Goal: Task Accomplishment & Management: Complete application form

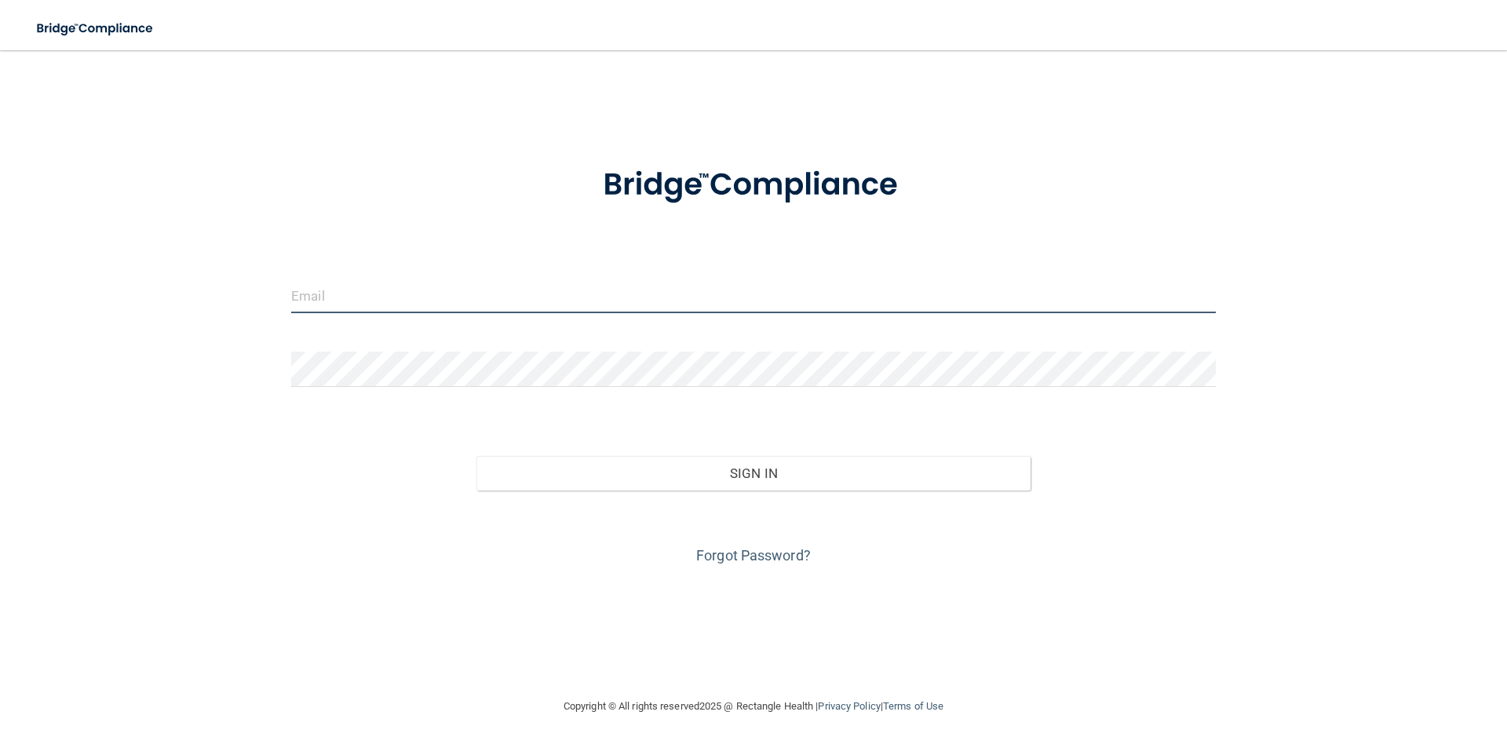
click at [366, 308] on input "email" at bounding box center [753, 295] width 924 height 35
type input "[EMAIL_ADDRESS][DOMAIN_NAME]"
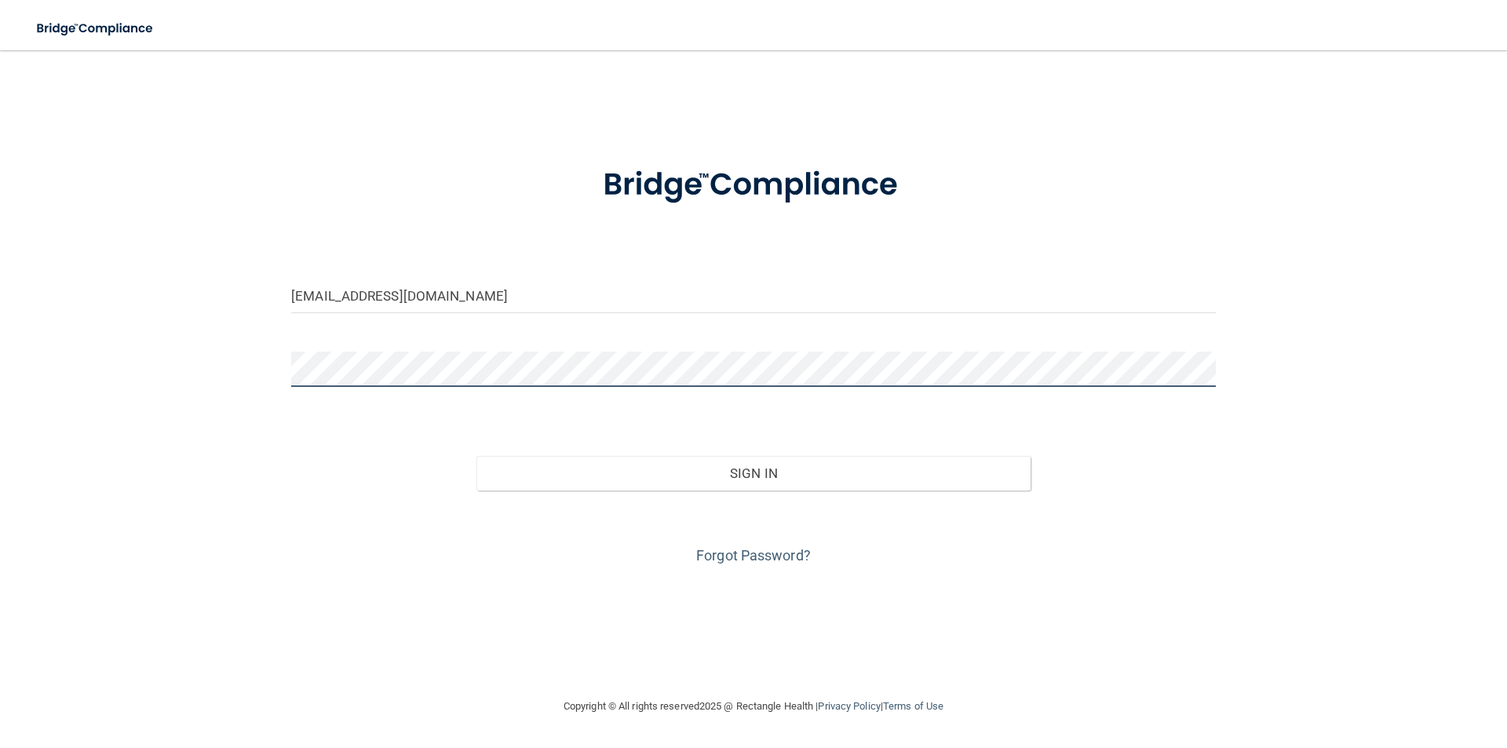
click at [476, 456] on button "Sign In" at bounding box center [753, 473] width 555 height 35
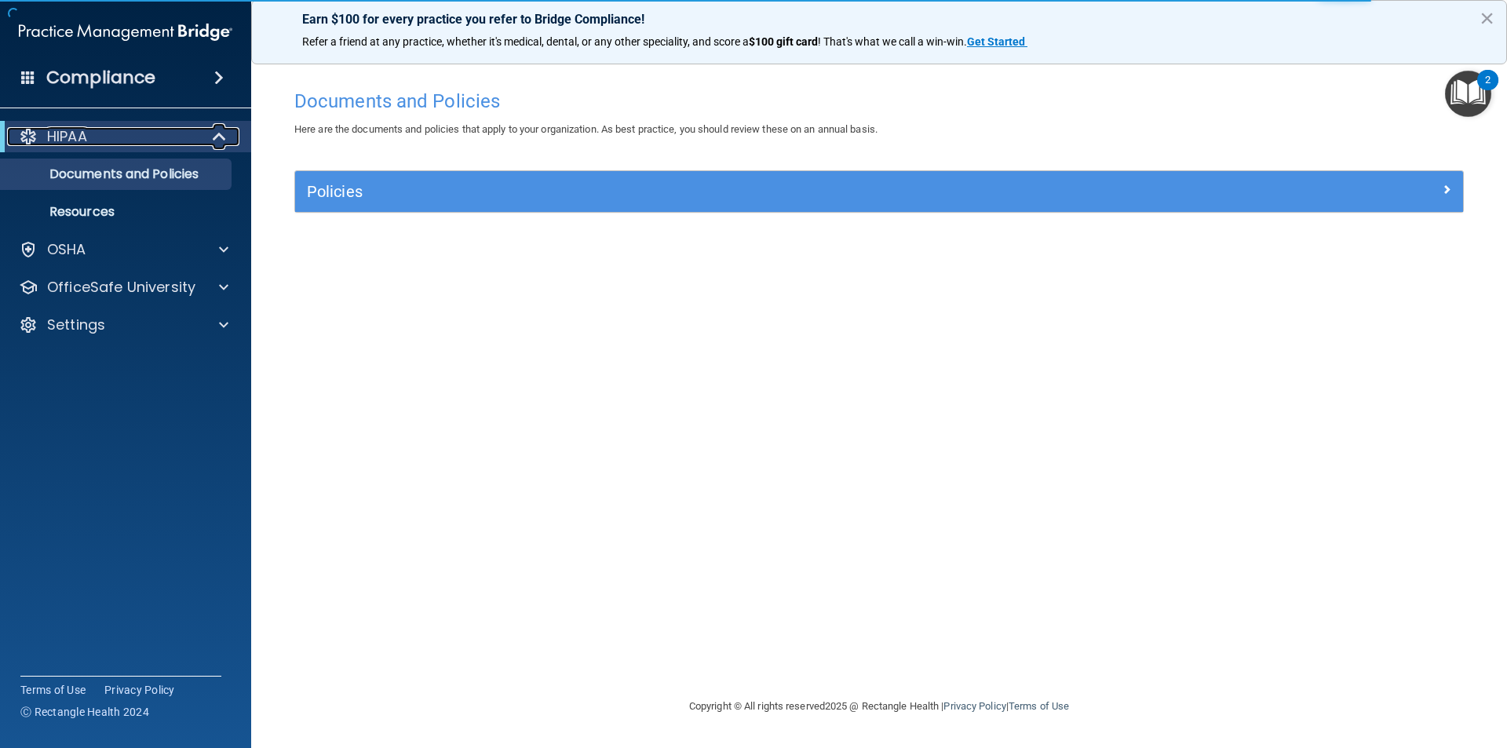
click at [214, 146] on span at bounding box center [220, 136] width 13 height 19
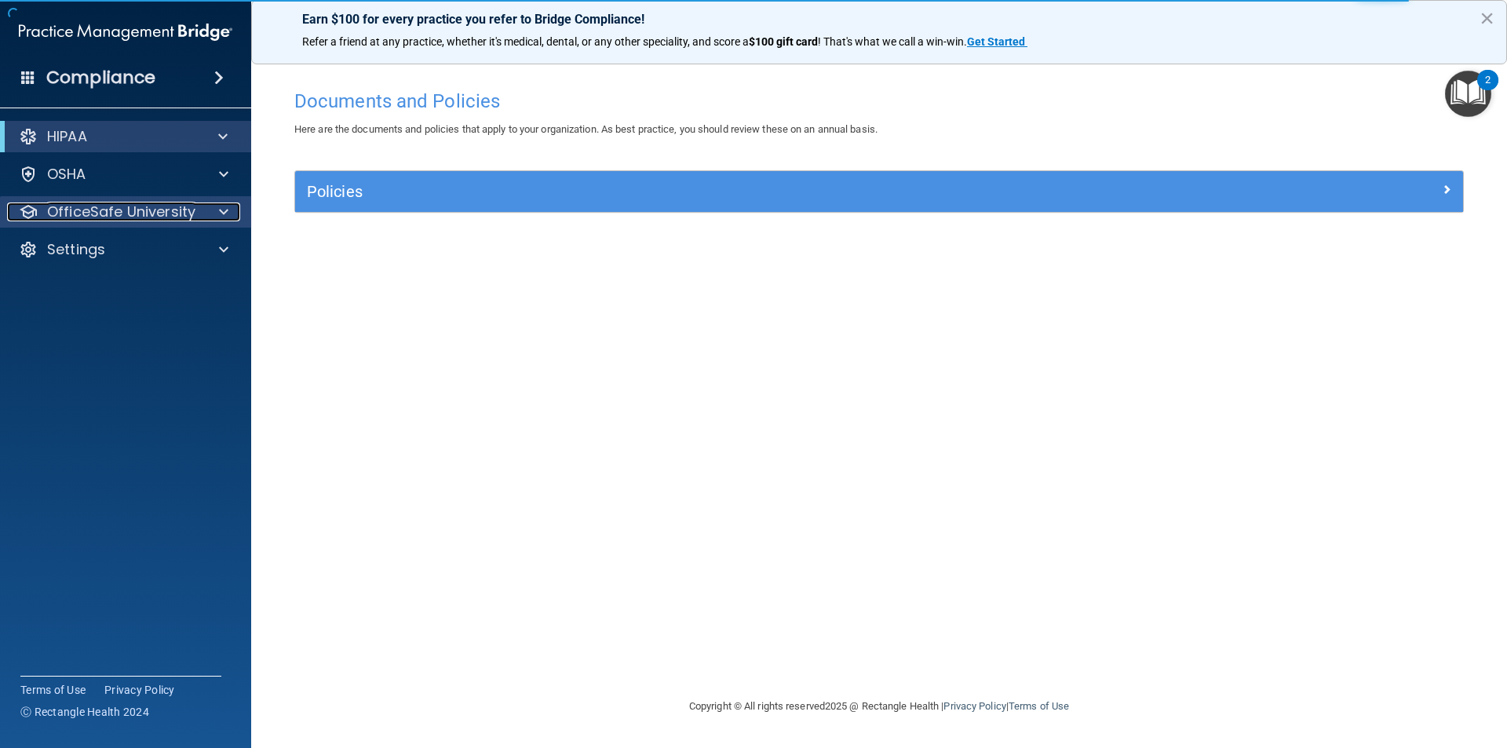
click at [203, 214] on div at bounding box center [221, 211] width 39 height 19
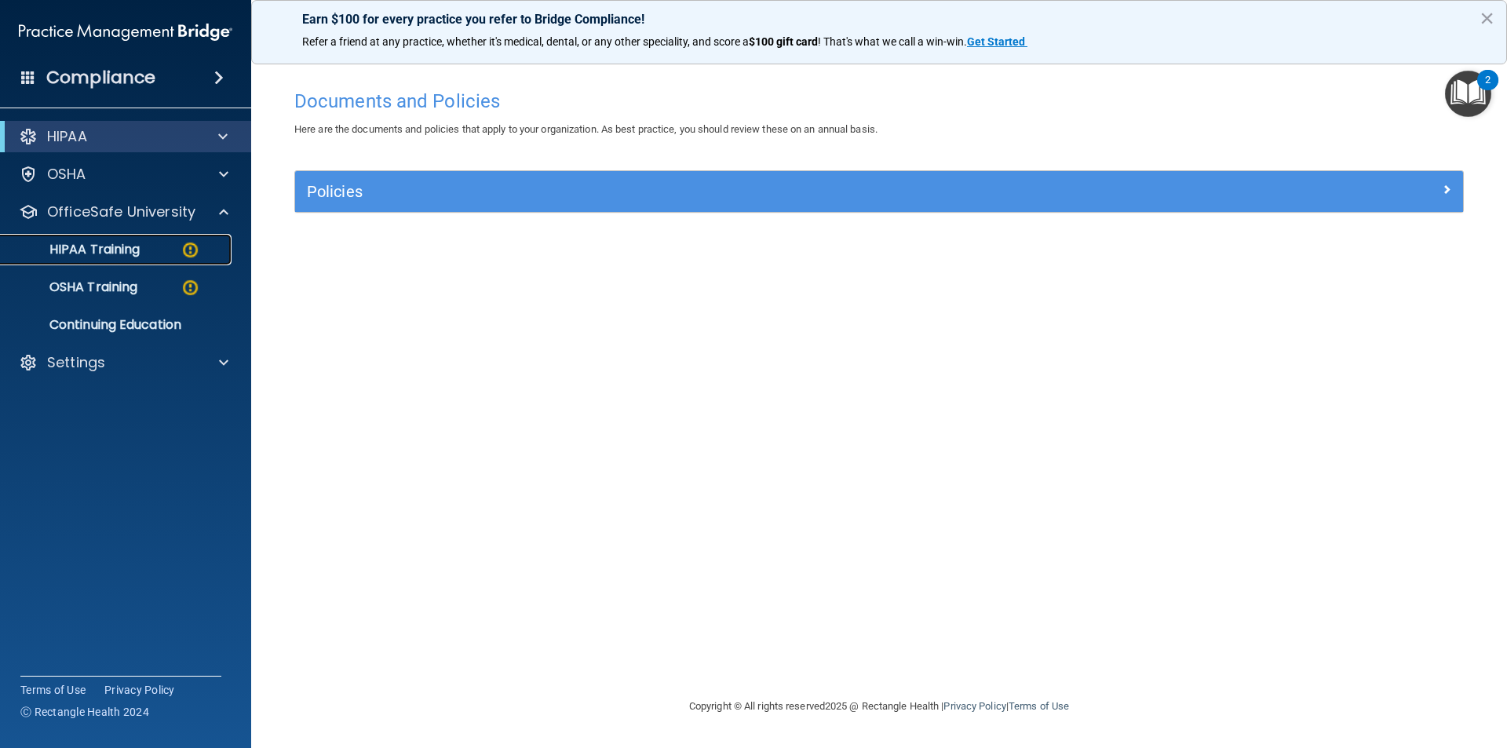
click at [126, 259] on link "HIPAA Training" at bounding box center [107, 249] width 247 height 31
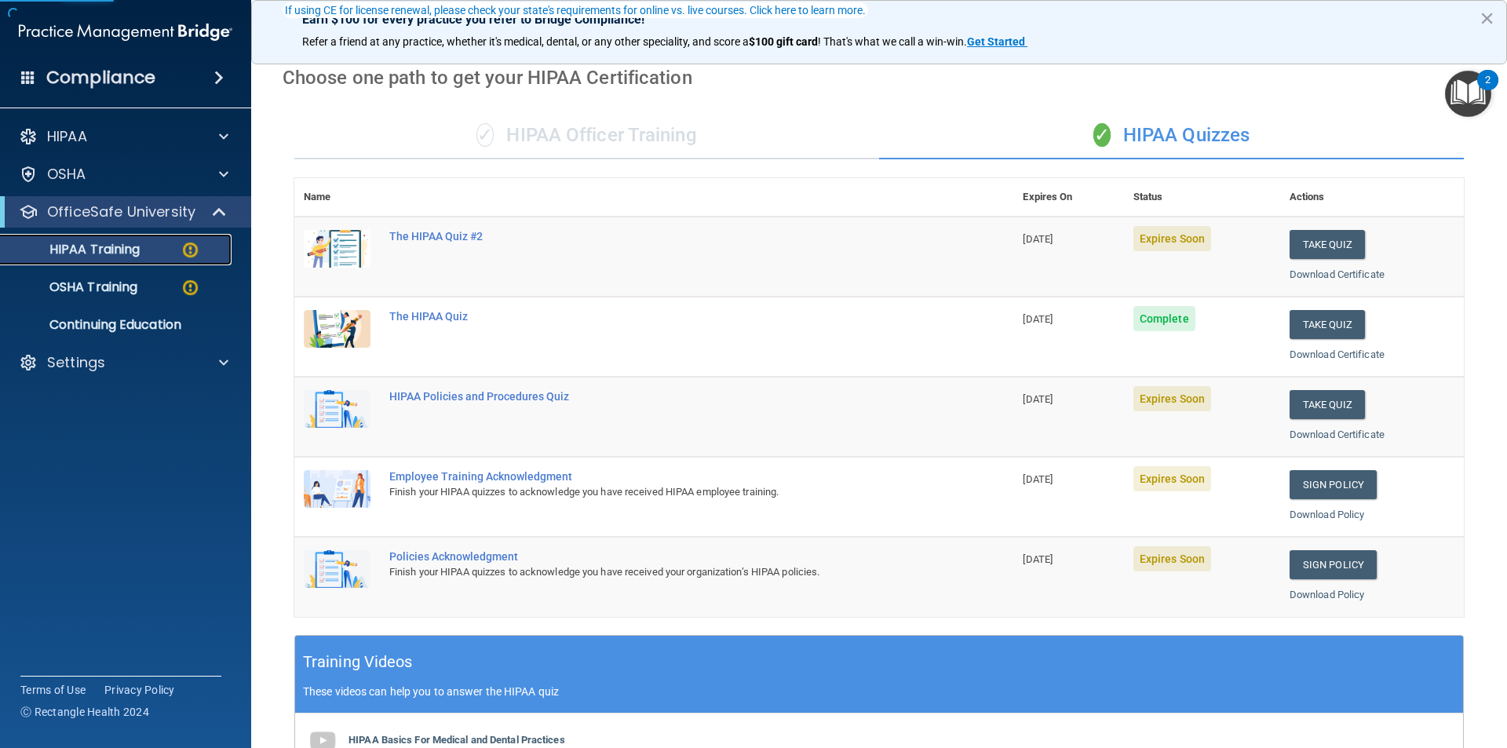
scroll to position [157, 0]
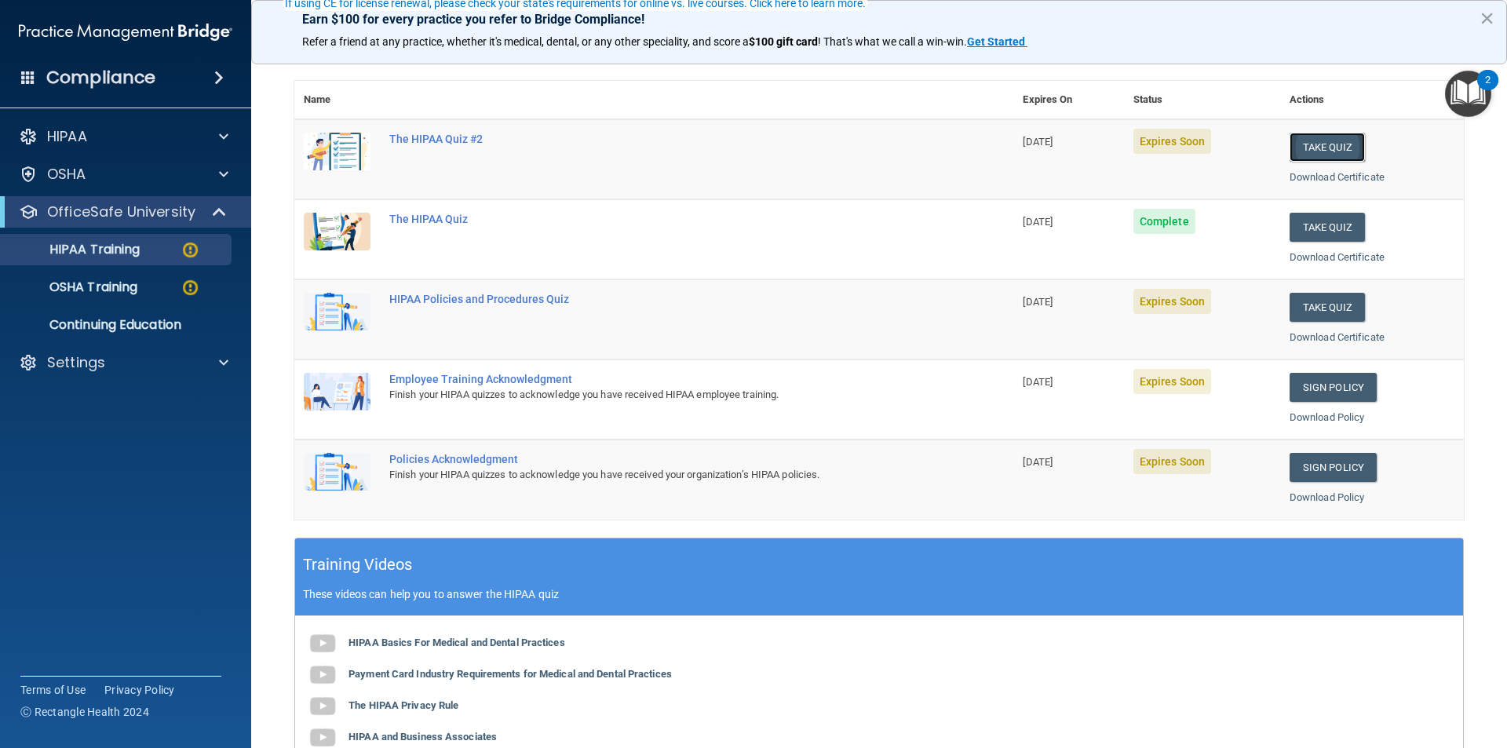
click at [1307, 154] on button "Take Quiz" at bounding box center [1326, 147] width 75 height 29
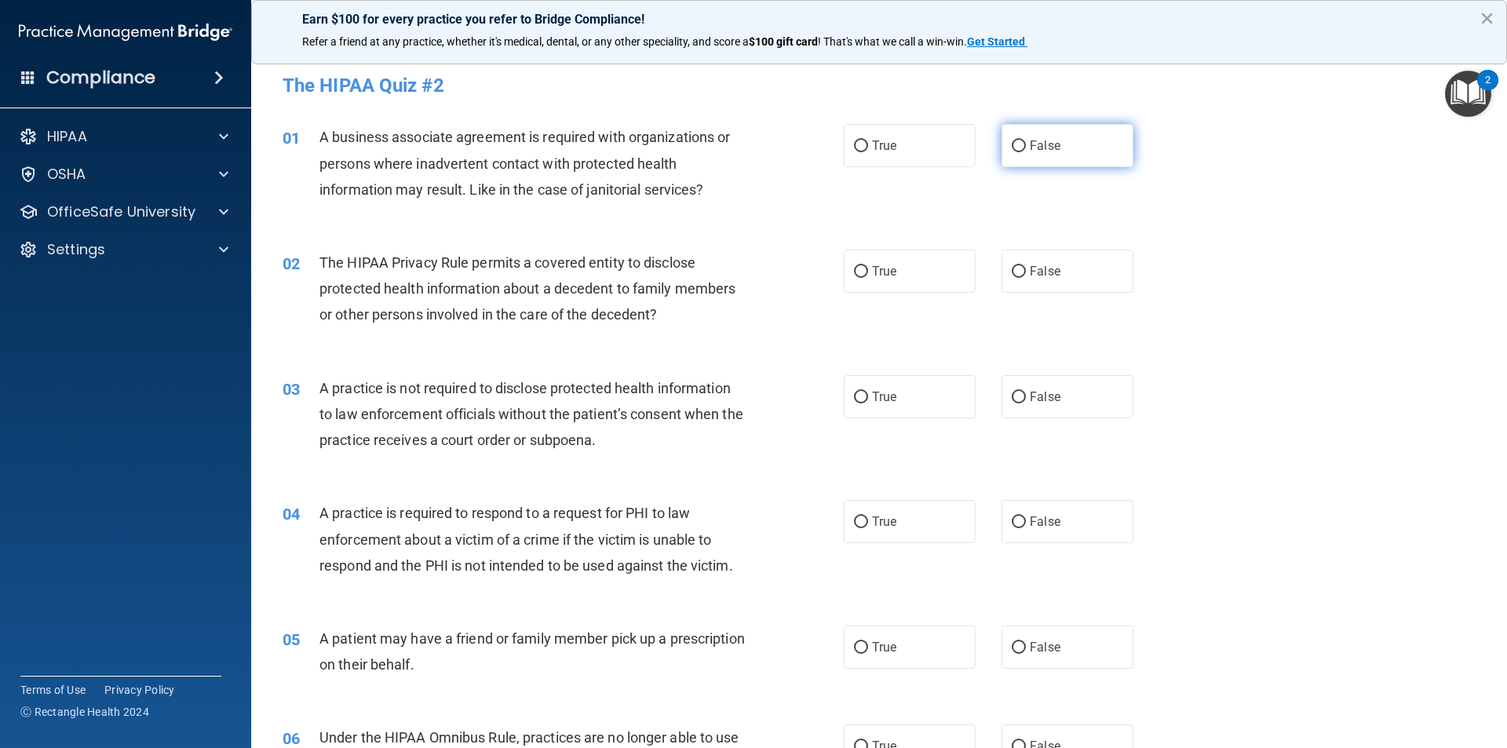
click at [1031, 143] on span "False" at bounding box center [1044, 145] width 31 height 15
click at [1026, 143] on input "False" at bounding box center [1018, 146] width 14 height 12
radio input "true"
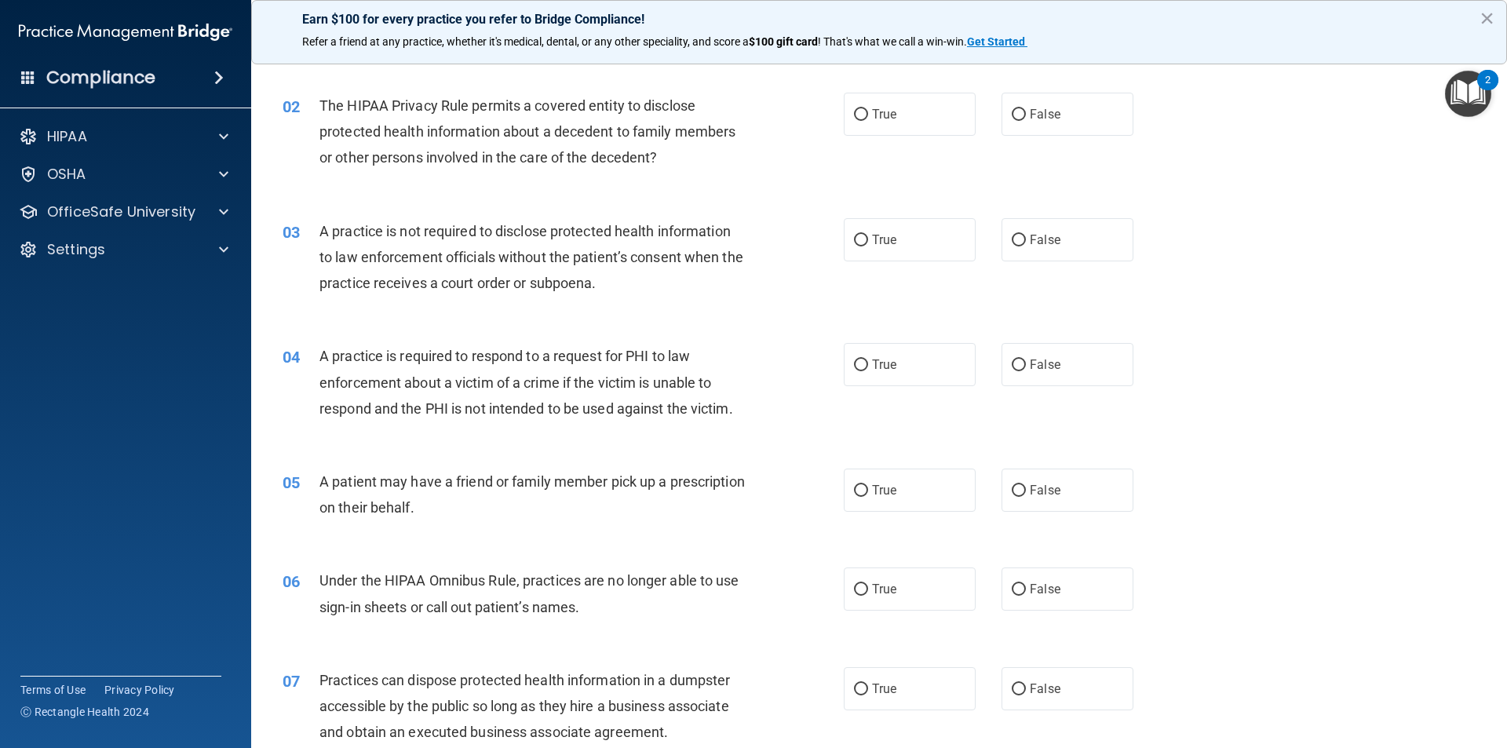
scroll to position [78, 0]
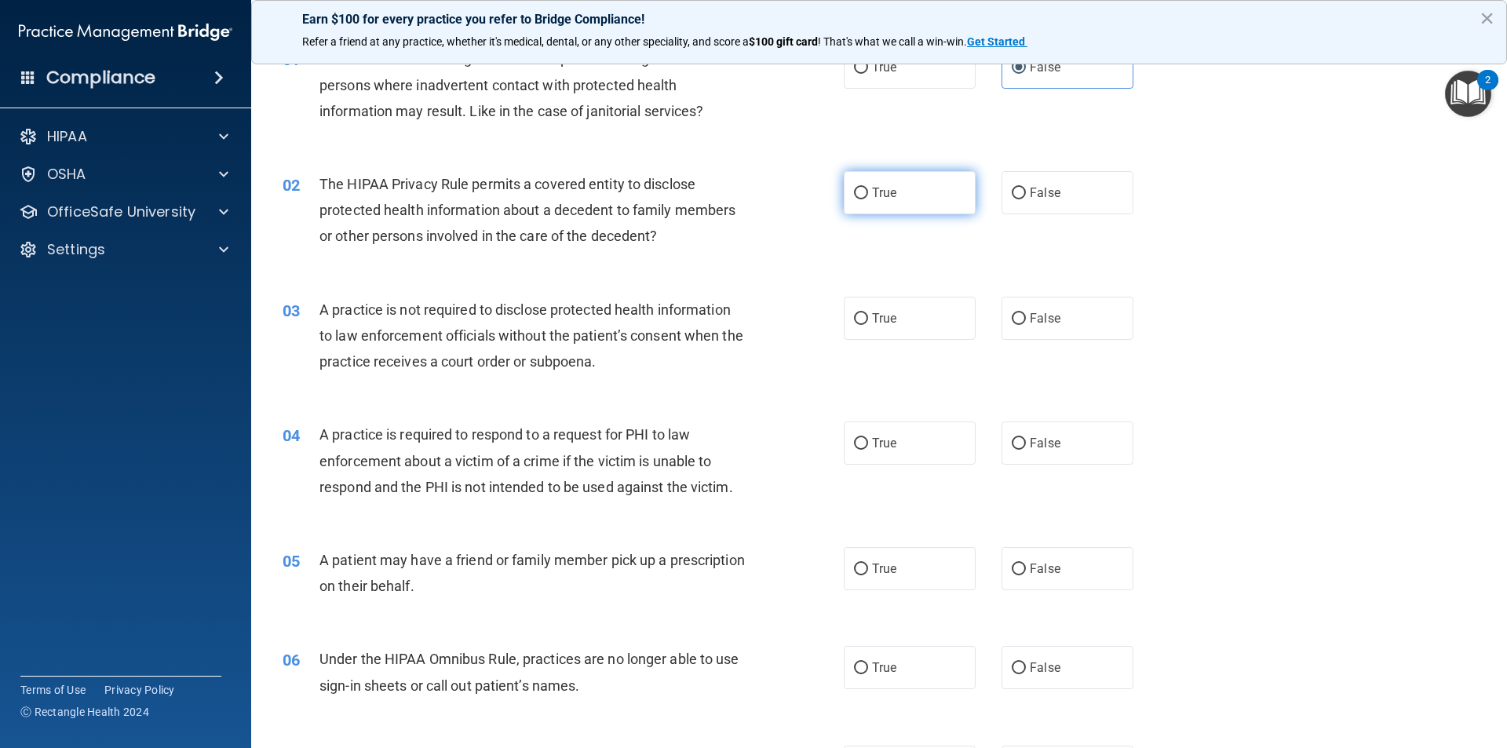
click at [907, 199] on label "True" at bounding box center [910, 192] width 132 height 43
click at [868, 199] on input "True" at bounding box center [861, 194] width 14 height 12
radio input "true"
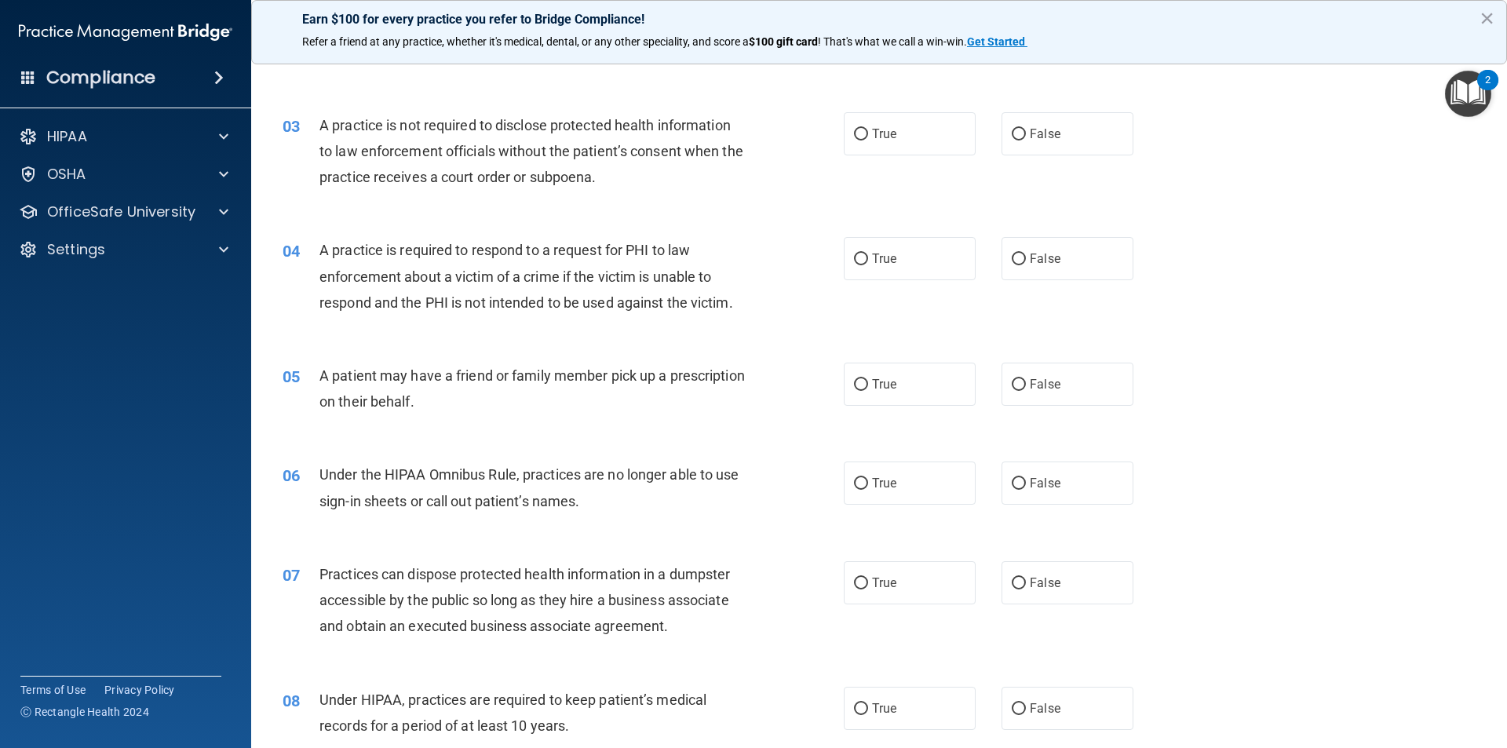
scroll to position [235, 0]
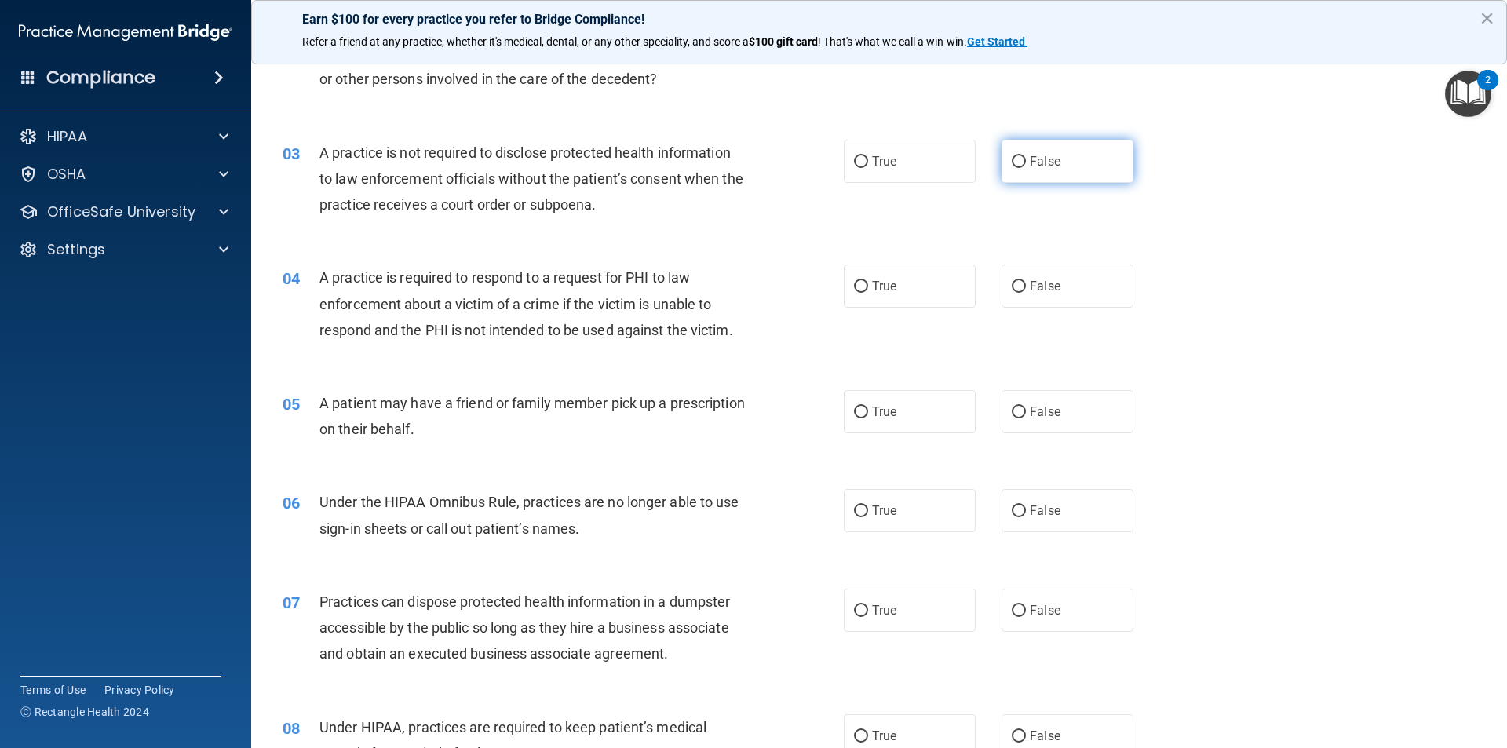
click at [1031, 156] on span "False" at bounding box center [1044, 161] width 31 height 15
click at [1026, 156] on input "False" at bounding box center [1018, 162] width 14 height 12
radio input "true"
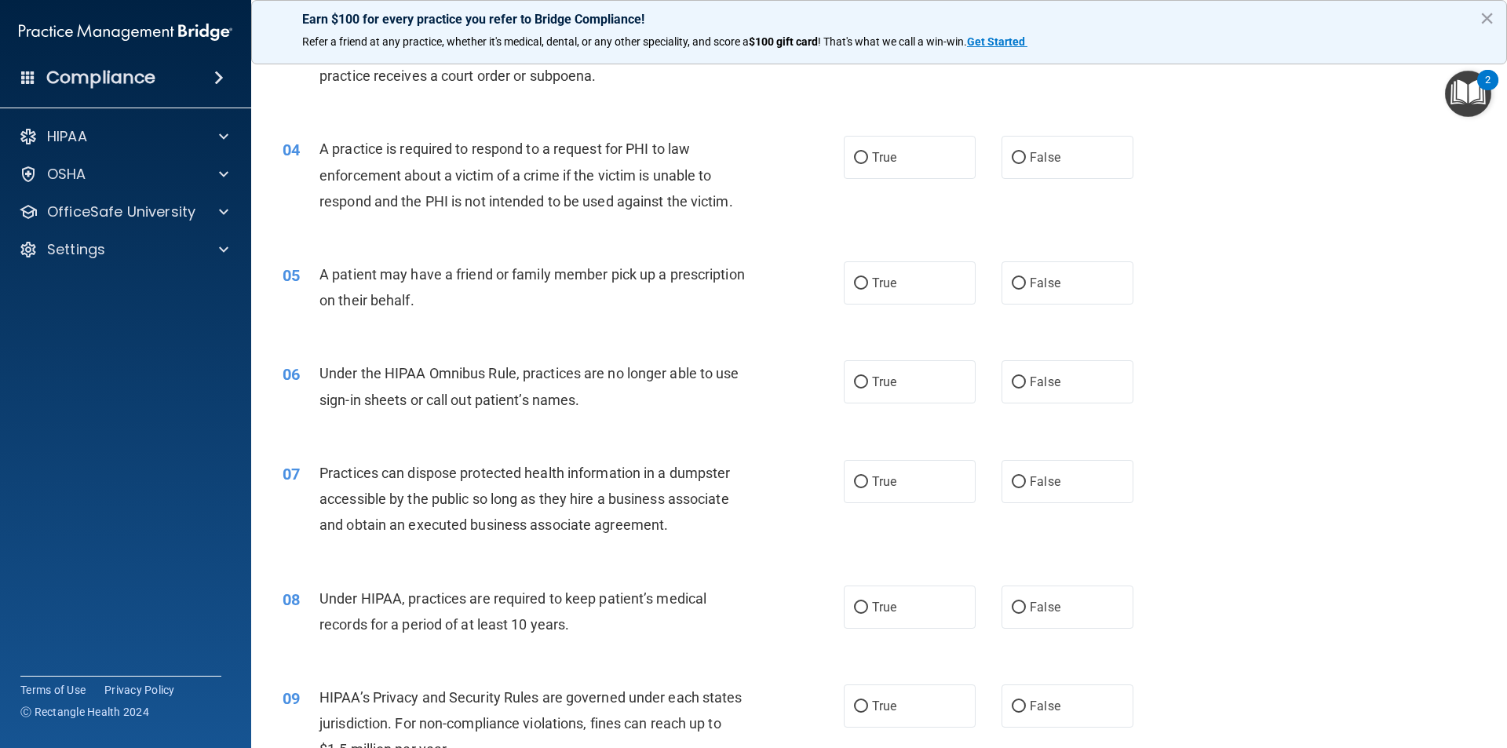
scroll to position [392, 0]
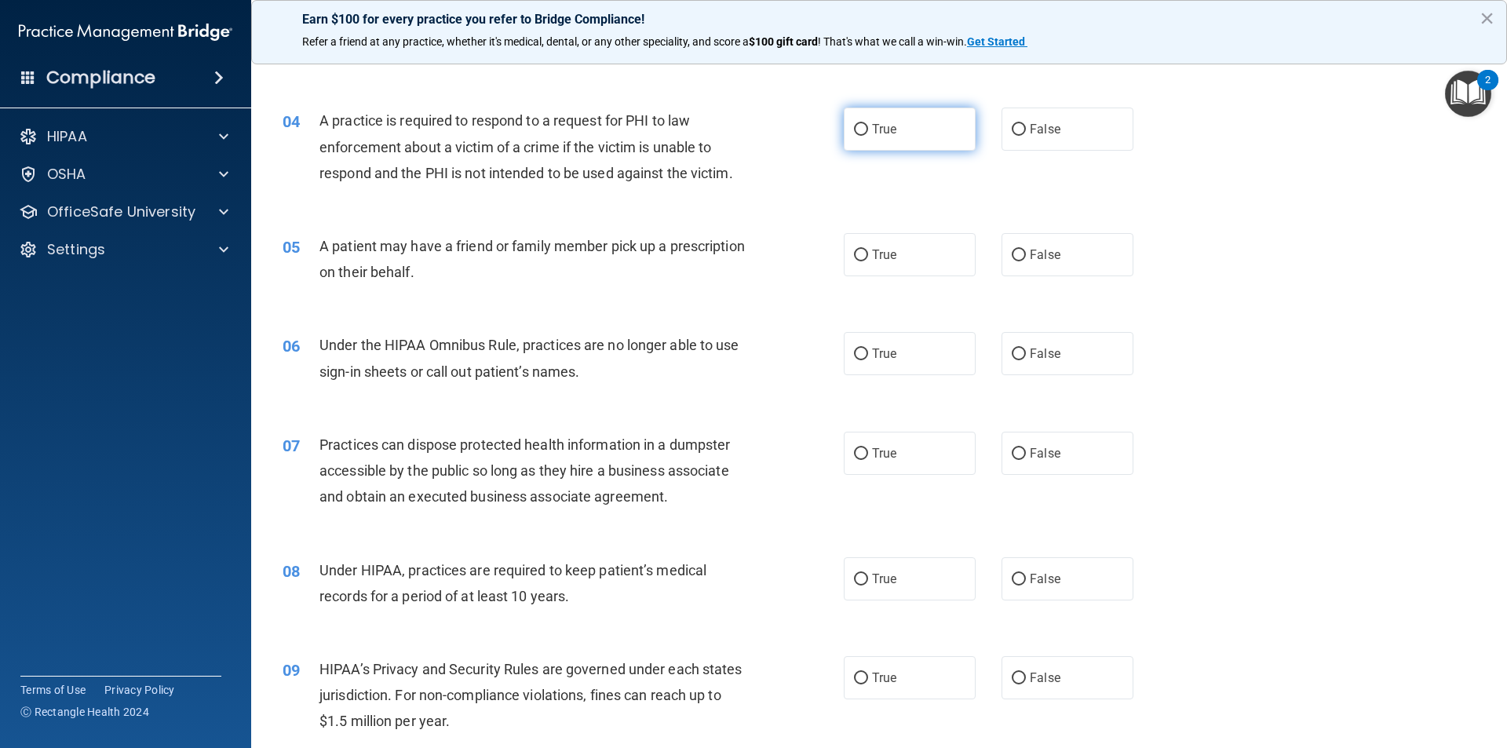
click at [891, 129] on label "True" at bounding box center [910, 128] width 132 height 43
click at [868, 129] on input "True" at bounding box center [861, 130] width 14 height 12
radio input "true"
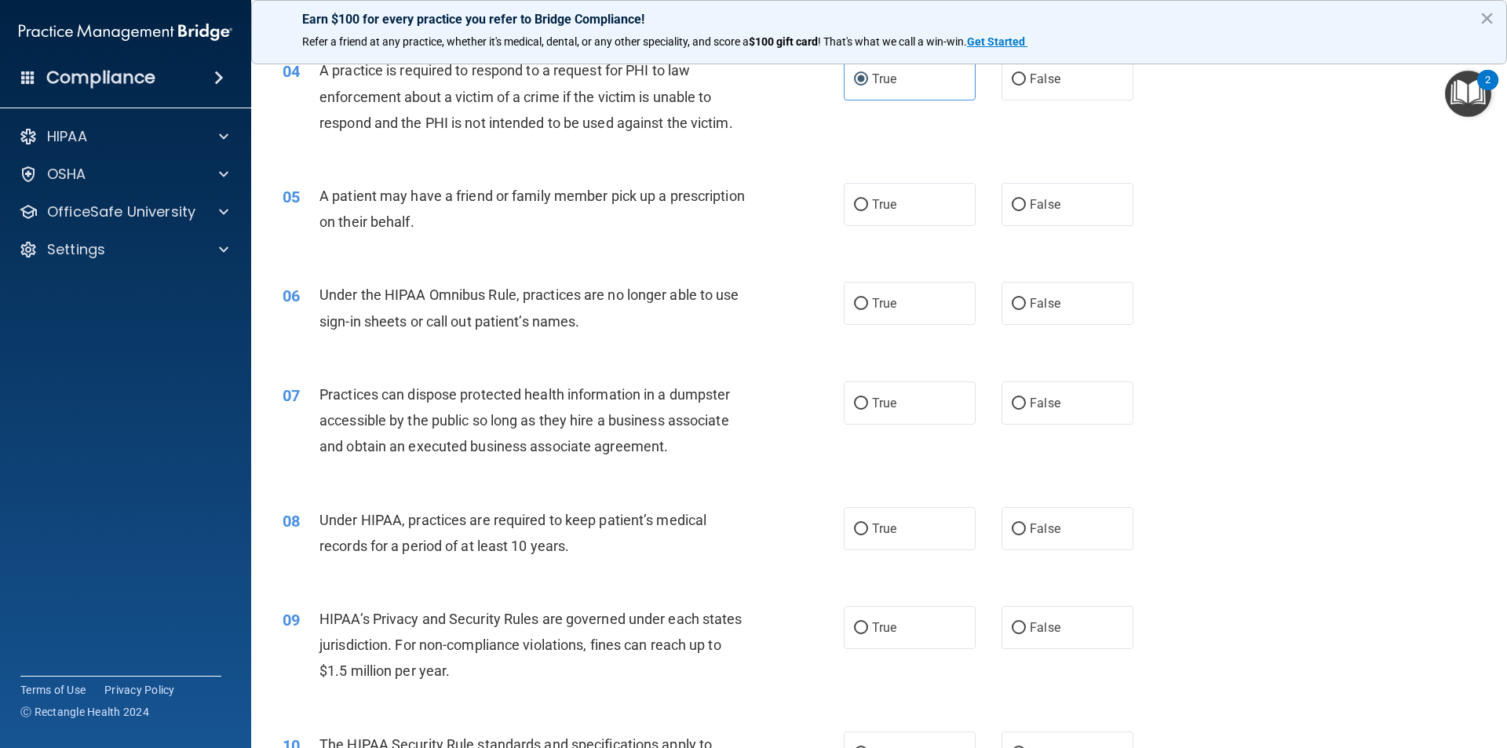
scroll to position [471, 0]
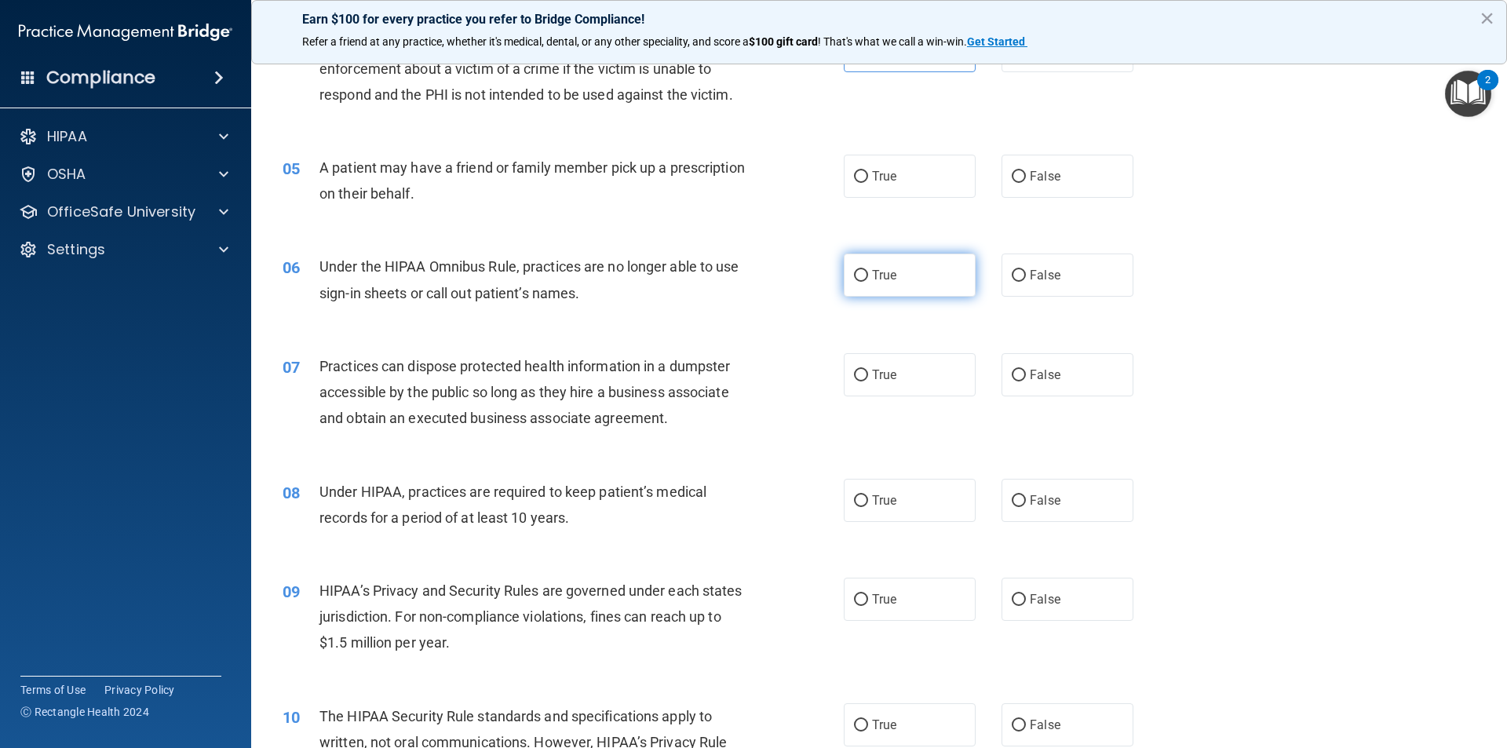
click at [927, 274] on label "True" at bounding box center [910, 274] width 132 height 43
click at [868, 274] on input "True" at bounding box center [861, 276] width 14 height 12
radio input "true"
click at [914, 184] on label "True" at bounding box center [910, 176] width 132 height 43
click at [868, 183] on input "True" at bounding box center [861, 177] width 14 height 12
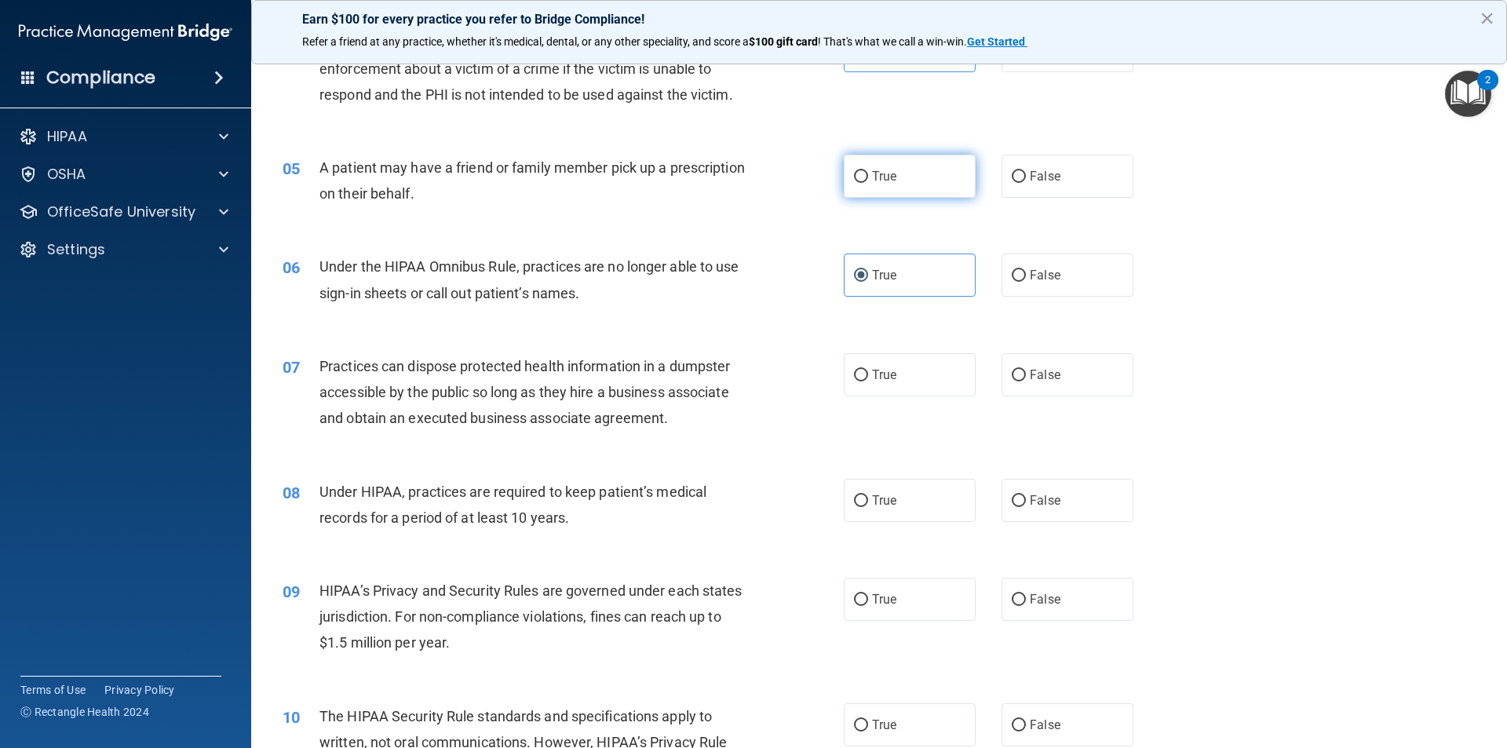
radio input "true"
click at [1057, 297] on label "False" at bounding box center [1067, 274] width 132 height 43
click at [1026, 282] on input "False" at bounding box center [1018, 276] width 14 height 12
radio input "true"
radio input "false"
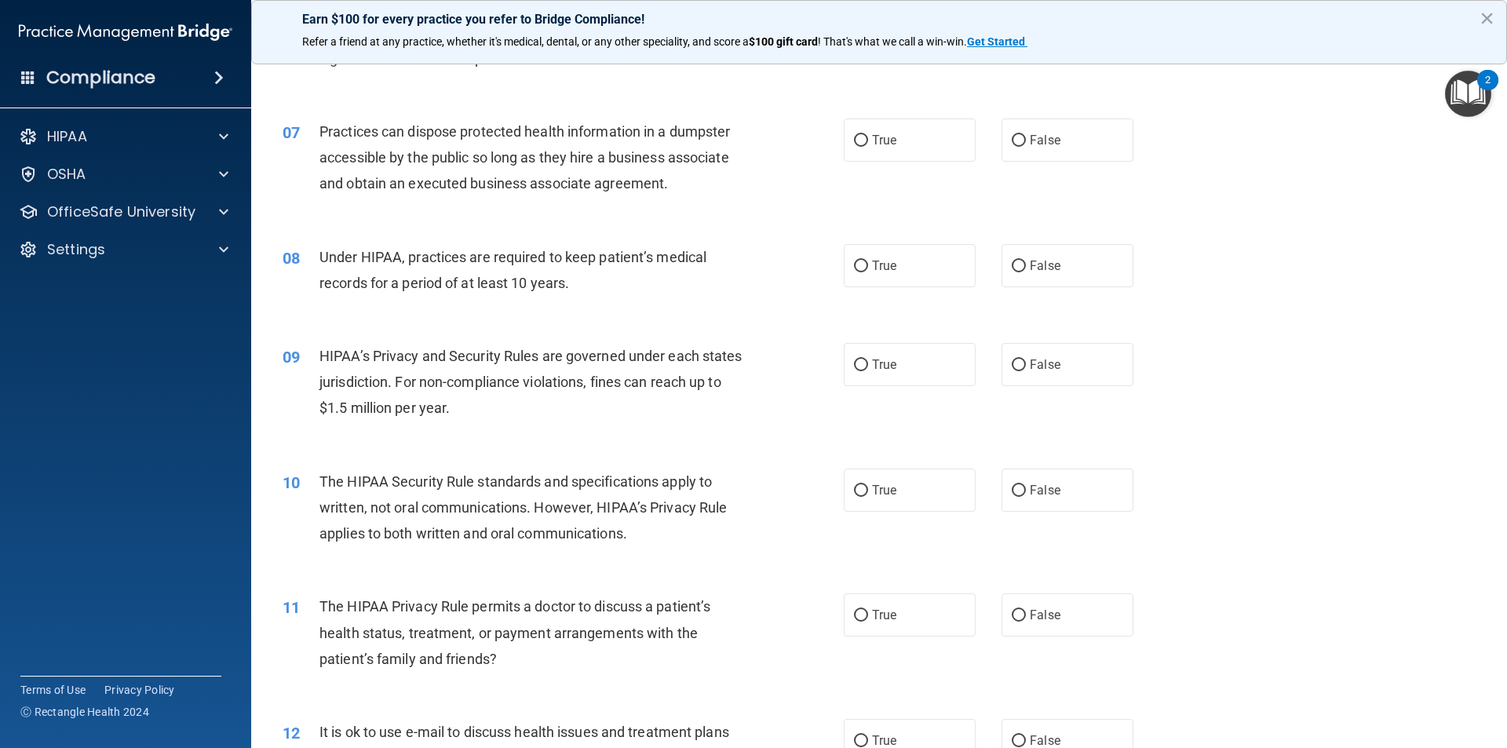
scroll to position [706, 0]
click at [1044, 137] on span "False" at bounding box center [1044, 139] width 31 height 15
click at [1026, 137] on input "False" at bounding box center [1018, 140] width 14 height 12
radio input "true"
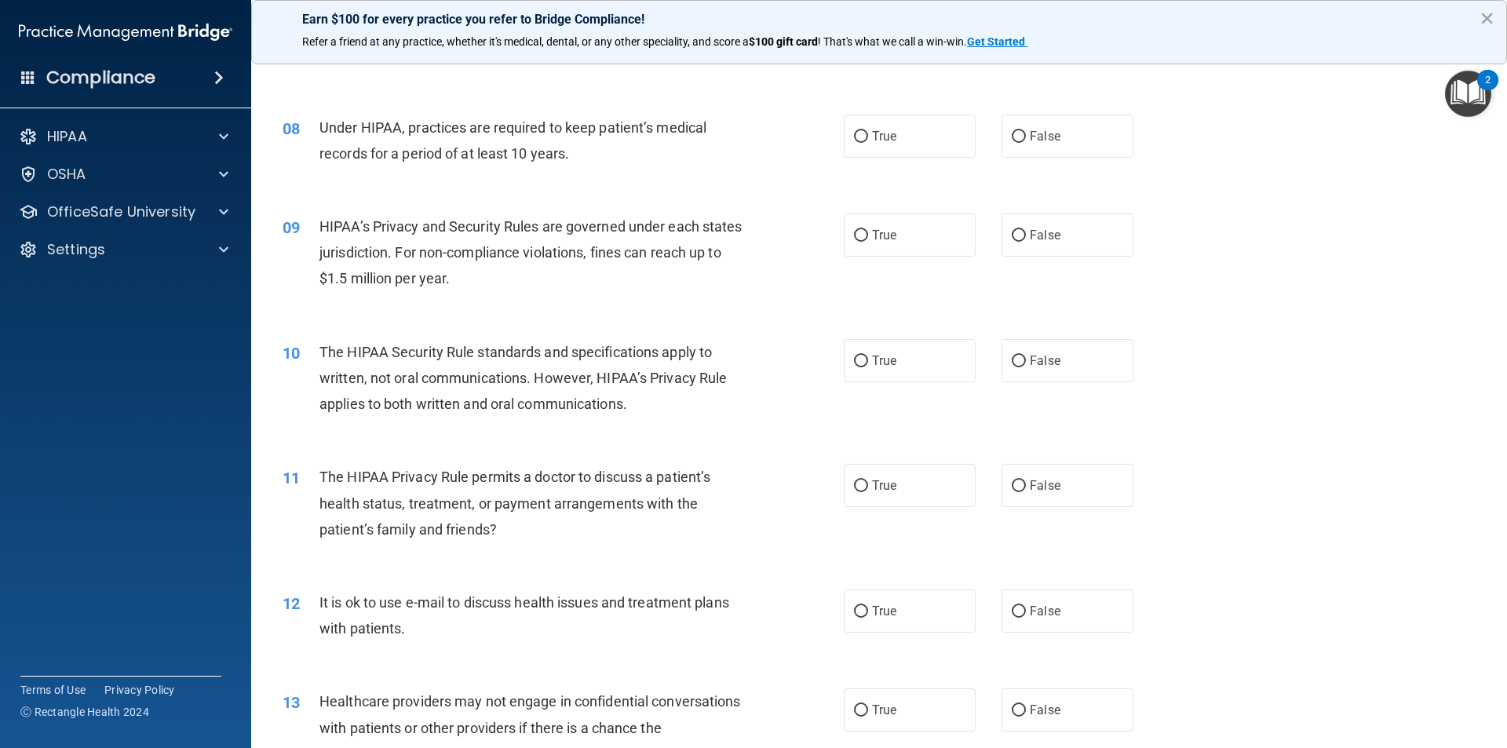
scroll to position [863, 0]
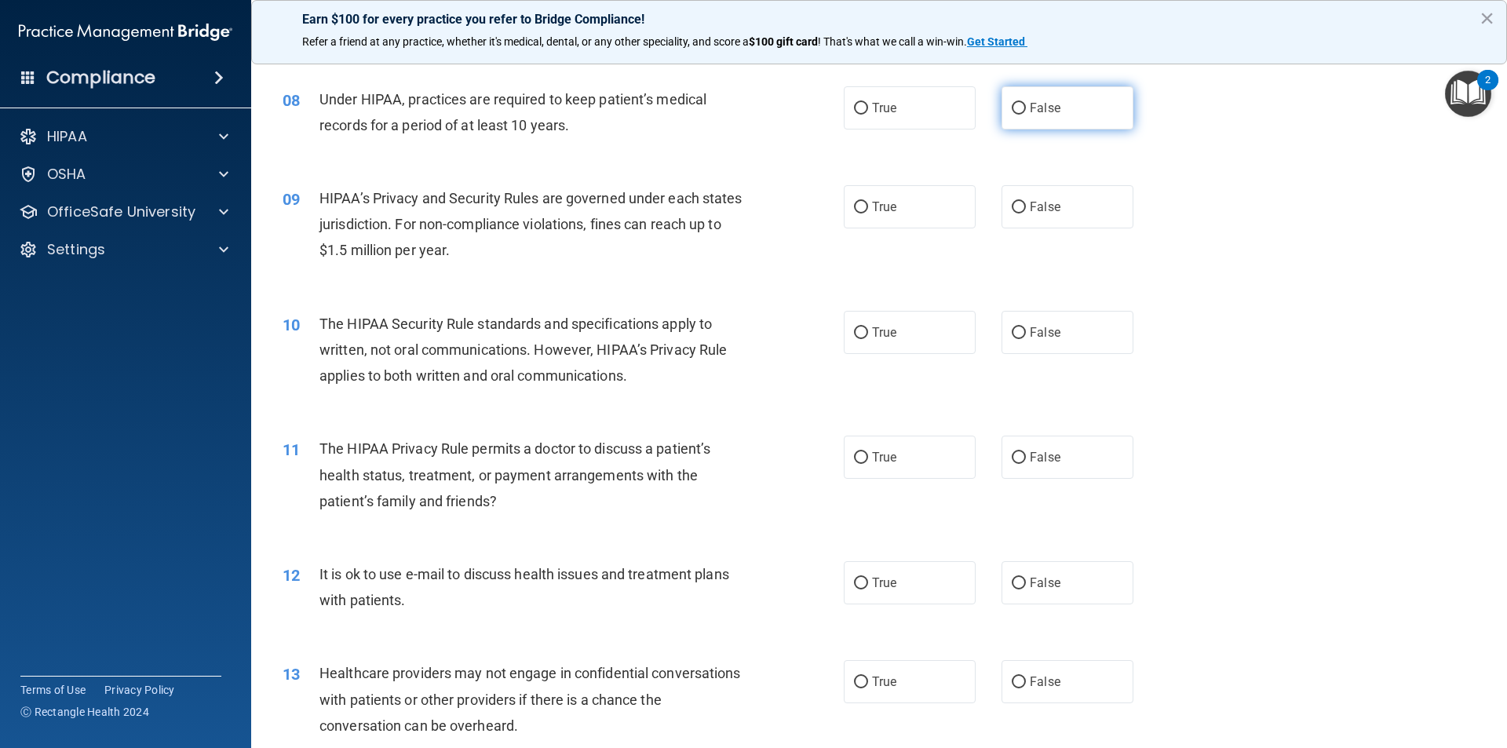
click at [1073, 114] on label "False" at bounding box center [1067, 107] width 132 height 43
click at [1026, 114] on input "False" at bounding box center [1018, 109] width 14 height 12
radio input "true"
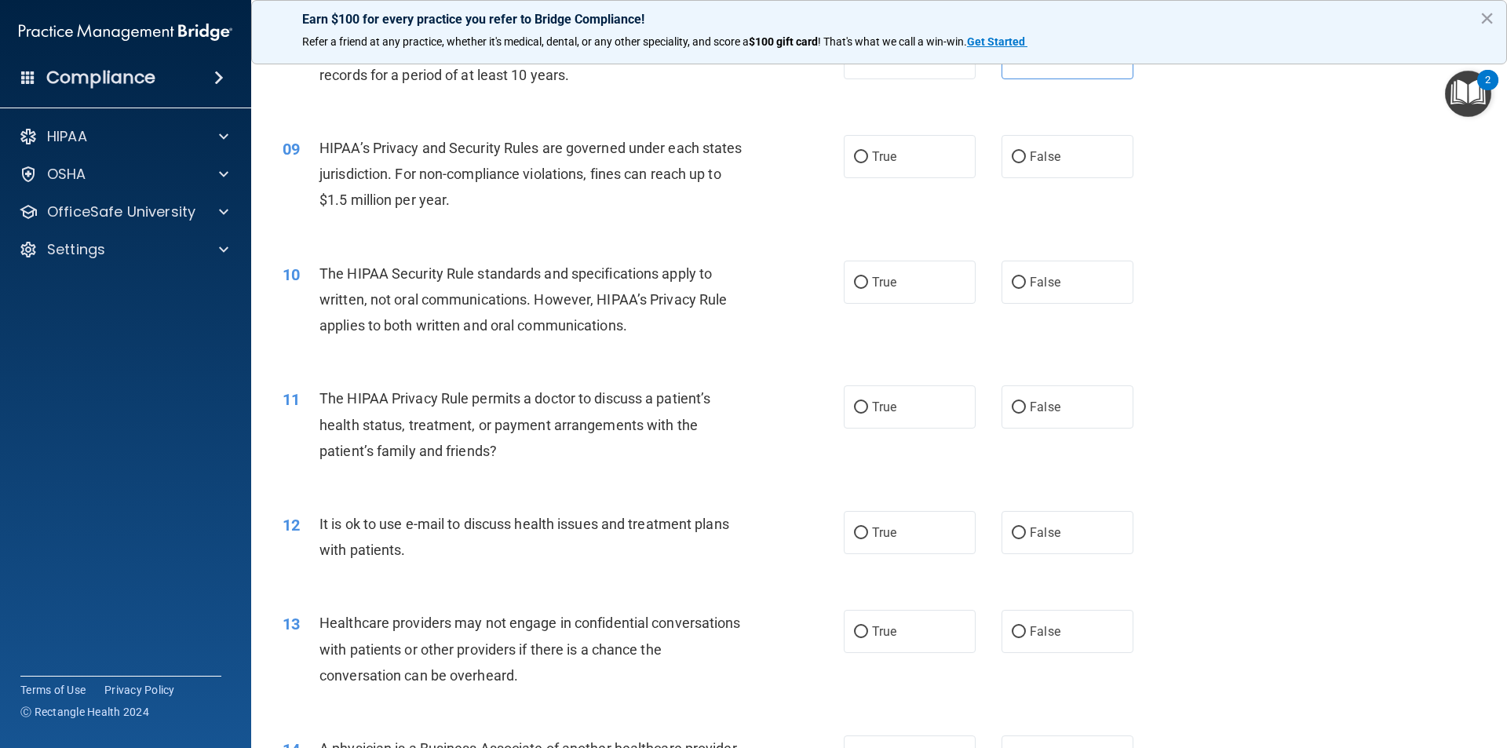
scroll to position [942, 0]
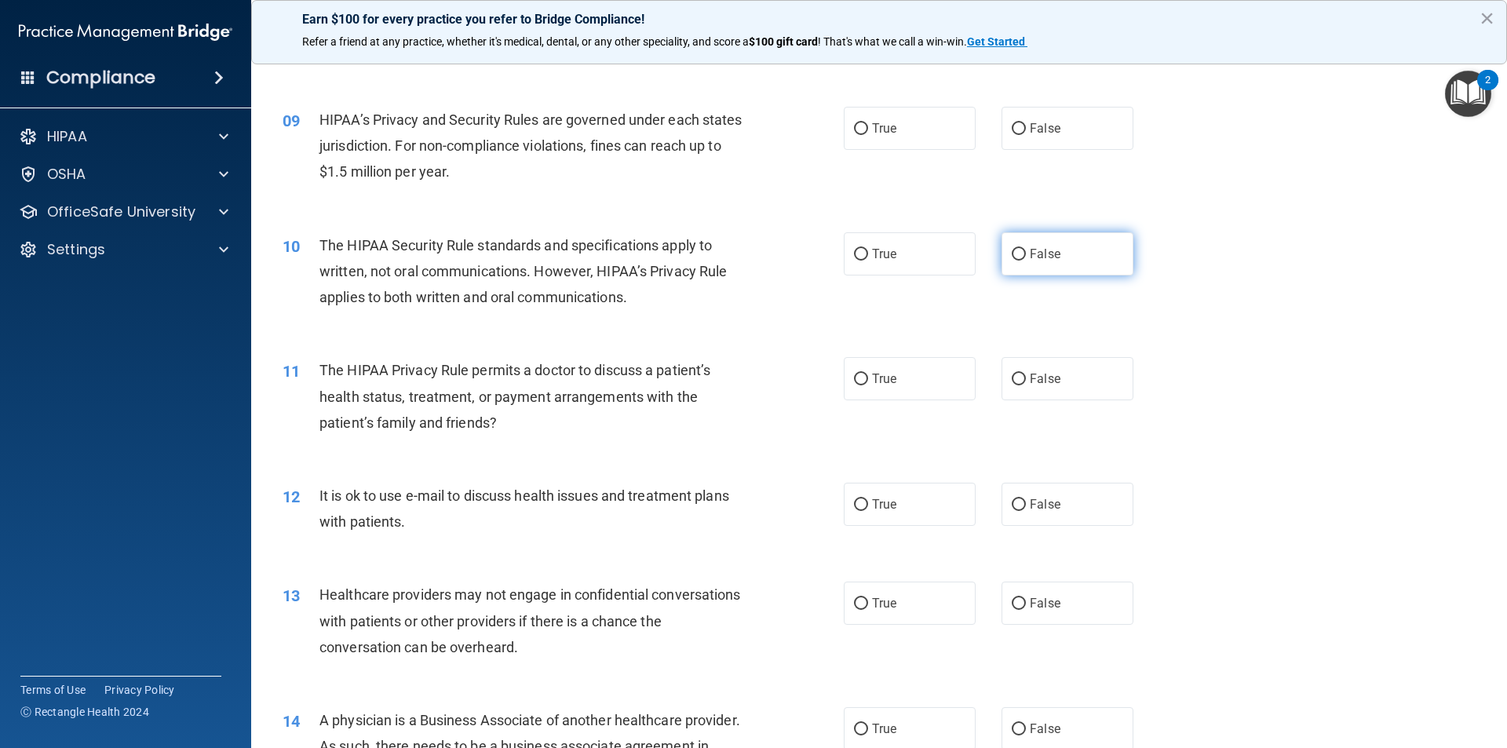
drag, startPoint x: 1042, startPoint y: 259, endPoint x: 1033, endPoint y: 257, distance: 9.5
click at [1042, 260] on span "False" at bounding box center [1044, 253] width 31 height 15
click at [1026, 260] on input "False" at bounding box center [1018, 255] width 14 height 12
radio input "true"
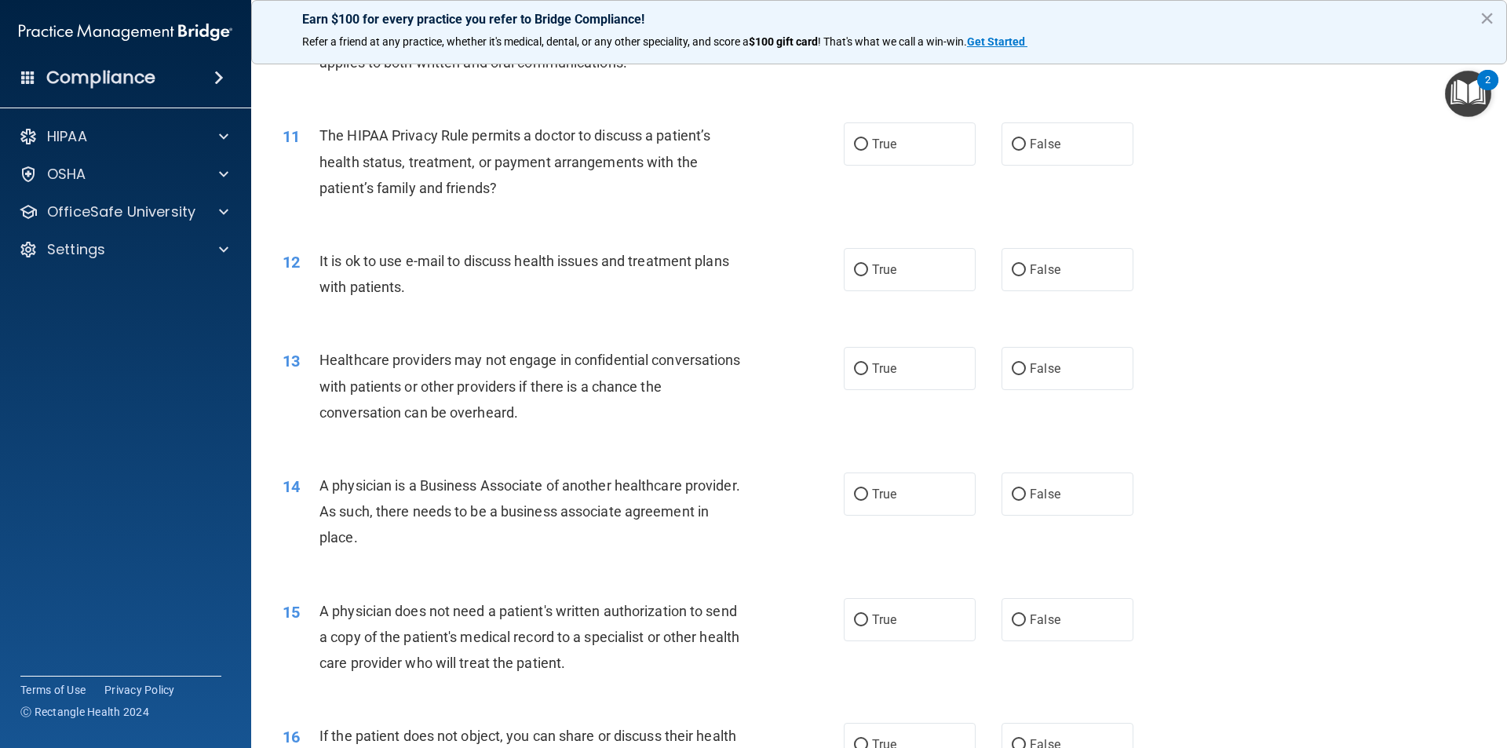
scroll to position [1177, 0]
click at [898, 140] on label "True" at bounding box center [910, 143] width 132 height 43
click at [868, 140] on input "True" at bounding box center [861, 144] width 14 height 12
radio input "true"
drag, startPoint x: 1052, startPoint y: 269, endPoint x: 1020, endPoint y: 274, distance: 32.5
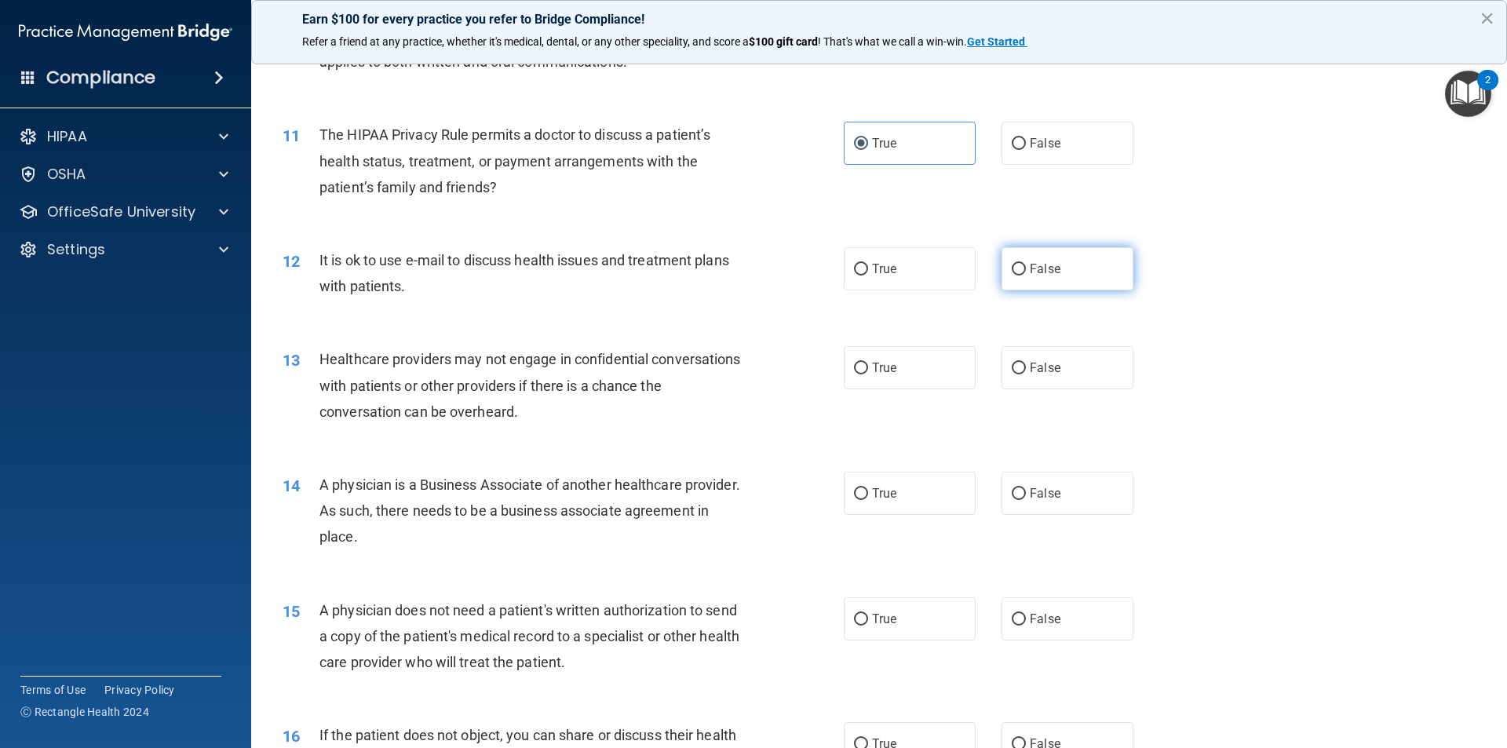
click at [1052, 269] on label "False" at bounding box center [1067, 268] width 132 height 43
click at [1026, 269] on input "False" at bounding box center [1018, 270] width 14 height 12
radio input "true"
click at [891, 264] on span "True" at bounding box center [884, 268] width 24 height 15
click at [868, 264] on input "True" at bounding box center [861, 270] width 14 height 12
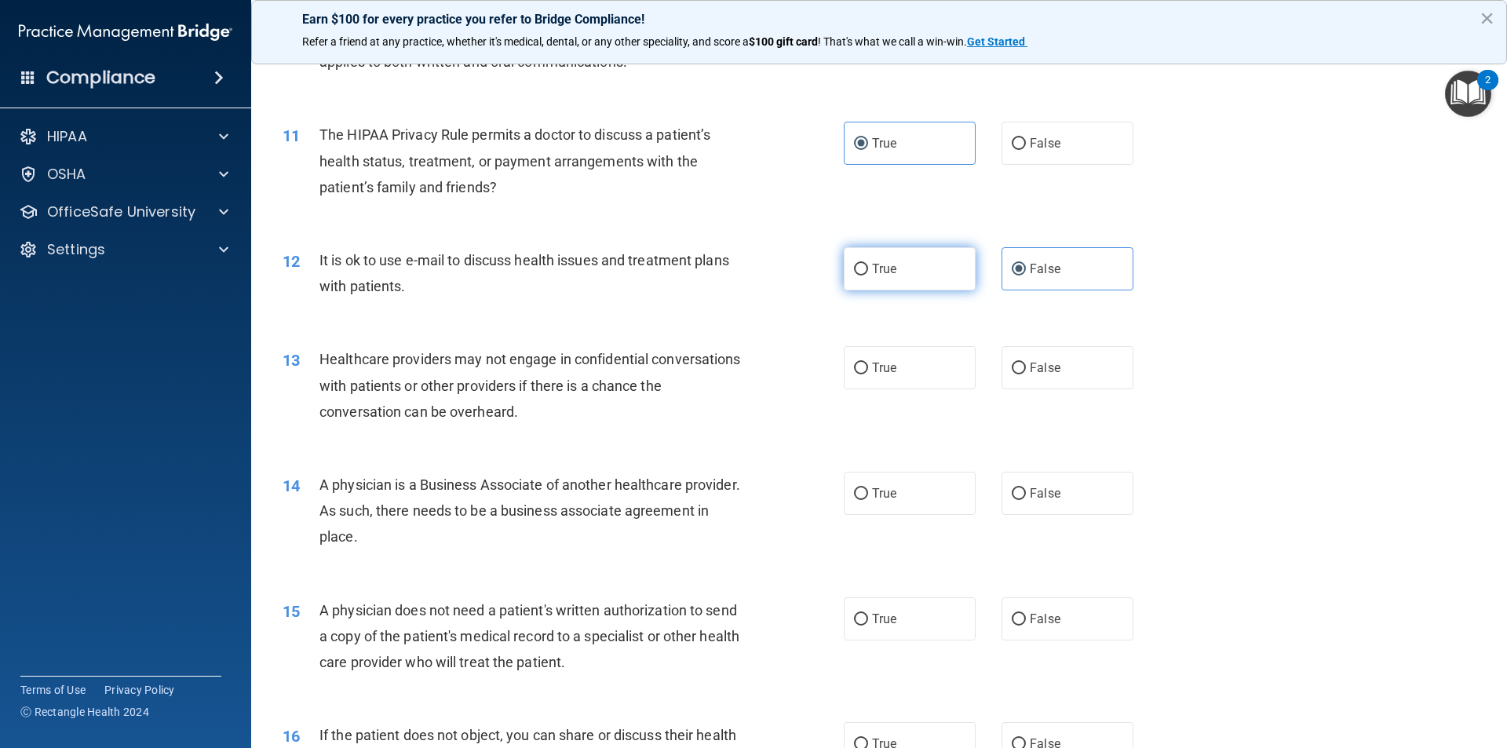
radio input "true"
radio input "false"
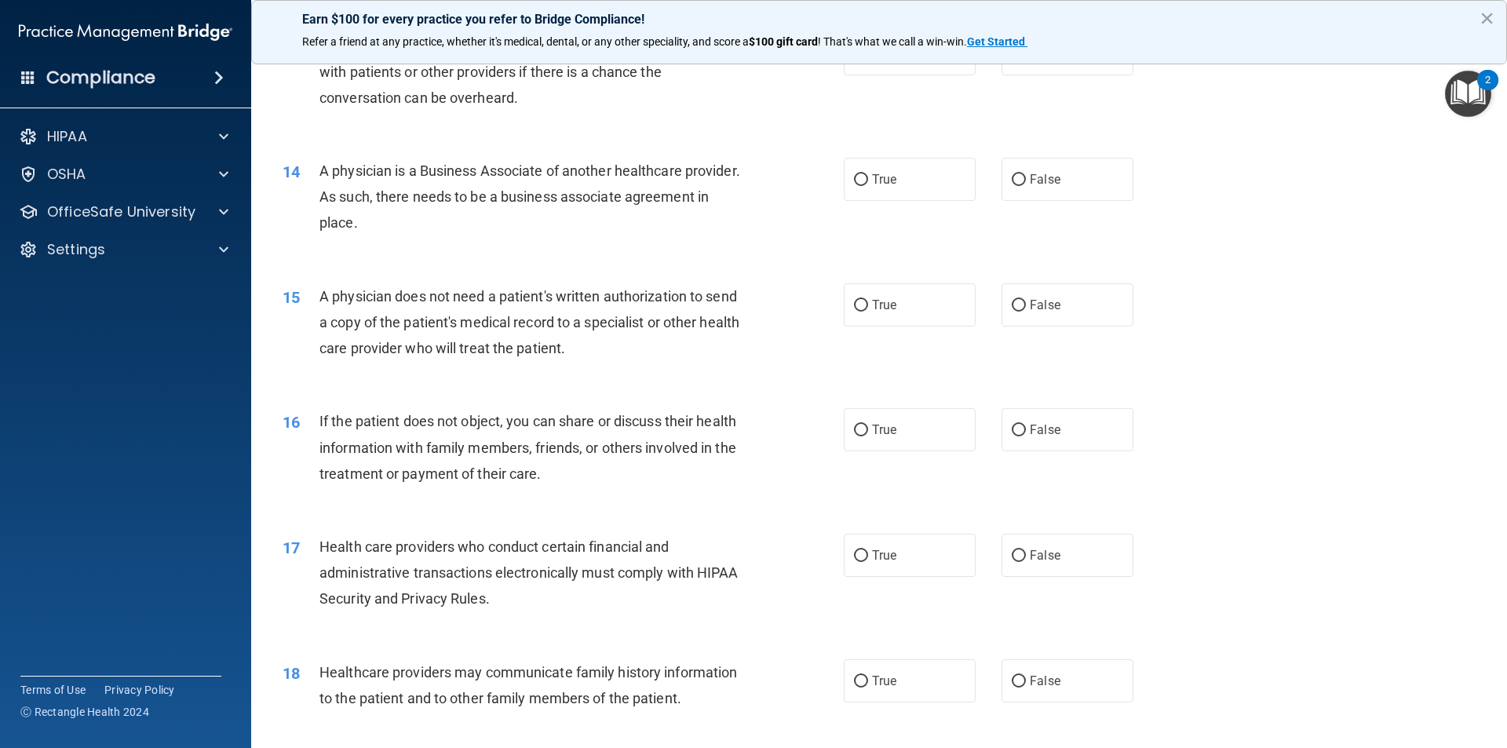
scroll to position [1334, 0]
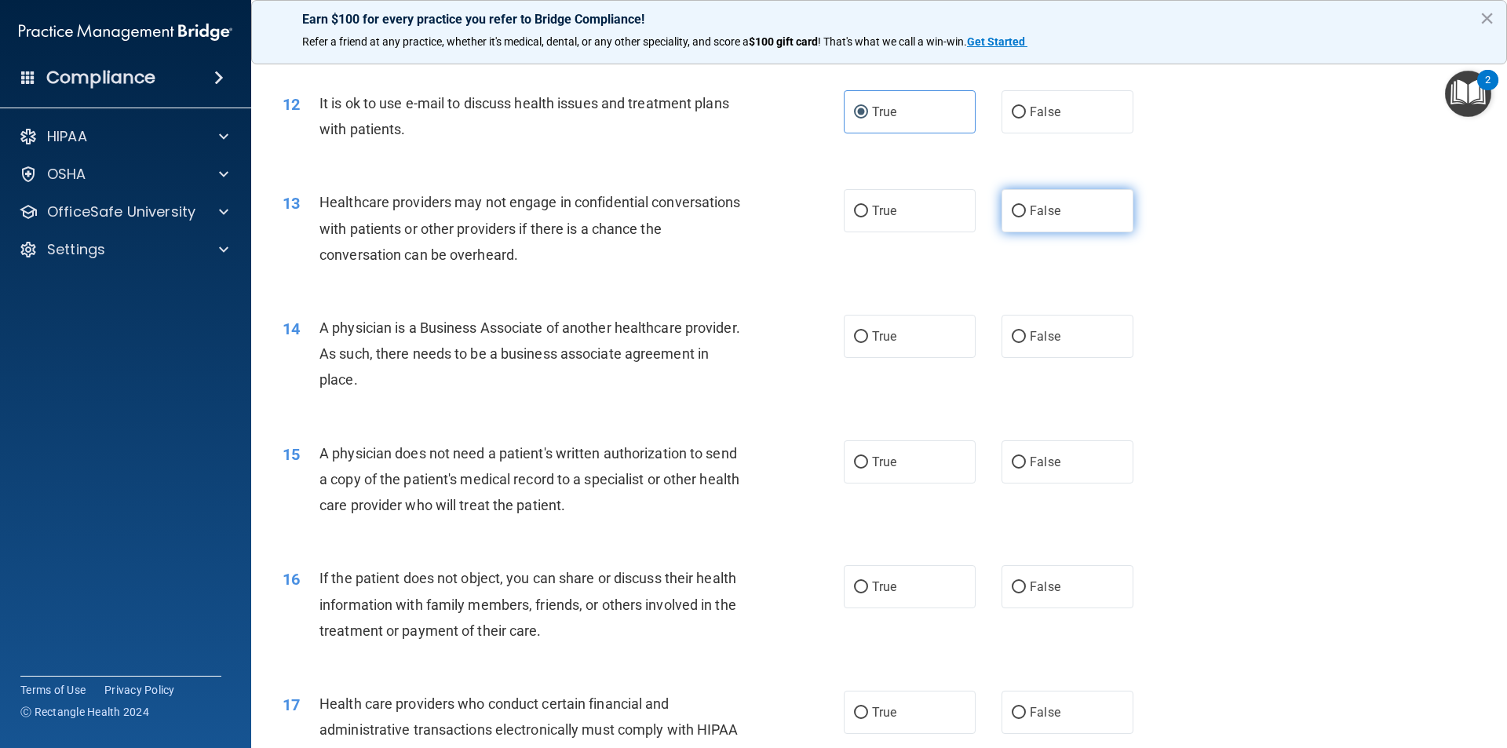
click at [1048, 210] on span "False" at bounding box center [1044, 210] width 31 height 15
click at [1026, 210] on input "False" at bounding box center [1018, 212] width 14 height 12
radio input "true"
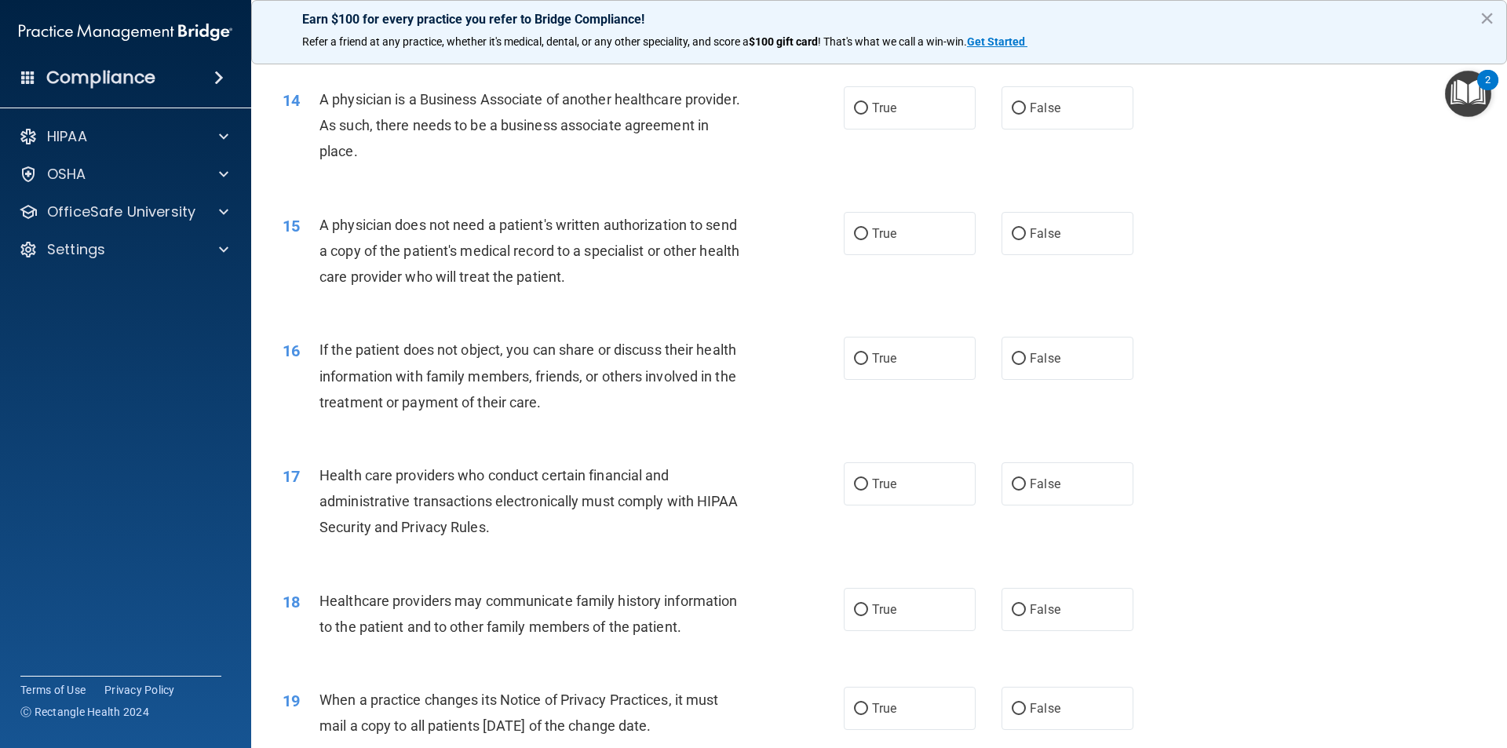
scroll to position [1569, 0]
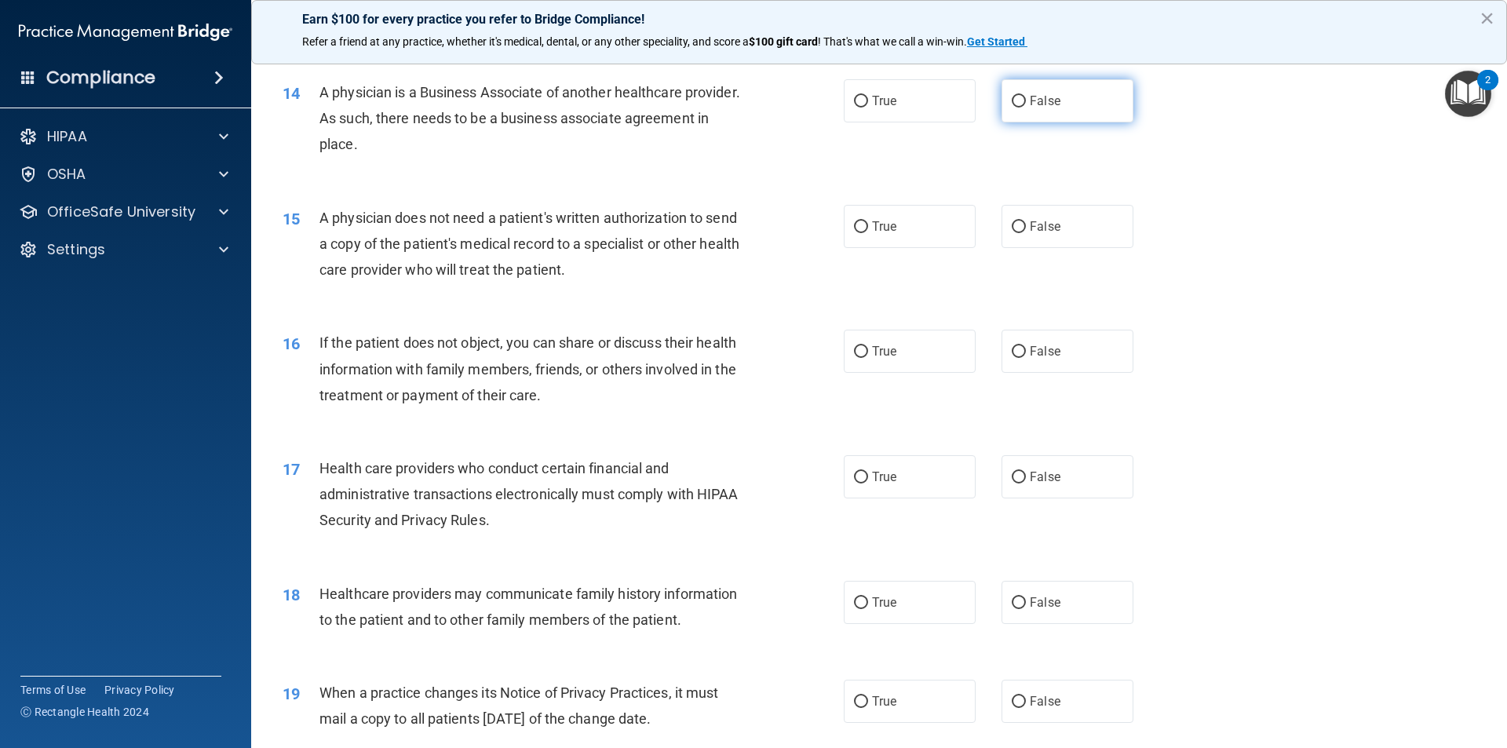
click at [1024, 109] on label "False" at bounding box center [1067, 100] width 132 height 43
click at [1024, 107] on input "False" at bounding box center [1018, 102] width 14 height 12
radio input "true"
click at [888, 219] on span "True" at bounding box center [884, 226] width 24 height 15
click at [868, 221] on input "True" at bounding box center [861, 227] width 14 height 12
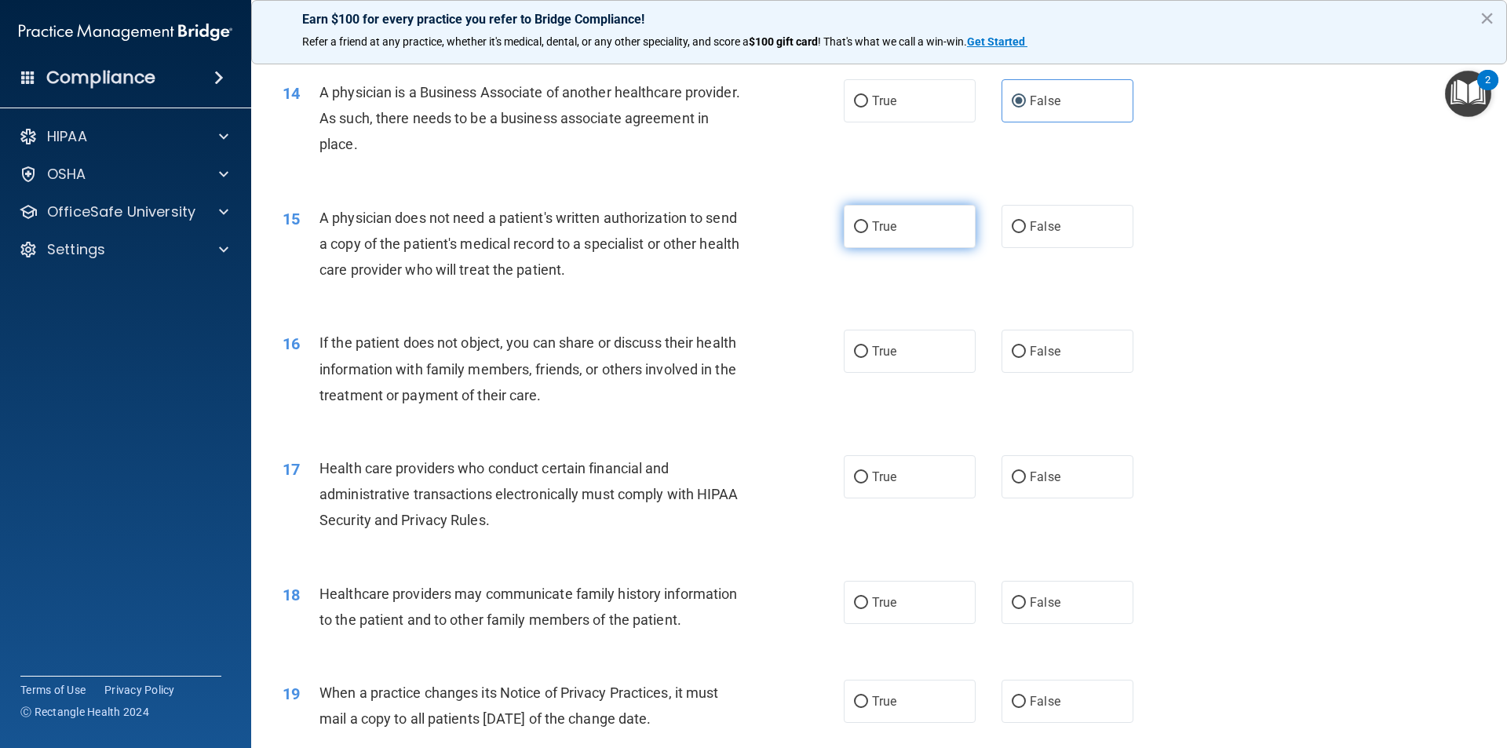
radio input "true"
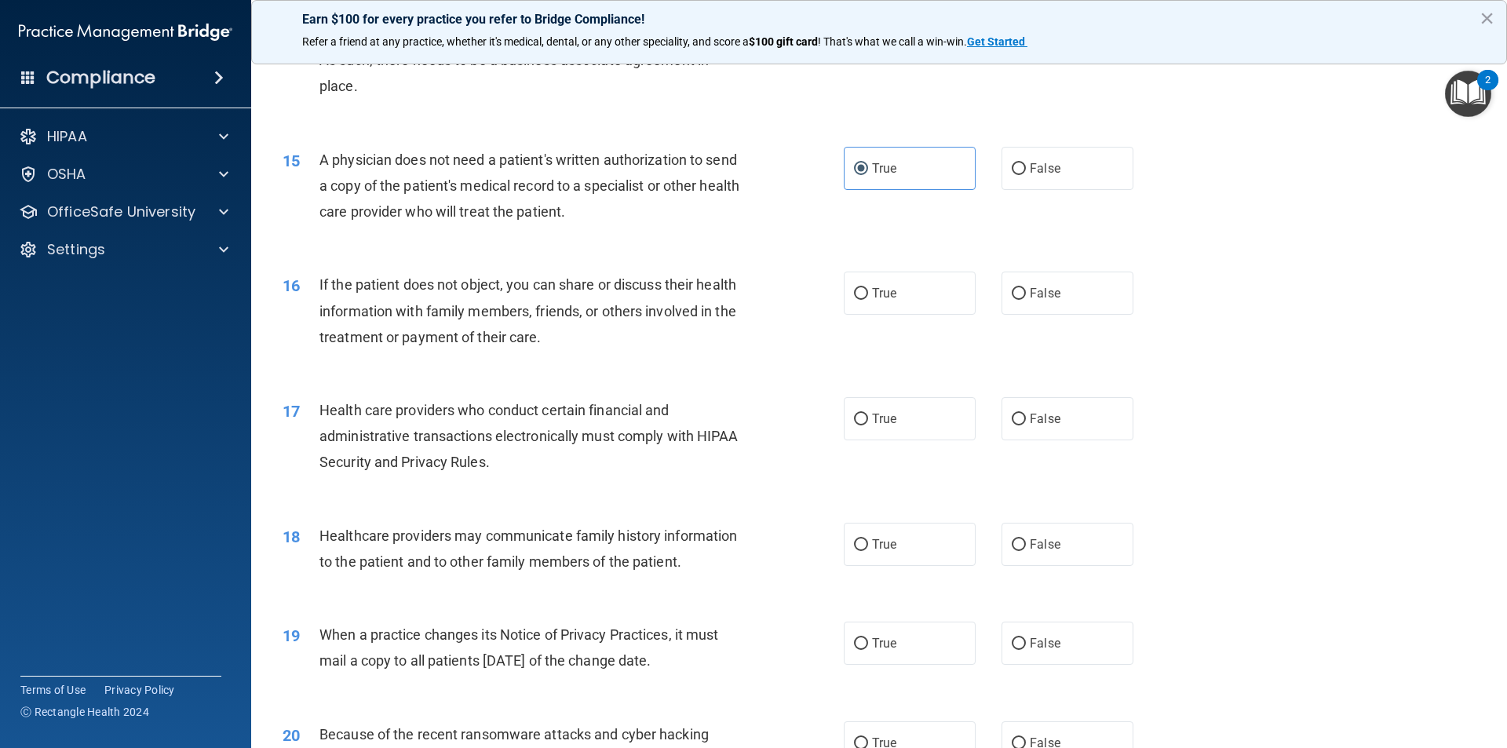
scroll to position [1726, 0]
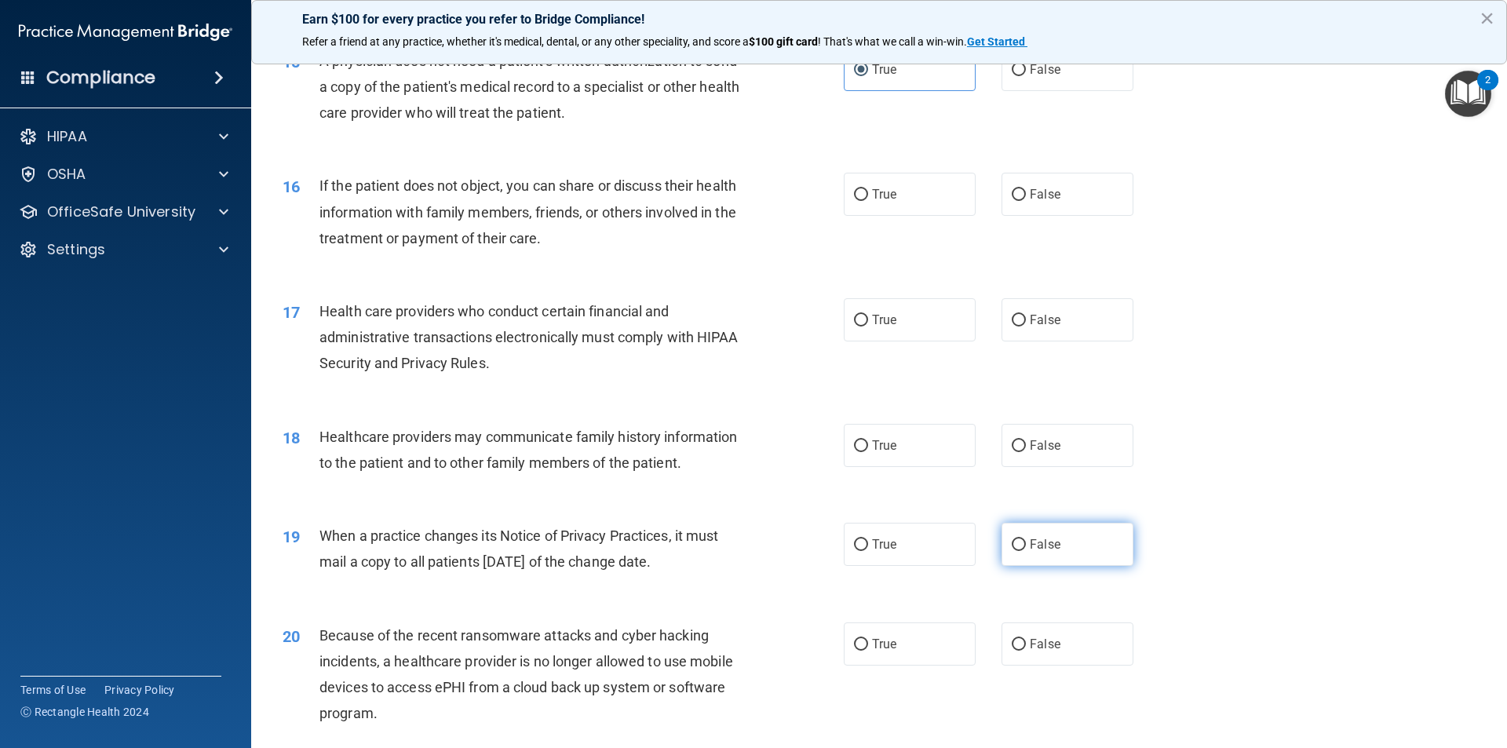
click at [1017, 537] on label "False" at bounding box center [1067, 544] width 132 height 43
click at [1017, 539] on input "False" at bounding box center [1018, 545] width 14 height 12
radio input "true"
click at [1073, 319] on label "False" at bounding box center [1067, 319] width 132 height 43
click at [1026, 319] on input "False" at bounding box center [1018, 321] width 14 height 12
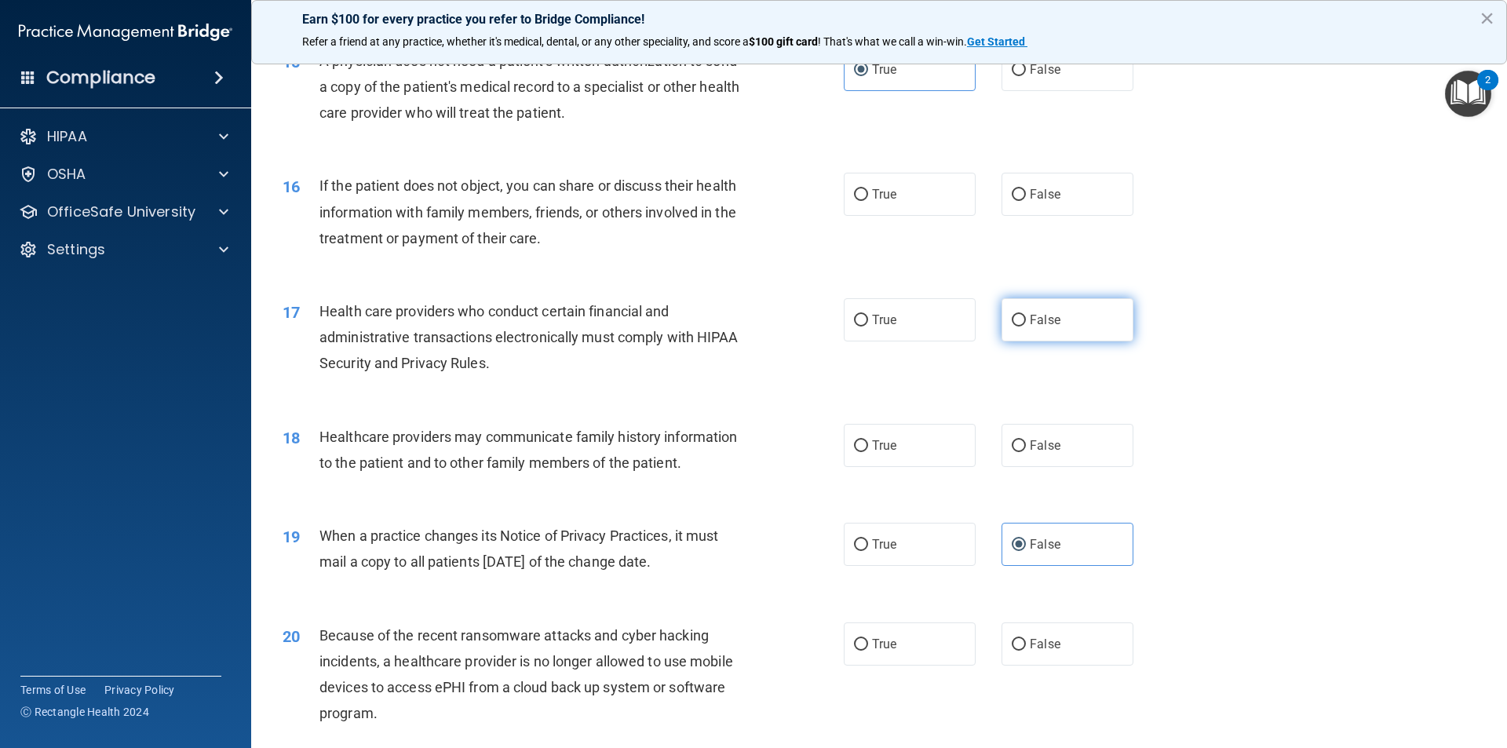
radio input "true"
click at [886, 307] on label "True" at bounding box center [910, 319] width 132 height 43
click at [868, 315] on input "True" at bounding box center [861, 321] width 14 height 12
radio input "true"
radio input "false"
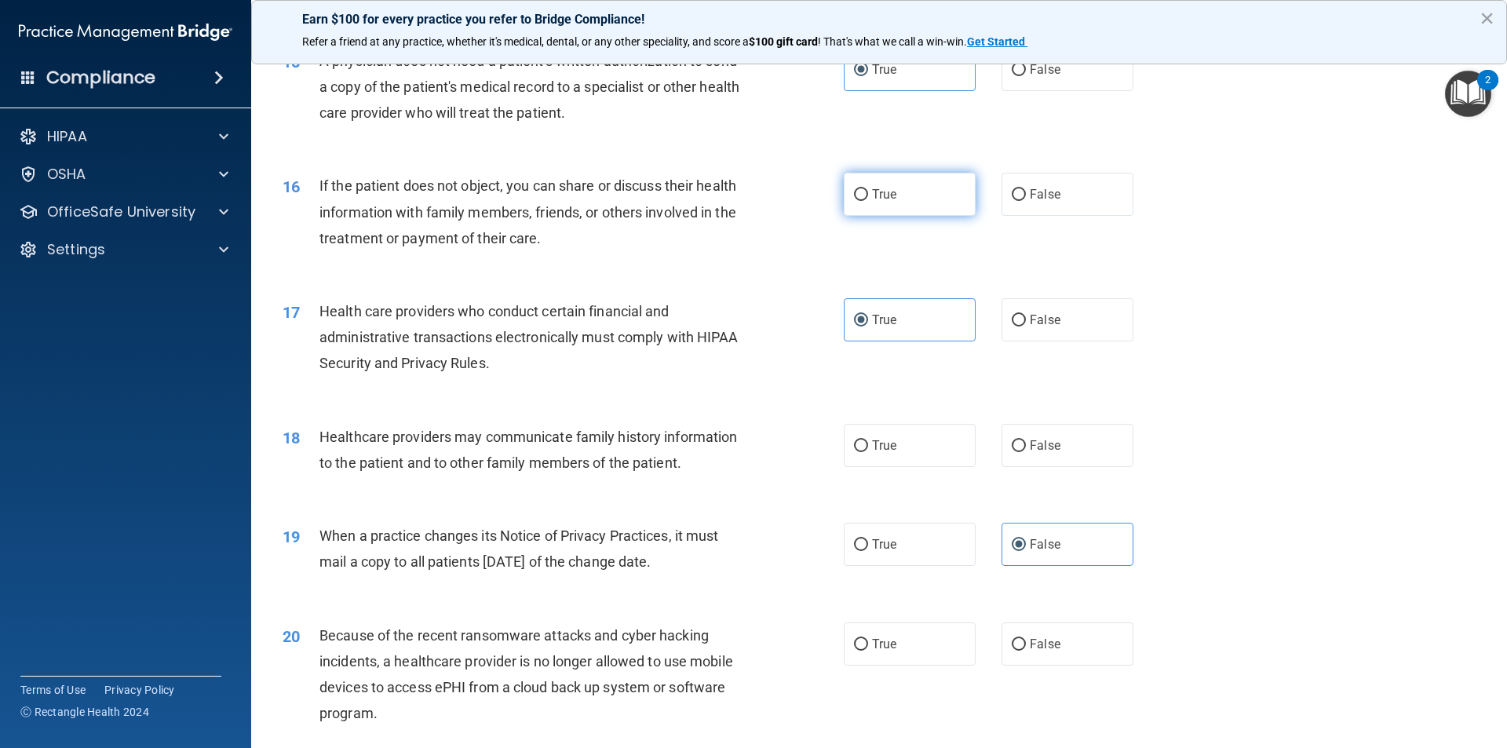
click at [957, 188] on label "True" at bounding box center [910, 194] width 132 height 43
click at [868, 189] on input "True" at bounding box center [861, 195] width 14 height 12
radio input "true"
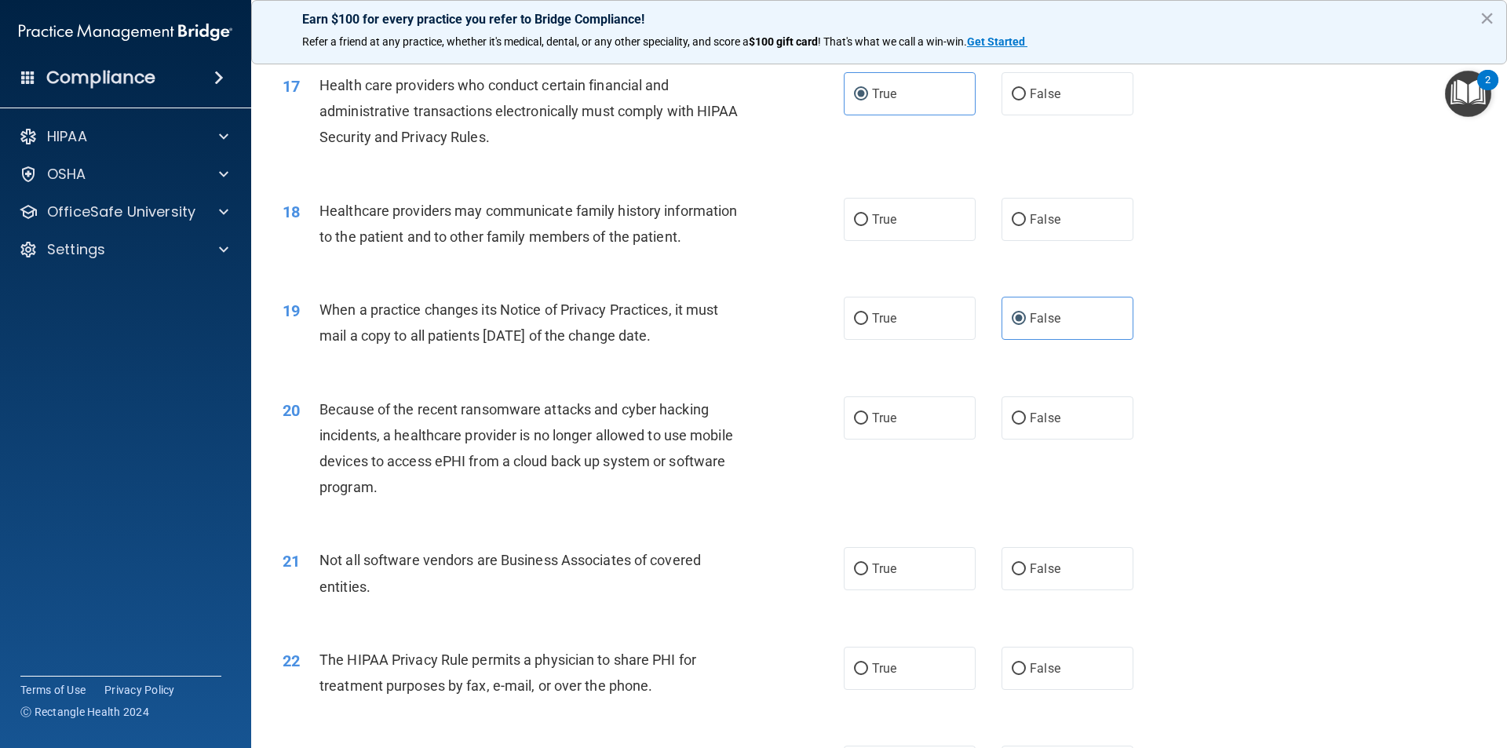
scroll to position [1962, 0]
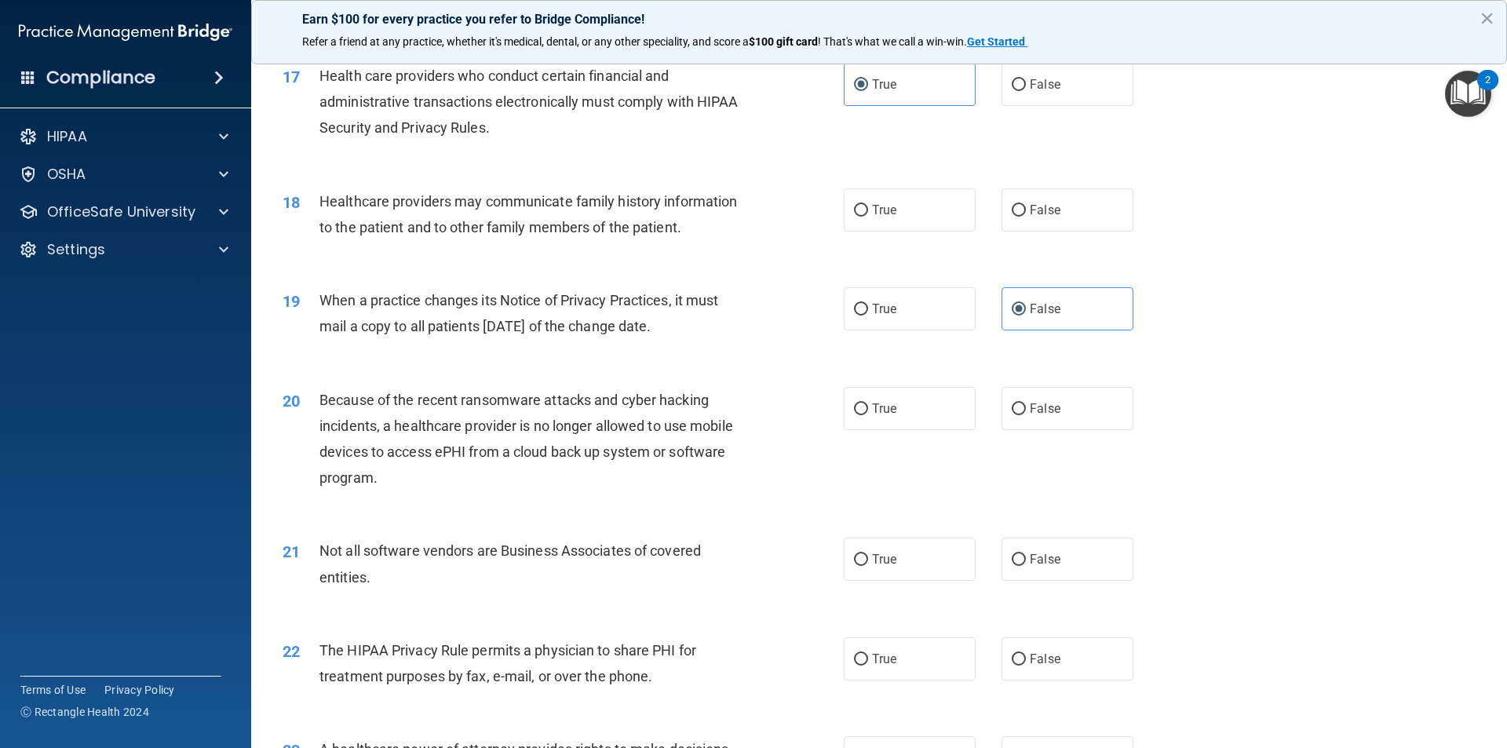
click at [1128, 224] on div "True False" at bounding box center [1002, 209] width 316 height 43
click at [1096, 217] on label "False" at bounding box center [1067, 209] width 132 height 43
click at [1026, 217] on input "False" at bounding box center [1018, 211] width 14 height 12
radio input "true"
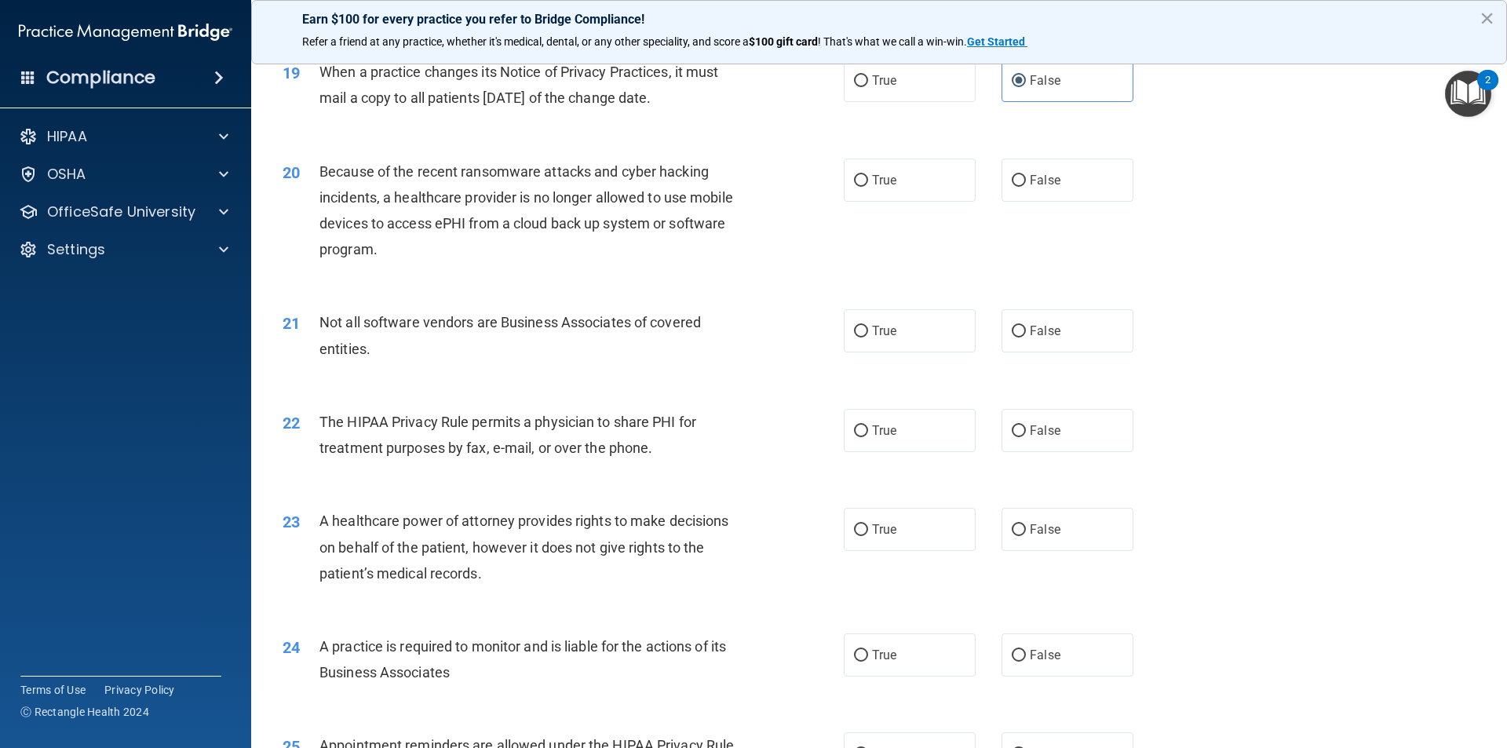
scroll to position [2197, 0]
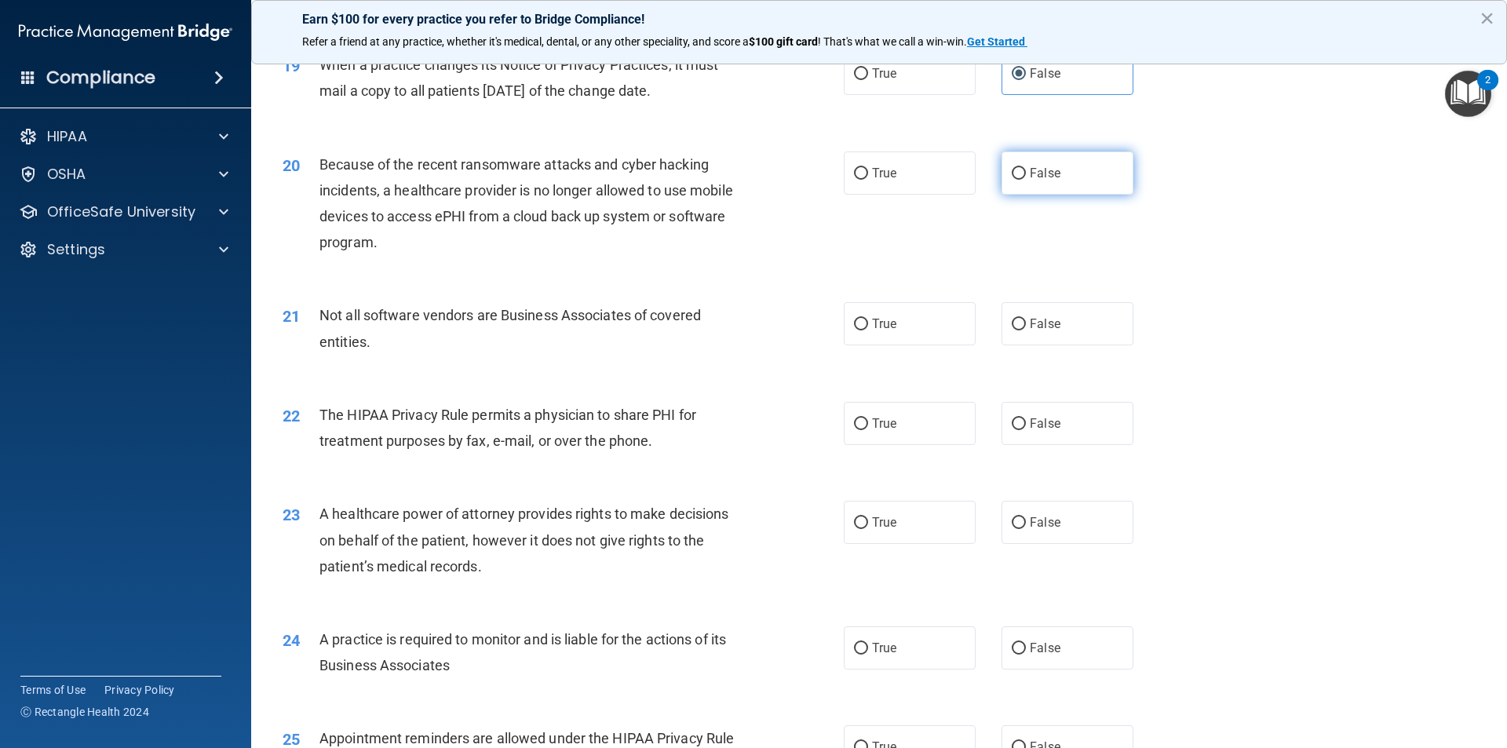
click at [1040, 162] on label "False" at bounding box center [1067, 172] width 132 height 43
click at [1026, 168] on input "False" at bounding box center [1018, 174] width 14 height 12
radio input "true"
click at [978, 330] on div "True False" at bounding box center [1002, 323] width 316 height 43
click at [924, 328] on label "True" at bounding box center [910, 323] width 132 height 43
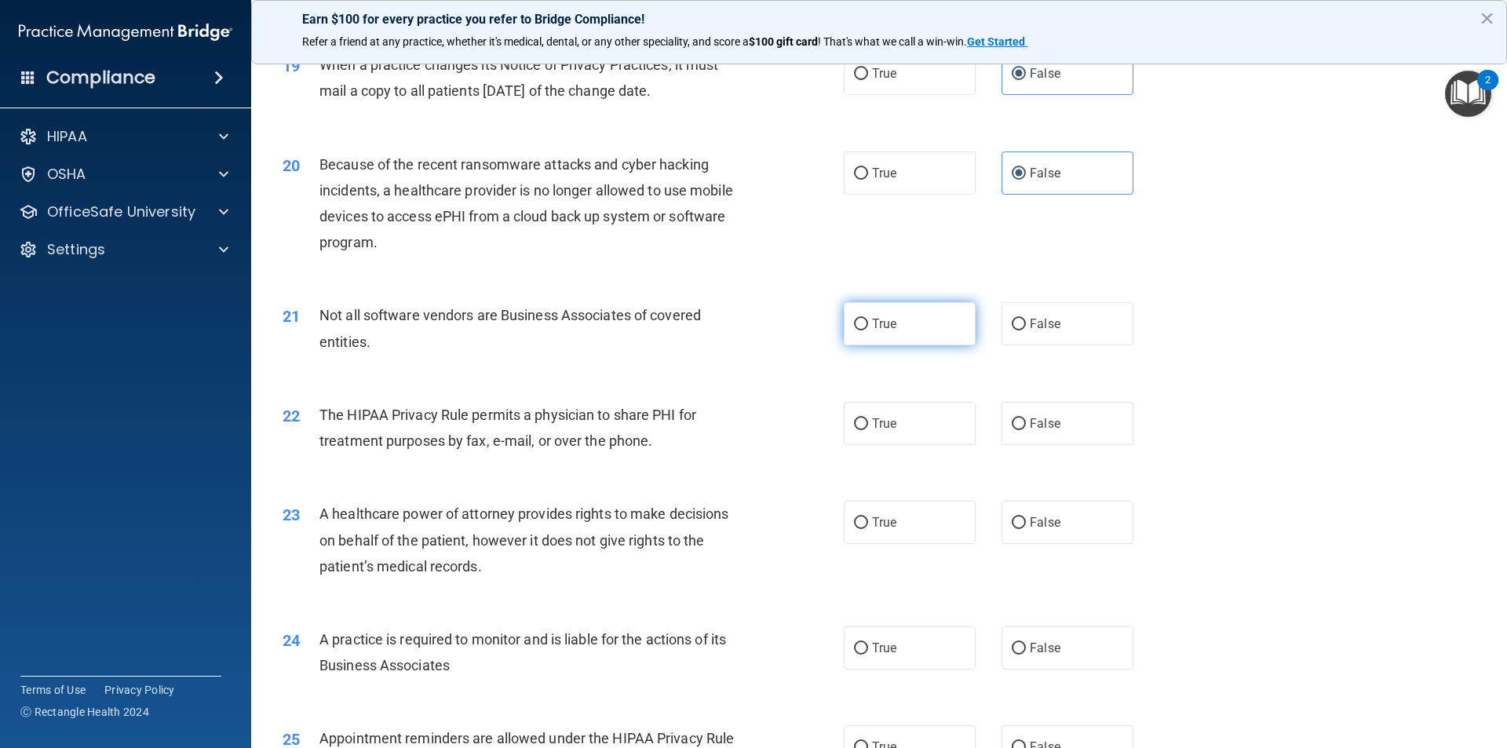
click at [868, 328] on input "True" at bounding box center [861, 325] width 14 height 12
radio input "true"
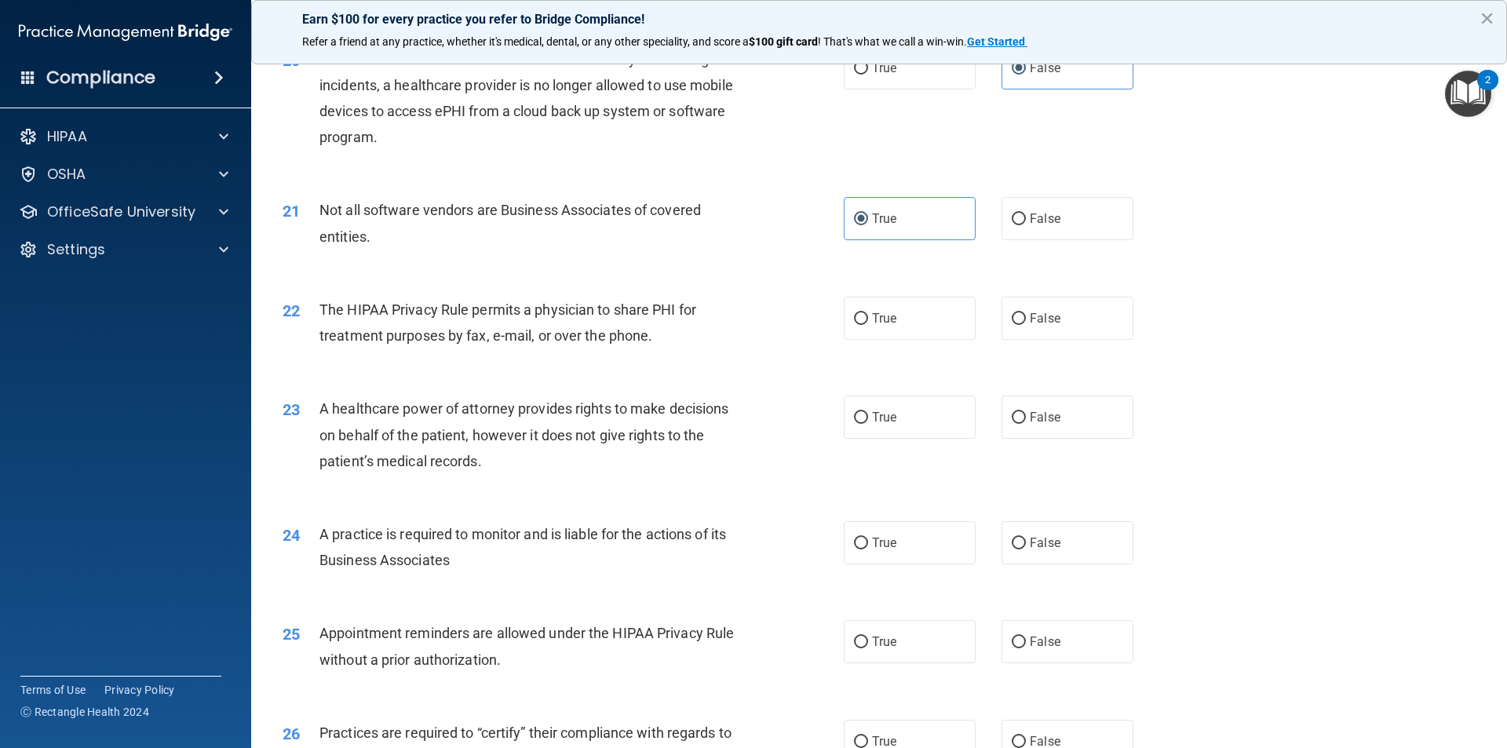
scroll to position [2432, 0]
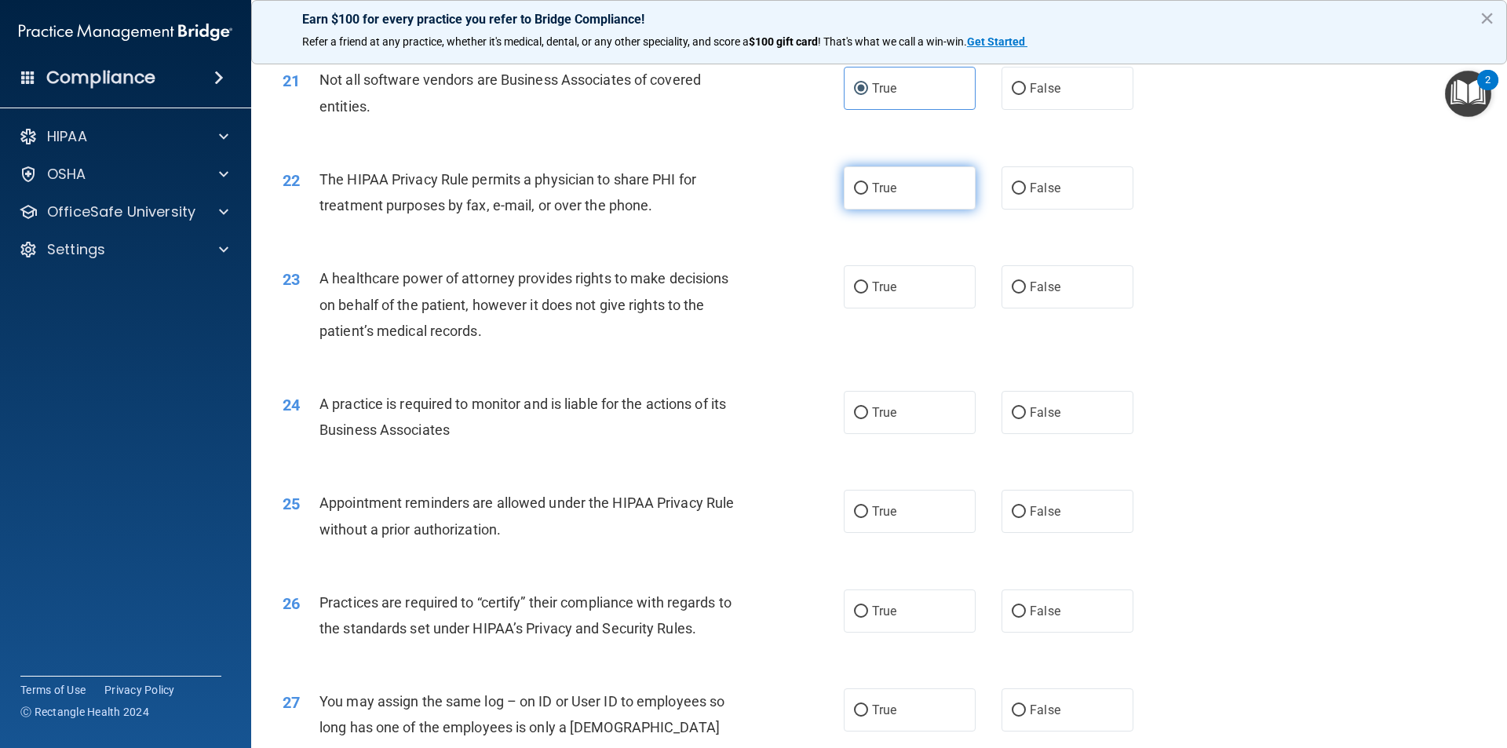
click at [856, 195] on label "True" at bounding box center [910, 187] width 132 height 43
click at [856, 195] on input "True" at bounding box center [861, 189] width 14 height 12
radio input "true"
click at [1034, 298] on label "False" at bounding box center [1067, 286] width 132 height 43
click at [1026, 293] on input "False" at bounding box center [1018, 288] width 14 height 12
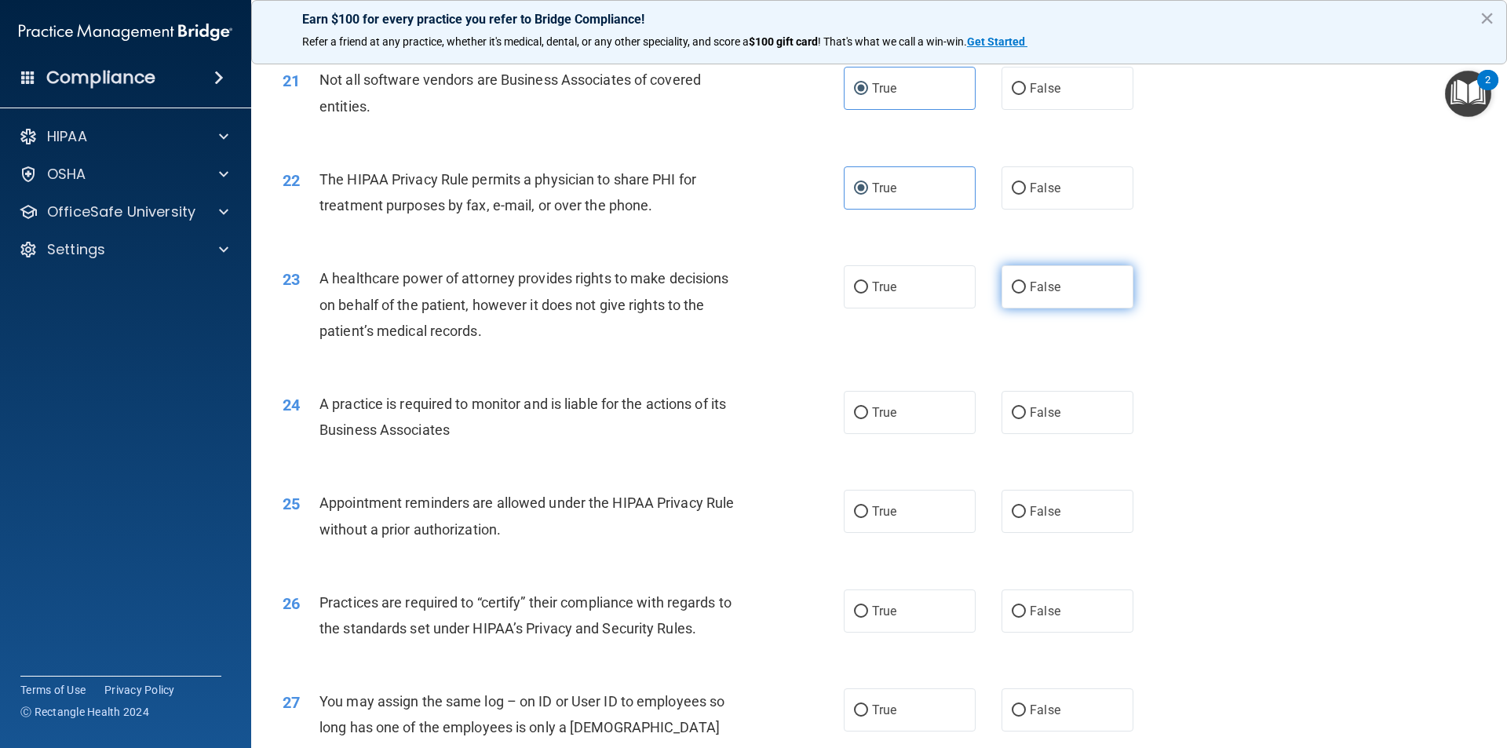
radio input "true"
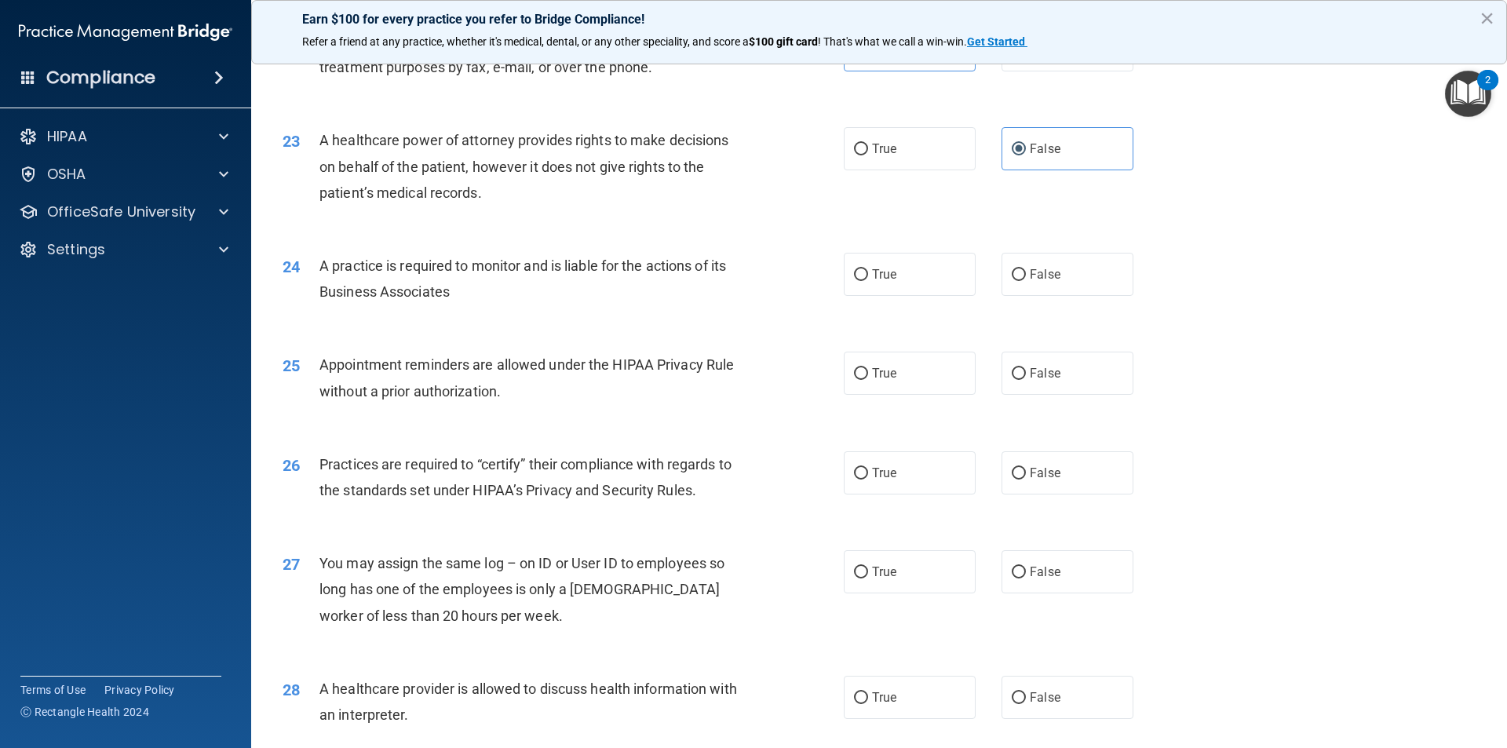
scroll to position [2668, 0]
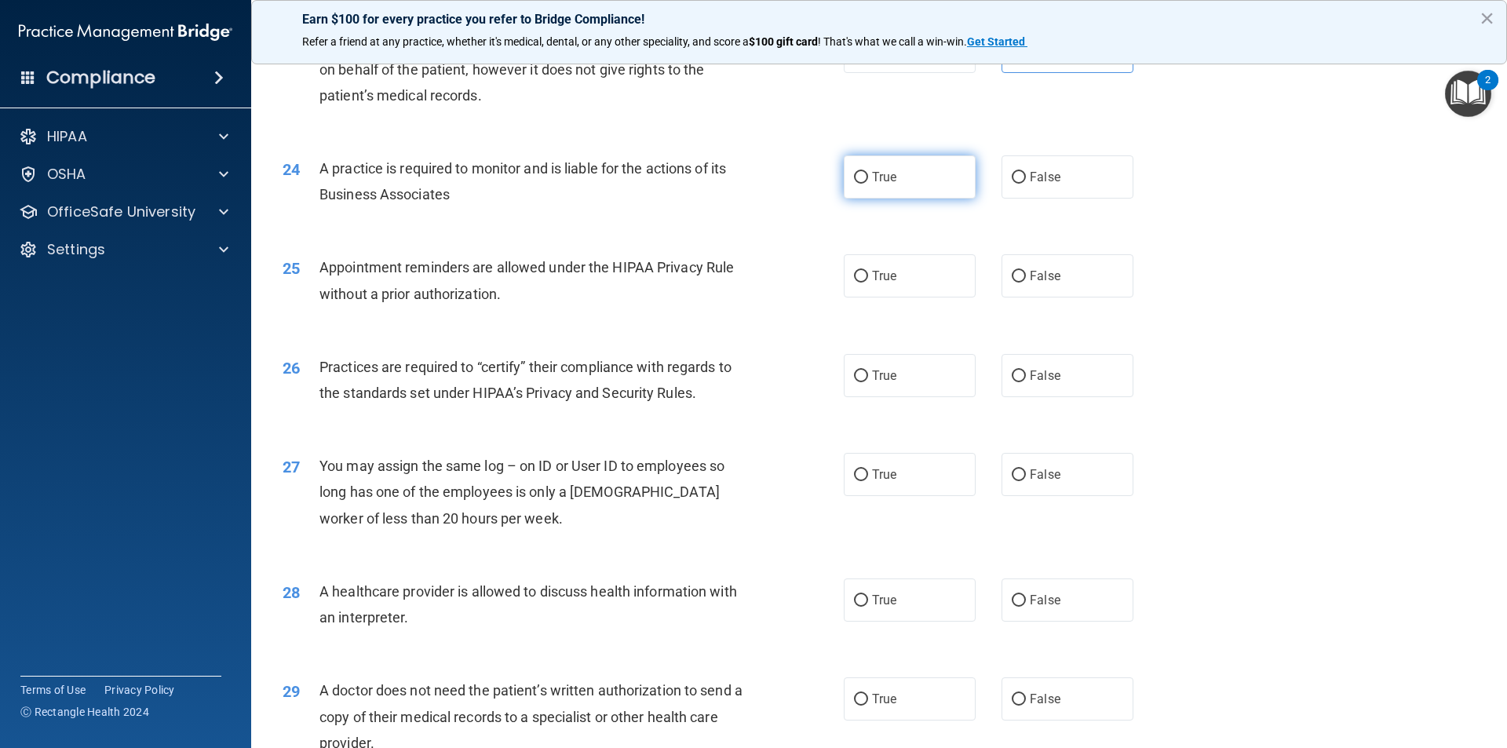
drag, startPoint x: 871, startPoint y: 167, endPoint x: 862, endPoint y: 166, distance: 9.5
click at [868, 166] on label "True" at bounding box center [910, 176] width 132 height 43
click at [871, 185] on label "True" at bounding box center [910, 176] width 132 height 43
click at [868, 184] on input "True" at bounding box center [861, 178] width 14 height 12
radio input "true"
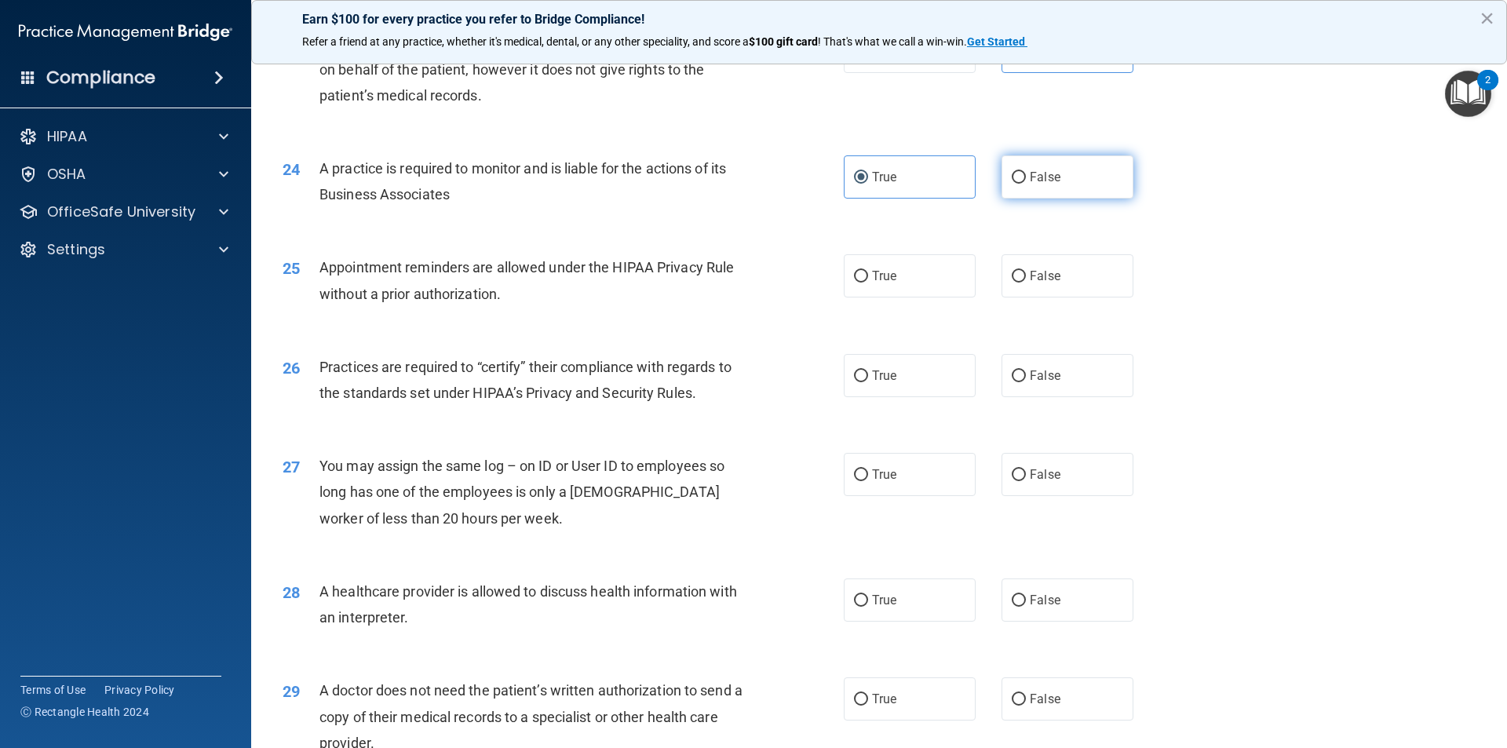
click at [1079, 162] on label "False" at bounding box center [1067, 176] width 132 height 43
click at [1026, 172] on input "False" at bounding box center [1018, 178] width 14 height 12
radio input "true"
radio input "false"
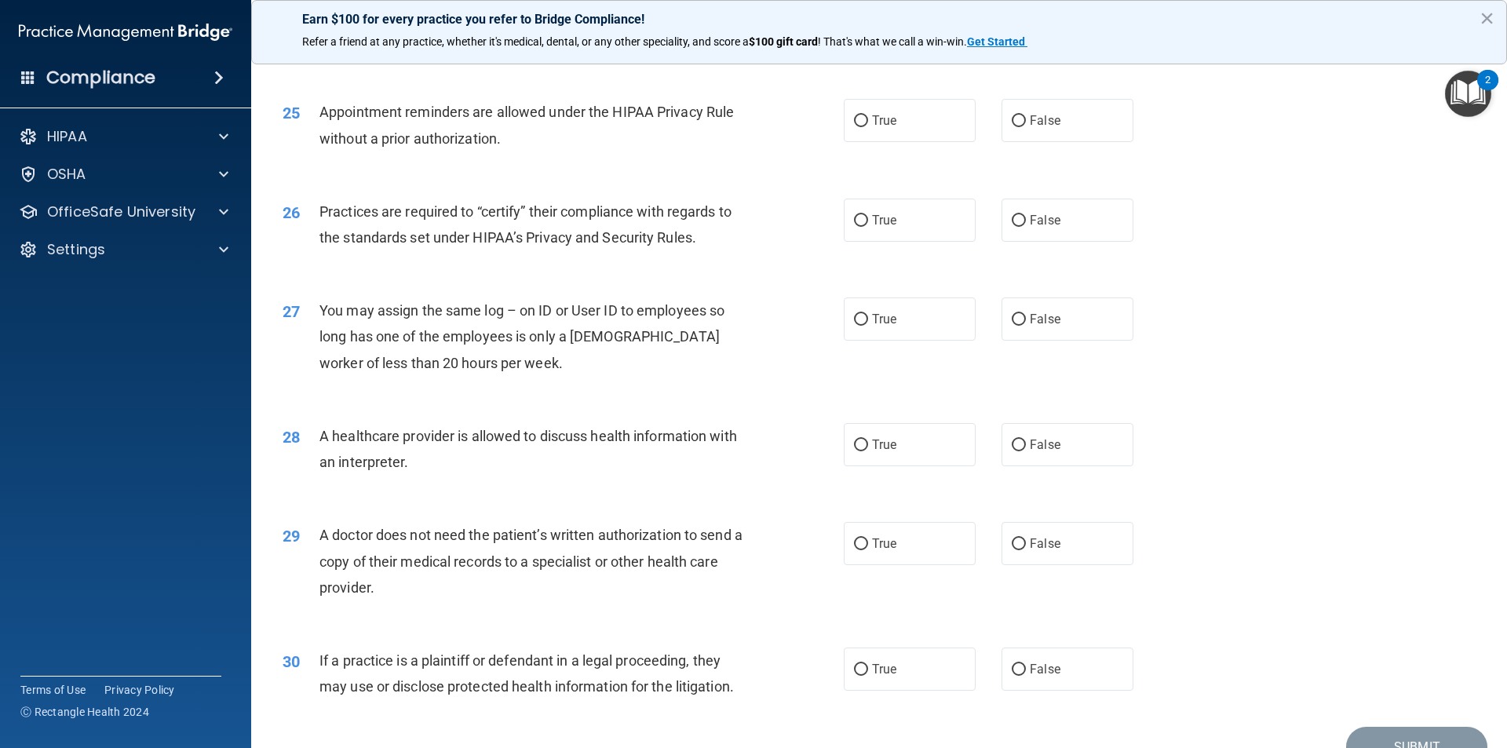
scroll to position [2825, 0]
click at [874, 216] on span "True" at bounding box center [884, 218] width 24 height 15
click at [868, 216] on input "True" at bounding box center [861, 219] width 14 height 12
radio input "true"
click at [876, 239] on label "True" at bounding box center [910, 218] width 132 height 43
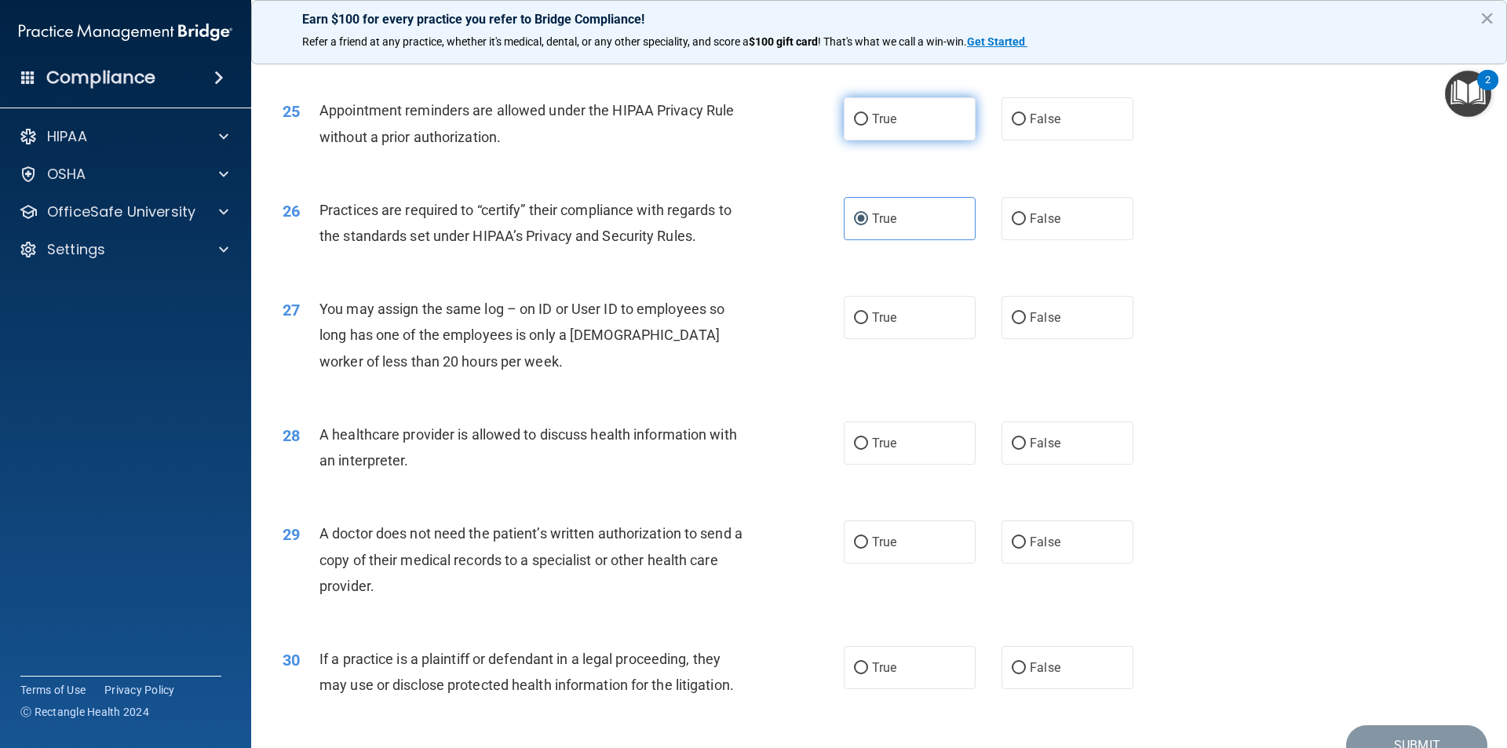
click at [897, 125] on label "True" at bounding box center [910, 118] width 132 height 43
click at [868, 125] on input "True" at bounding box center [861, 120] width 14 height 12
radio input "true"
click at [887, 215] on span "True" at bounding box center [884, 218] width 24 height 15
click at [868, 215] on input "True" at bounding box center [861, 219] width 14 height 12
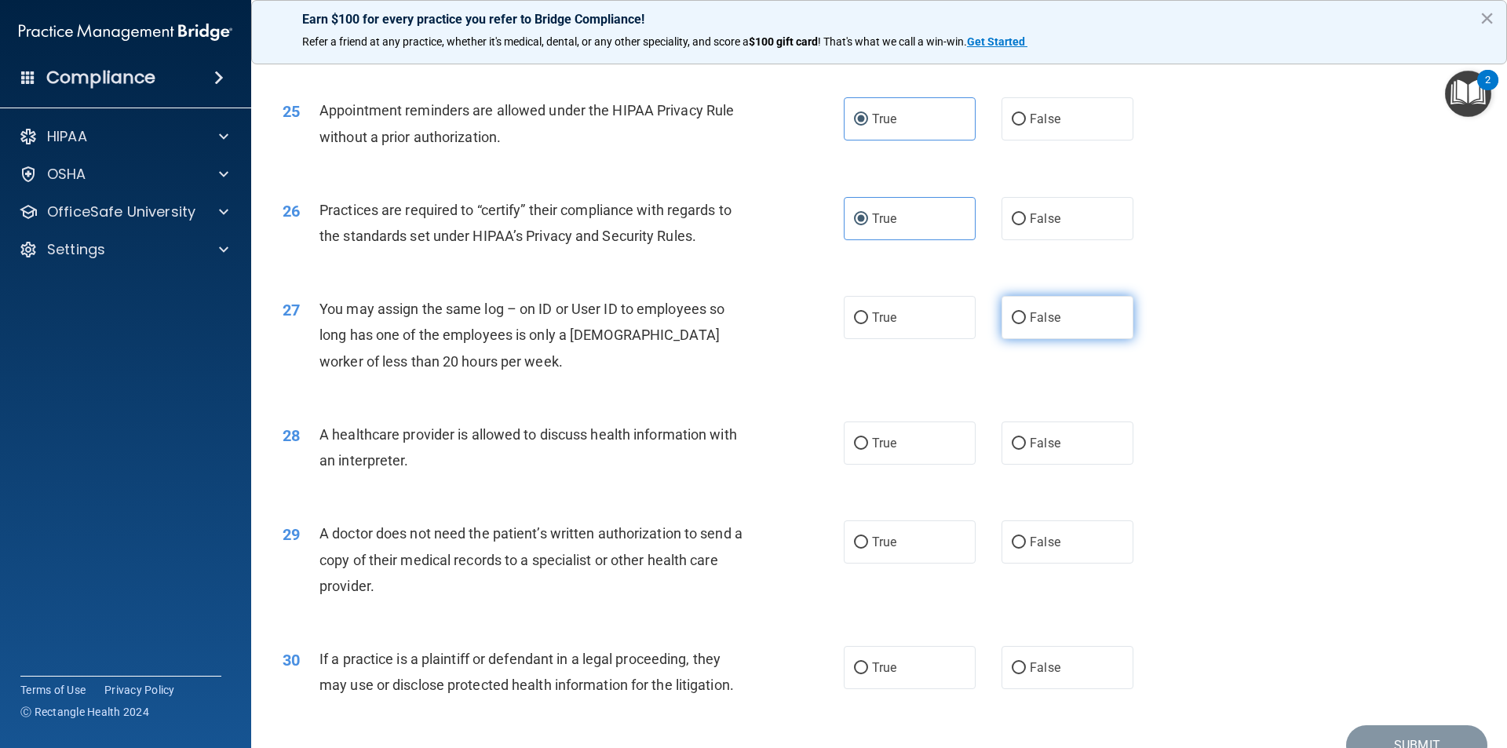
click at [1048, 313] on span "False" at bounding box center [1044, 317] width 31 height 15
click at [1026, 313] on input "False" at bounding box center [1018, 318] width 14 height 12
radio input "true"
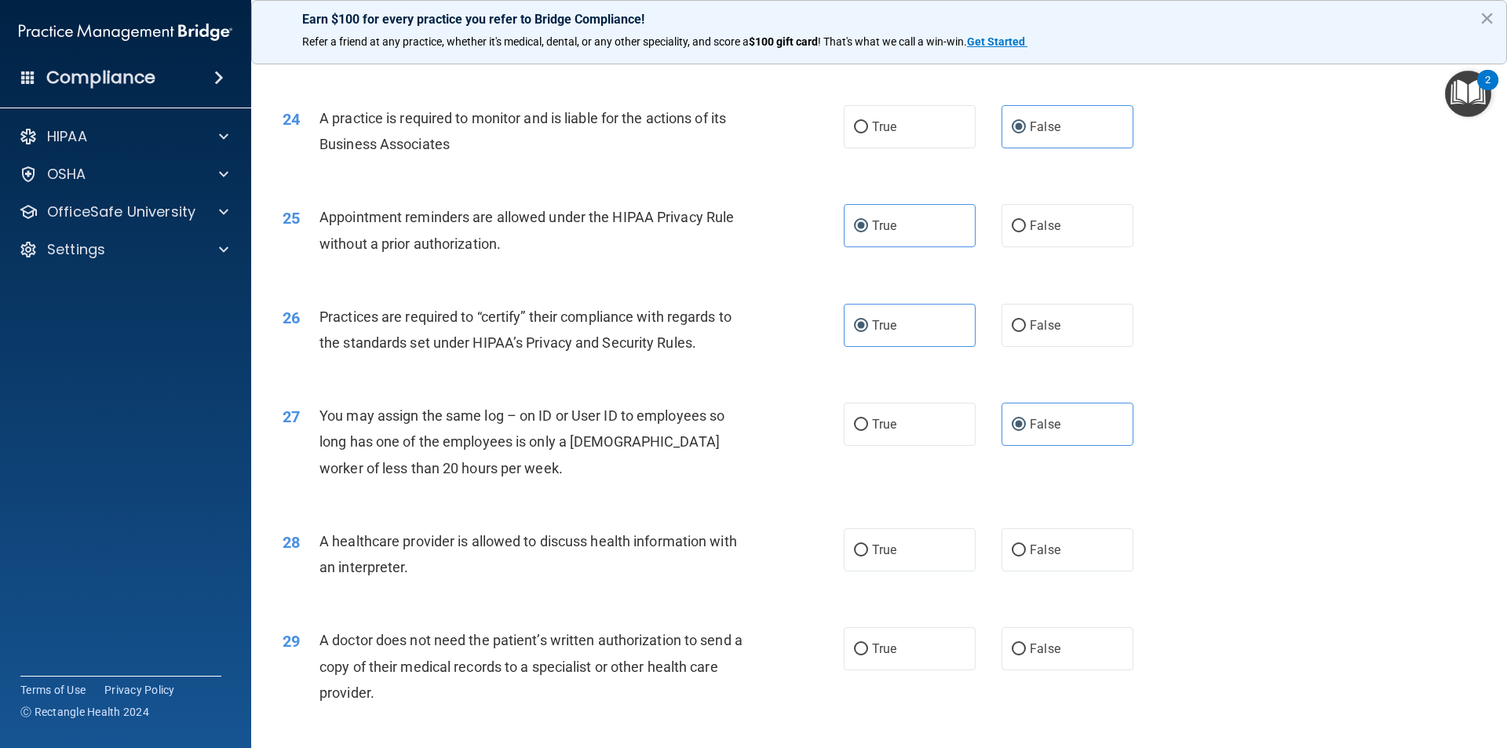
scroll to position [2746, 0]
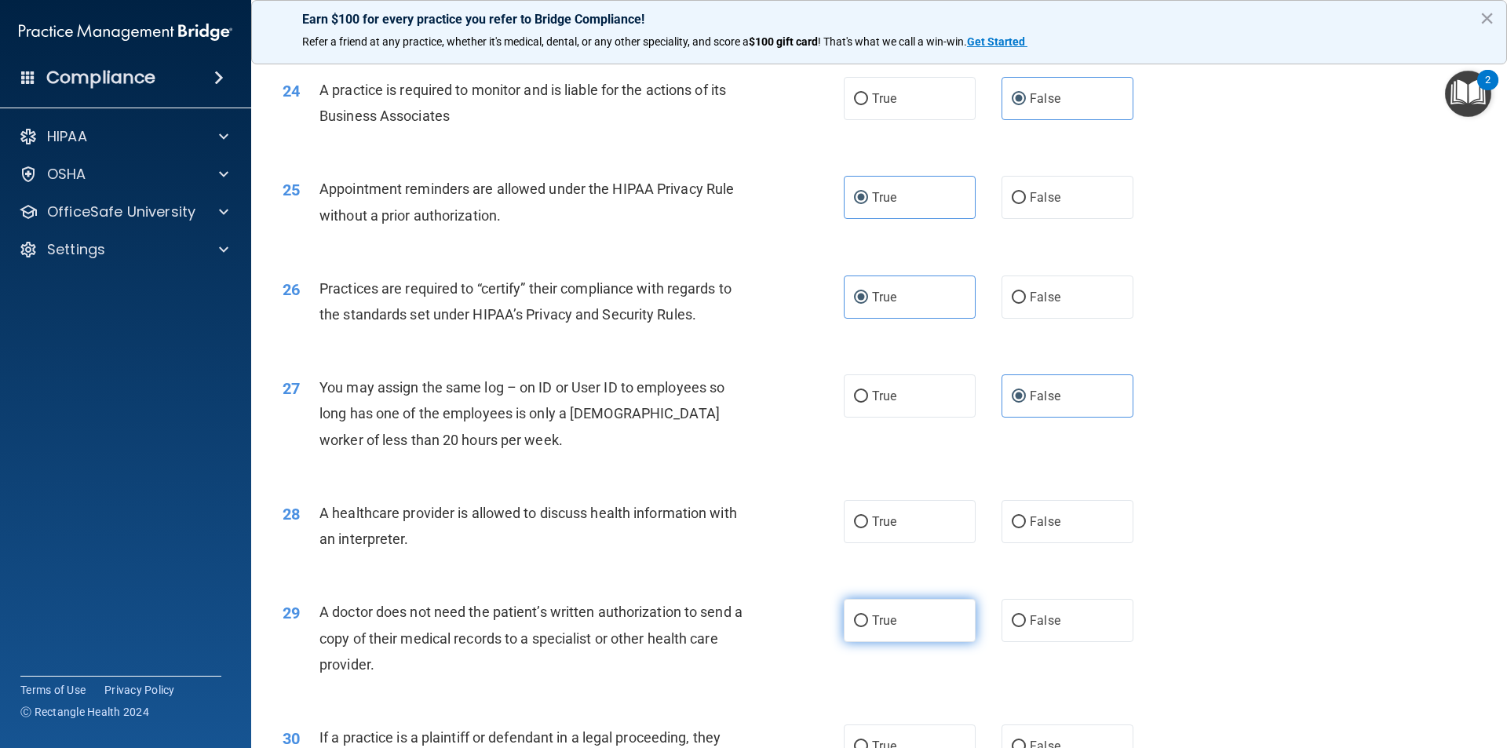
click at [904, 626] on label "True" at bounding box center [910, 620] width 132 height 43
click at [868, 626] on input "True" at bounding box center [861, 621] width 14 height 12
radio input "true"
click at [854, 510] on label "True" at bounding box center [910, 521] width 132 height 43
click at [854, 516] on input "True" at bounding box center [861, 522] width 14 height 12
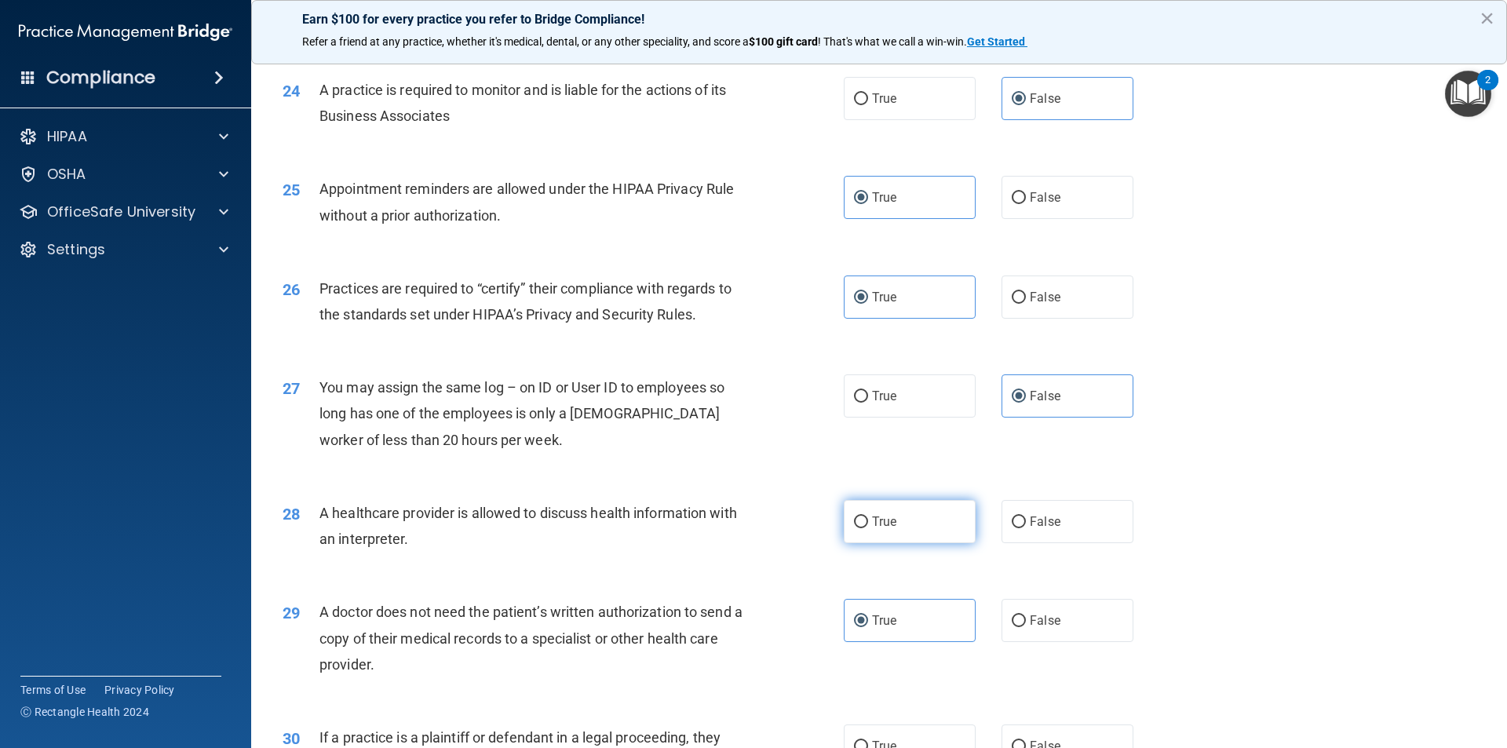
radio input "true"
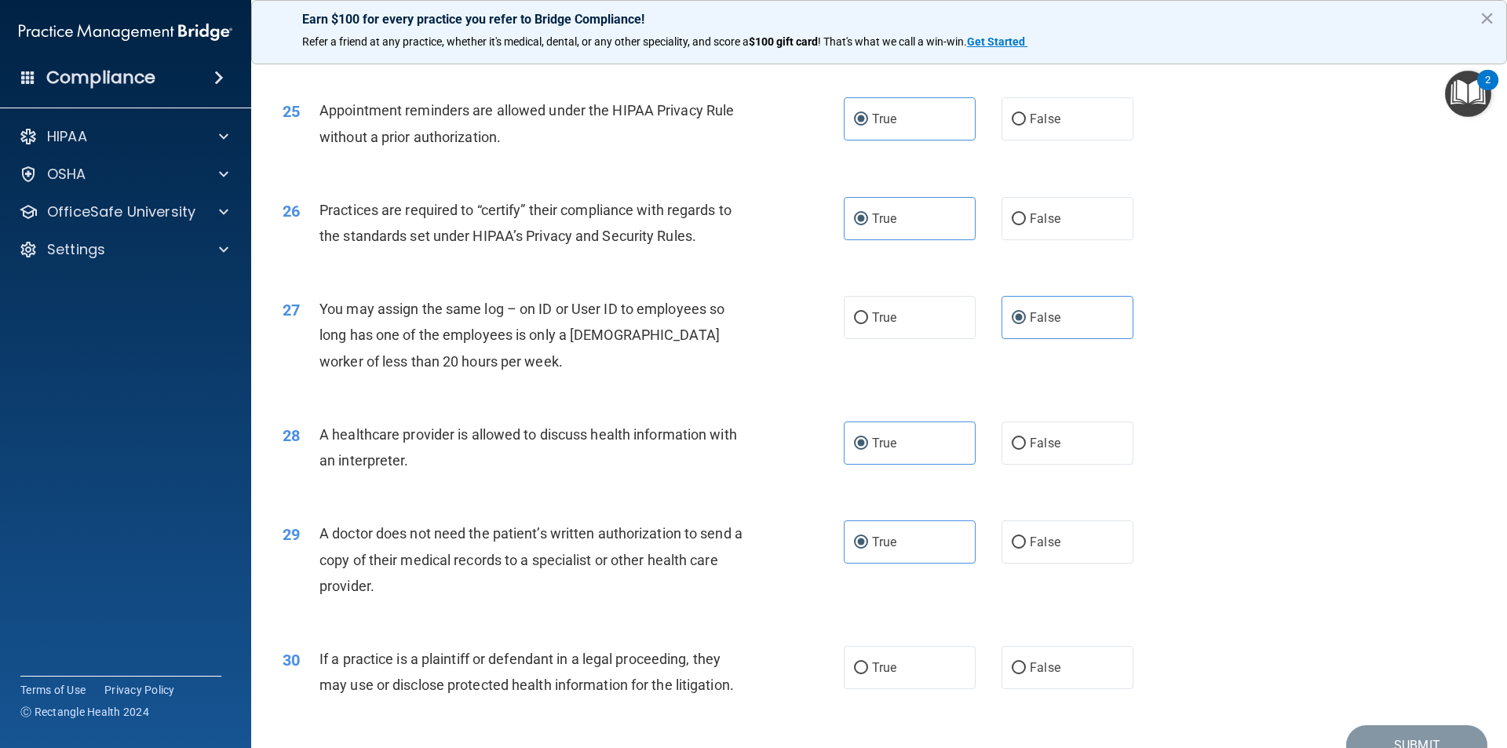
scroll to position [2905, 0]
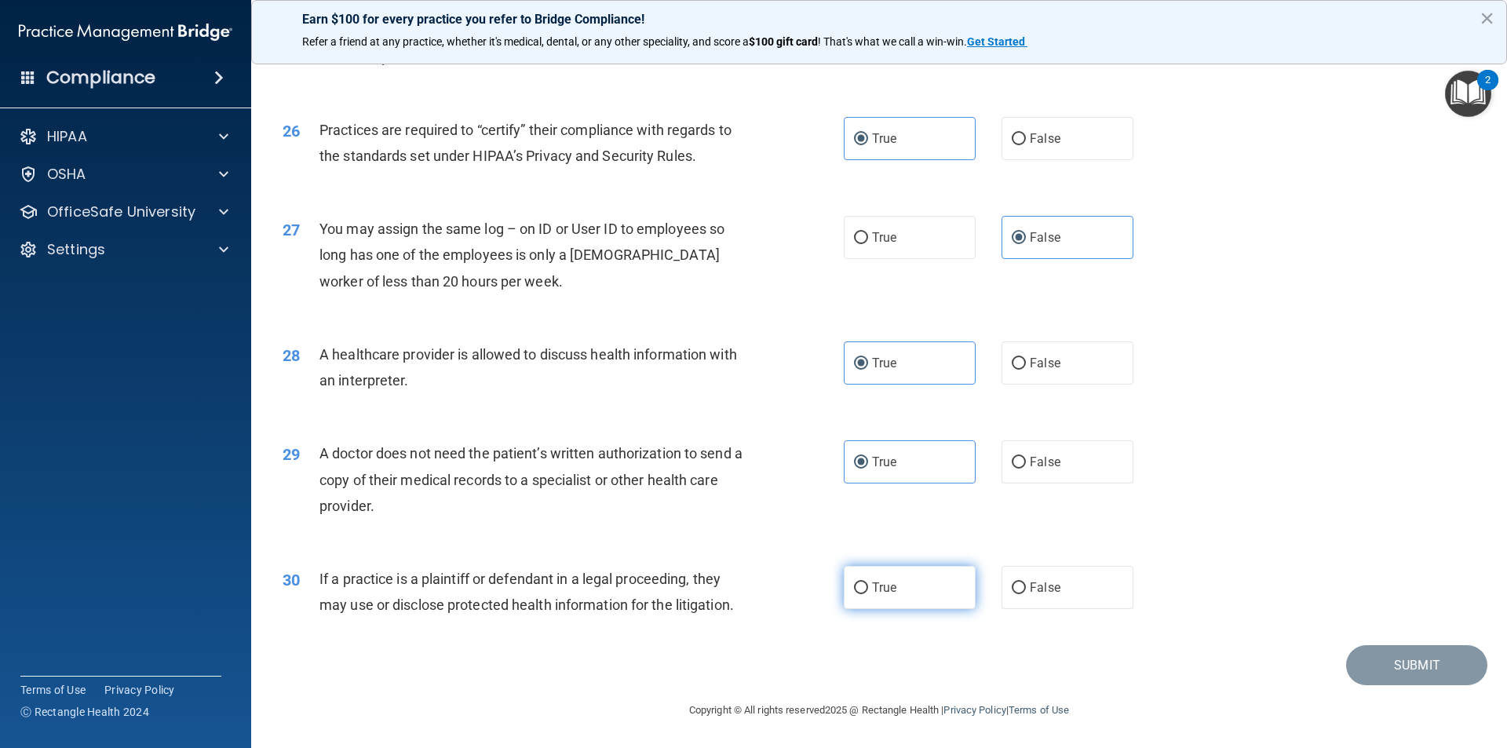
click at [906, 595] on label "True" at bounding box center [910, 587] width 132 height 43
click at [868, 594] on input "True" at bounding box center [861, 588] width 14 height 12
radio input "true"
click at [1197, 643] on div "30 If a practice is a plaintiff or defendant in a legal proceeding, they may us…" at bounding box center [879, 595] width 1216 height 99
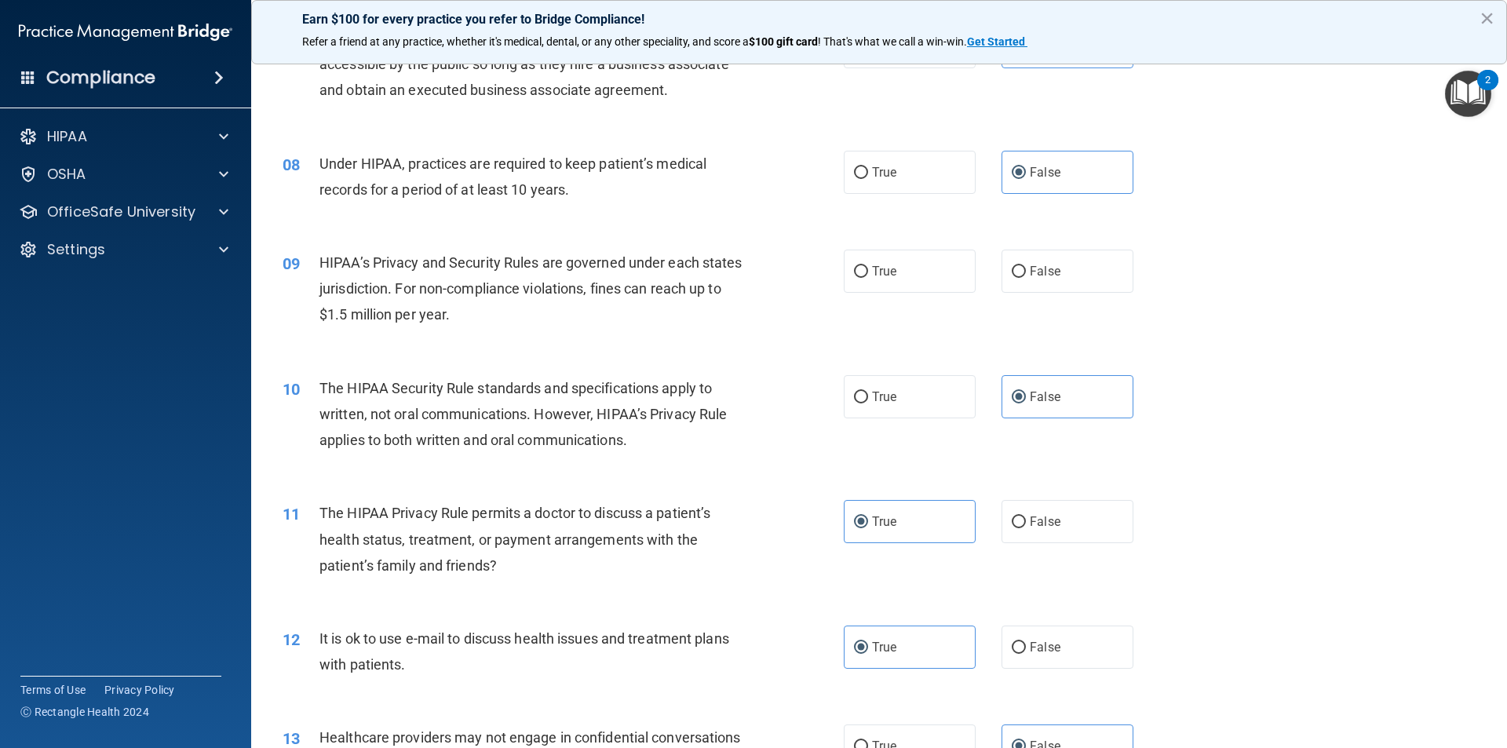
scroll to position [786, 0]
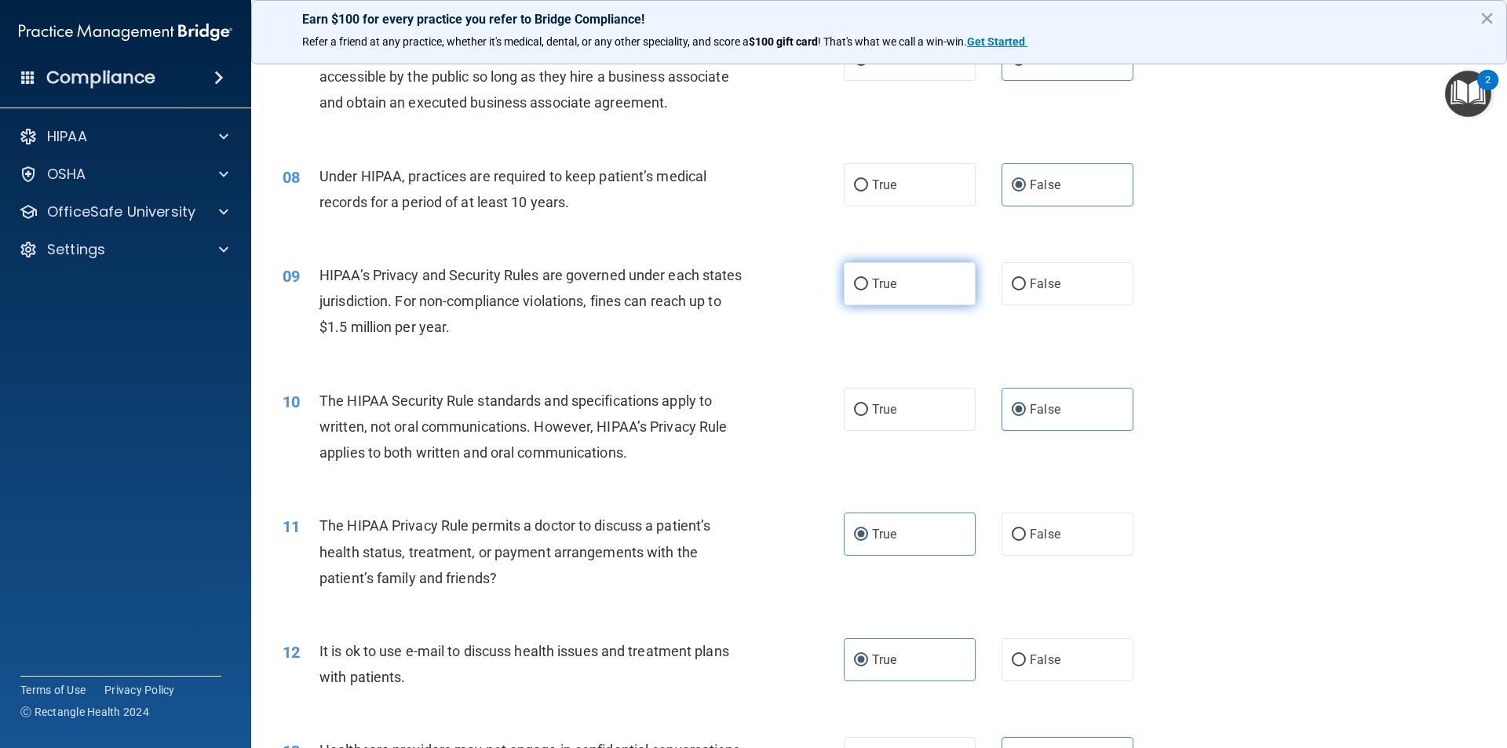
click at [876, 299] on label "True" at bounding box center [910, 283] width 132 height 43
click at [868, 290] on input "True" at bounding box center [861, 285] width 14 height 12
radio input "true"
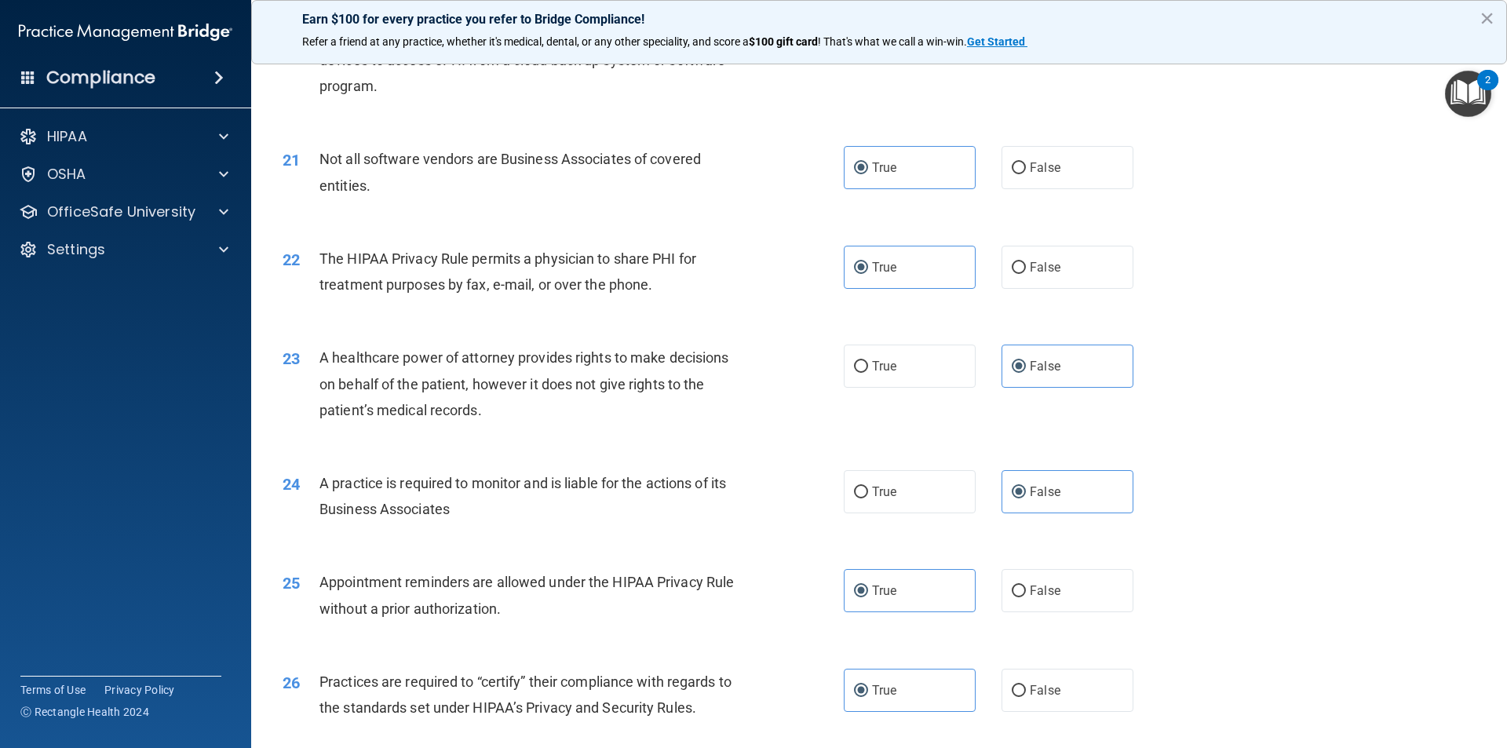
scroll to position [2905, 0]
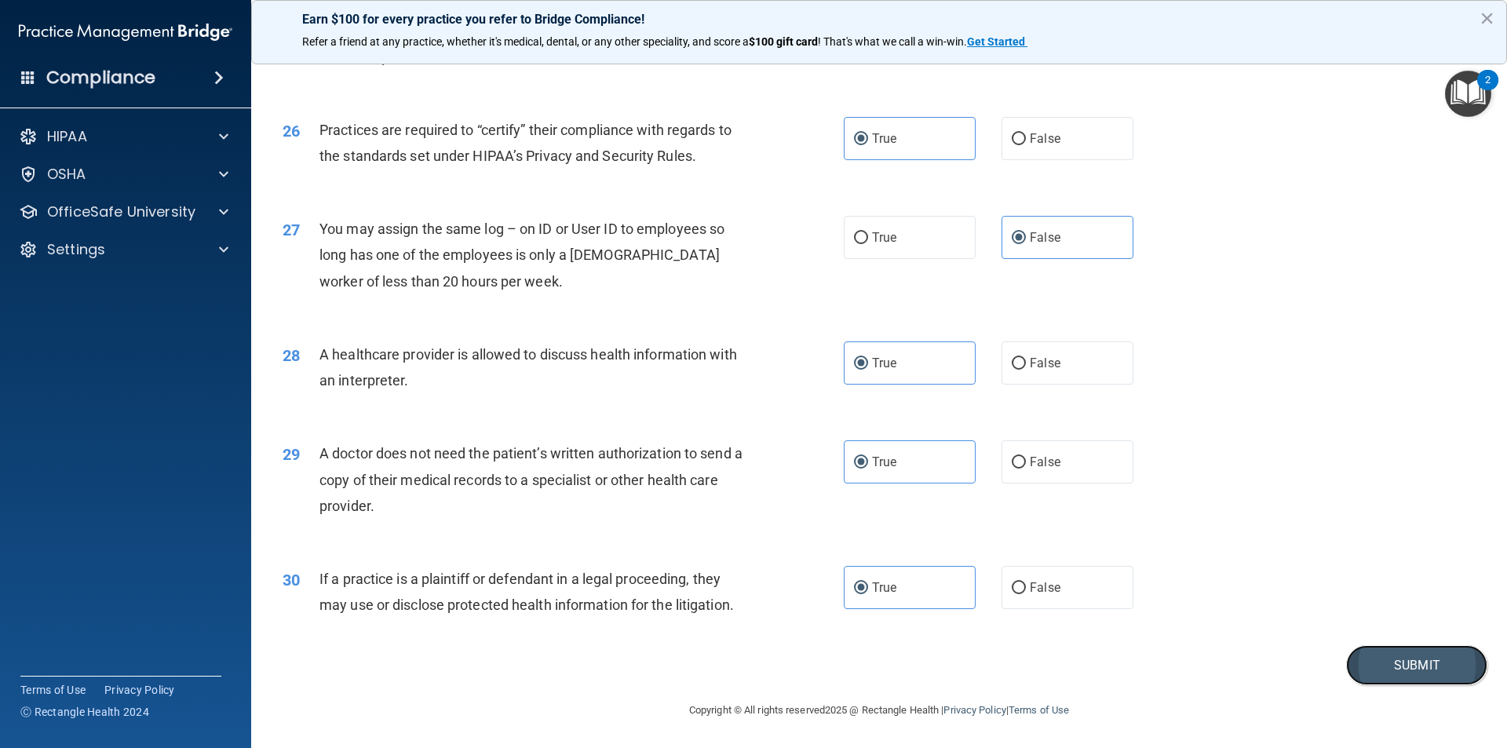
click at [1361, 673] on button "Submit" at bounding box center [1416, 665] width 141 height 40
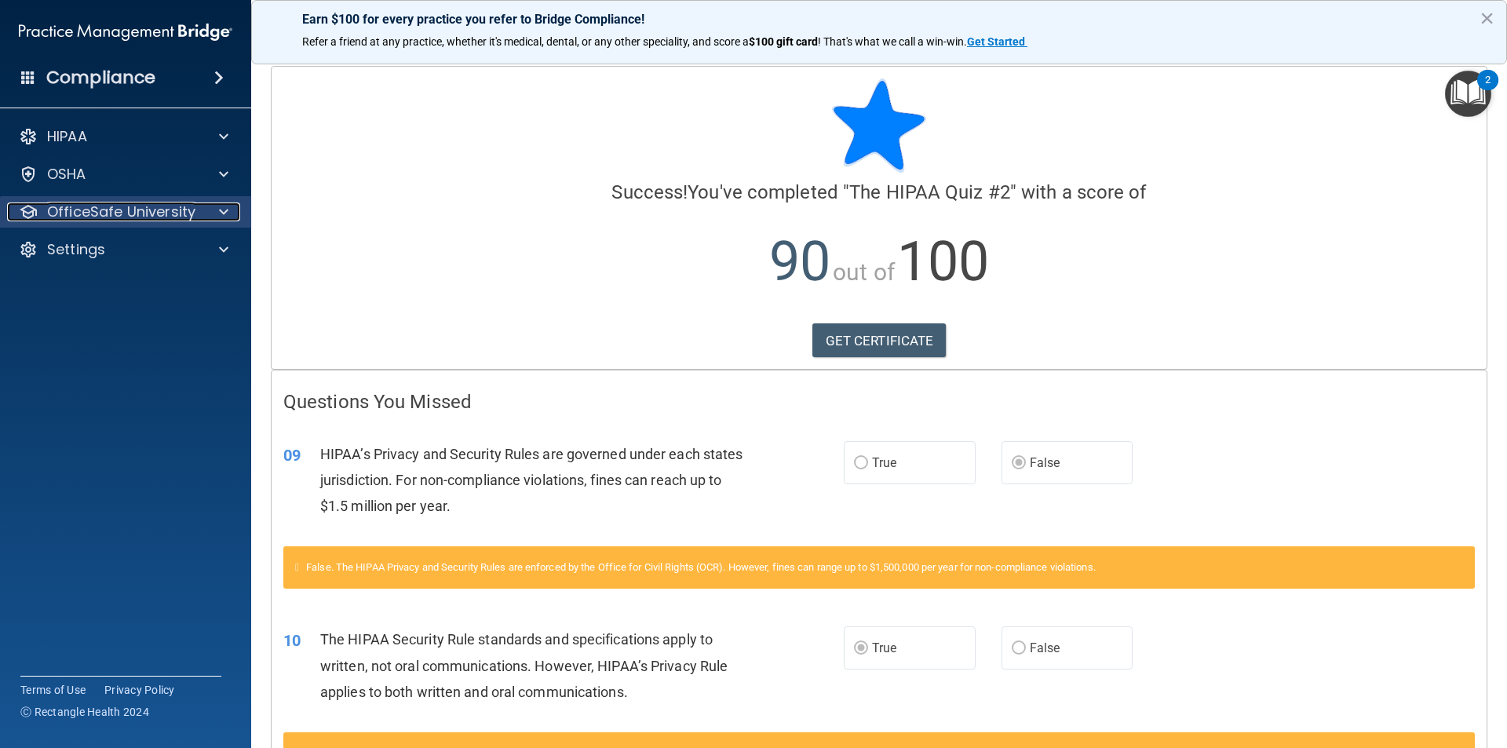
click at [169, 213] on p "OfficeSafe University" at bounding box center [121, 211] width 148 height 19
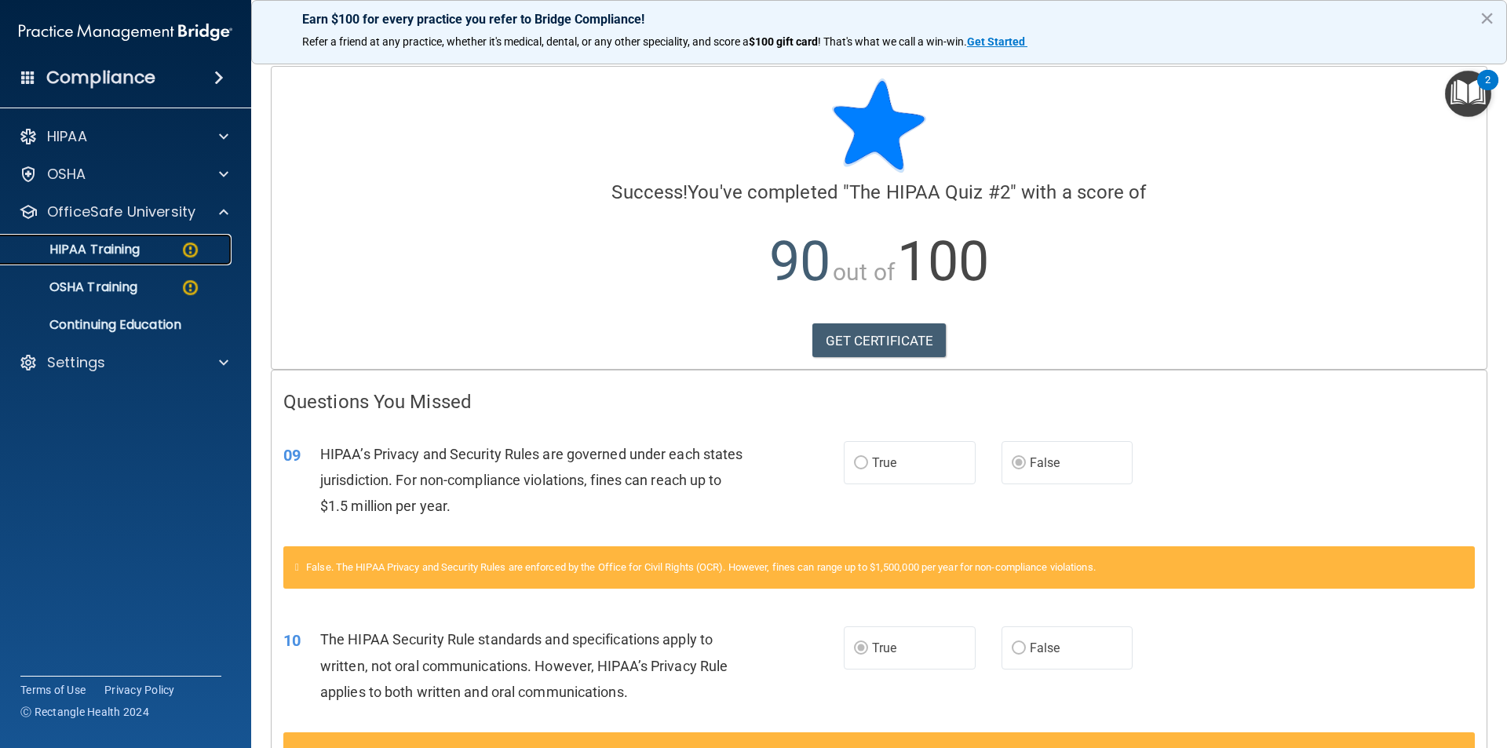
click at [108, 248] on p "HIPAA Training" at bounding box center [74, 250] width 129 height 16
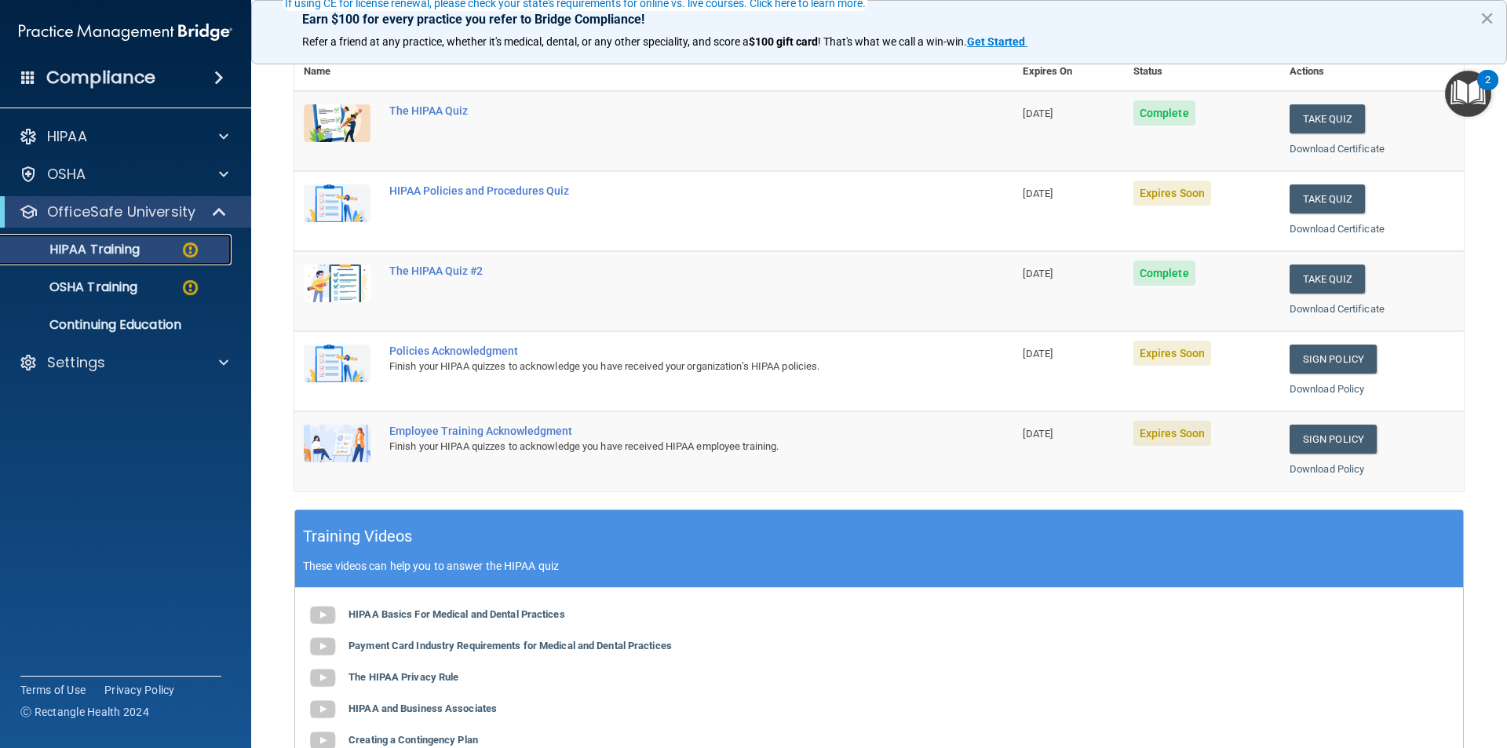
scroll to position [157, 0]
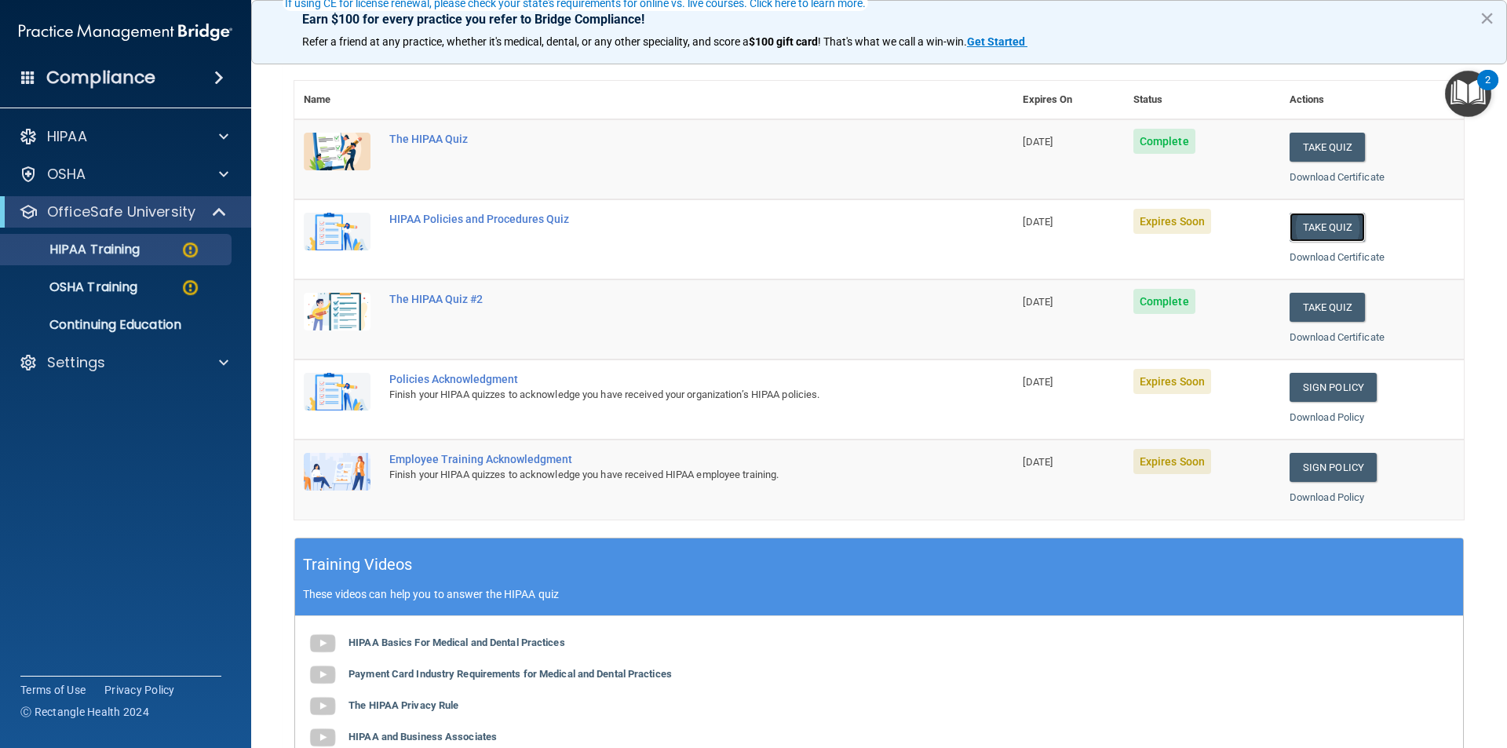
click at [1327, 226] on button "Take Quiz" at bounding box center [1326, 227] width 75 height 29
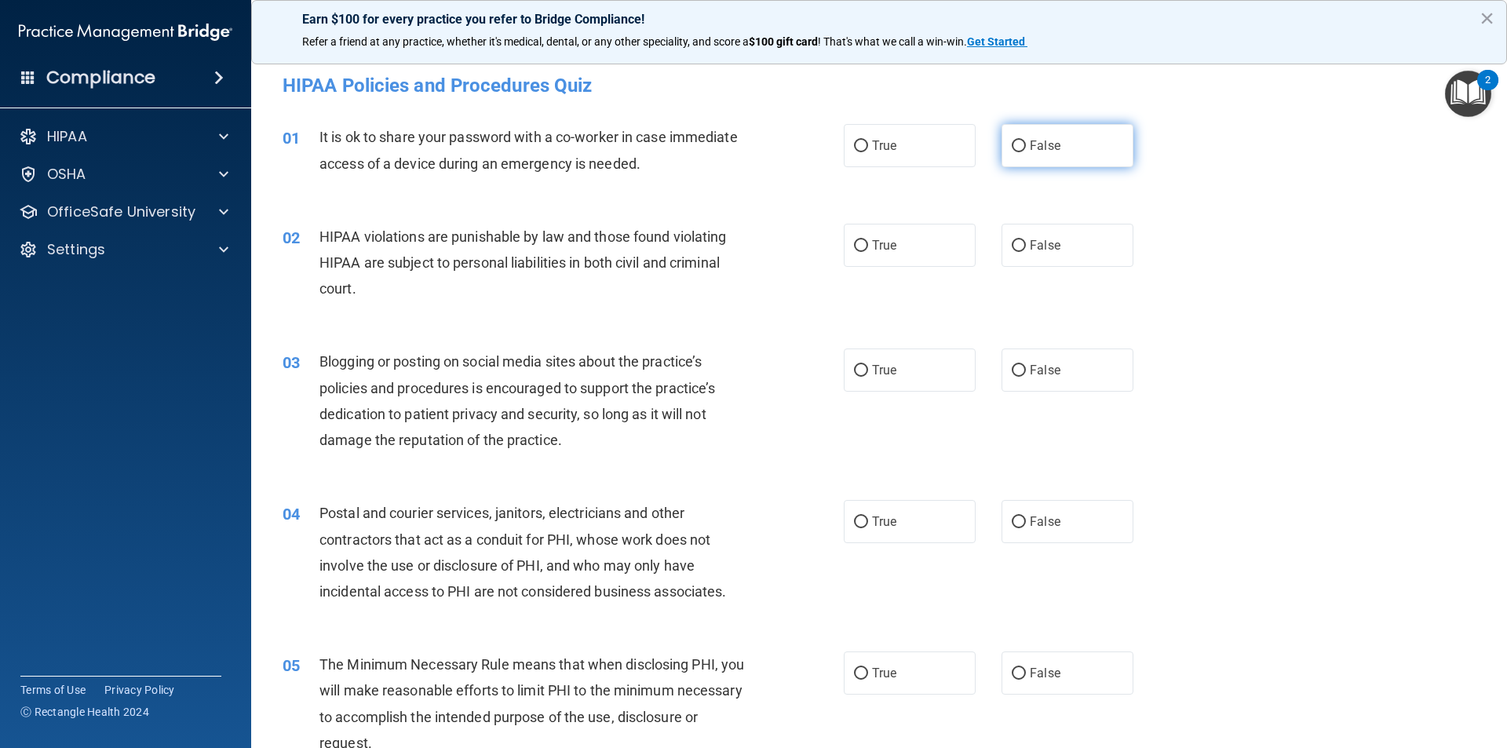
click at [1052, 157] on label "False" at bounding box center [1067, 145] width 132 height 43
click at [1026, 152] on input "False" at bounding box center [1018, 146] width 14 height 12
radio input "true"
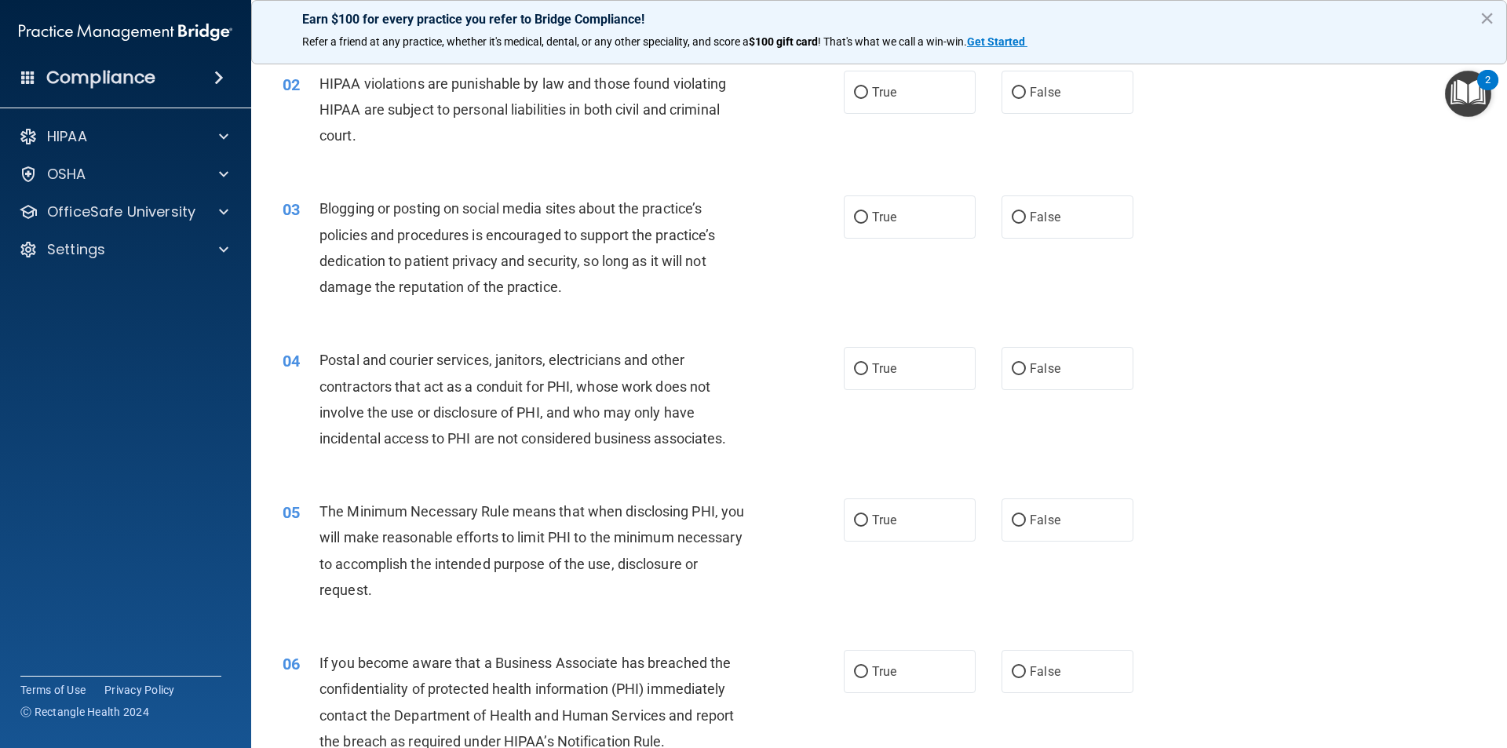
scroll to position [157, 0]
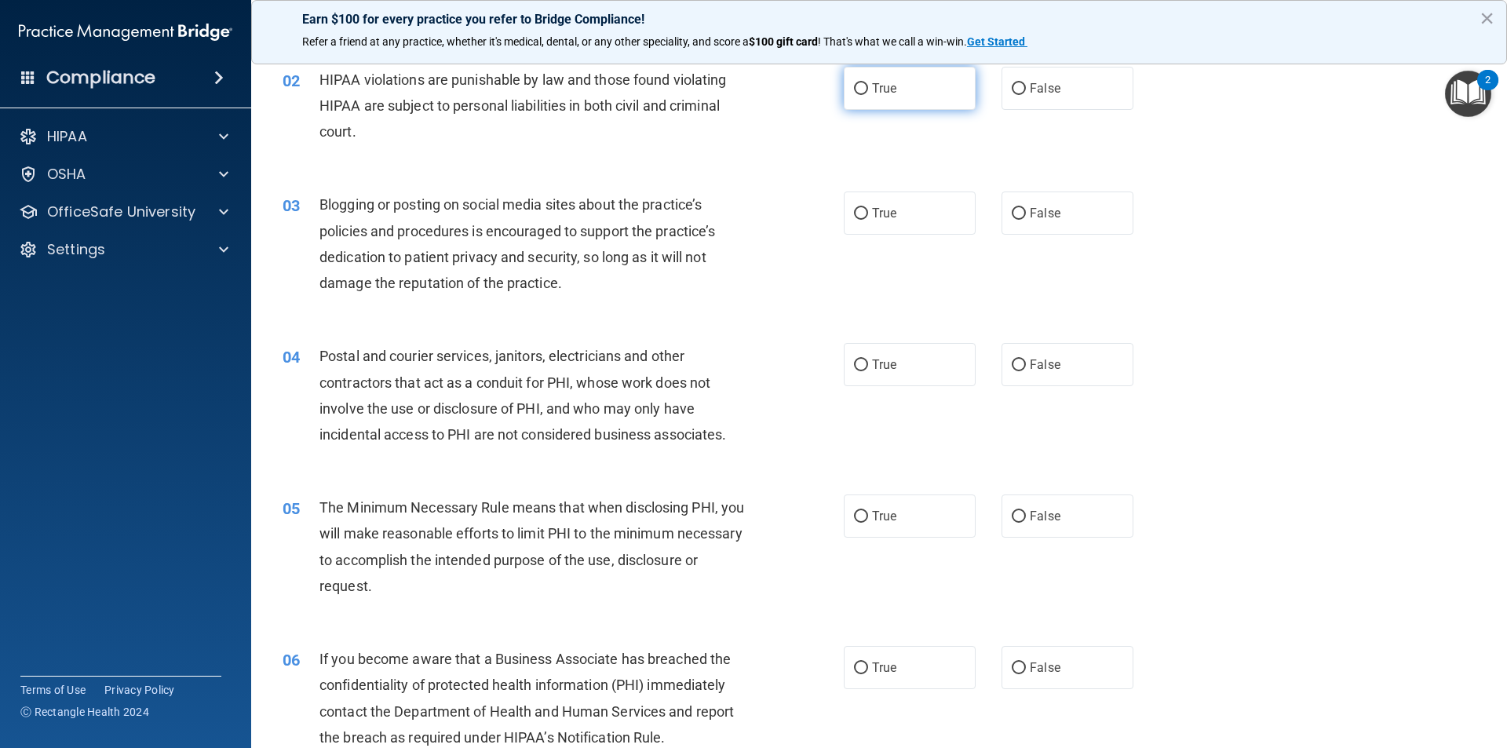
click at [891, 96] on label "True" at bounding box center [910, 88] width 132 height 43
click at [868, 95] on input "True" at bounding box center [861, 89] width 14 height 12
radio input "true"
click at [911, 231] on label "True" at bounding box center [910, 212] width 132 height 43
click at [868, 220] on input "True" at bounding box center [861, 214] width 14 height 12
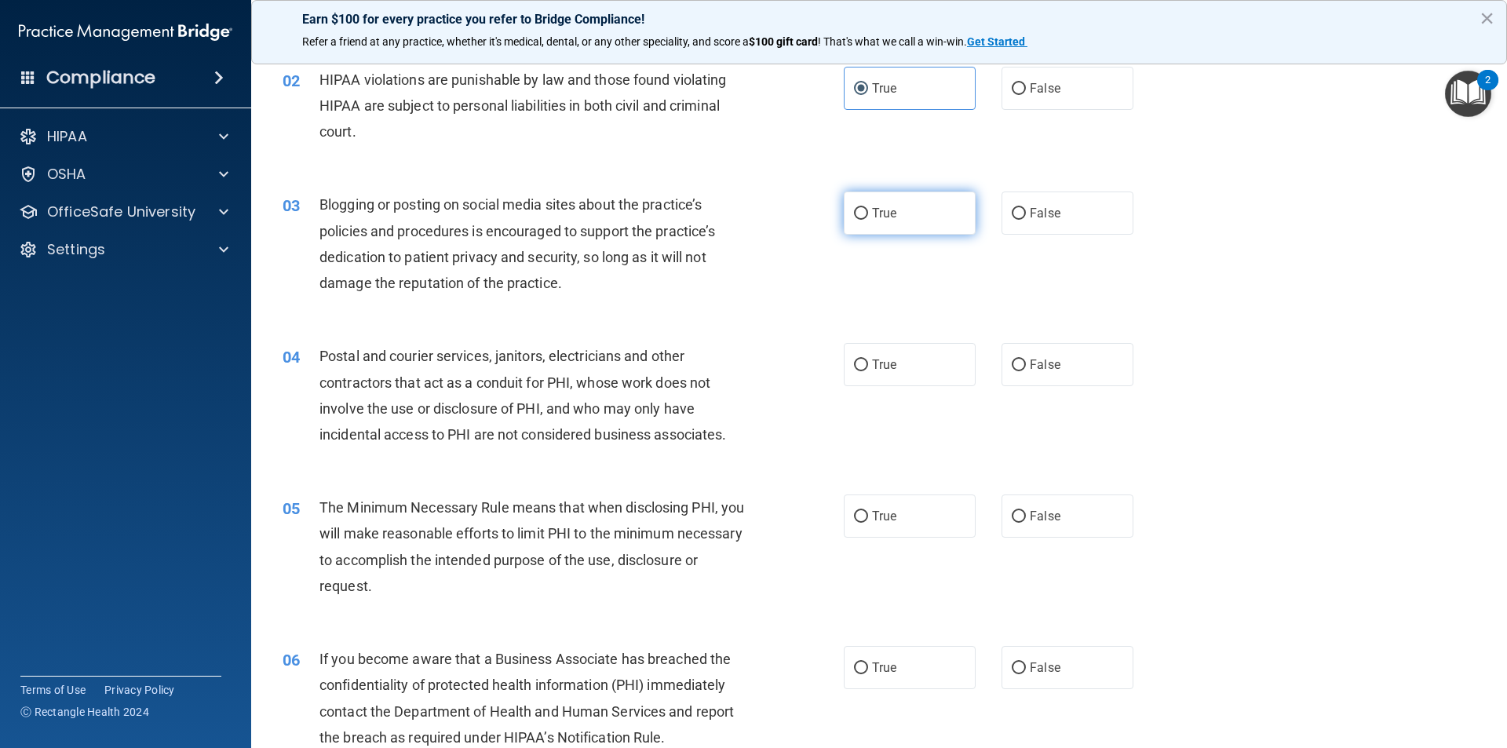
radio input "true"
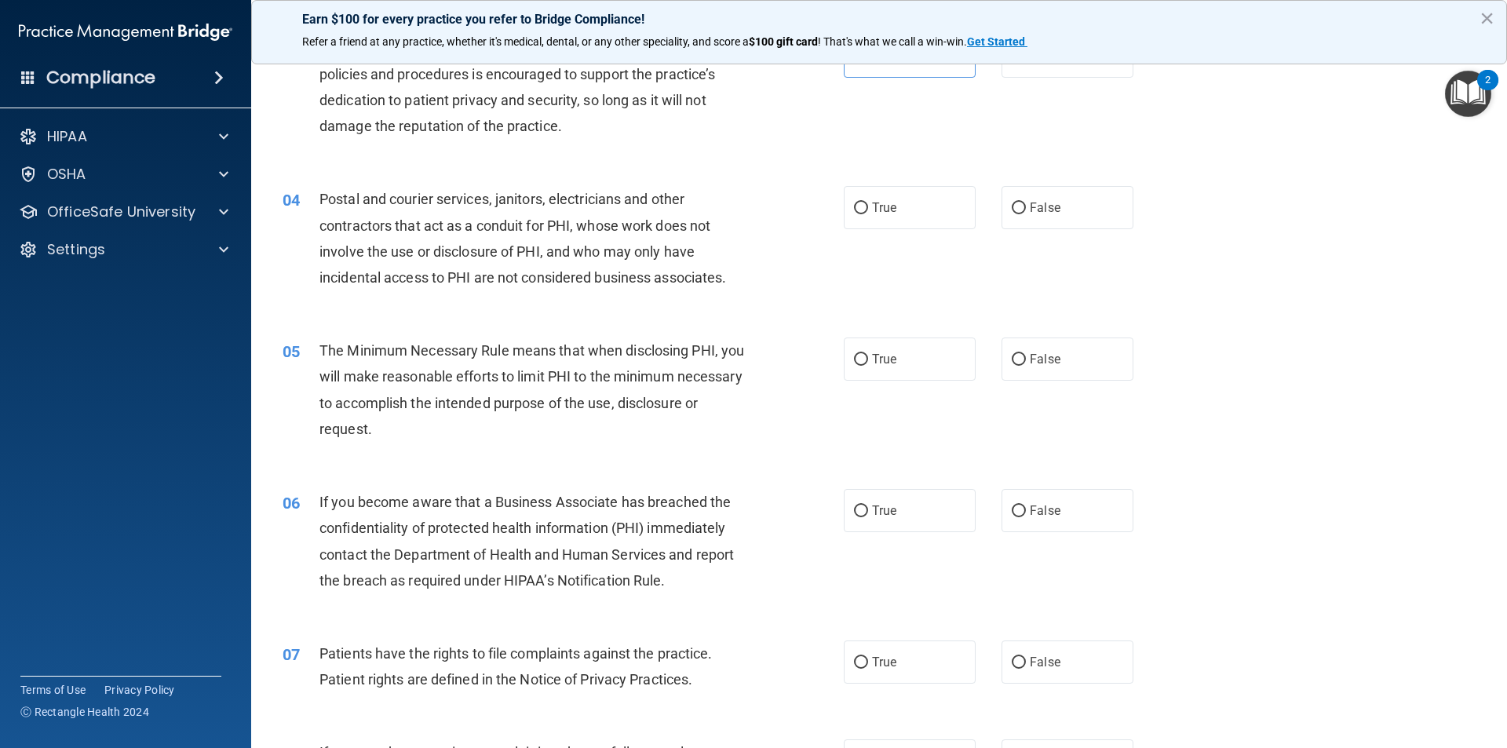
scroll to position [392, 0]
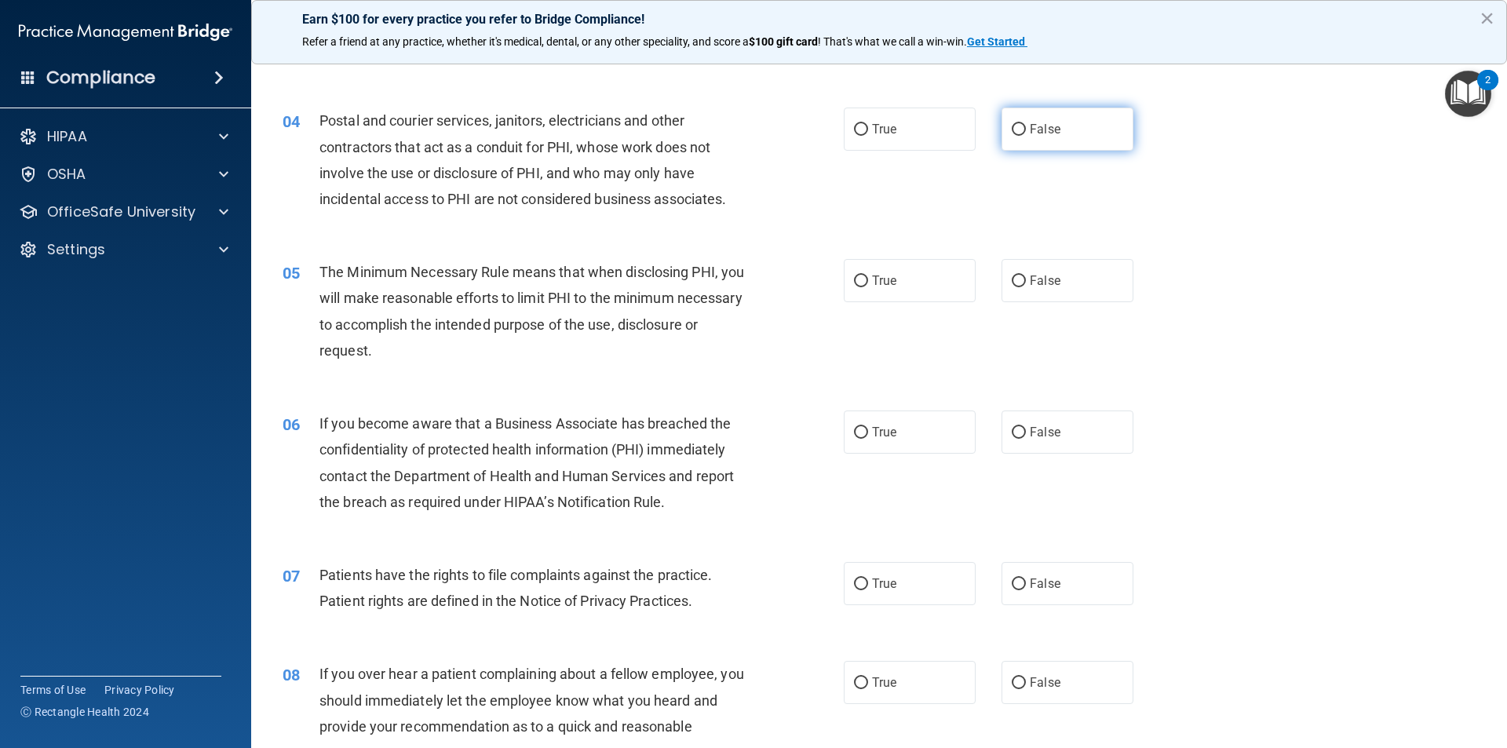
click at [1073, 146] on label "False" at bounding box center [1067, 128] width 132 height 43
click at [1026, 136] on input "False" at bounding box center [1018, 130] width 14 height 12
radio input "true"
click at [863, 122] on label "True" at bounding box center [910, 128] width 132 height 43
click at [863, 124] on input "True" at bounding box center [861, 130] width 14 height 12
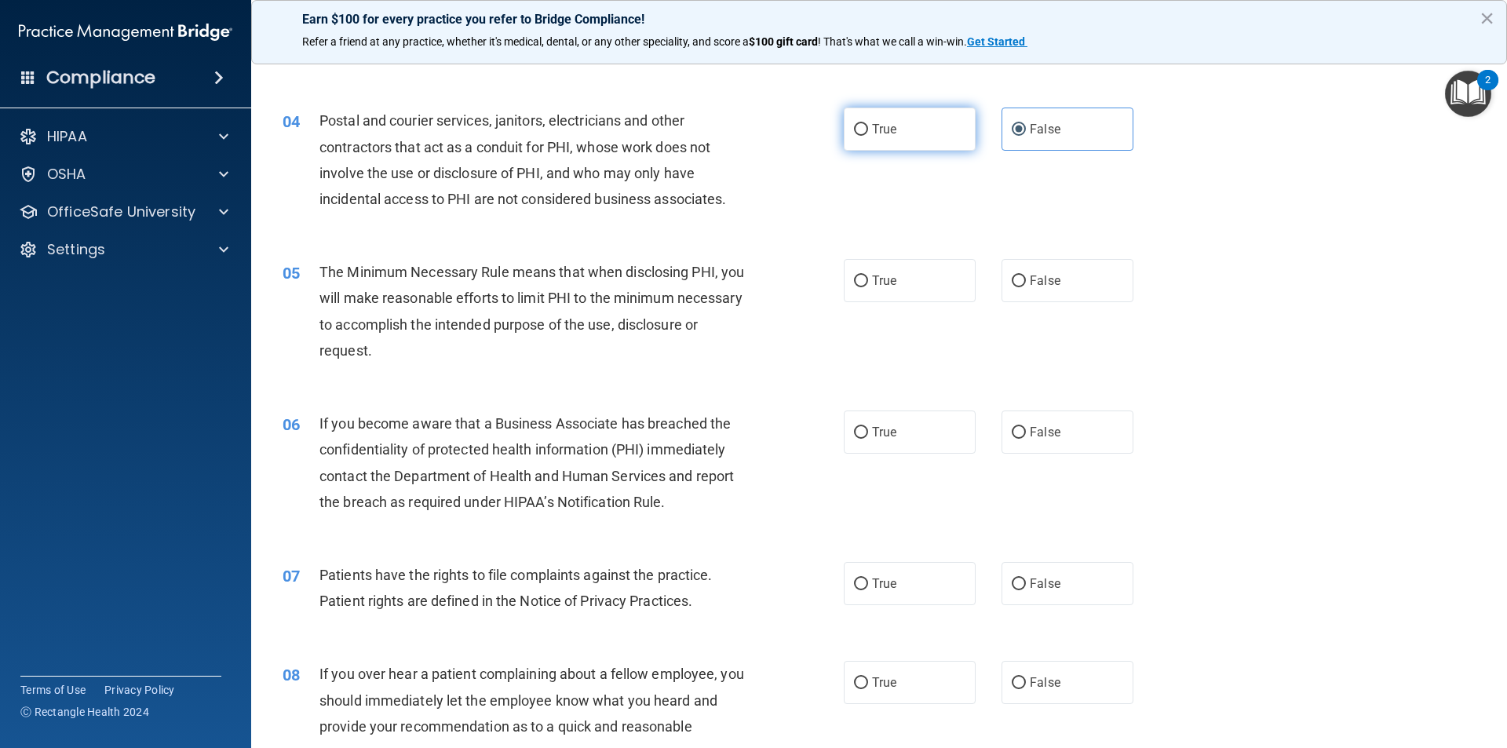
radio input "true"
radio input "false"
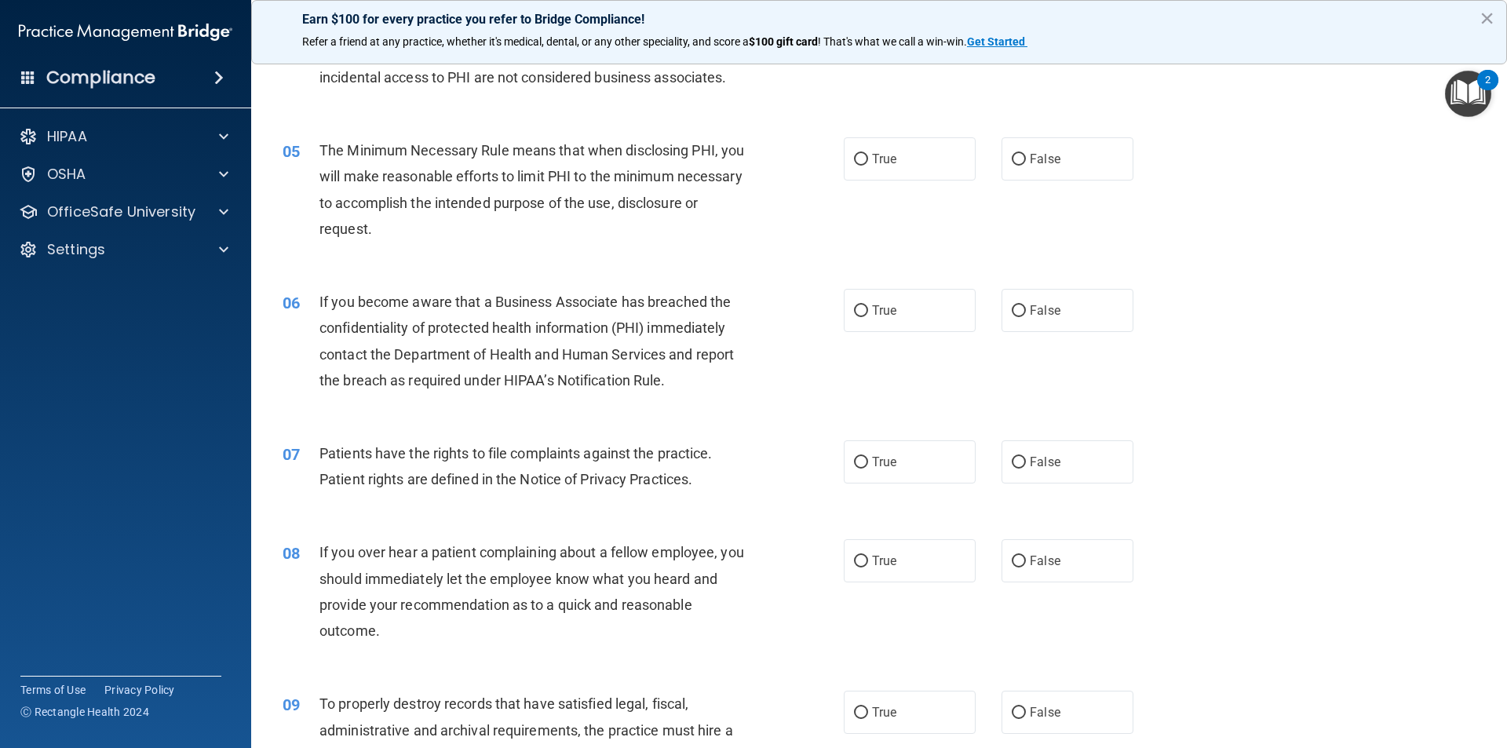
scroll to position [549, 0]
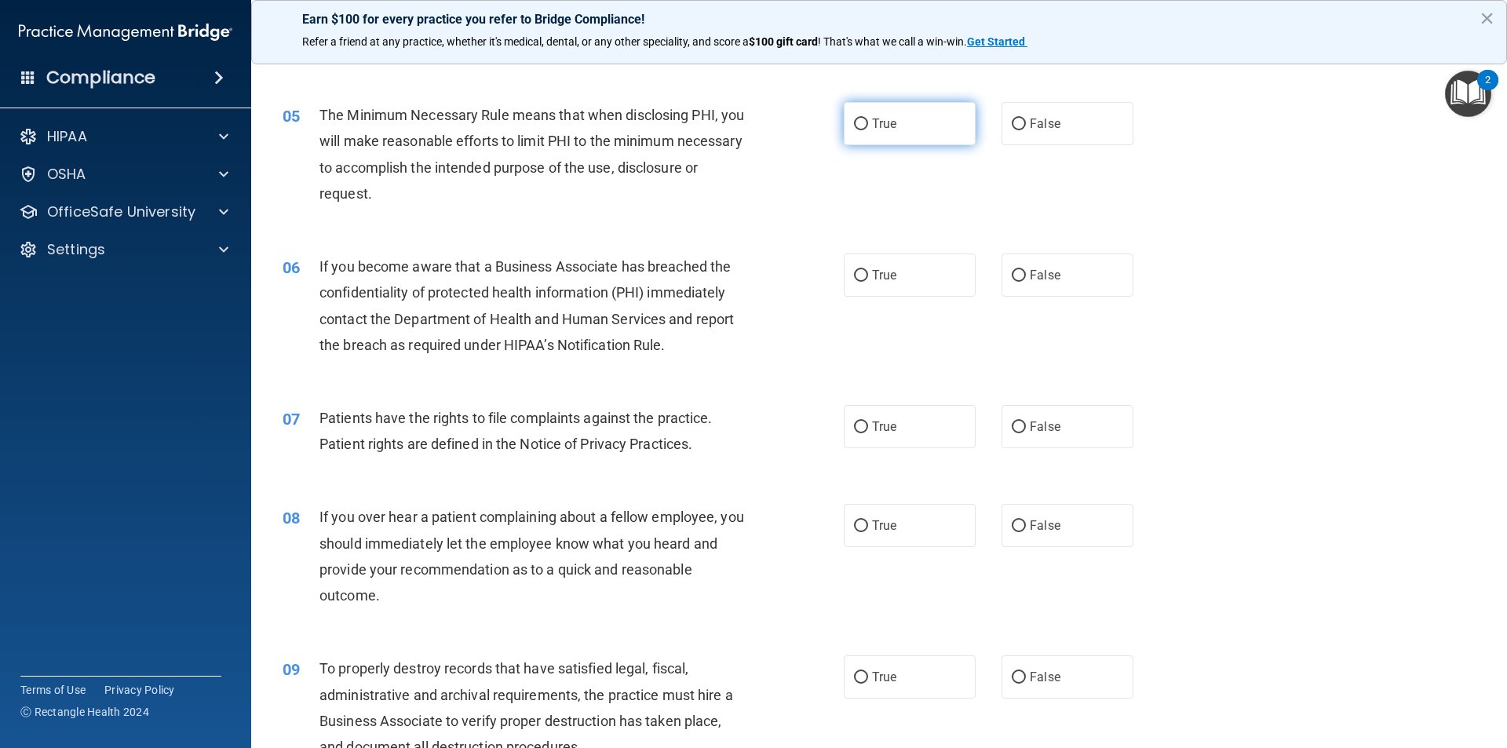
click at [886, 126] on span "True" at bounding box center [884, 123] width 24 height 15
click at [868, 126] on input "True" at bounding box center [861, 124] width 14 height 12
radio input "true"
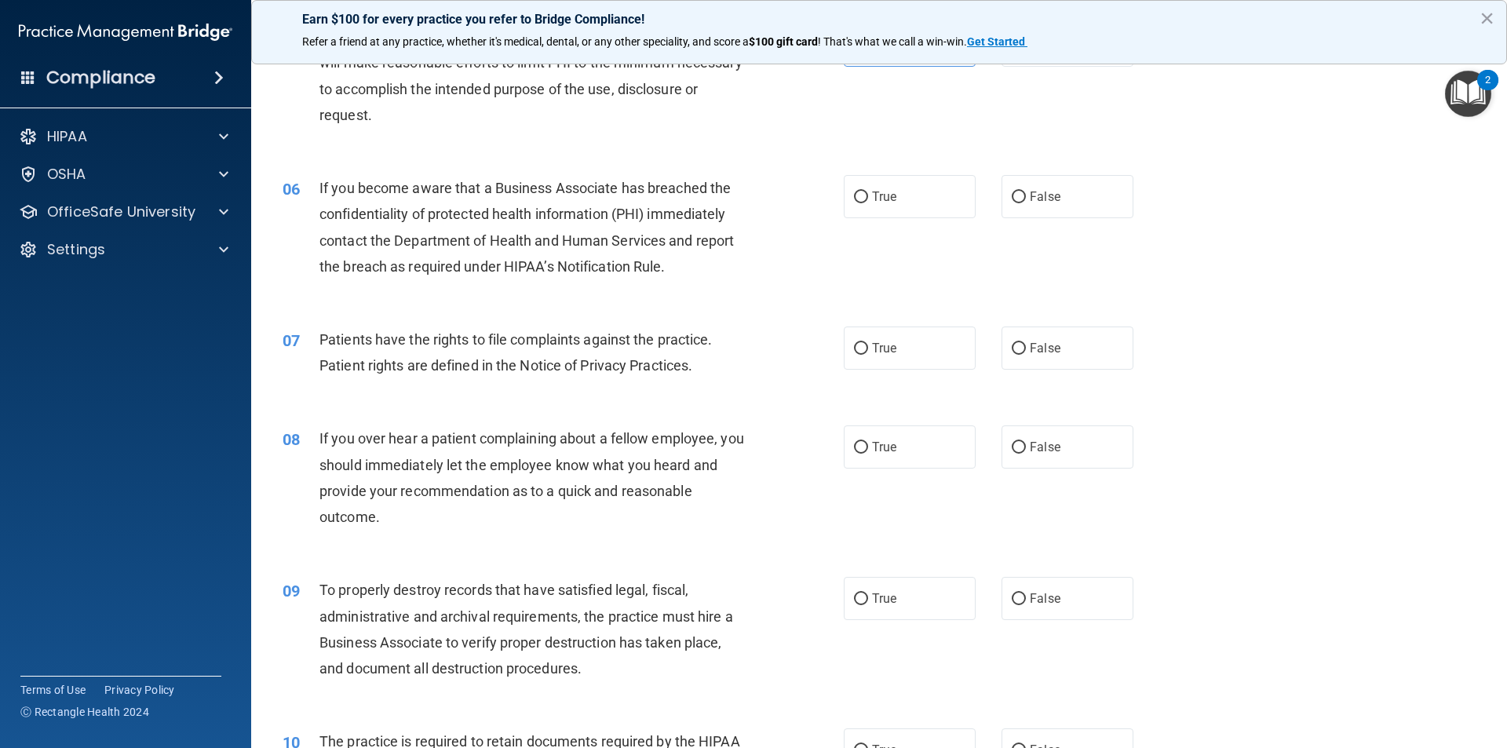
scroll to position [706, 0]
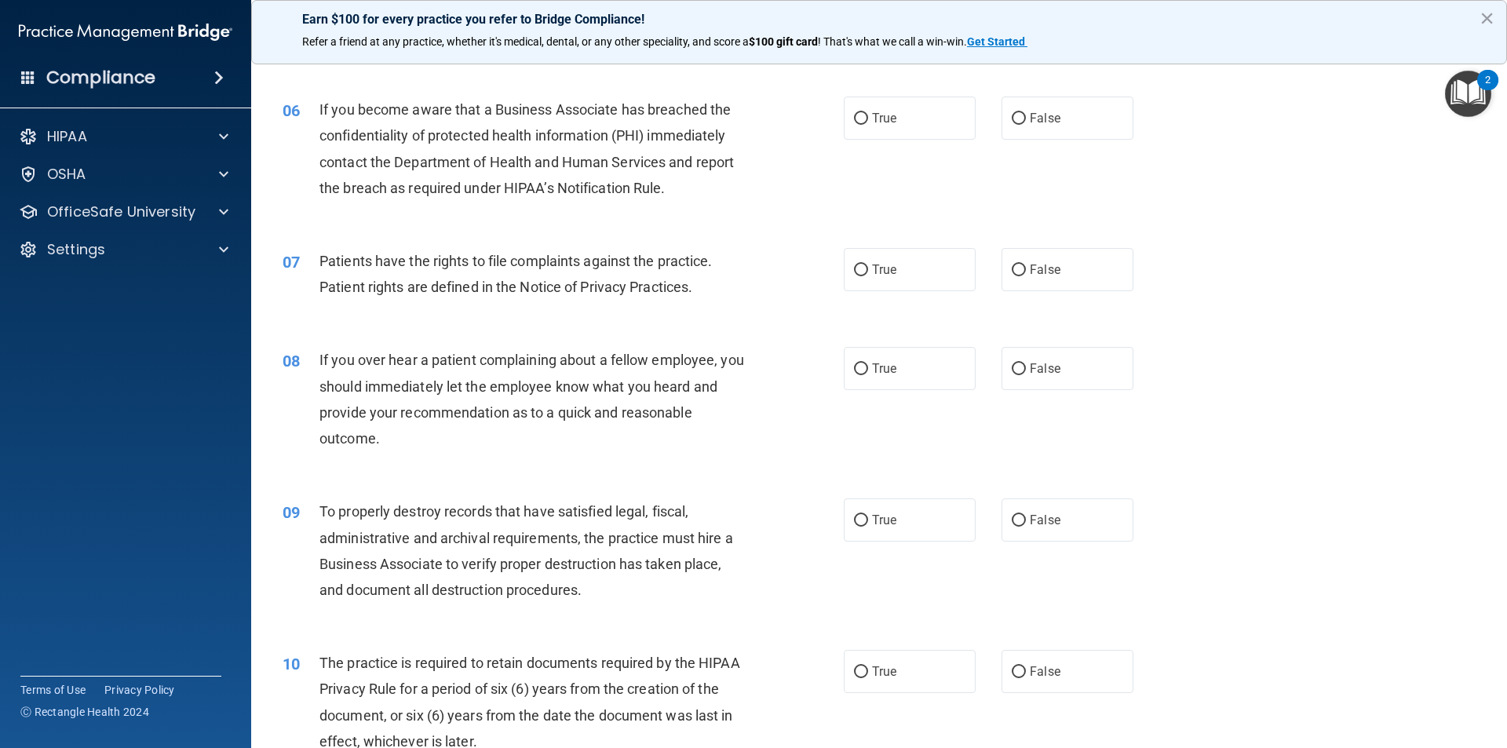
drag, startPoint x: 869, startPoint y: 170, endPoint x: 871, endPoint y: 161, distance: 9.5
click at [870, 166] on div "06 If you become aware that a Business Associate has breached the confidentiali…" at bounding box center [879, 152] width 1216 height 151
click at [884, 132] on label "True" at bounding box center [910, 118] width 132 height 43
click at [868, 125] on input "True" at bounding box center [861, 119] width 14 height 12
radio input "true"
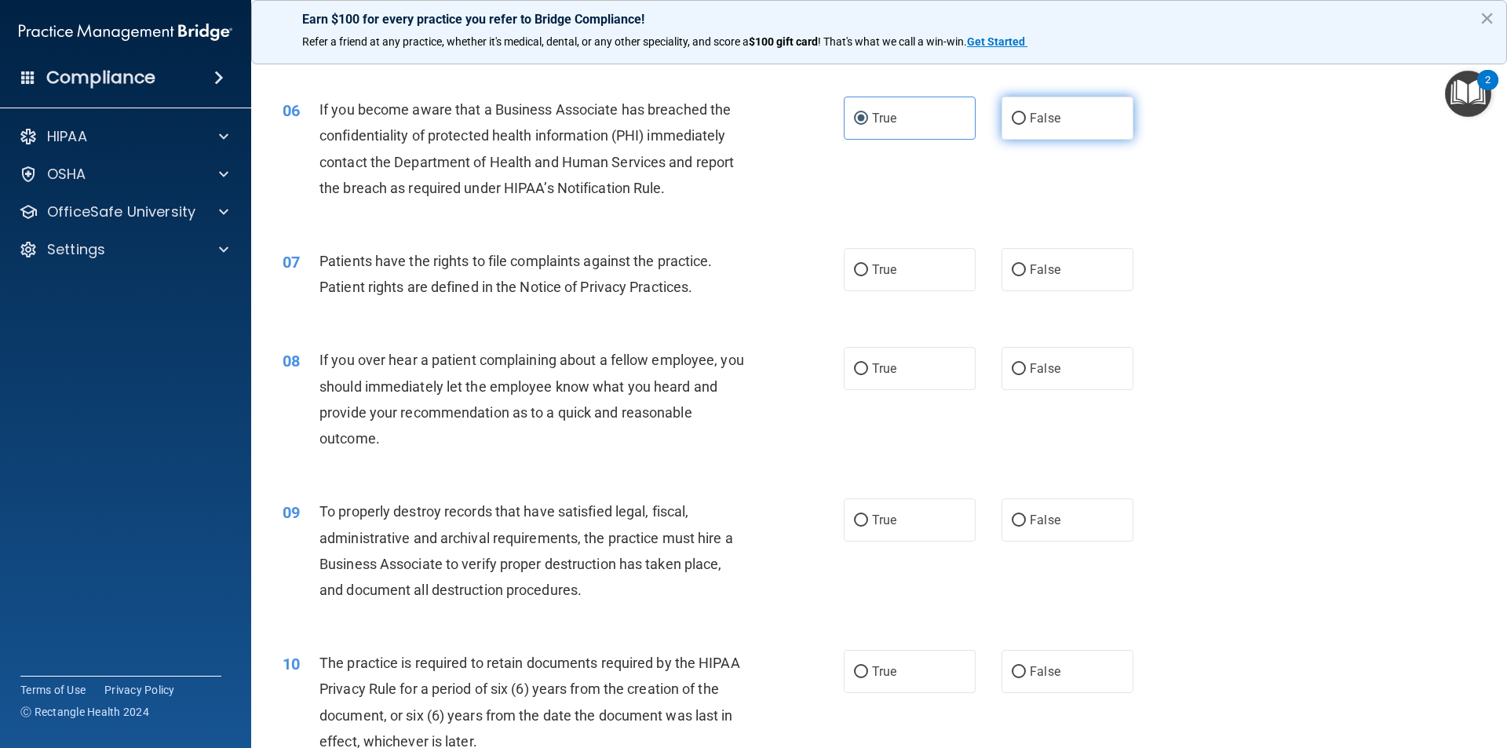
click at [1124, 129] on label "False" at bounding box center [1067, 118] width 132 height 43
click at [1026, 125] on input "False" at bounding box center [1018, 119] width 14 height 12
radio input "true"
radio input "false"
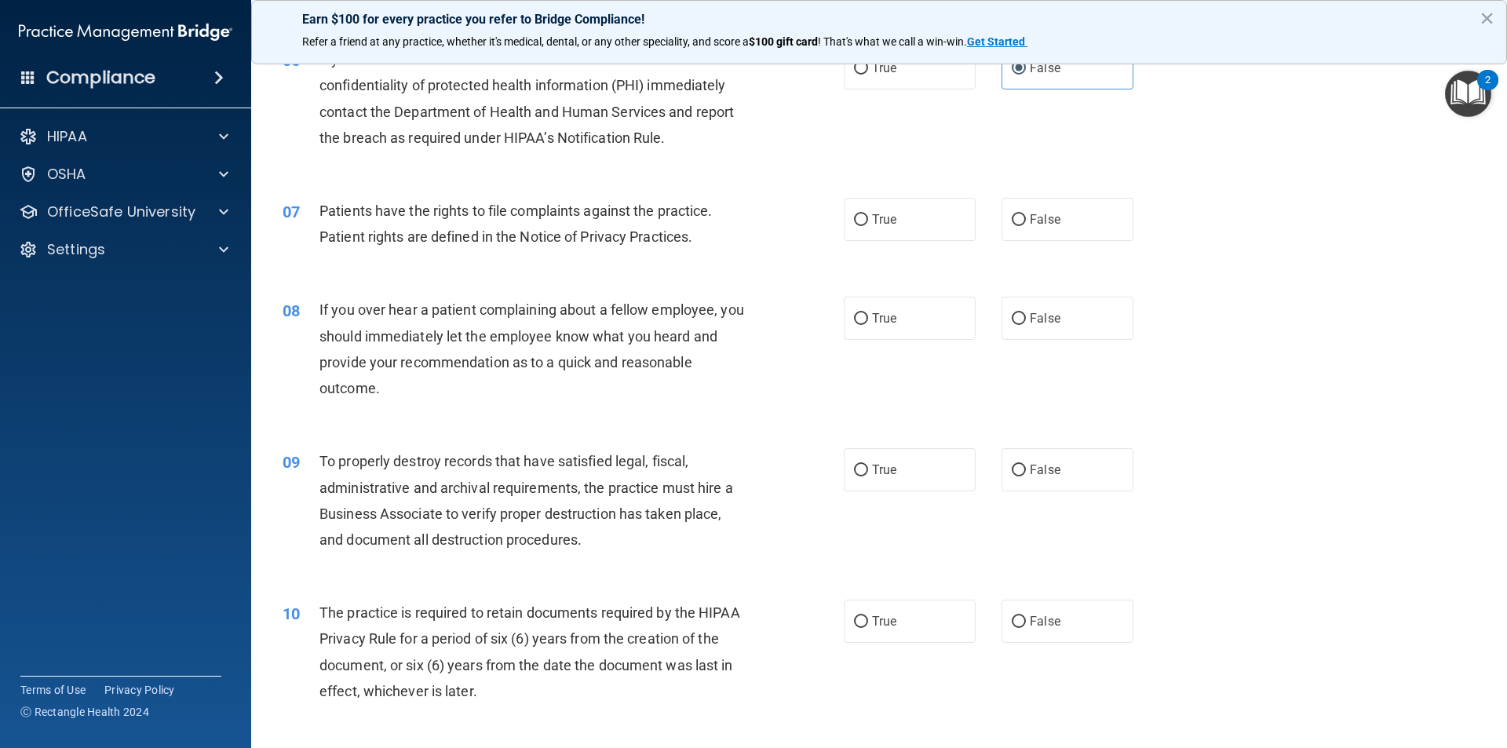
scroll to position [785, 0]
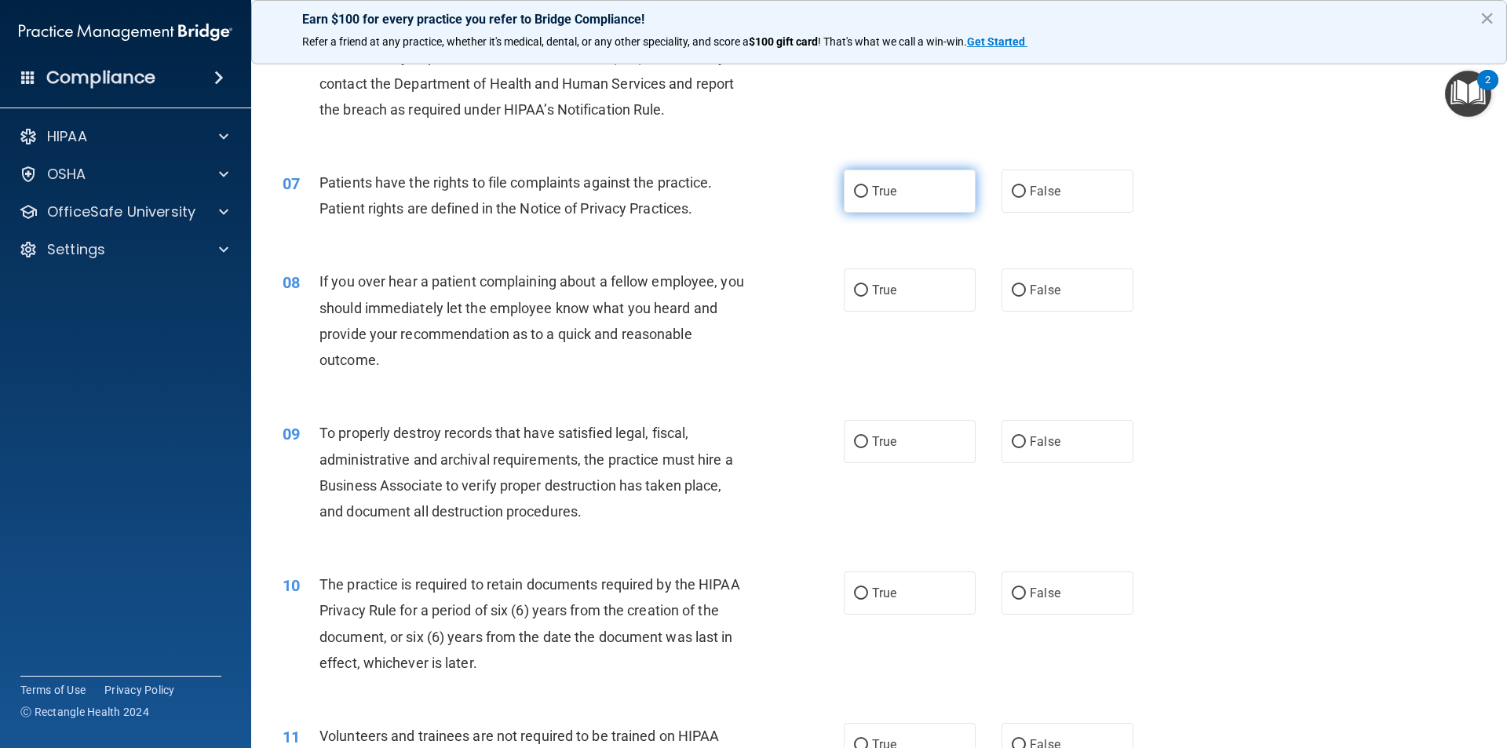
click at [916, 200] on label "True" at bounding box center [910, 190] width 132 height 43
click at [868, 198] on input "True" at bounding box center [861, 192] width 14 height 12
radio input "true"
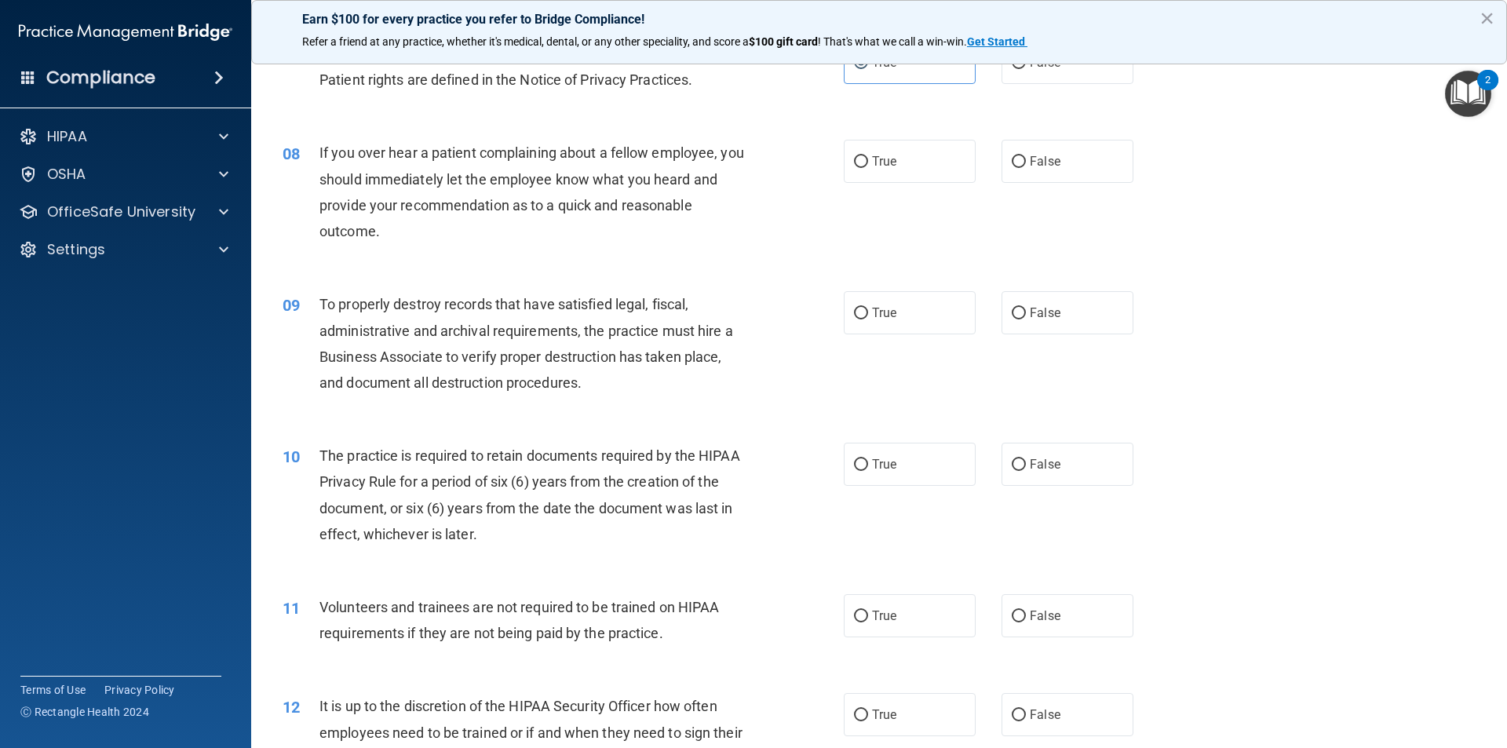
scroll to position [942, 0]
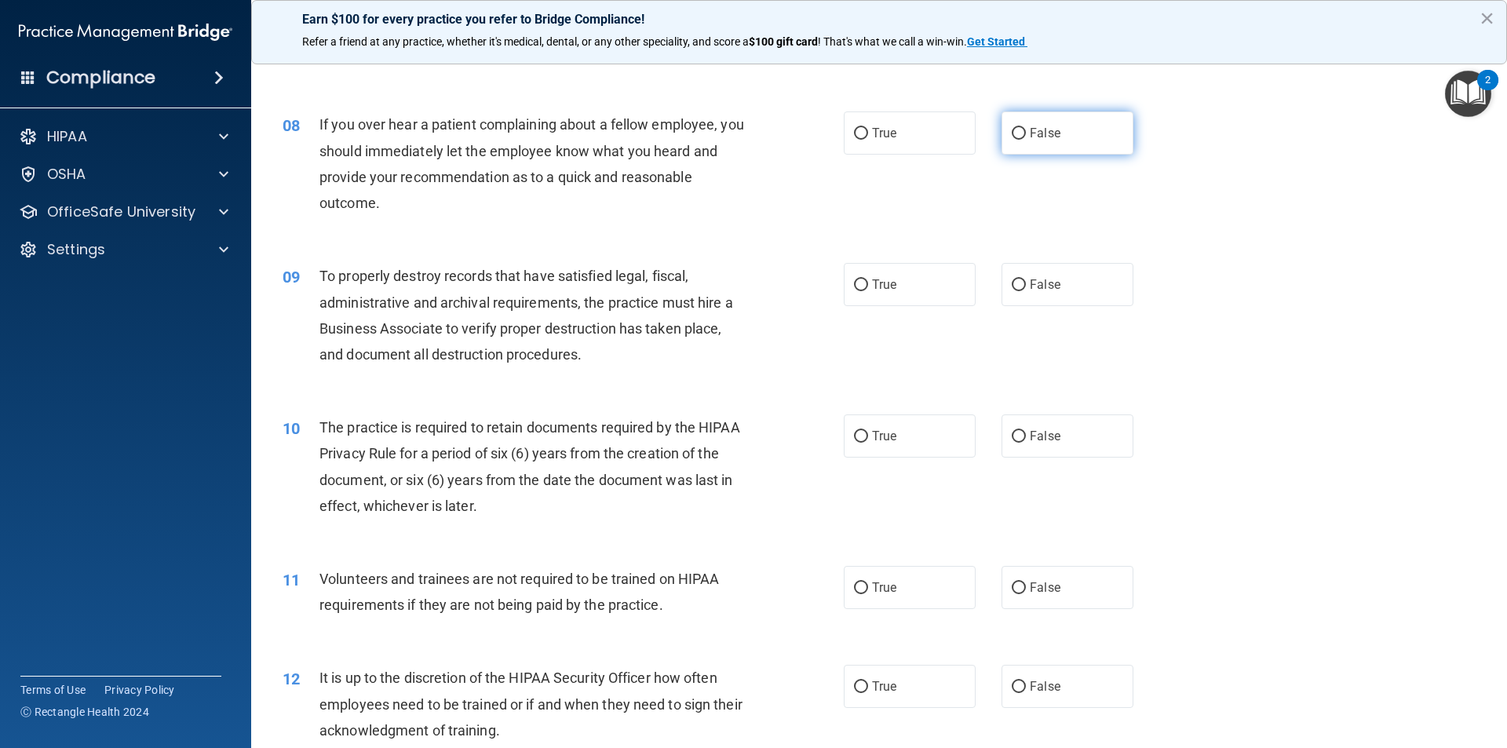
click at [1052, 148] on label "False" at bounding box center [1067, 132] width 132 height 43
click at [1026, 140] on input "False" at bounding box center [1018, 134] width 14 height 12
radio input "true"
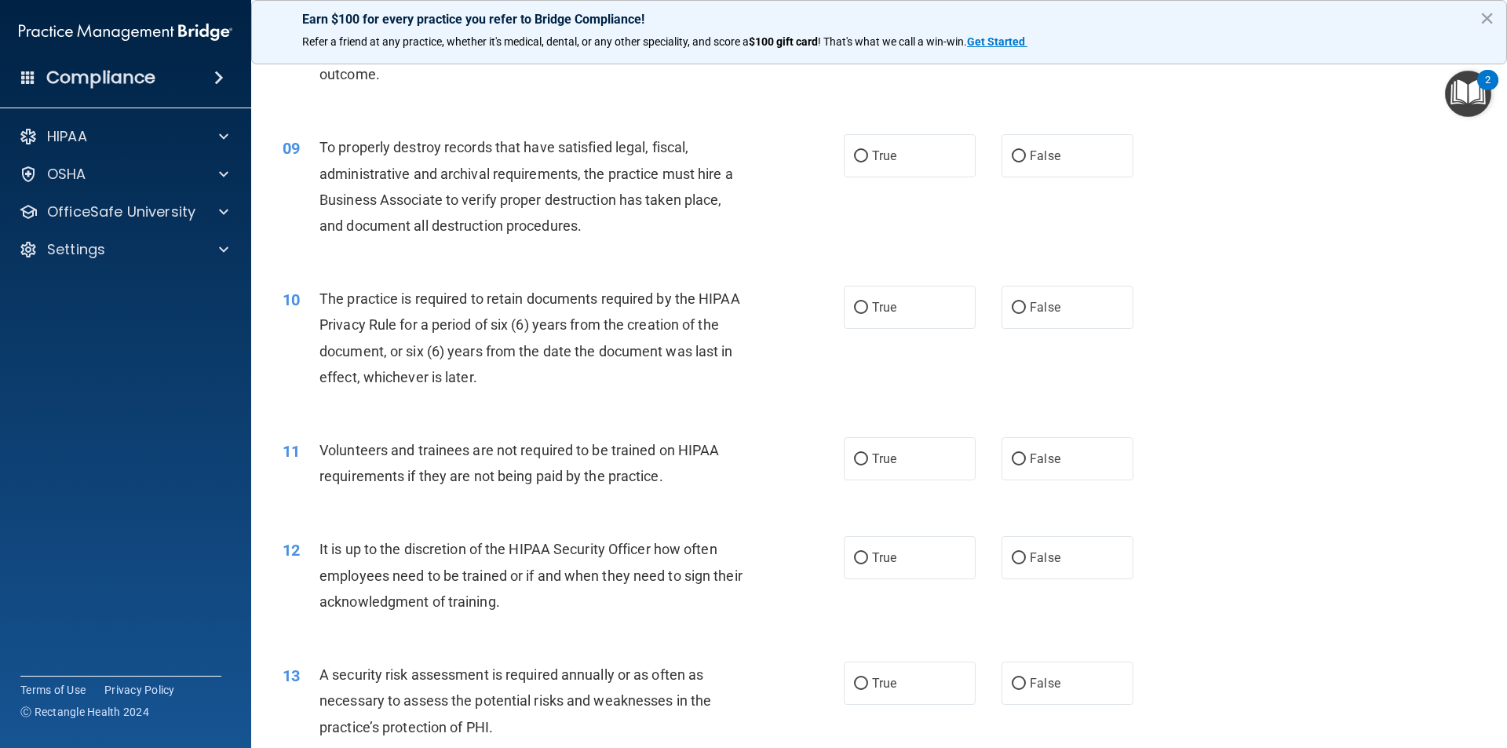
scroll to position [1099, 0]
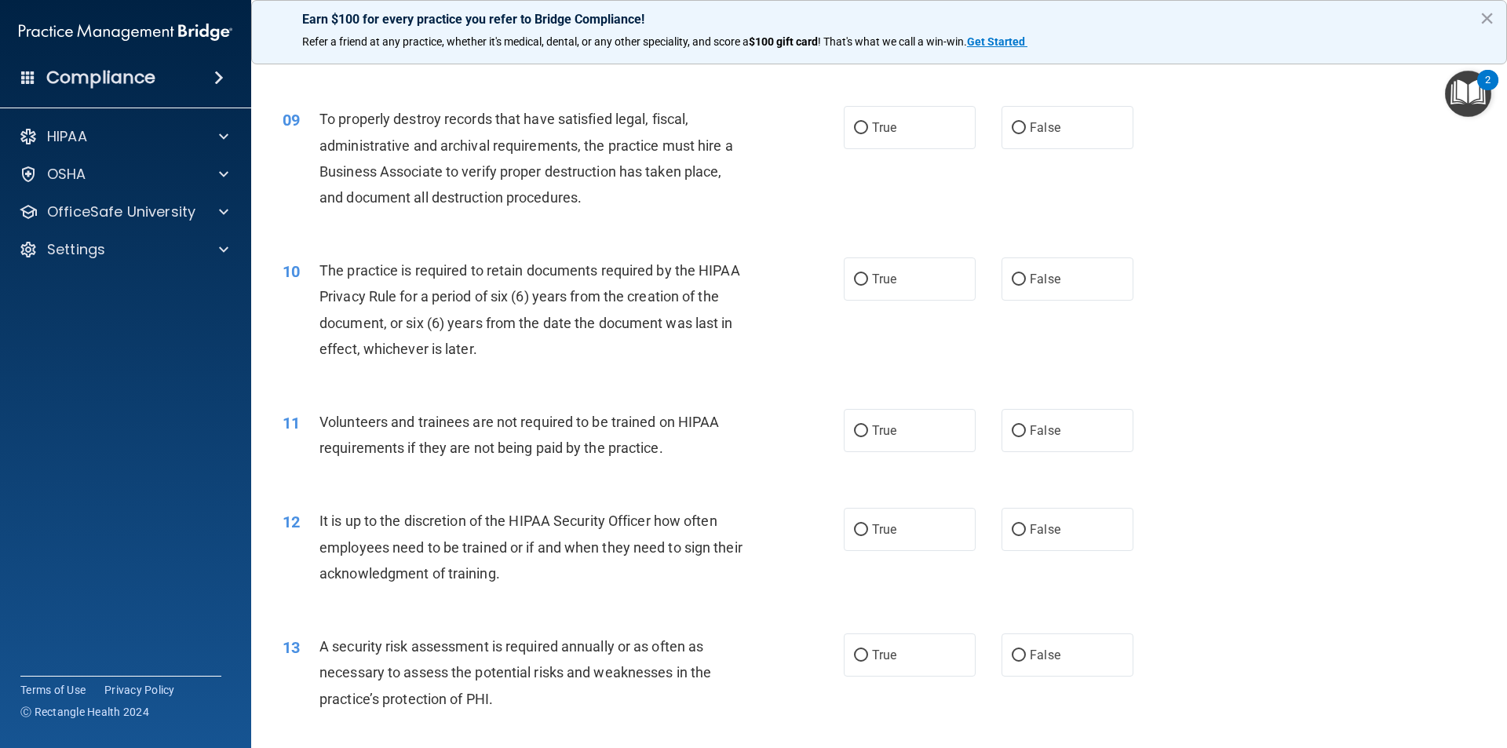
drag, startPoint x: 902, startPoint y: 140, endPoint x: 859, endPoint y: 172, distance: 53.8
click at [905, 140] on label "True" at bounding box center [910, 127] width 132 height 43
click at [868, 134] on input "True" at bounding box center [861, 128] width 14 height 12
radio input "true"
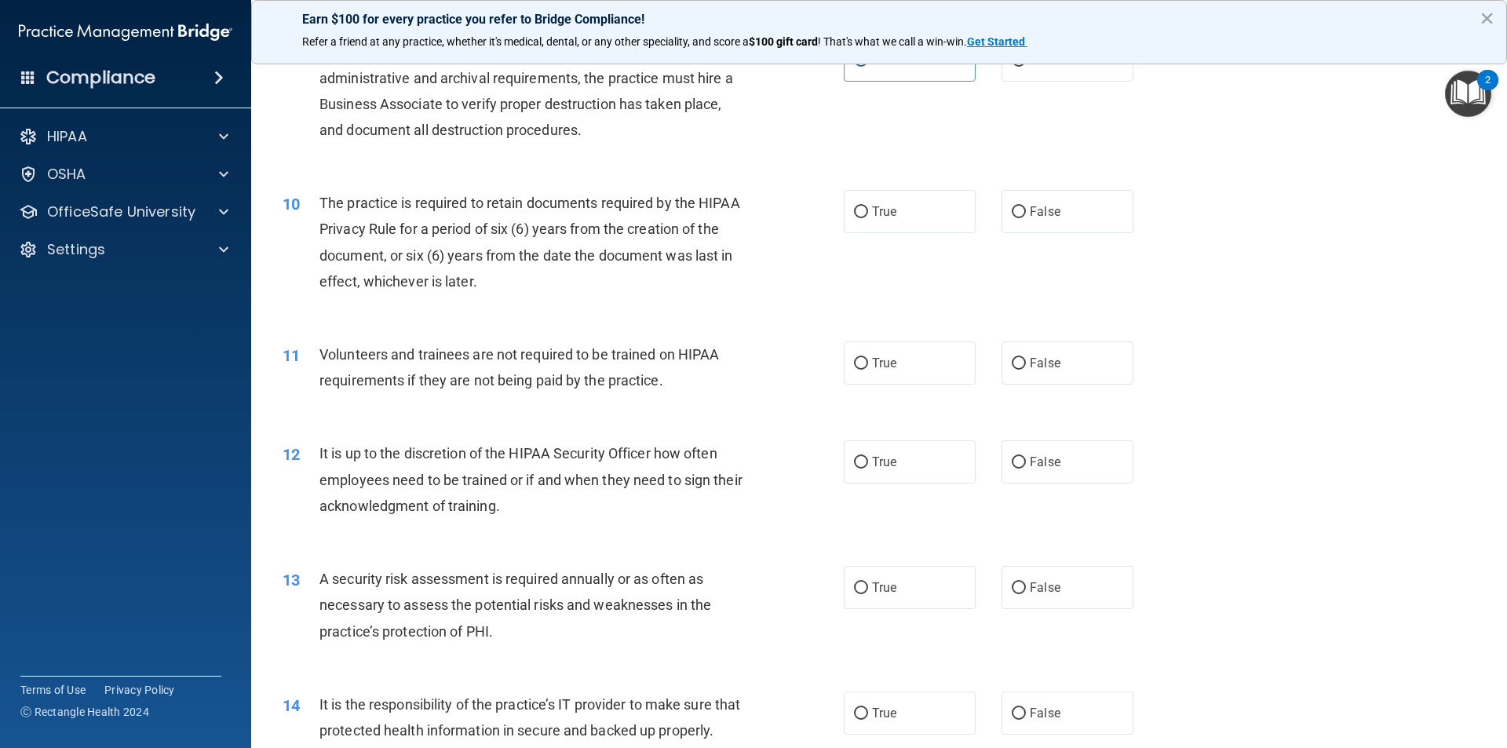
scroll to position [1255, 0]
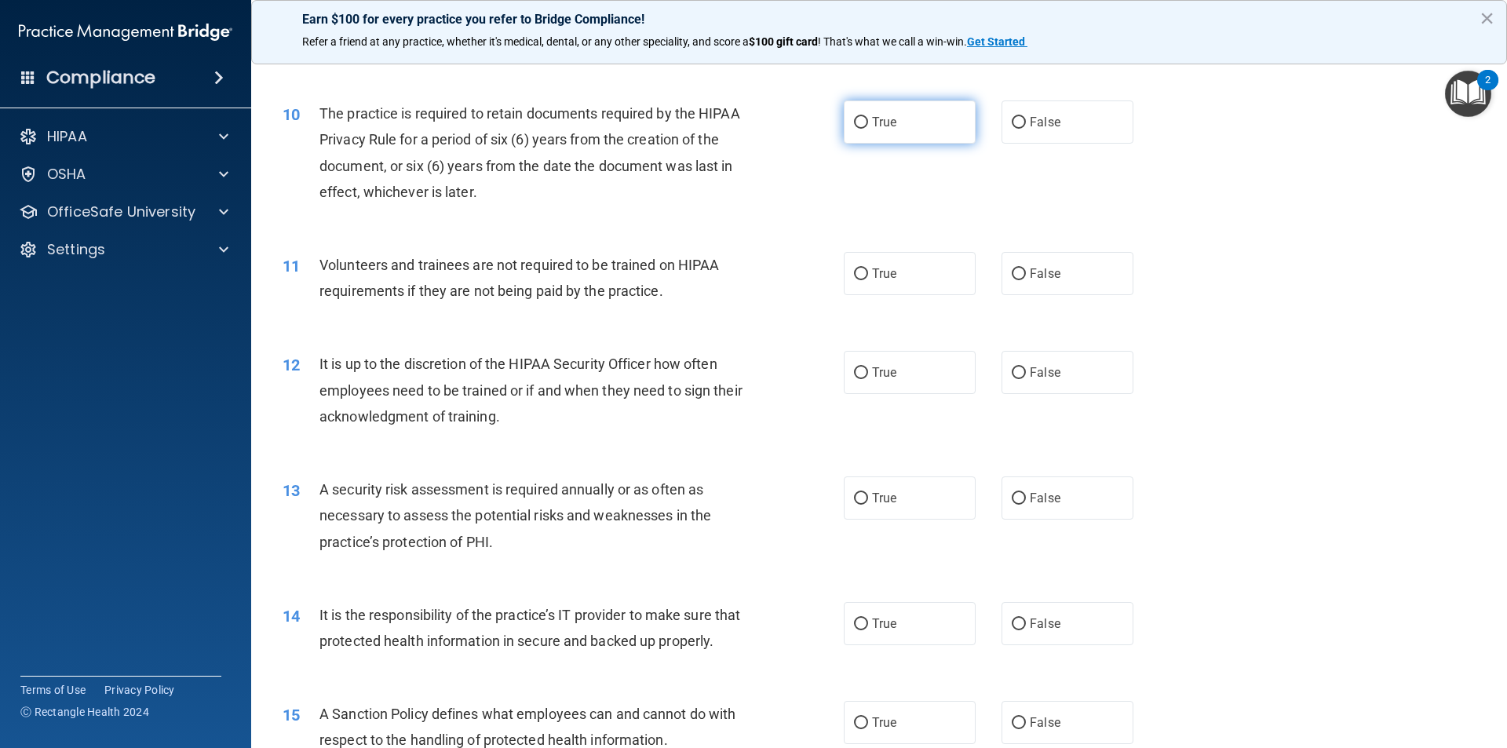
click at [882, 142] on label "True" at bounding box center [910, 121] width 132 height 43
click at [868, 129] on input "True" at bounding box center [861, 123] width 14 height 12
radio input "true"
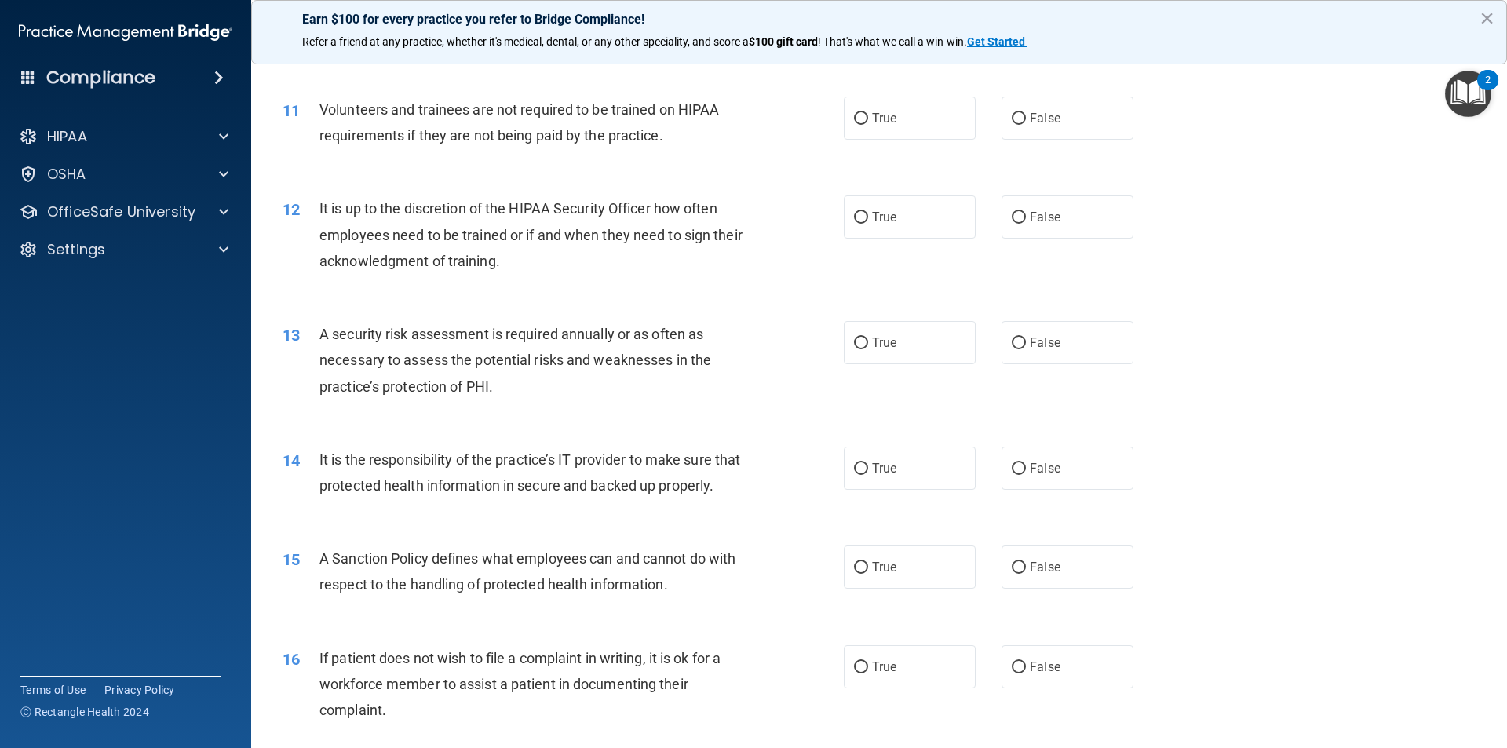
scroll to position [1412, 0]
click at [1097, 122] on label "False" at bounding box center [1067, 116] width 132 height 43
click at [1026, 122] on input "False" at bounding box center [1018, 117] width 14 height 12
radio input "true"
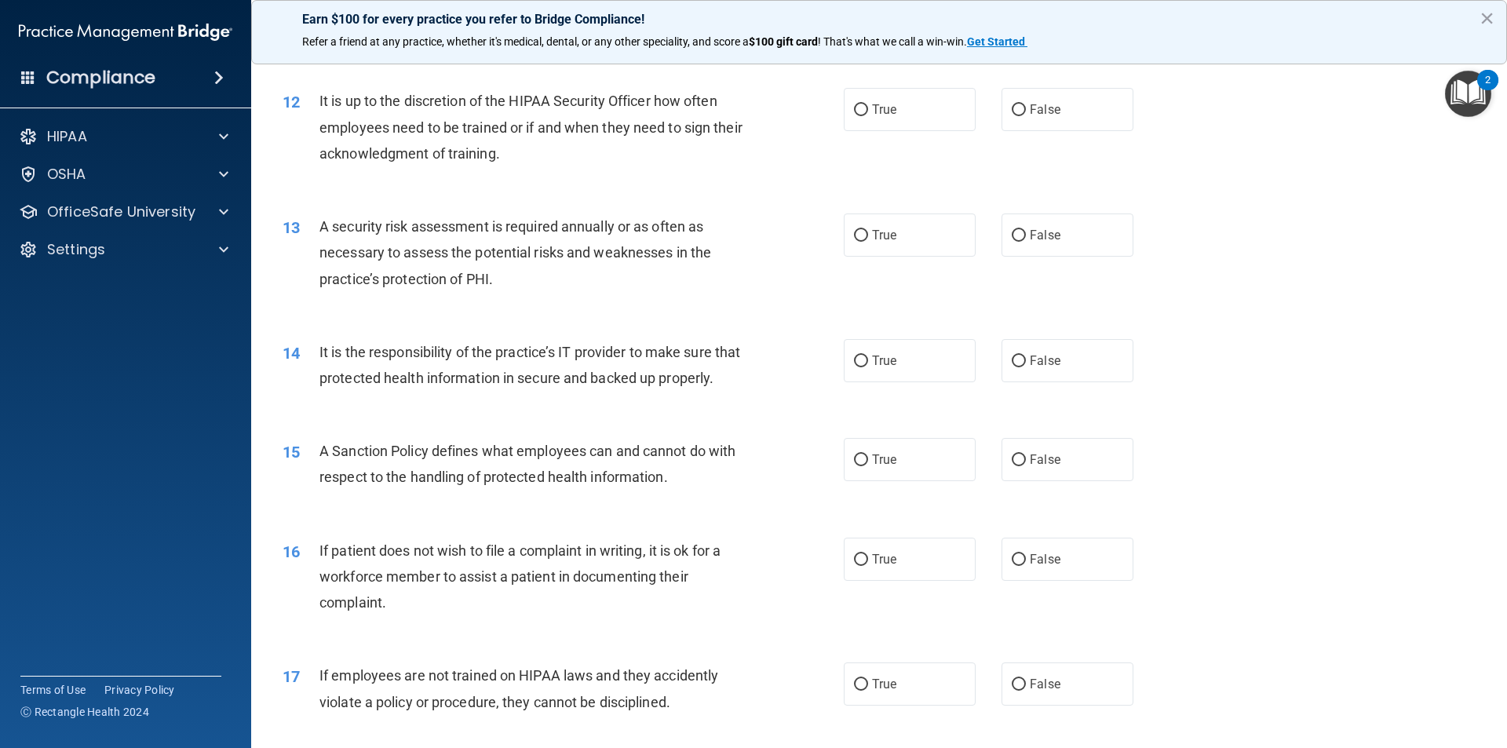
scroll to position [1491, 0]
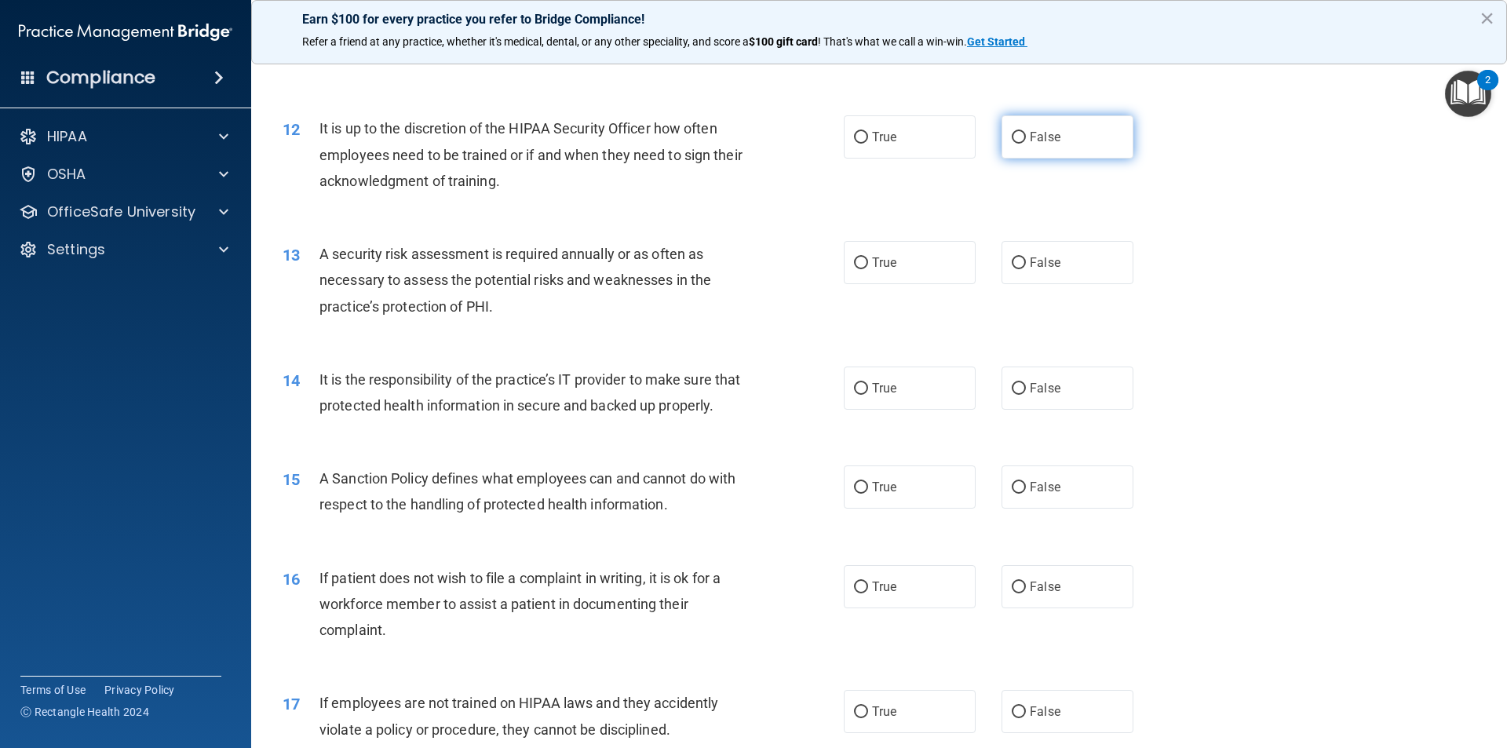
click at [1044, 129] on span "False" at bounding box center [1044, 136] width 31 height 15
click at [1026, 132] on input "False" at bounding box center [1018, 138] width 14 height 12
radio input "true"
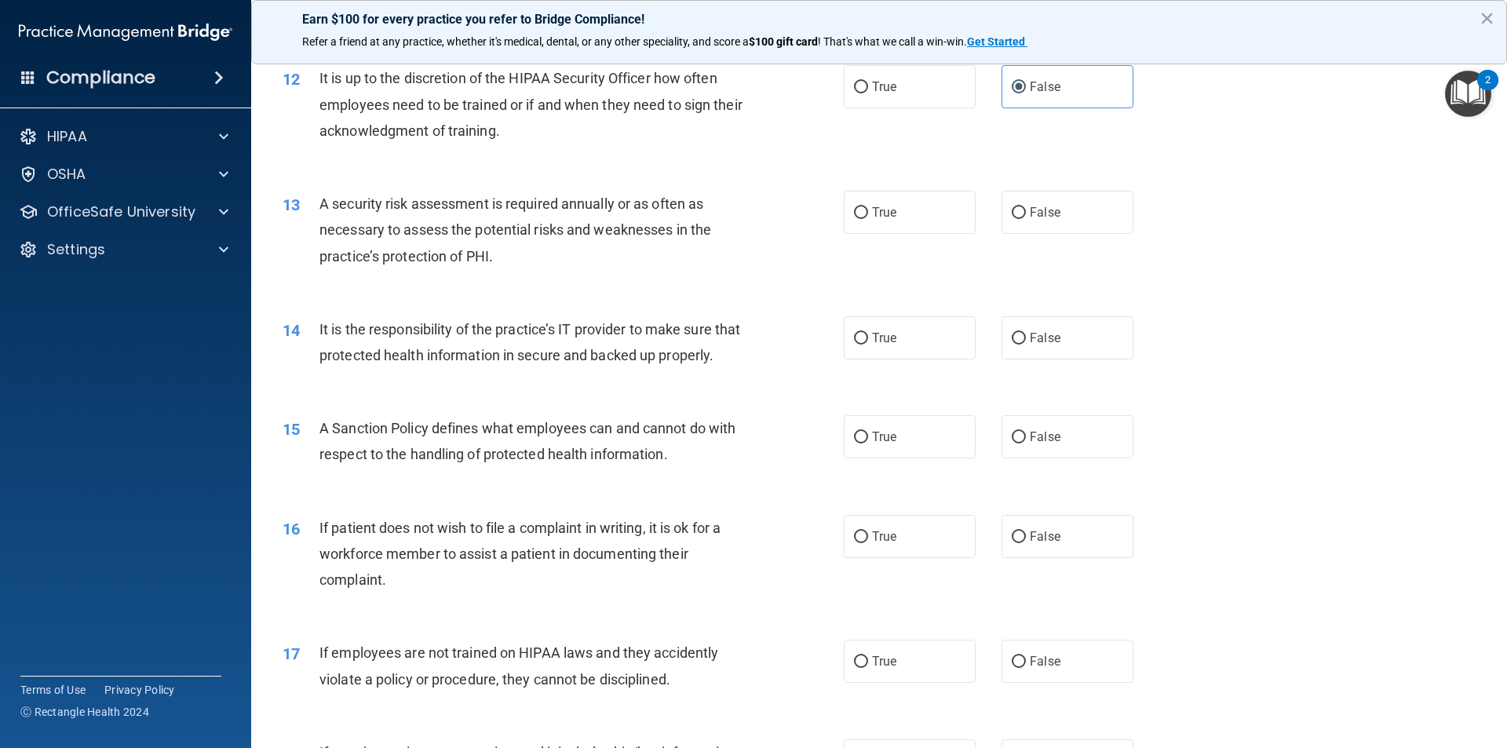
scroll to position [1569, 0]
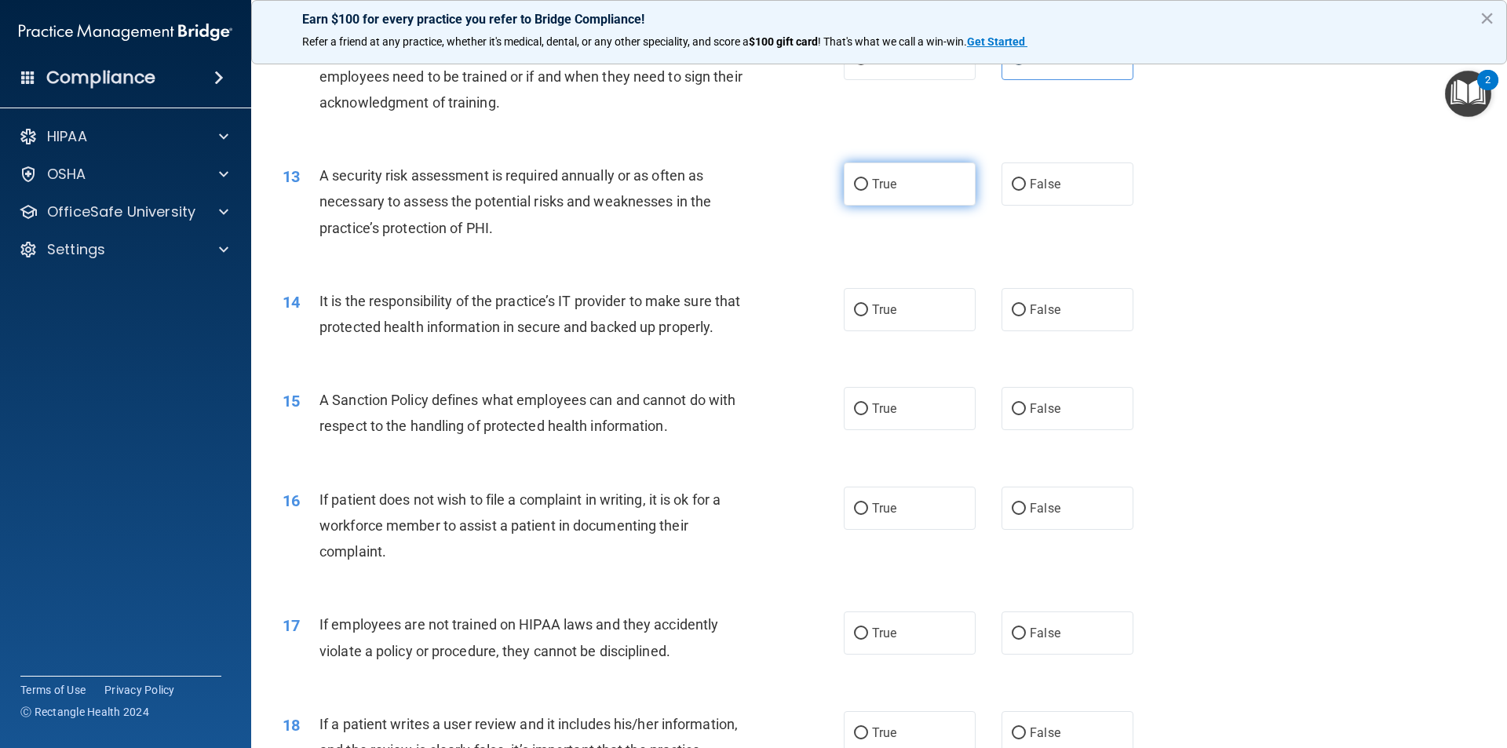
click at [900, 186] on label "True" at bounding box center [910, 183] width 132 height 43
click at [868, 186] on input "True" at bounding box center [861, 185] width 14 height 12
radio input "true"
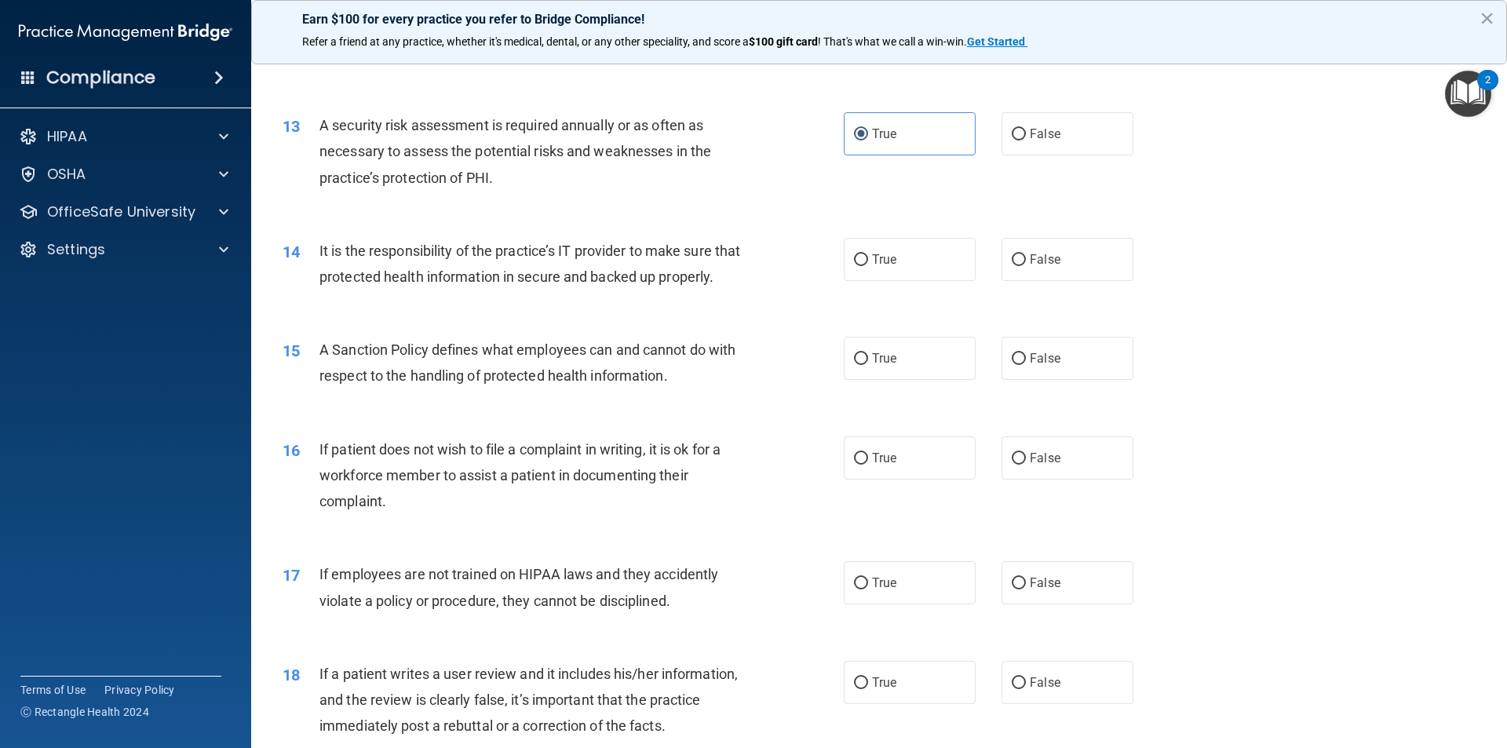
scroll to position [1648, 0]
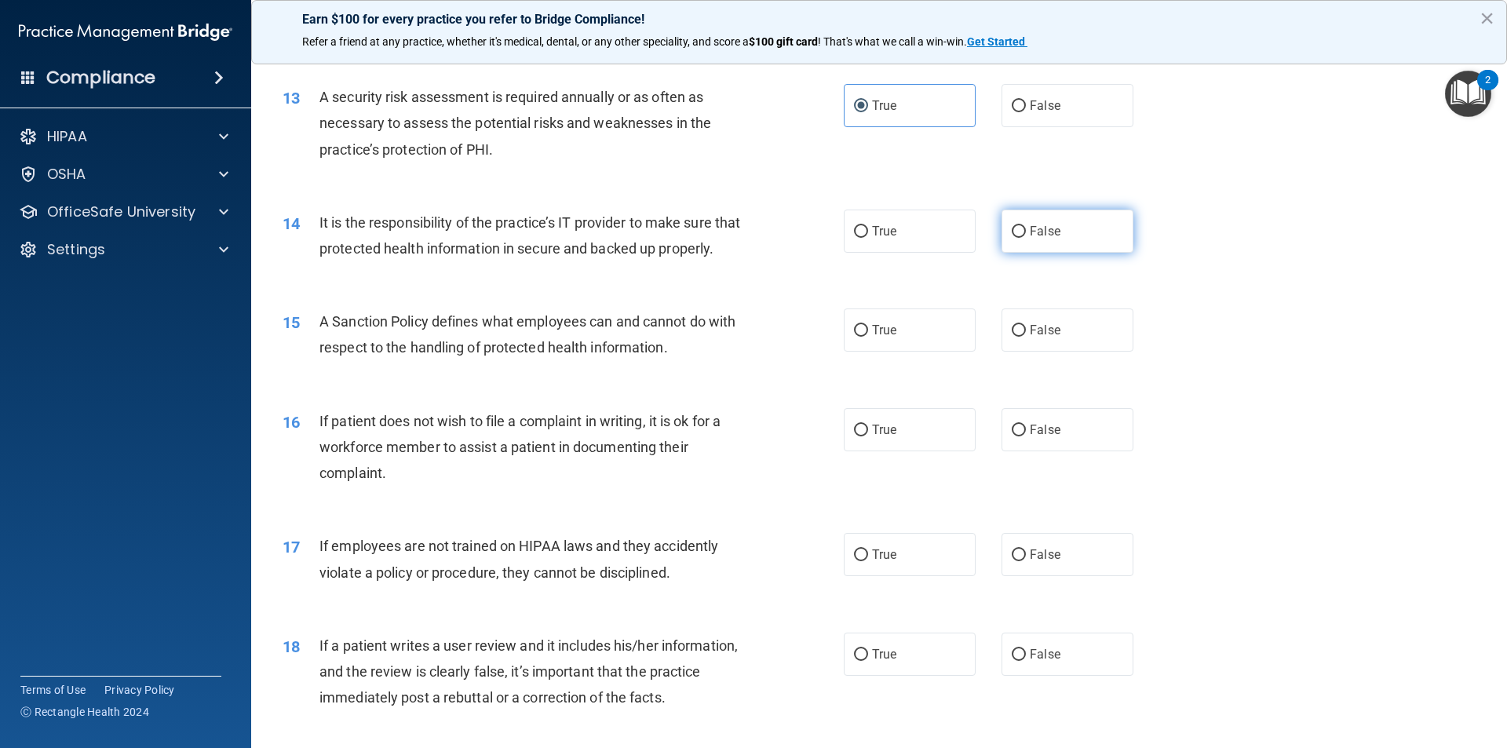
click at [1008, 242] on label "False" at bounding box center [1067, 231] width 132 height 43
click at [1011, 238] on input "False" at bounding box center [1018, 232] width 14 height 12
radio input "true"
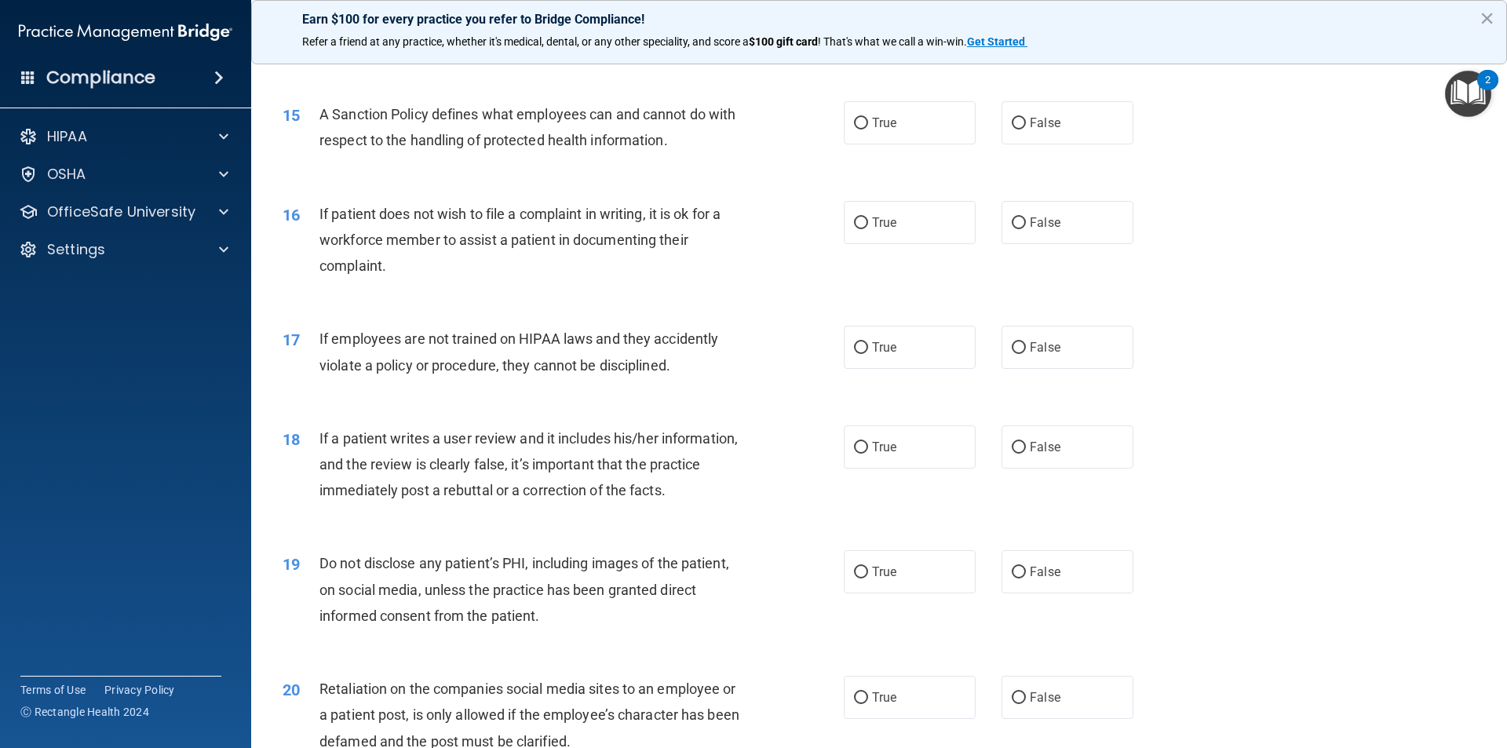
scroll to position [1883, 0]
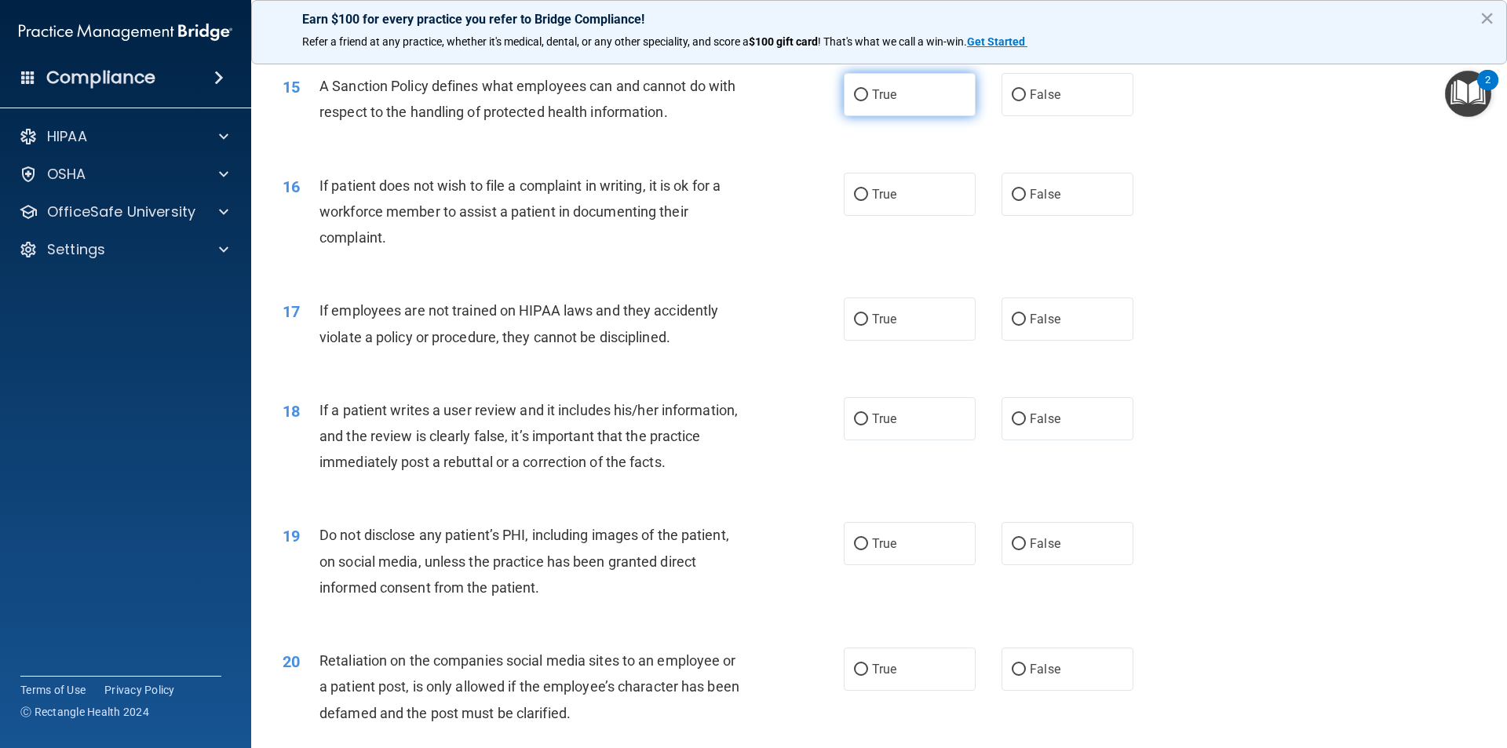
click at [883, 102] on span "True" at bounding box center [884, 94] width 24 height 15
click at [868, 101] on input "True" at bounding box center [861, 95] width 14 height 12
radio input "true"
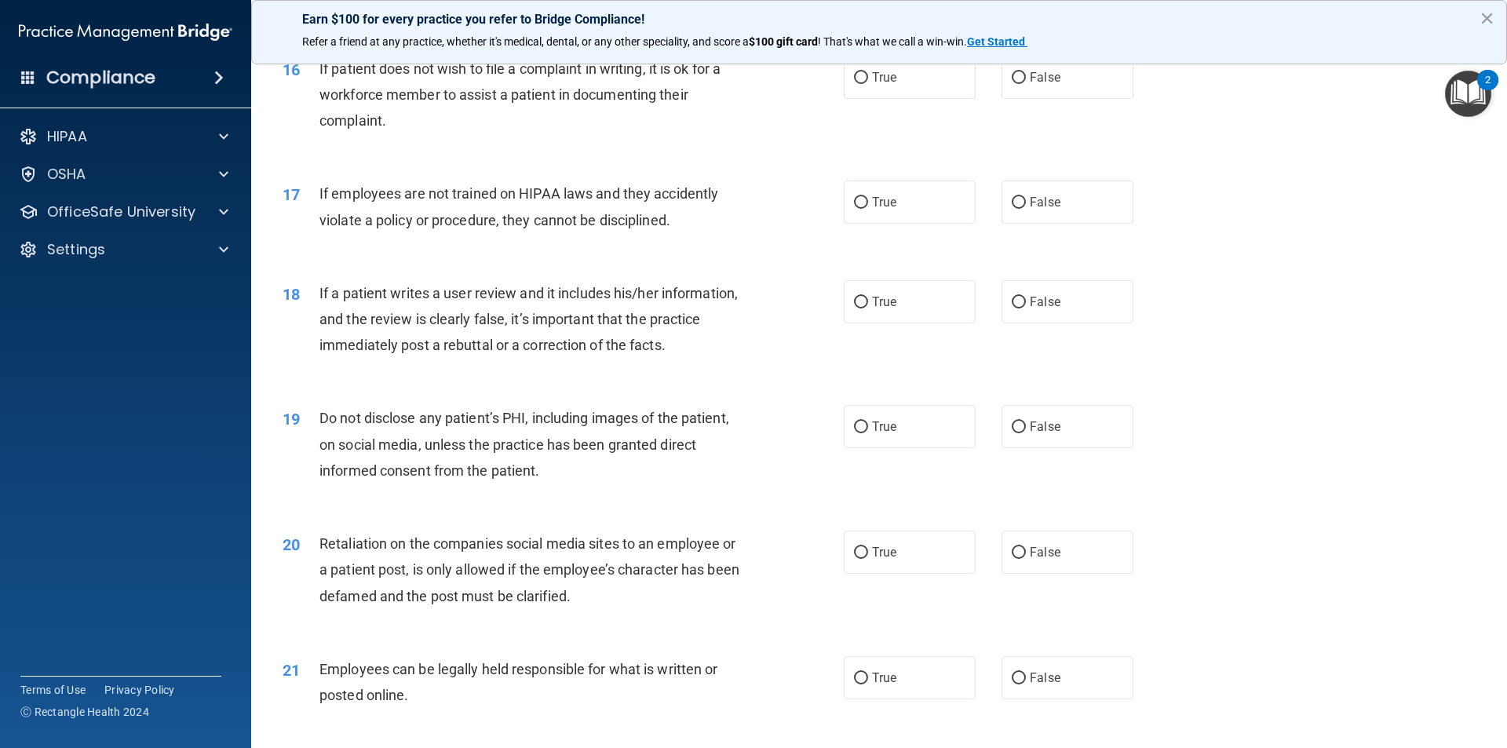
scroll to position [1962, 0]
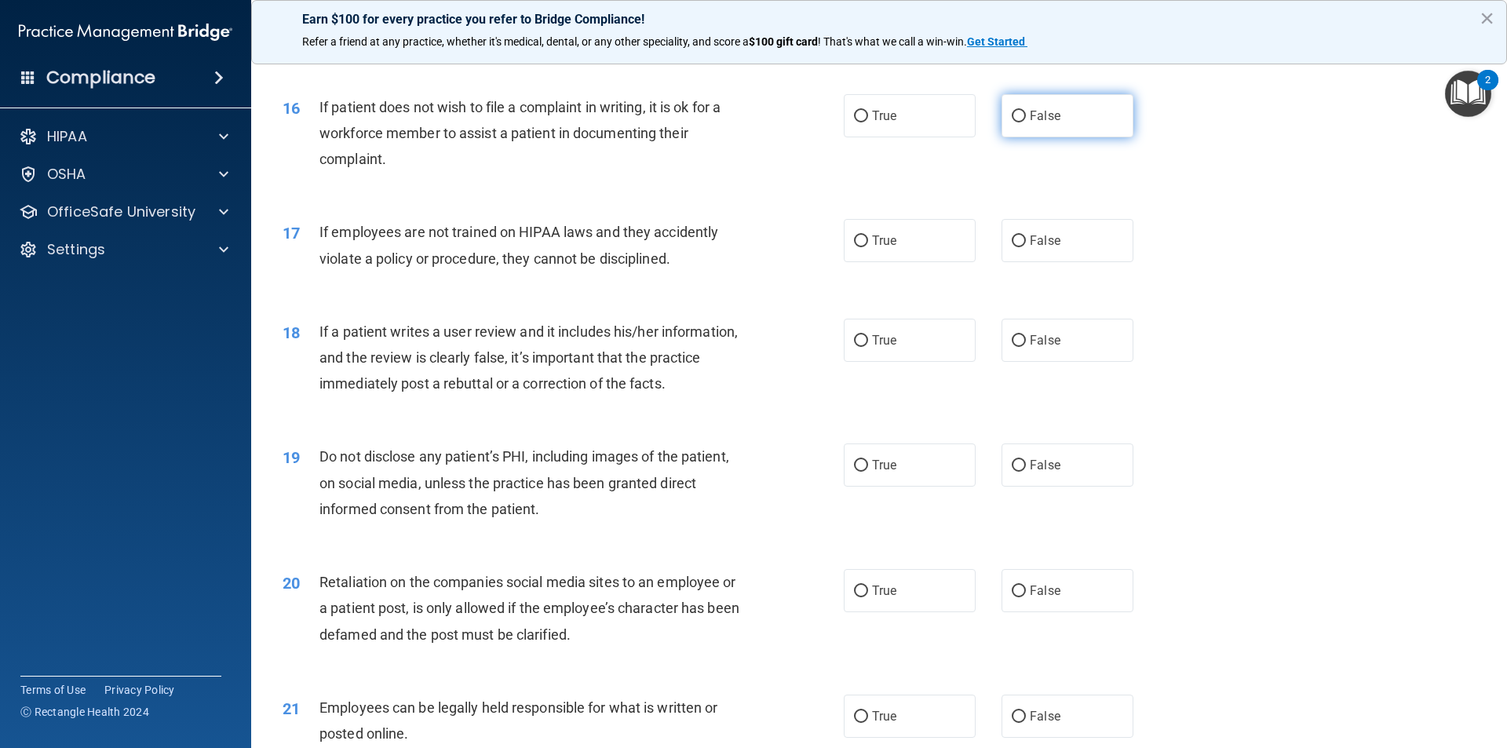
click at [1015, 137] on label "False" at bounding box center [1067, 115] width 132 height 43
click at [1015, 122] on input "False" at bounding box center [1018, 117] width 14 height 12
radio input "true"
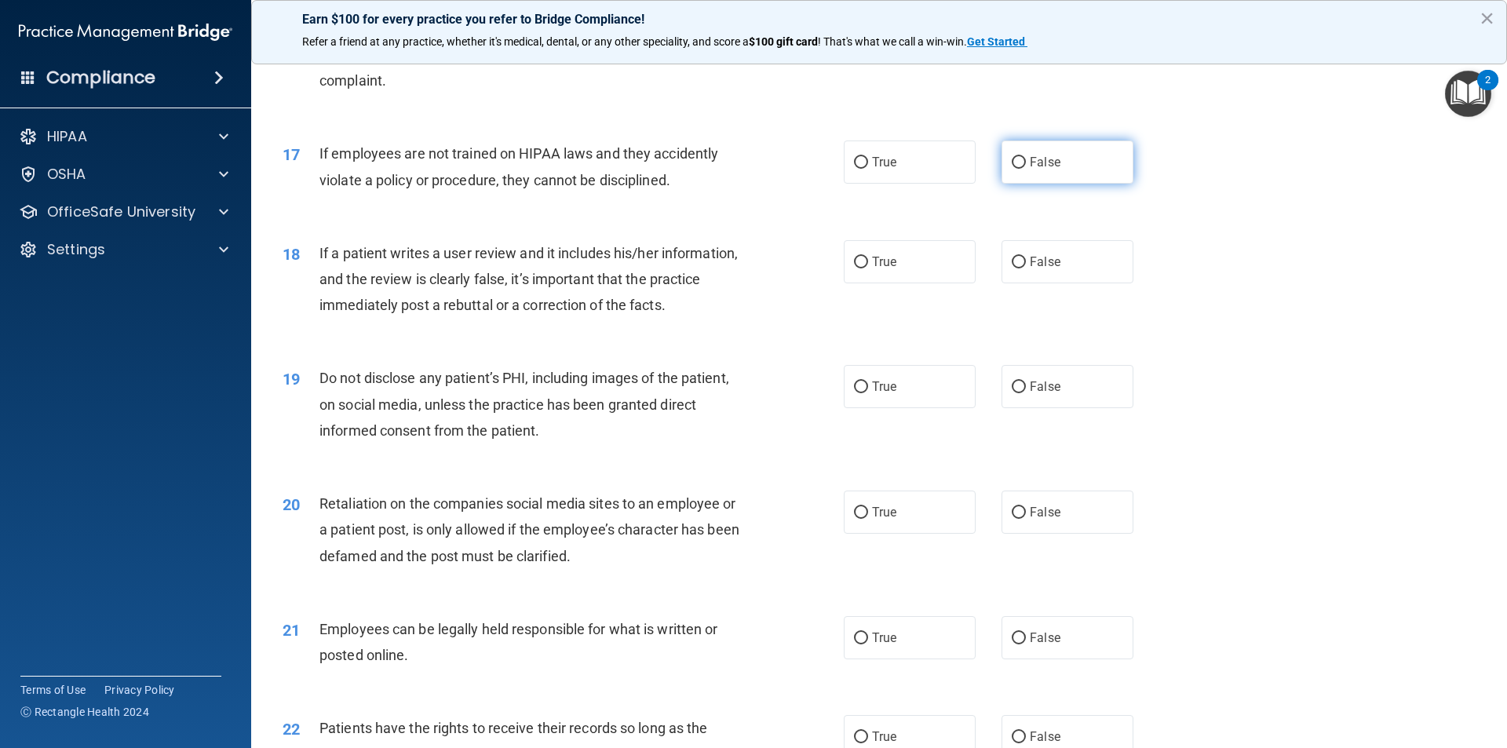
click at [1022, 184] on label "False" at bounding box center [1067, 161] width 132 height 43
click at [1022, 169] on input "False" at bounding box center [1018, 163] width 14 height 12
radio input "true"
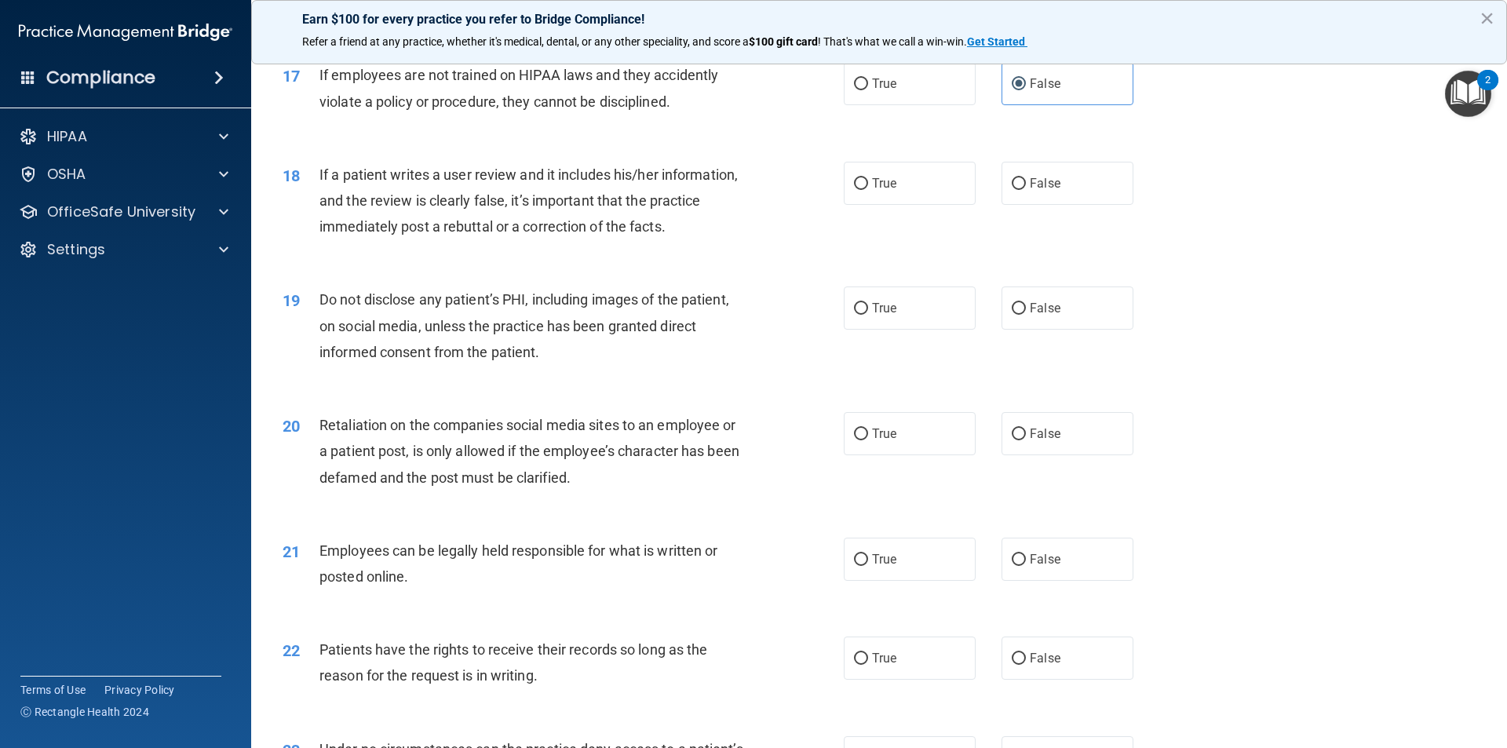
scroll to position [2197, 0]
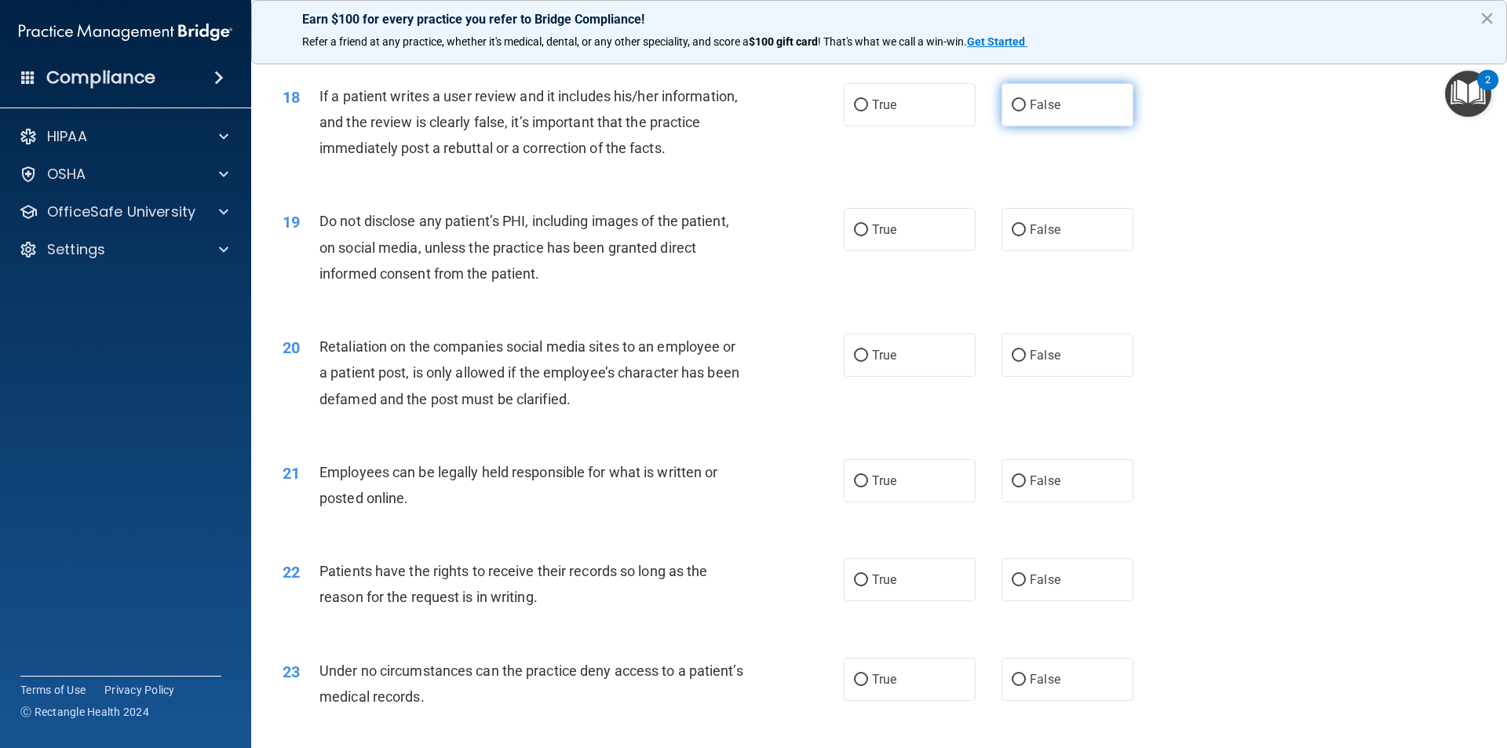
click at [1049, 126] on label "False" at bounding box center [1067, 104] width 132 height 43
click at [1026, 111] on input "False" at bounding box center [1018, 106] width 14 height 12
radio input "true"
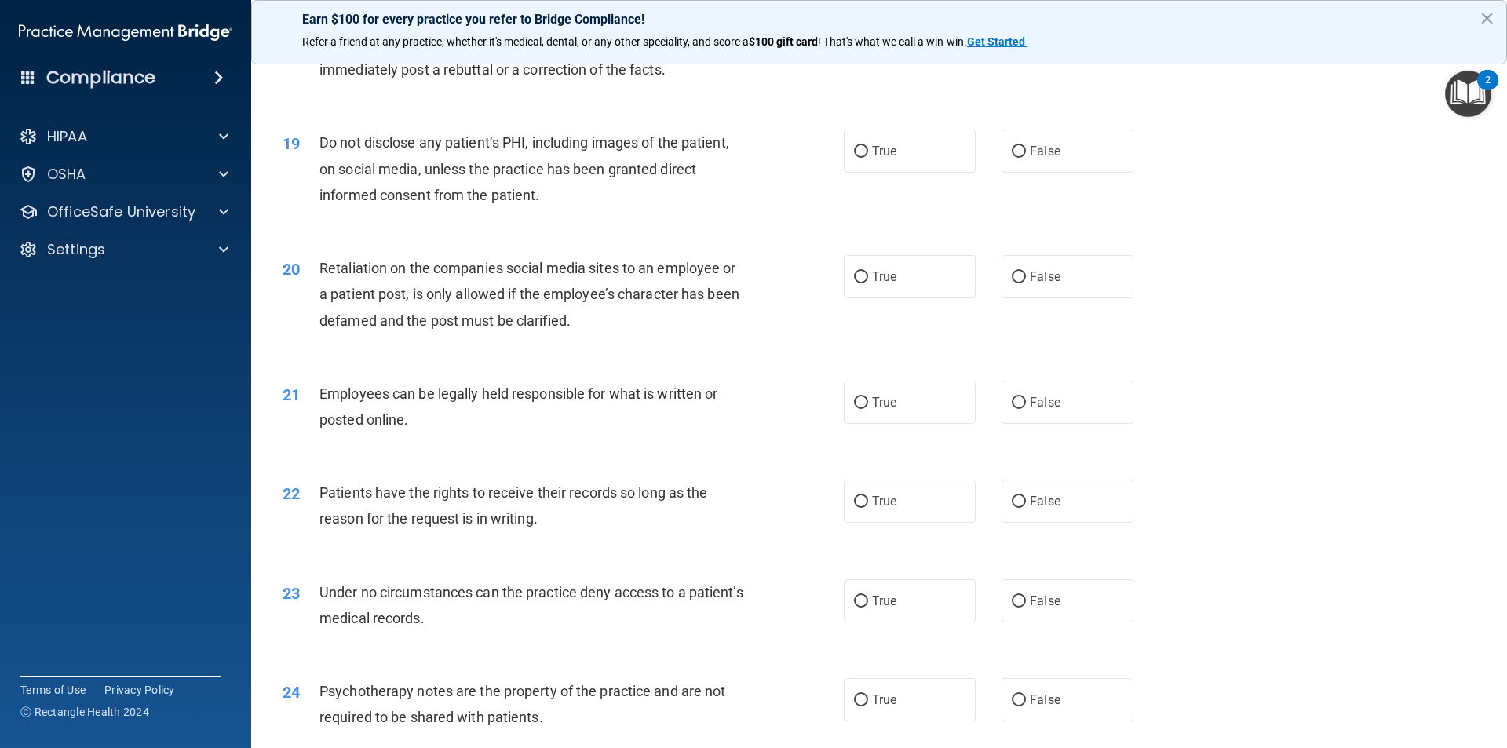
scroll to position [2354, 0]
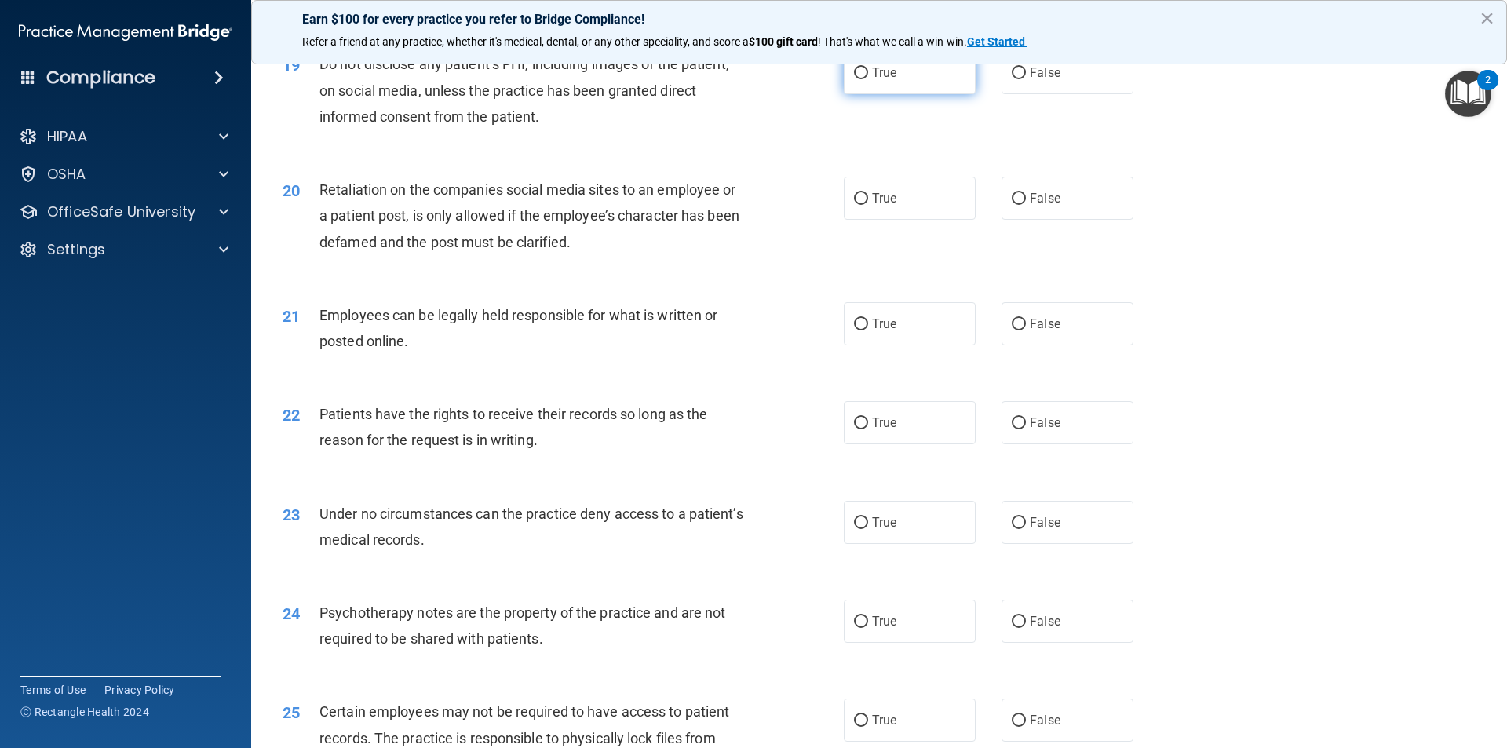
click at [862, 94] on label "True" at bounding box center [910, 72] width 132 height 43
click at [862, 79] on input "True" at bounding box center [861, 73] width 14 height 12
radio input "true"
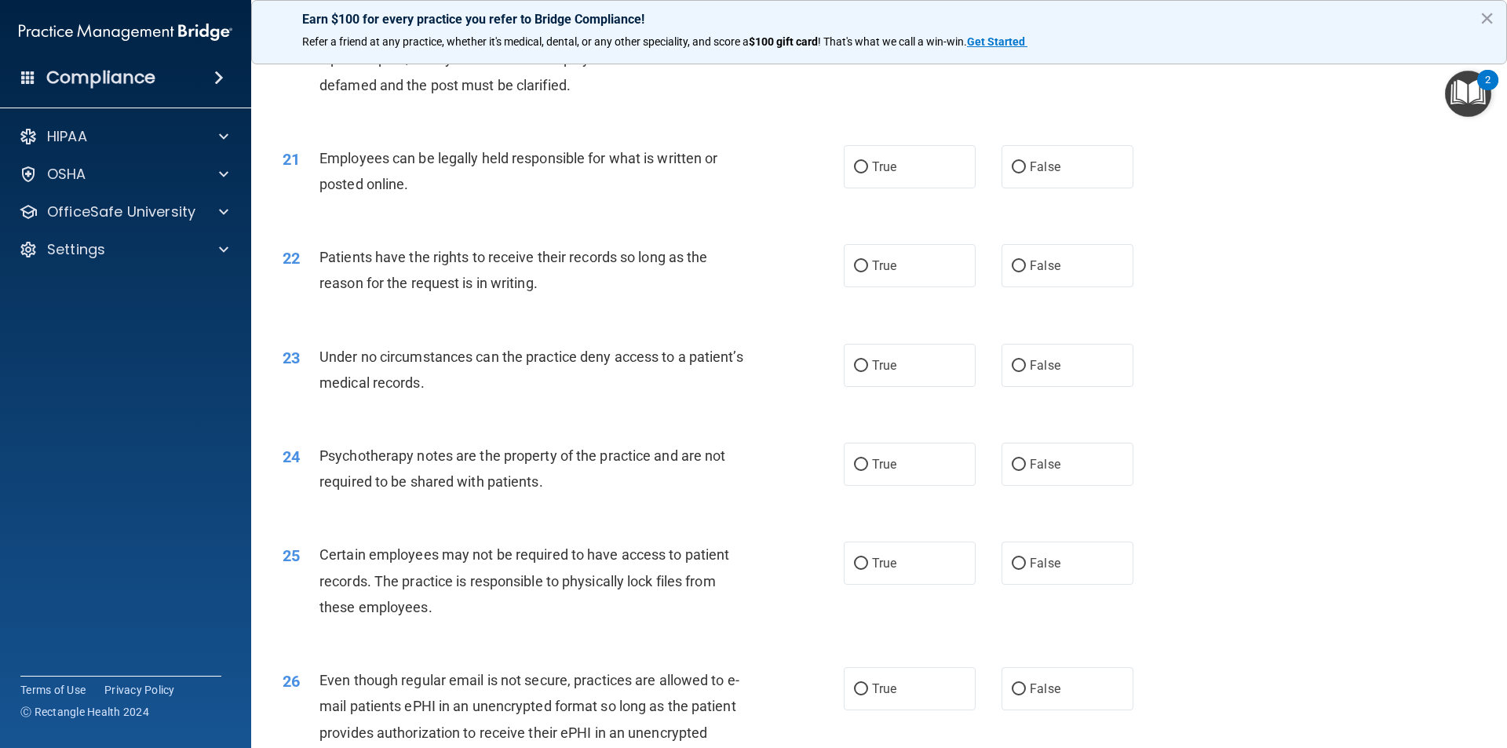
scroll to position [2432, 0]
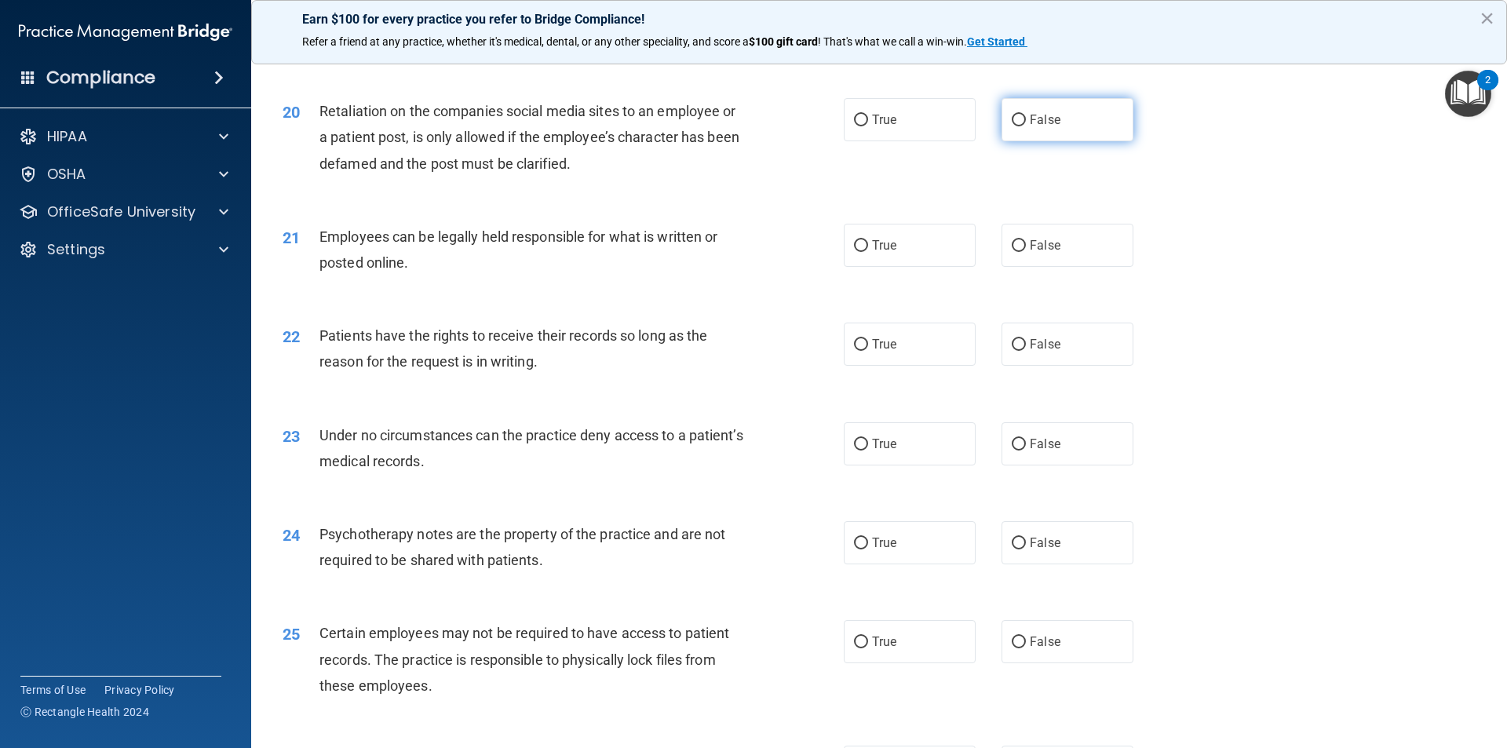
click at [1061, 141] on label "False" at bounding box center [1067, 119] width 132 height 43
click at [1026, 126] on input "False" at bounding box center [1018, 121] width 14 height 12
radio input "true"
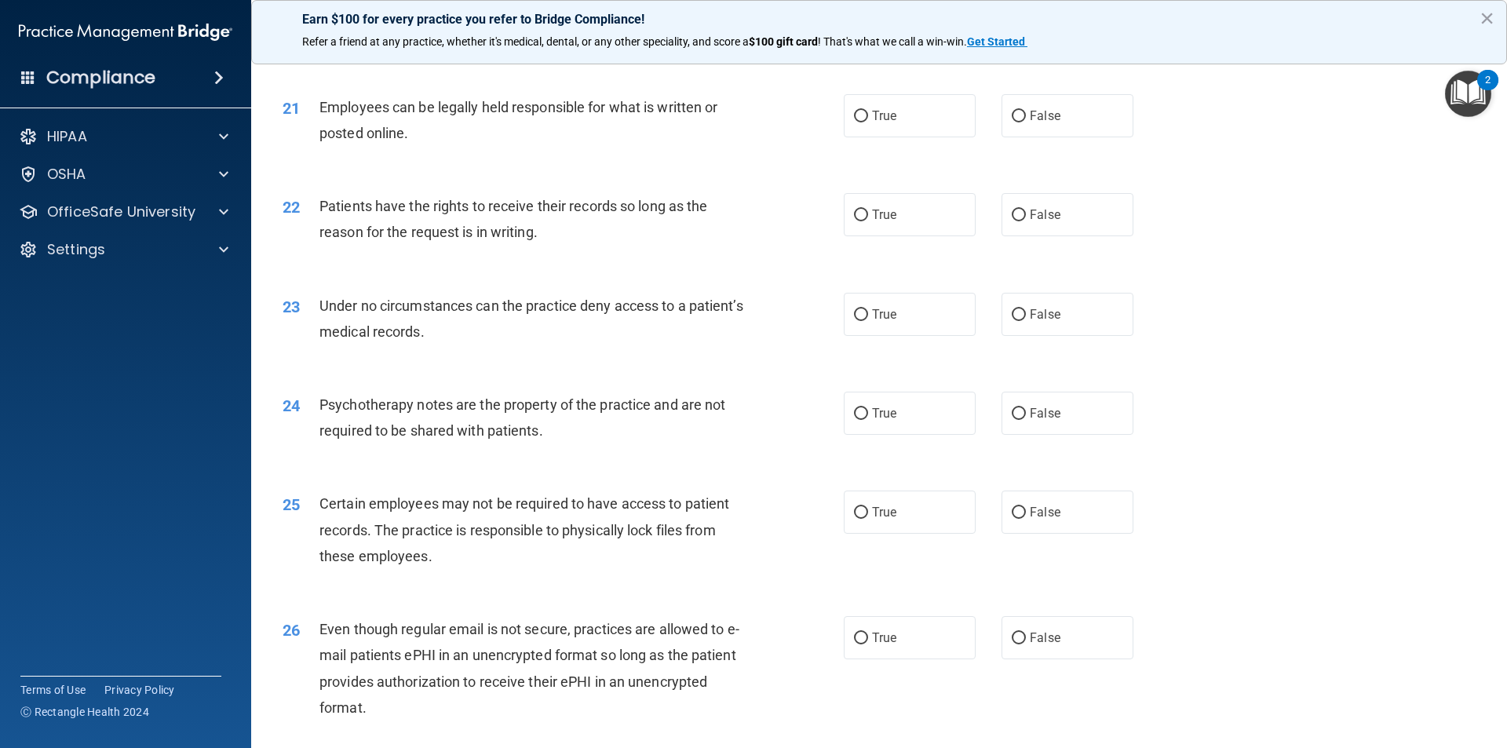
scroll to position [2589, 0]
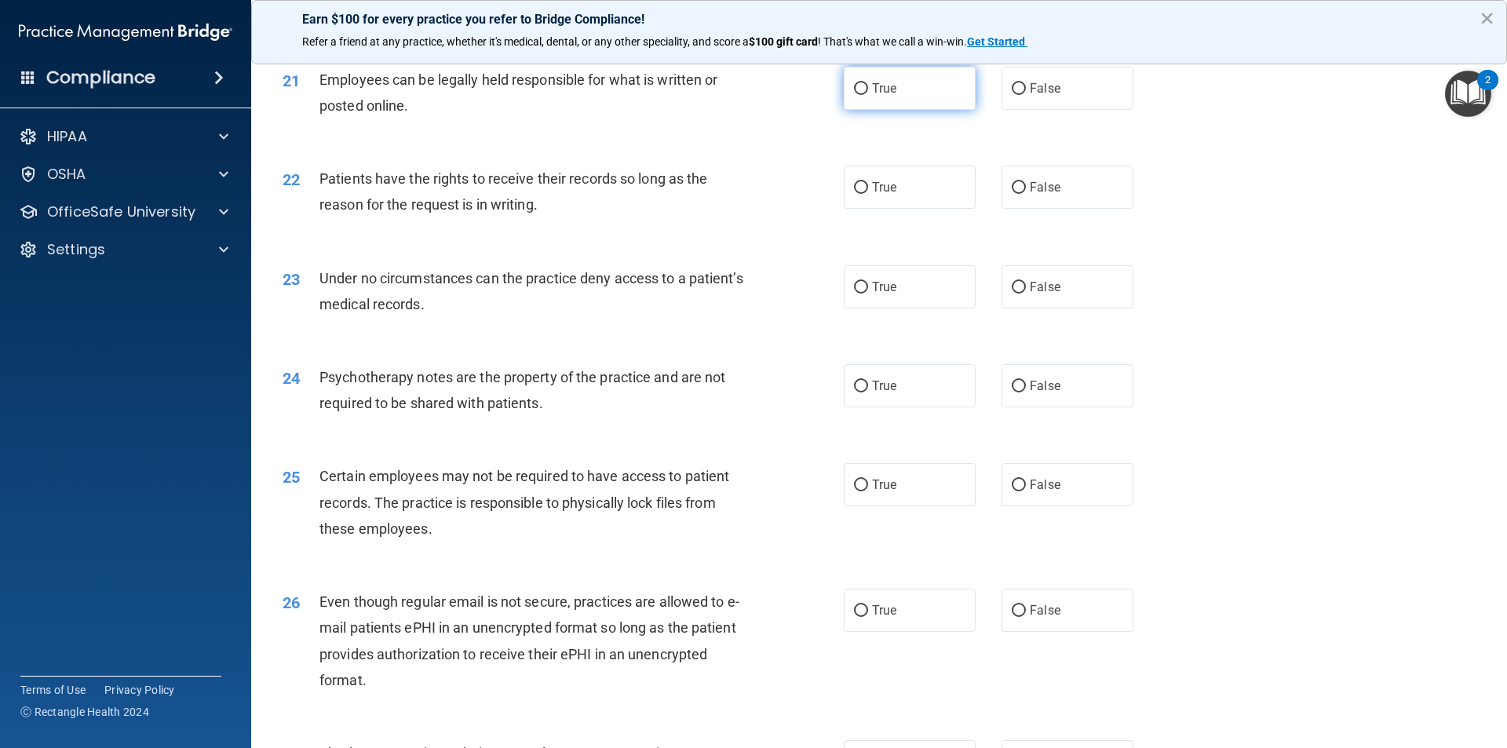
click at [941, 110] on label "True" at bounding box center [910, 88] width 132 height 43
click at [868, 95] on input "True" at bounding box center [861, 89] width 14 height 12
radio input "true"
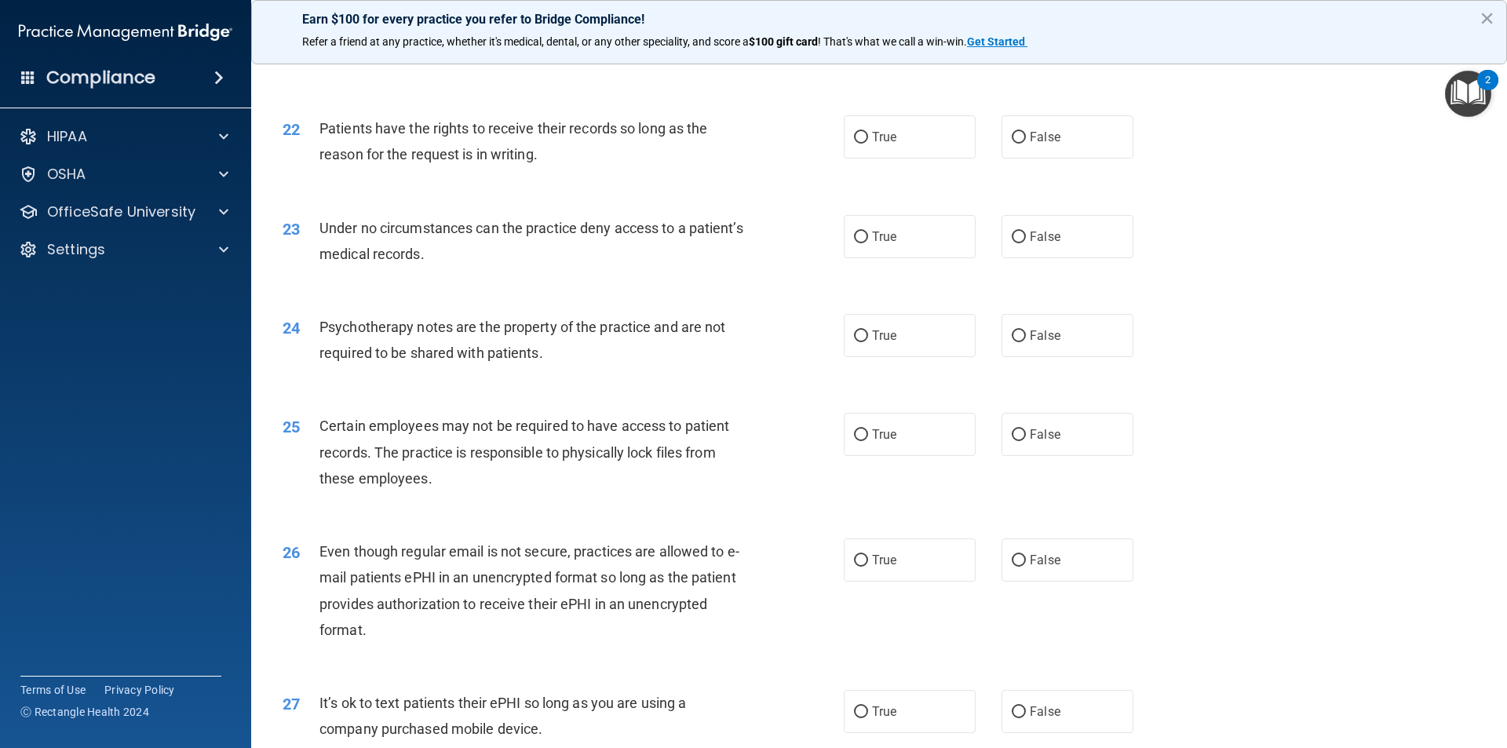
scroll to position [2668, 0]
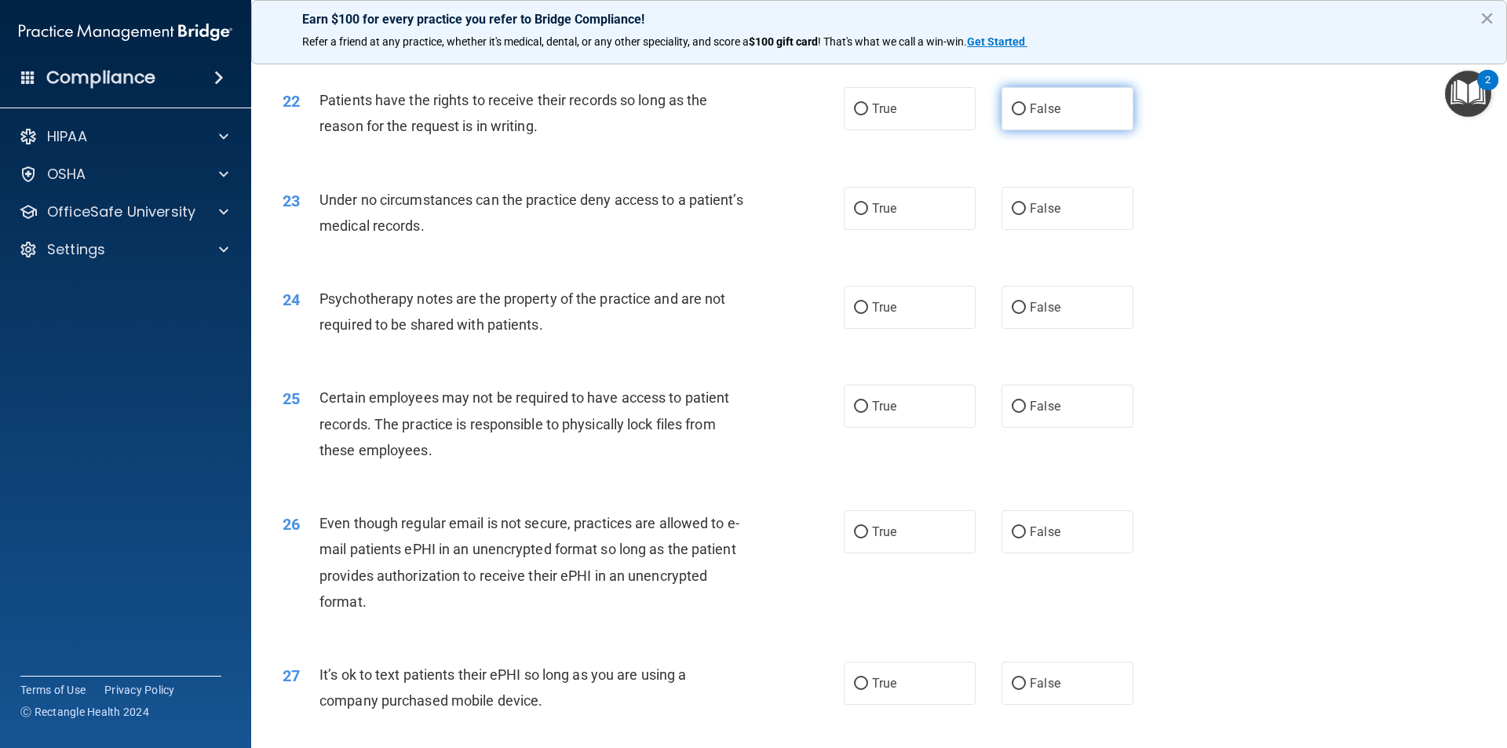
click at [1044, 116] on span "False" at bounding box center [1044, 108] width 31 height 15
click at [1026, 115] on input "False" at bounding box center [1018, 110] width 14 height 12
radio input "true"
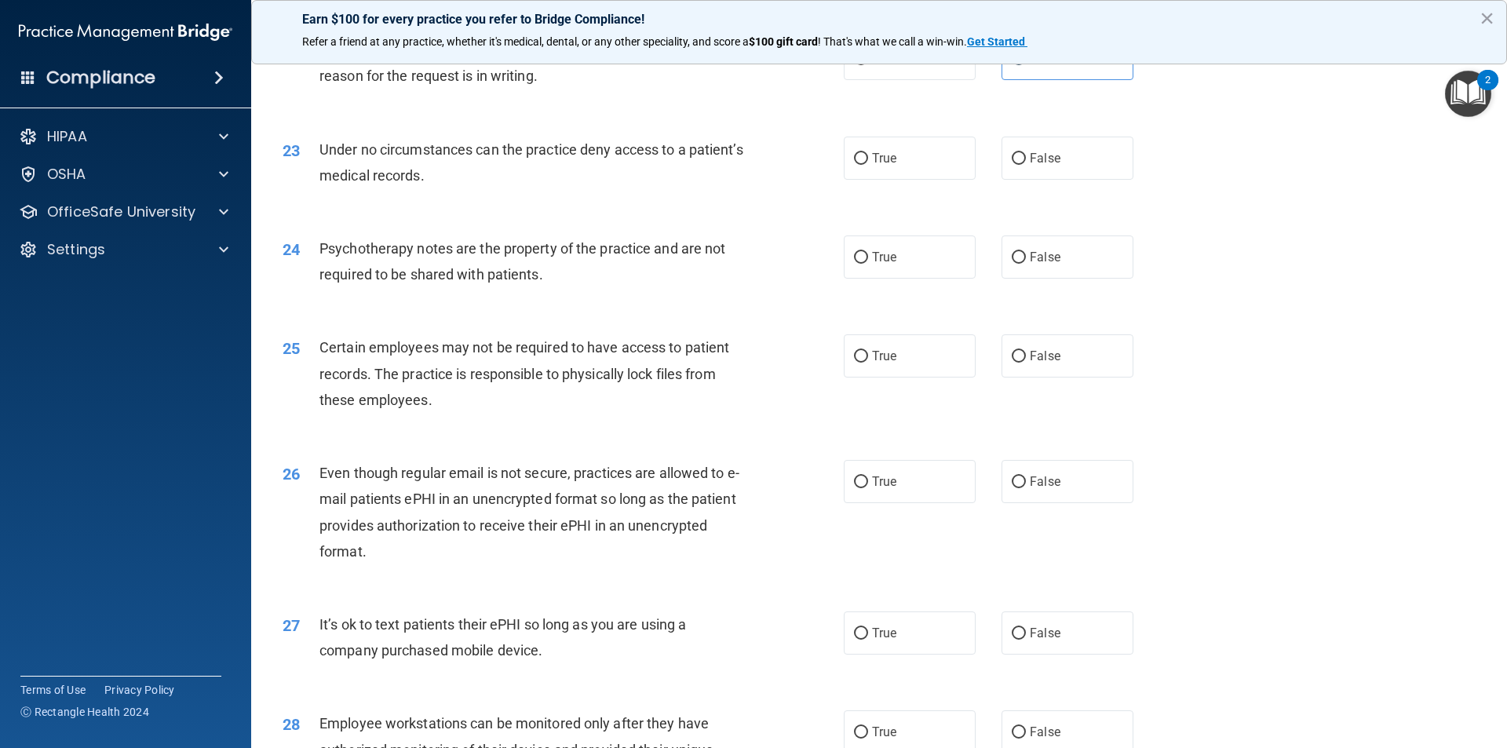
scroll to position [2746, 0]
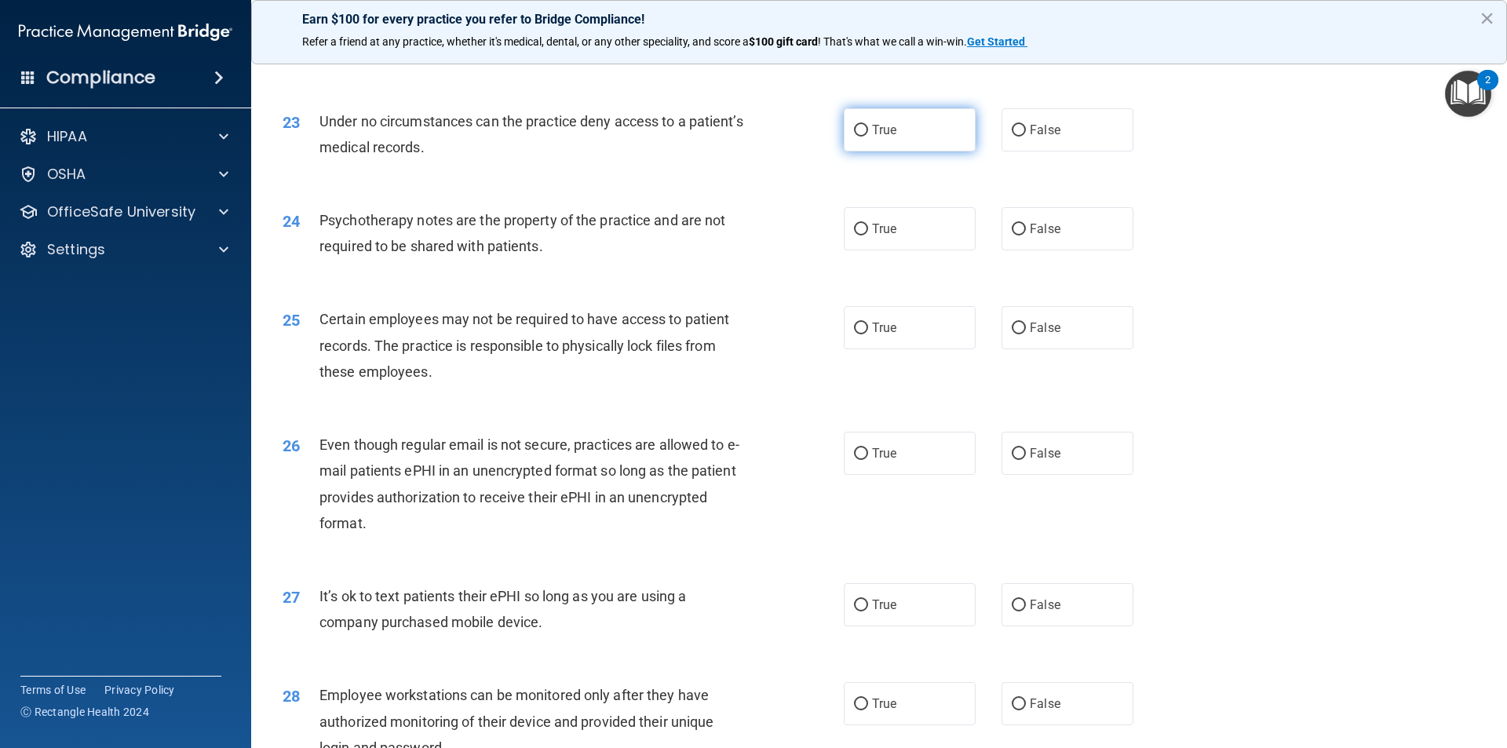
click at [880, 137] on span "True" at bounding box center [884, 129] width 24 height 15
click at [868, 137] on input "True" at bounding box center [861, 131] width 14 height 12
radio input "true"
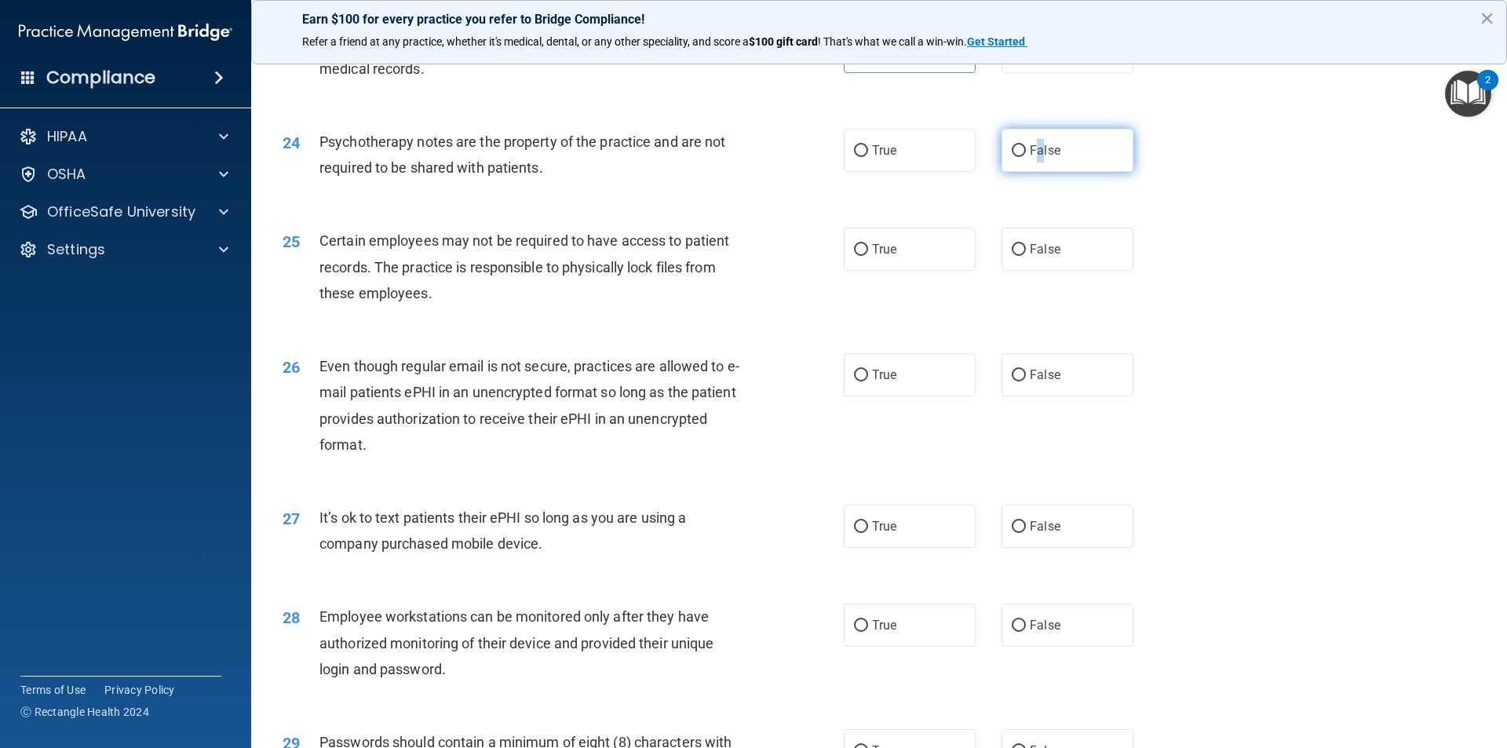
click at [1034, 172] on label "False" at bounding box center [1067, 150] width 132 height 43
drag, startPoint x: 1028, startPoint y: 188, endPoint x: 920, endPoint y: 193, distance: 108.4
click at [1028, 172] on label "False" at bounding box center [1067, 150] width 132 height 43
click at [1026, 157] on input "False" at bounding box center [1018, 151] width 14 height 12
radio input "true"
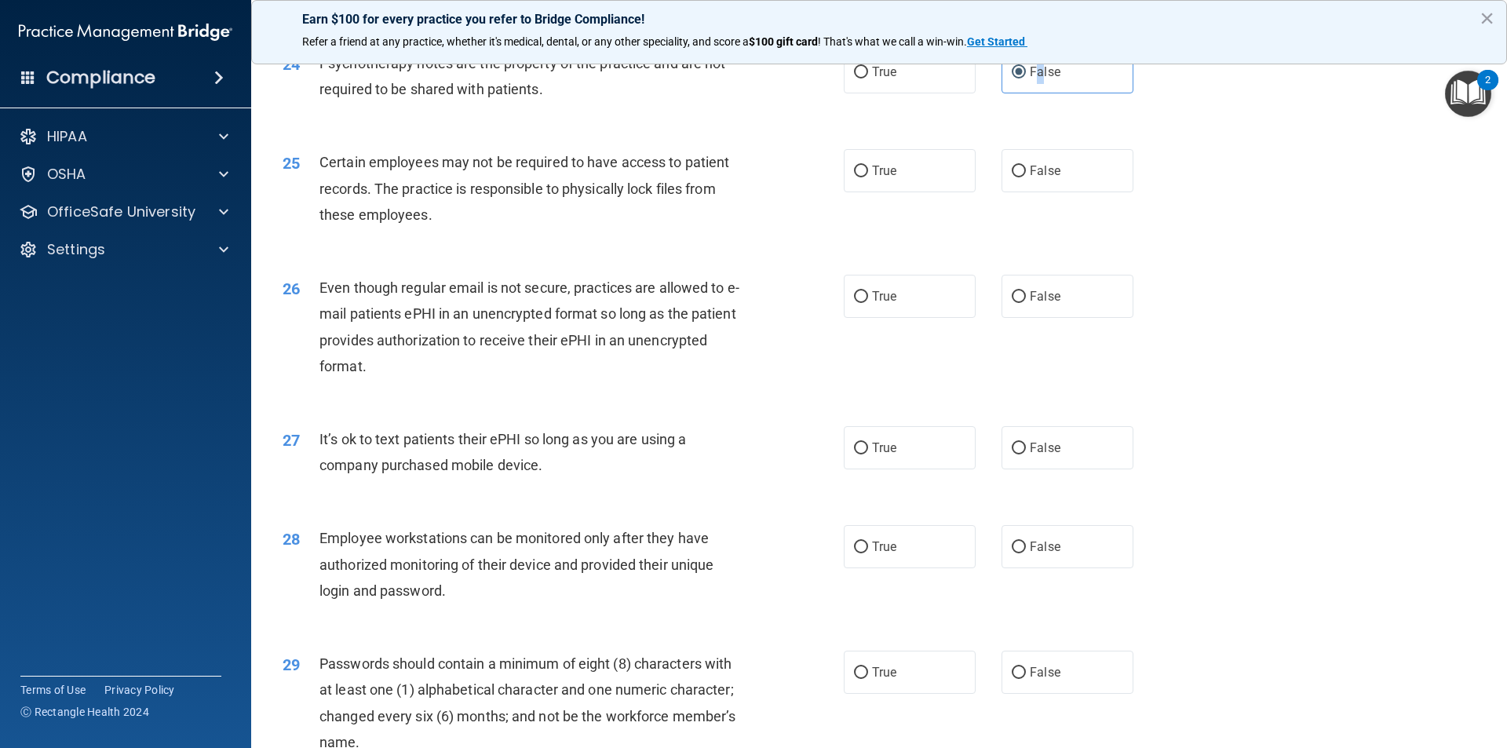
scroll to position [2982, 0]
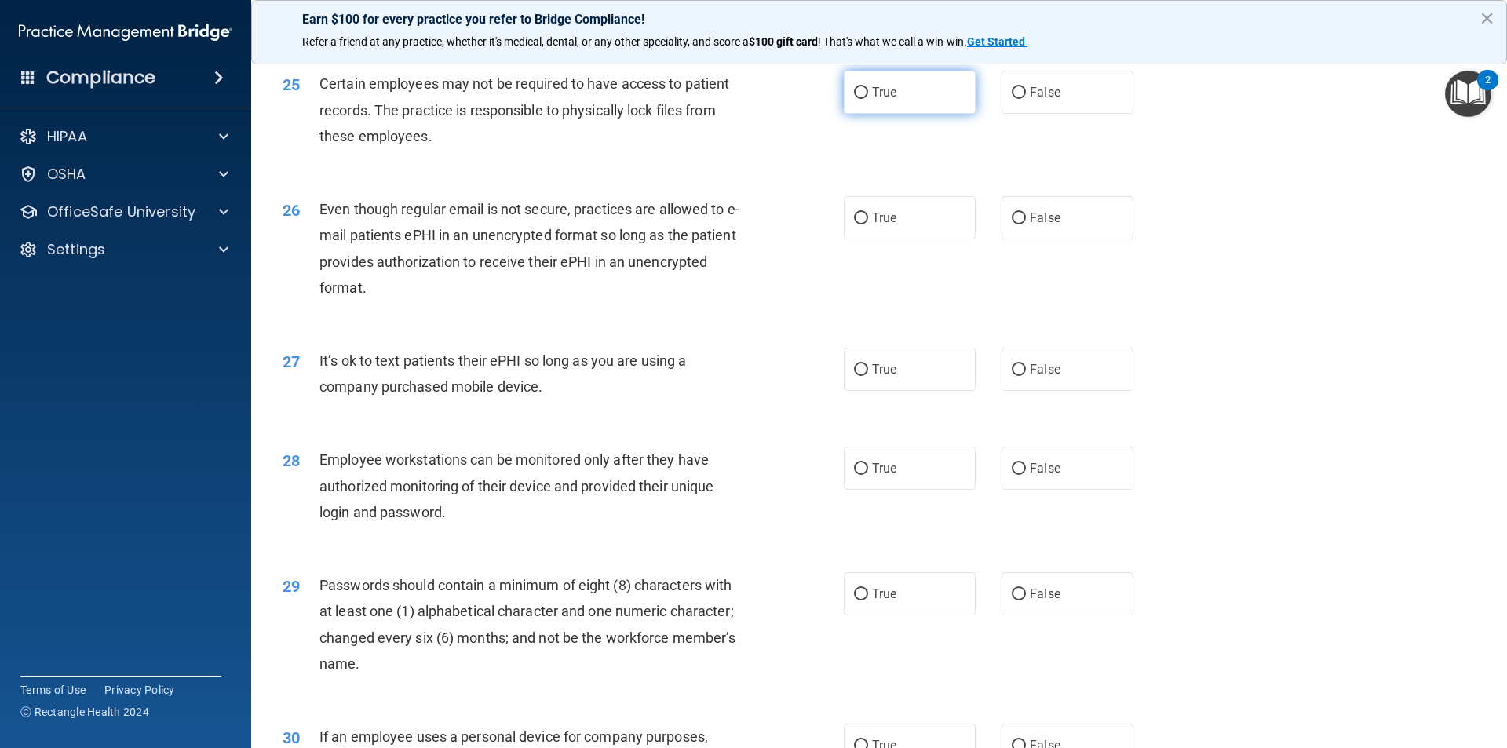
click at [907, 114] on label "True" at bounding box center [910, 92] width 132 height 43
click at [868, 99] on input "True" at bounding box center [861, 93] width 14 height 12
radio input "true"
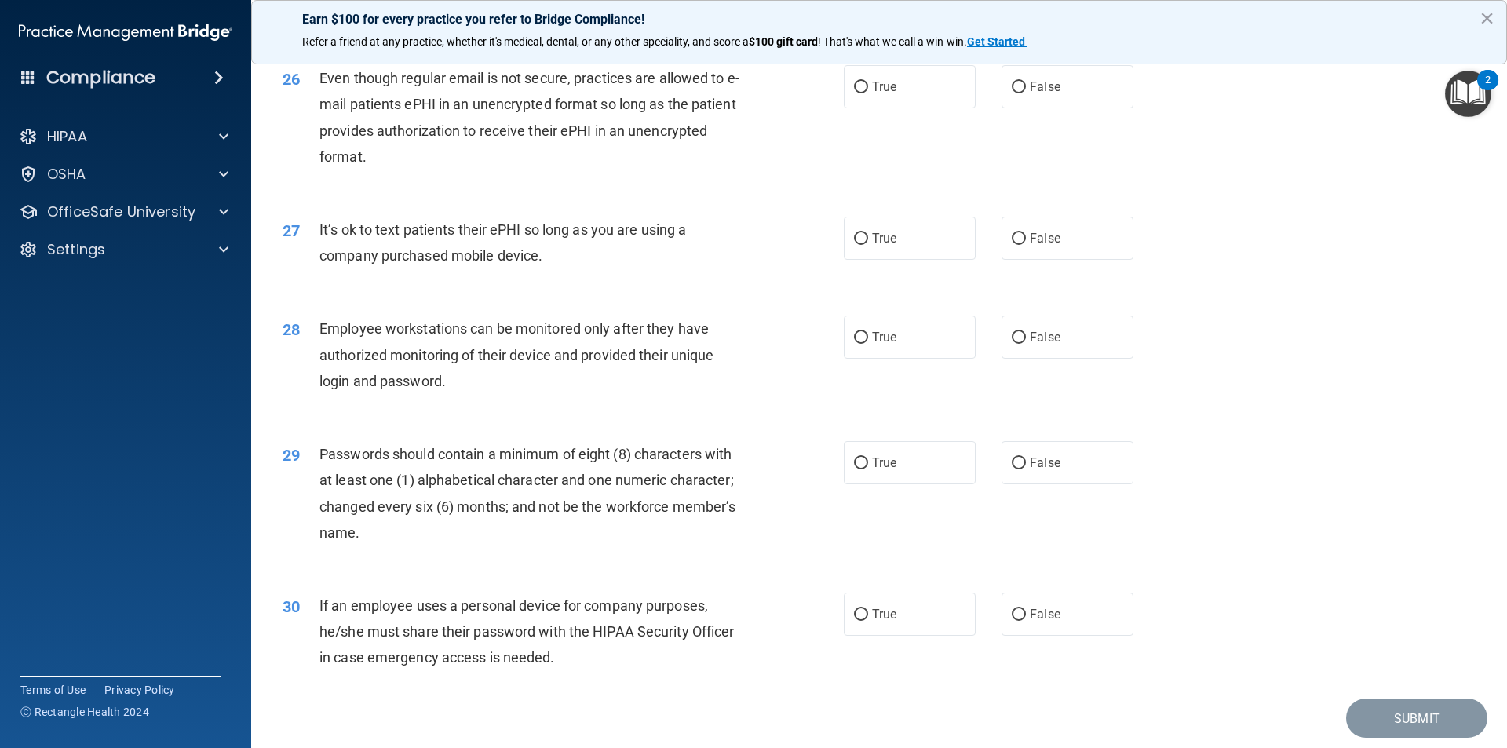
scroll to position [3139, 0]
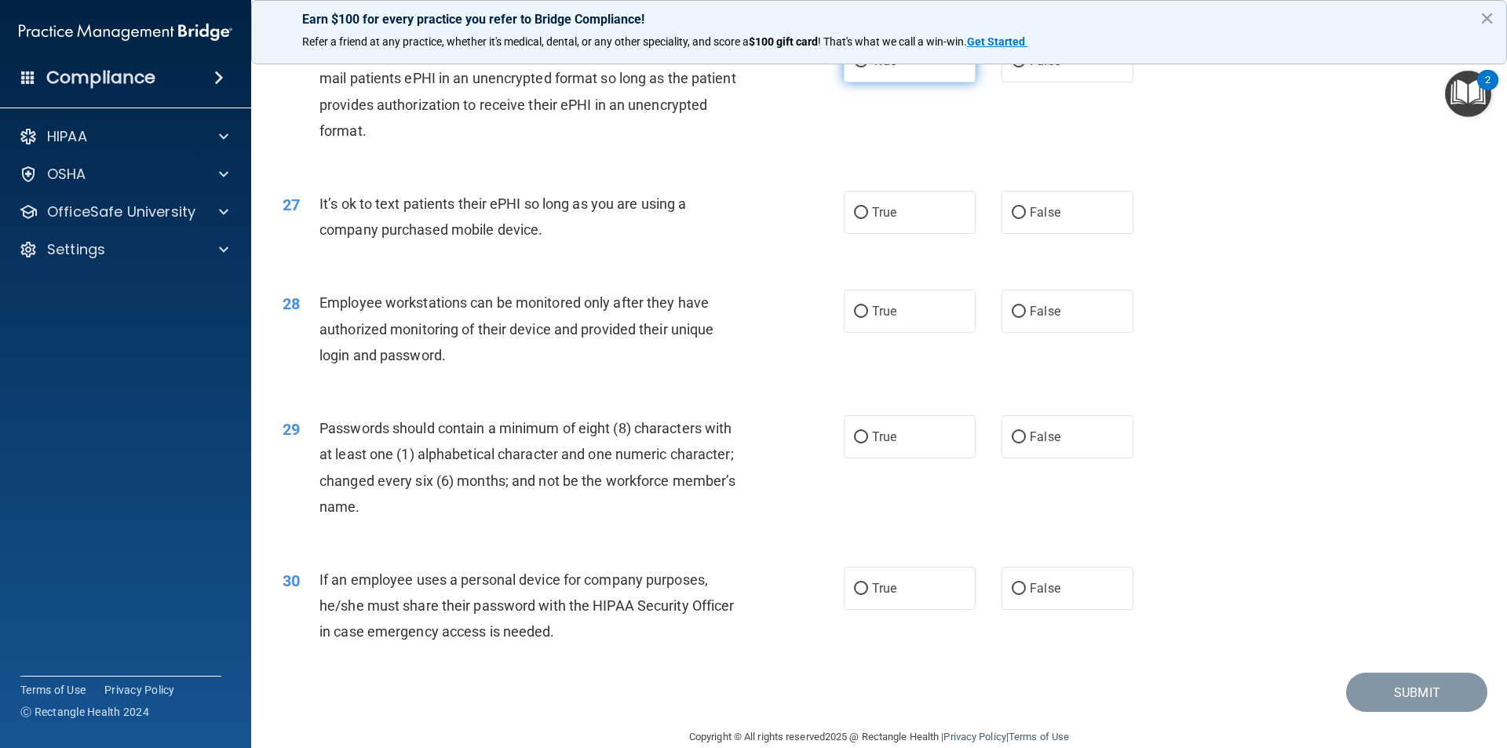
click at [916, 82] on label "True" at bounding box center [910, 60] width 132 height 43
click at [868, 67] on input "True" at bounding box center [861, 62] width 14 height 12
radio input "true"
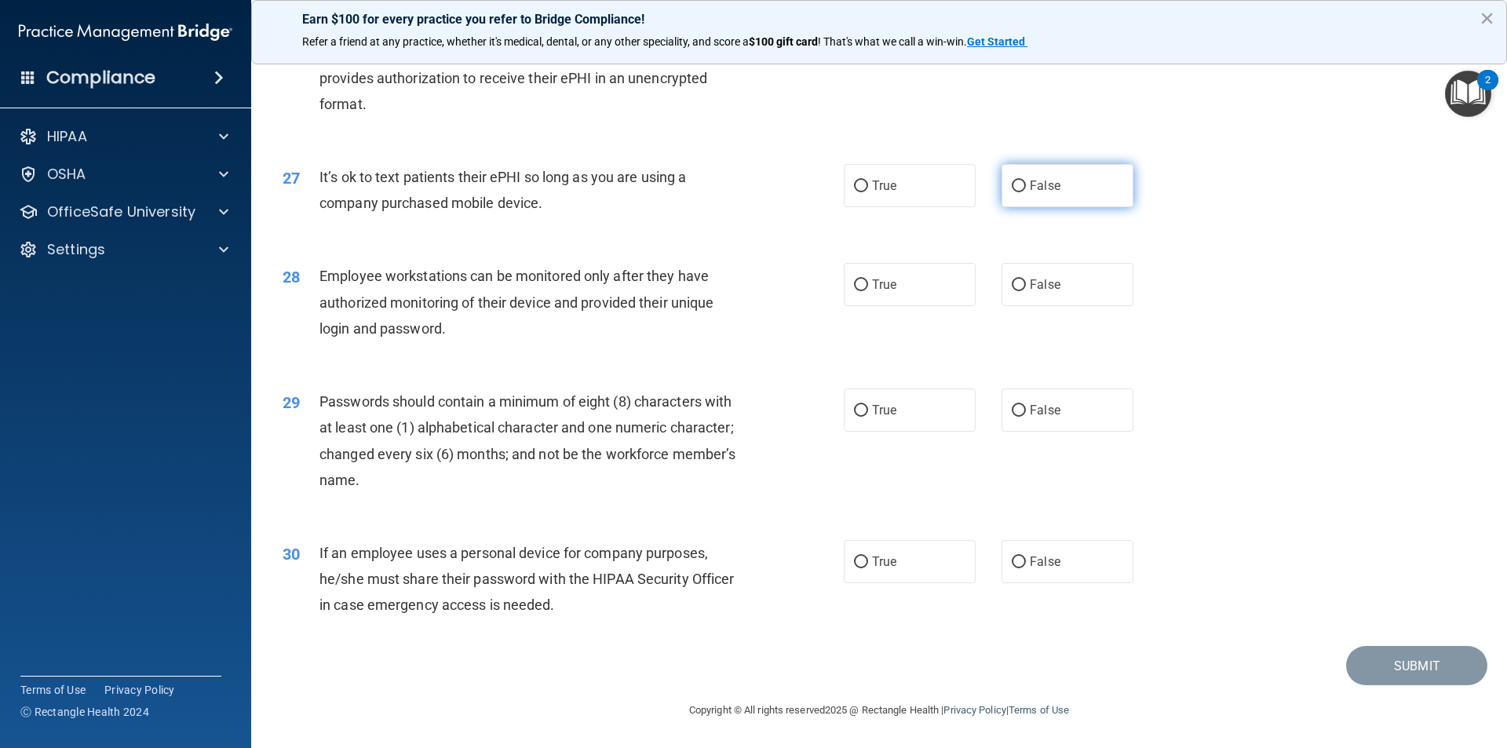
click at [1083, 188] on label "False" at bounding box center [1067, 185] width 132 height 43
click at [1026, 188] on input "False" at bounding box center [1018, 186] width 14 height 12
radio input "true"
drag, startPoint x: 880, startPoint y: 294, endPoint x: 858, endPoint y: 292, distance: 22.9
click at [871, 292] on label "True" at bounding box center [910, 284] width 132 height 43
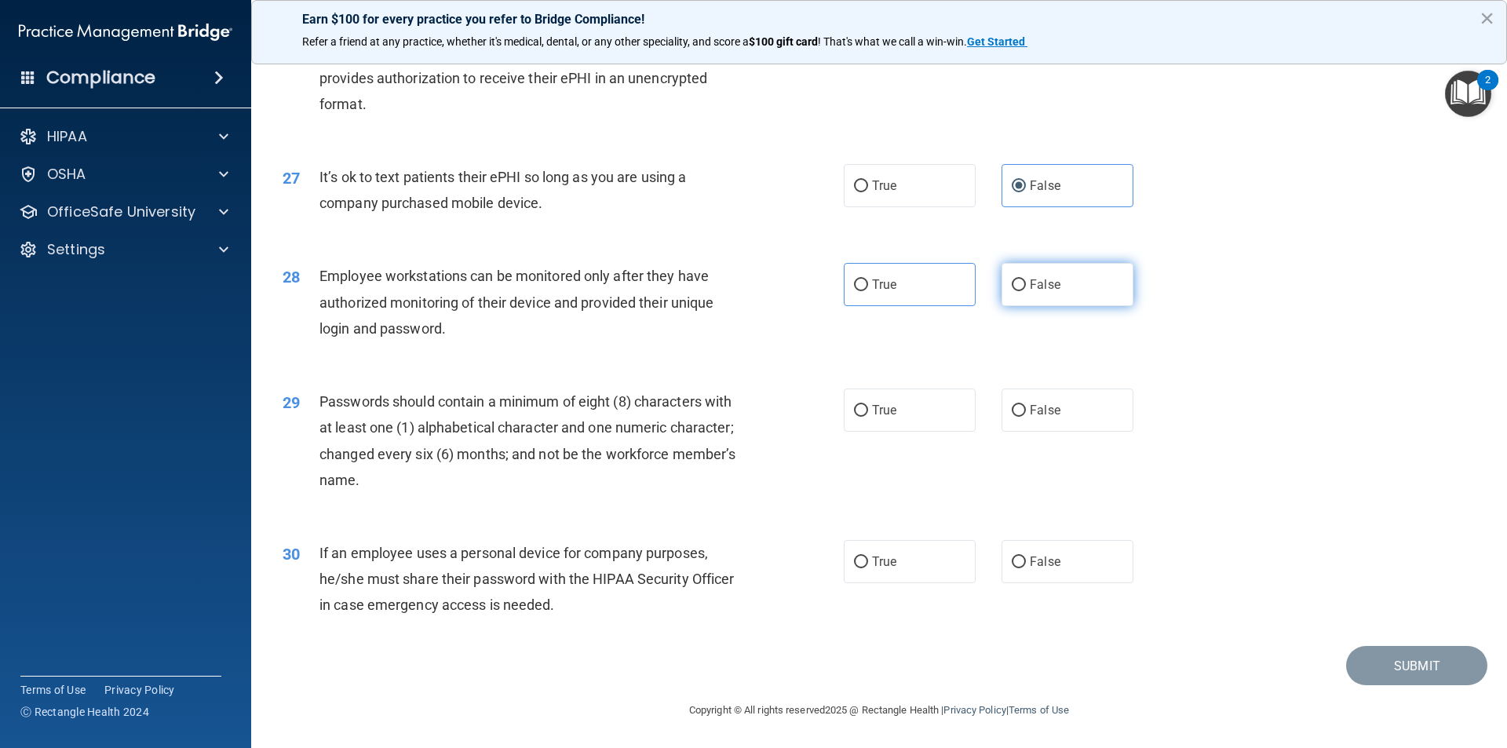
click at [1047, 298] on label "False" at bounding box center [1067, 284] width 132 height 43
click at [1026, 291] on input "False" at bounding box center [1018, 285] width 14 height 12
radio input "true"
click at [878, 411] on span "True" at bounding box center [884, 410] width 24 height 15
click at [868, 411] on input "True" at bounding box center [861, 411] width 14 height 12
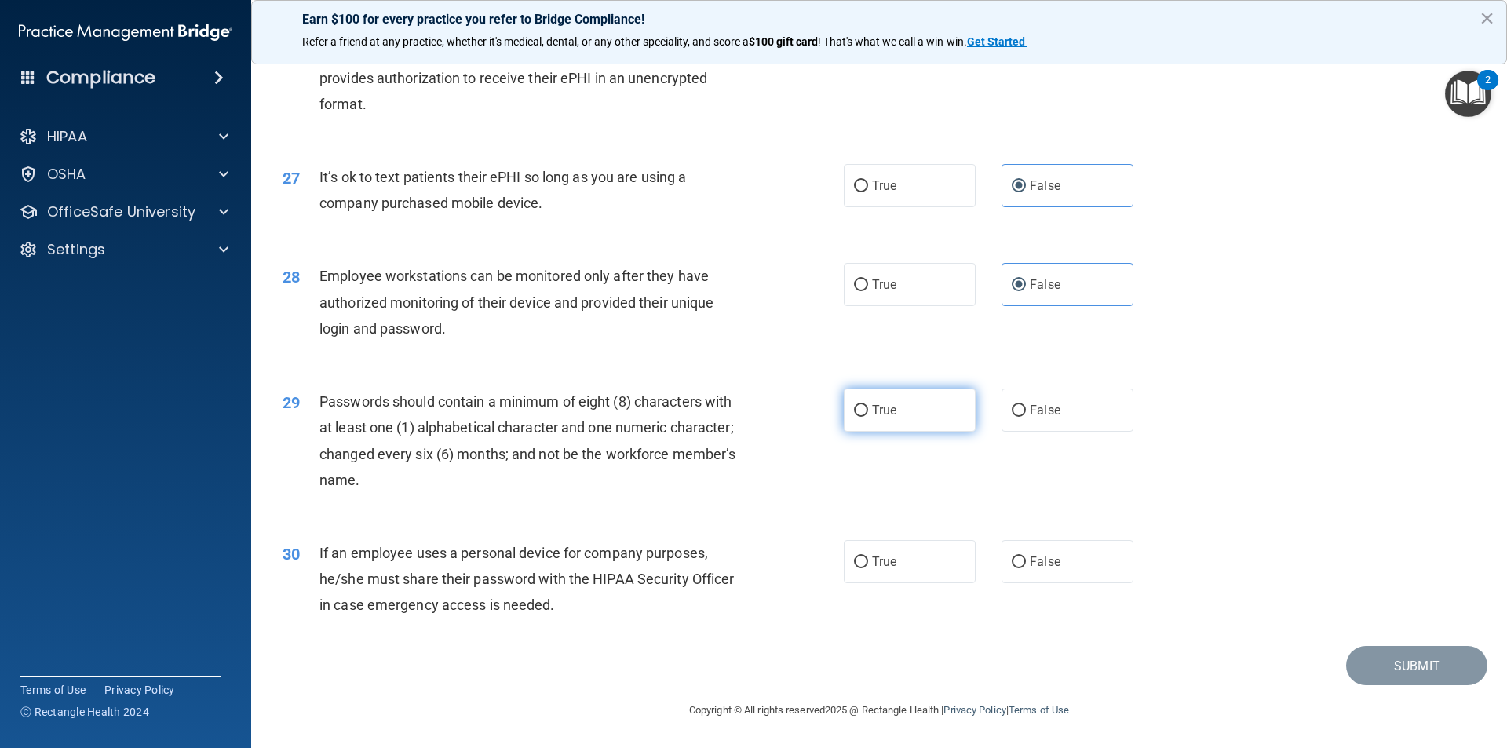
radio input "true"
click at [1029, 562] on span "False" at bounding box center [1044, 561] width 31 height 15
click at [1026, 562] on input "False" at bounding box center [1018, 562] width 14 height 12
radio input "true"
click at [1394, 657] on button "Submit" at bounding box center [1416, 666] width 141 height 40
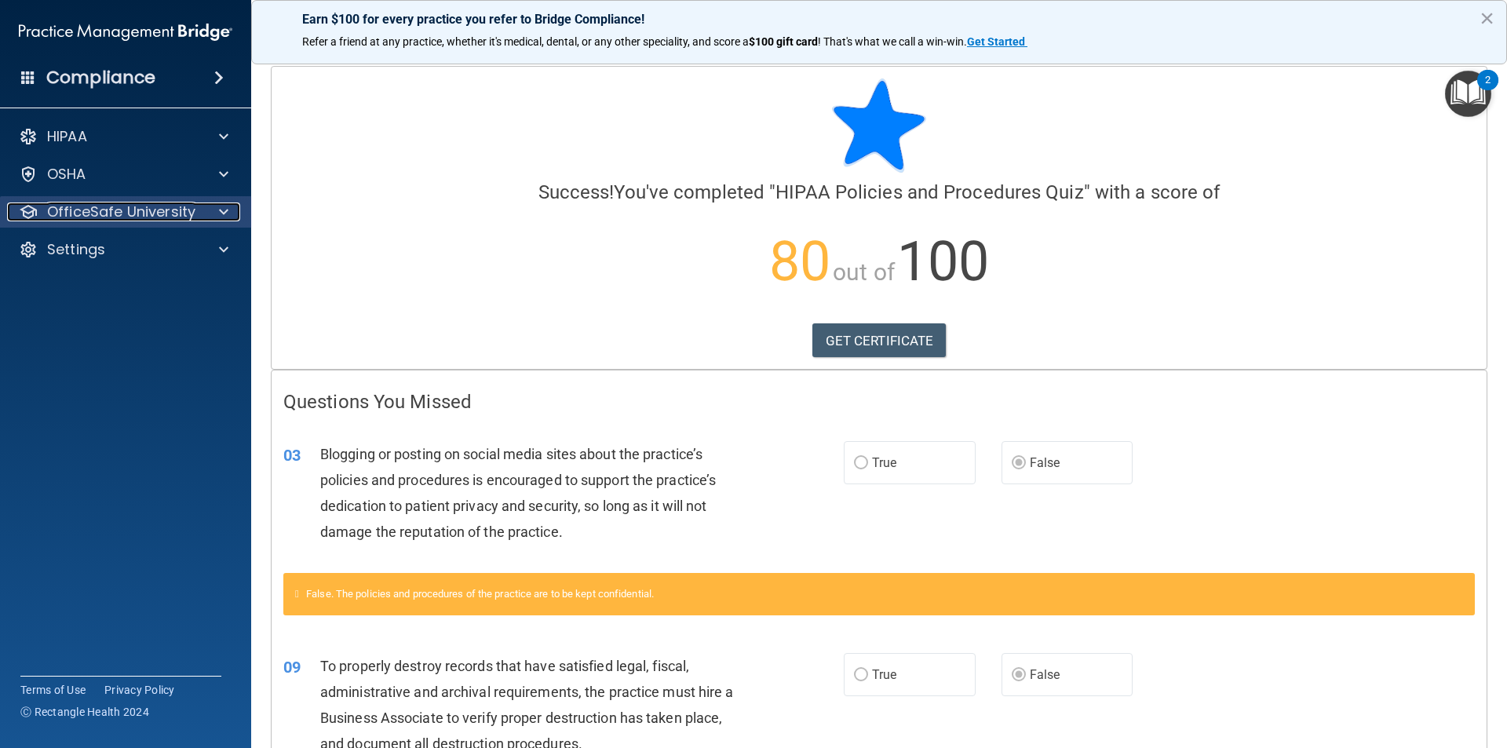
click at [111, 218] on p "OfficeSafe University" at bounding box center [121, 211] width 148 height 19
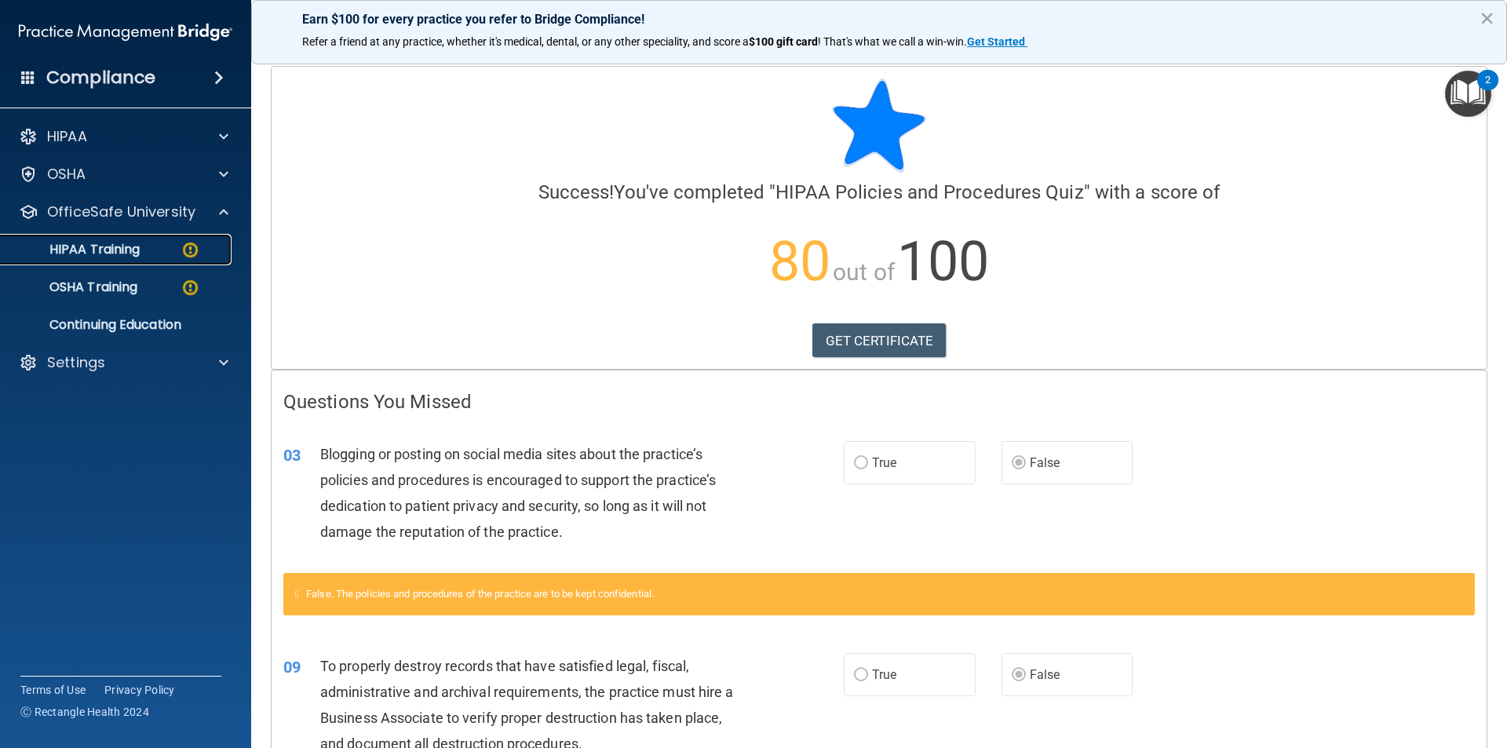
click at [114, 253] on p "HIPAA Training" at bounding box center [74, 250] width 129 height 16
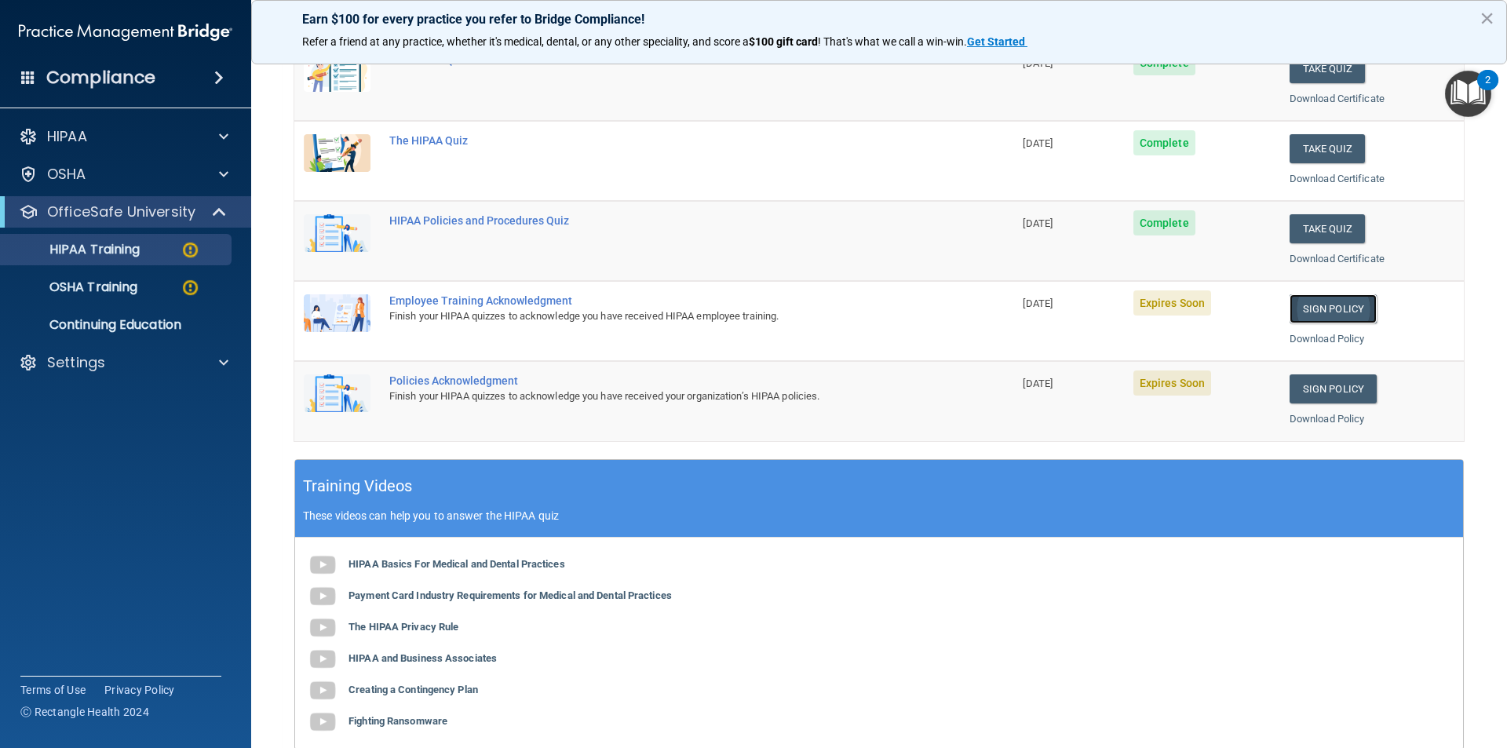
click at [1307, 319] on td "Sign Policy Sign Policy Download Policy" at bounding box center [1372, 321] width 184 height 80
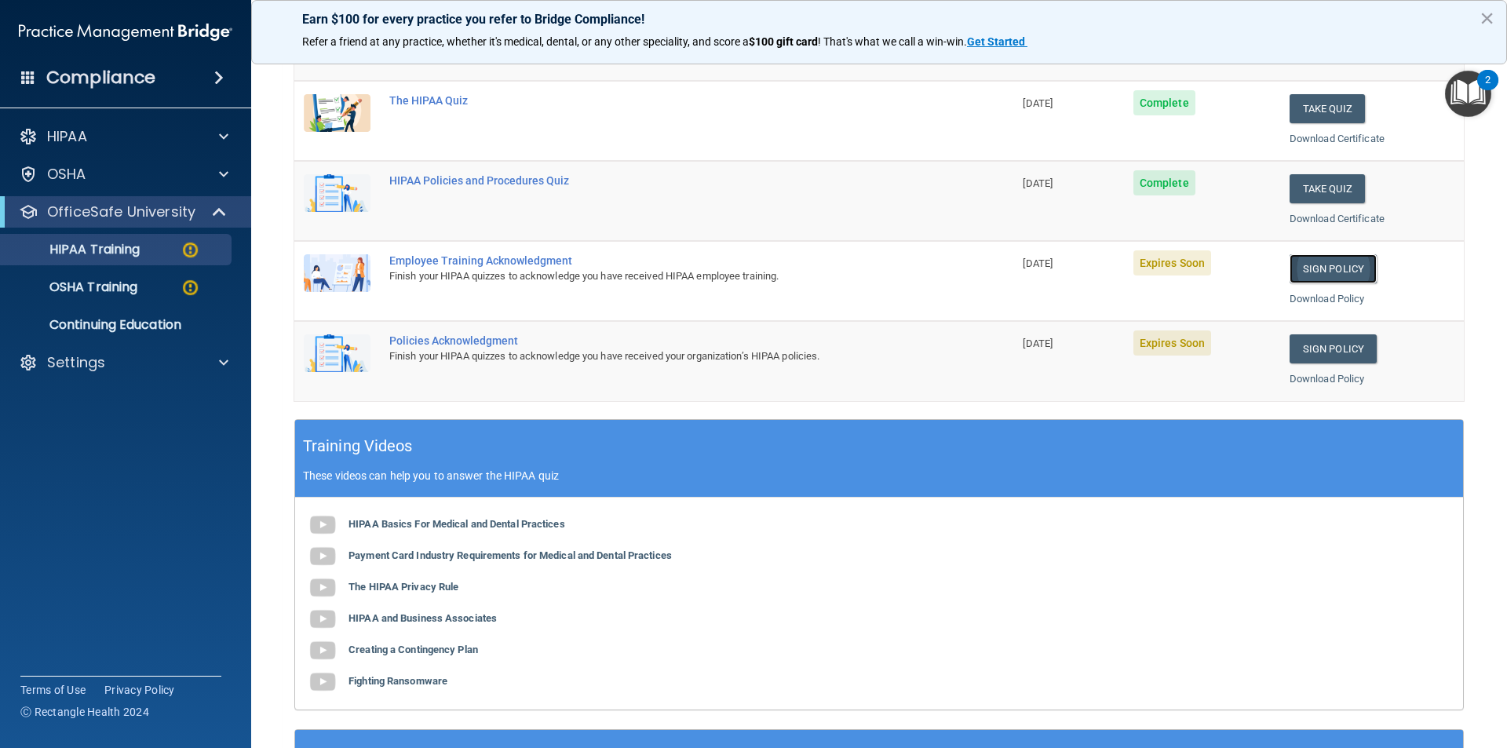
scroll to position [314, 0]
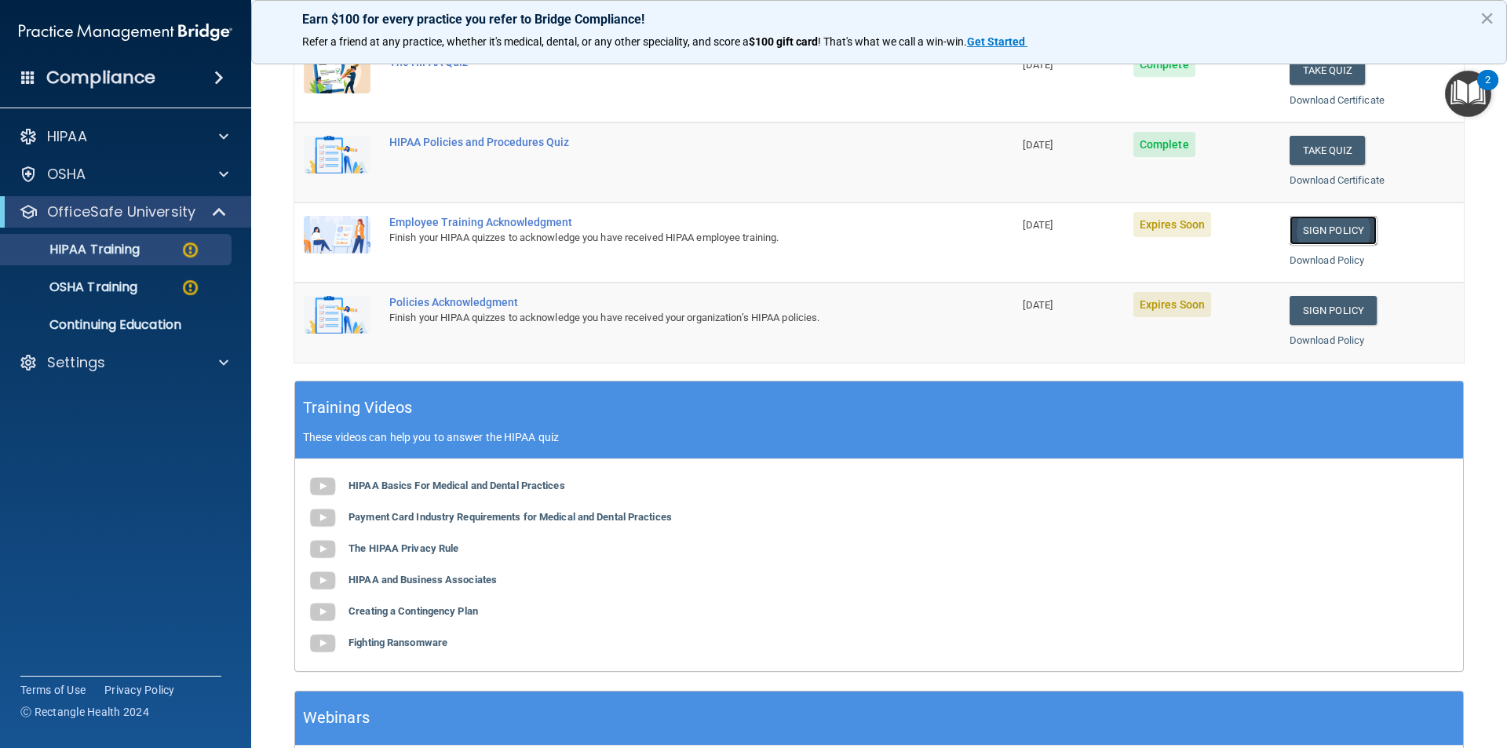
click at [1317, 233] on link "Sign Policy" at bounding box center [1332, 230] width 87 height 29
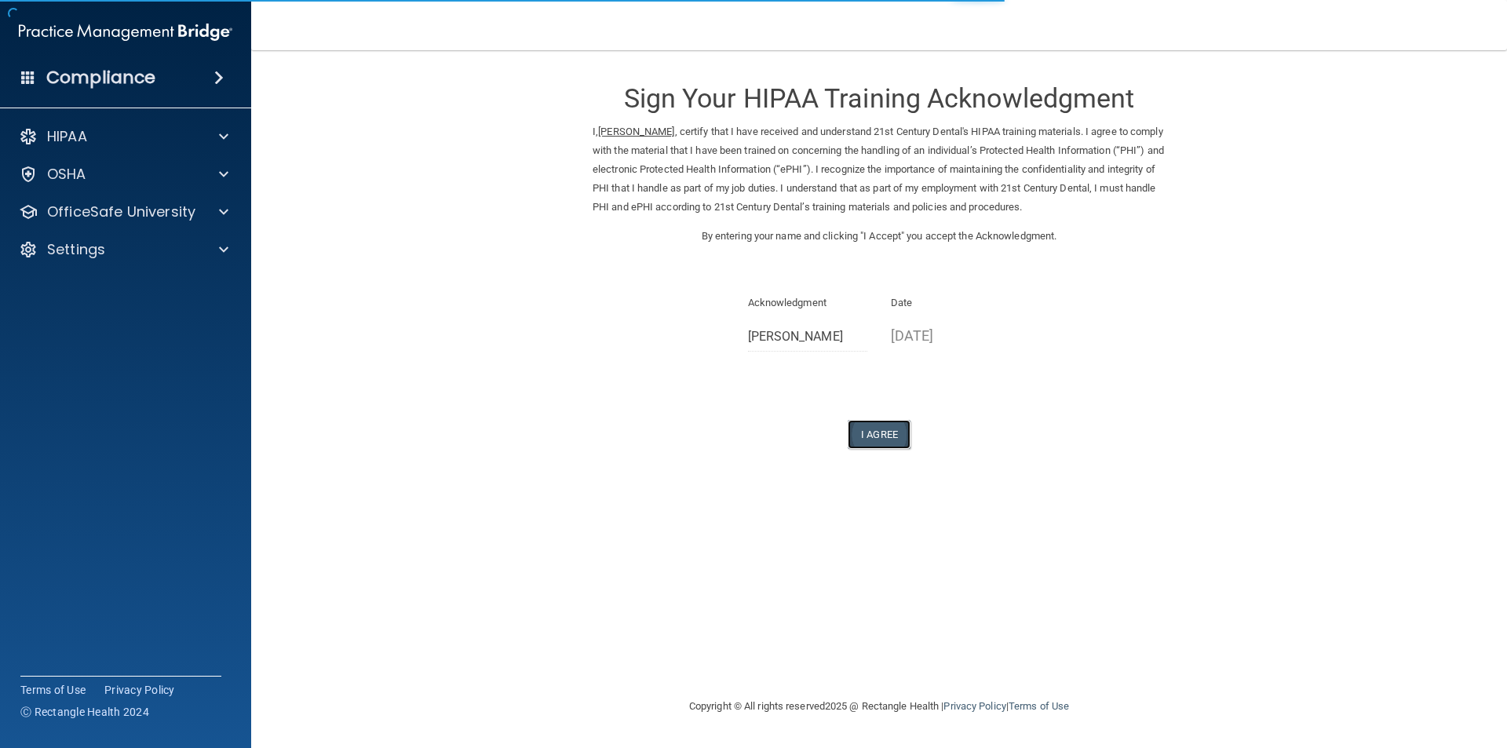
click at [862, 441] on button "I Agree" at bounding box center [878, 434] width 63 height 29
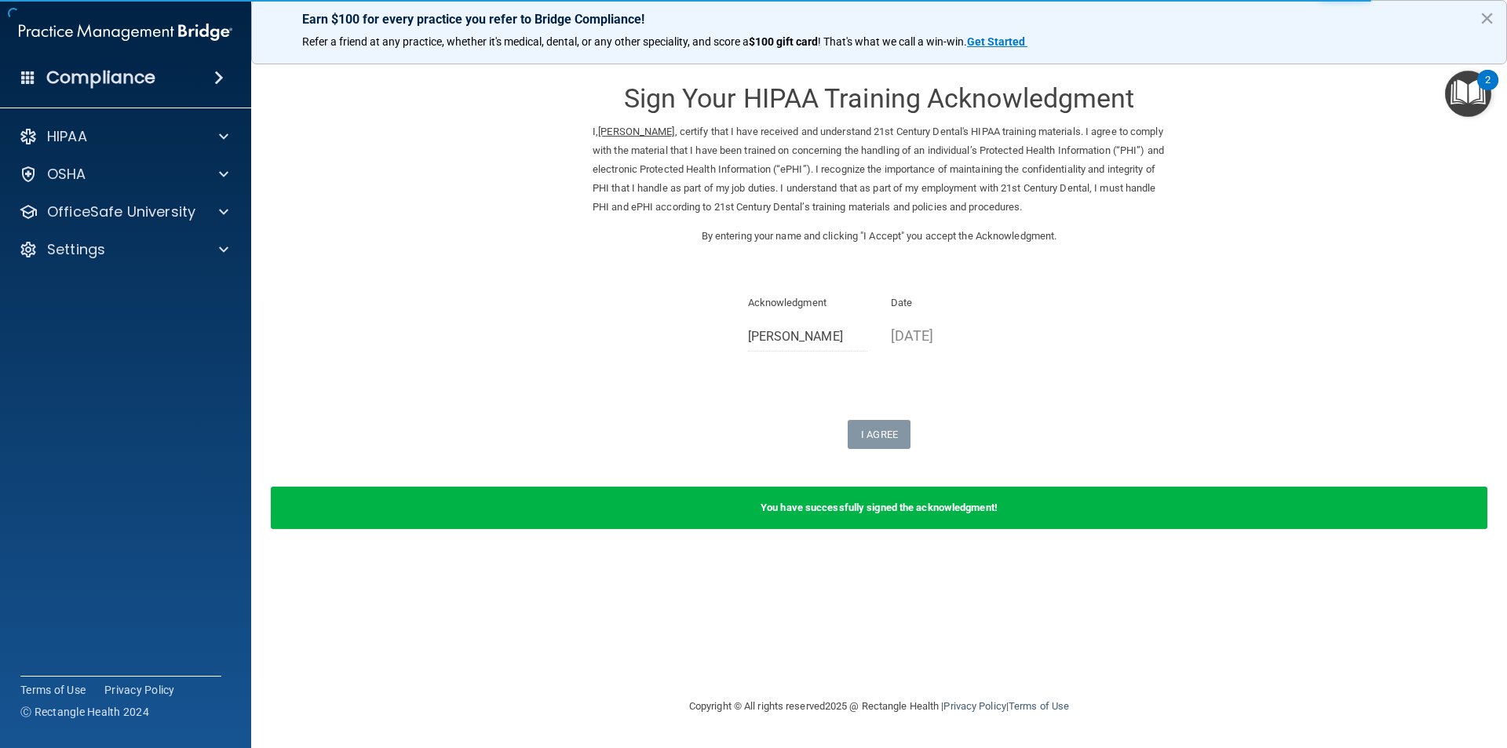
click at [135, 231] on div "HIPAA Documents and Policies Report an Incident Business Associates Emergency P…" at bounding box center [126, 196] width 252 height 163
click at [143, 220] on p "OfficeSafe University" at bounding box center [121, 211] width 148 height 19
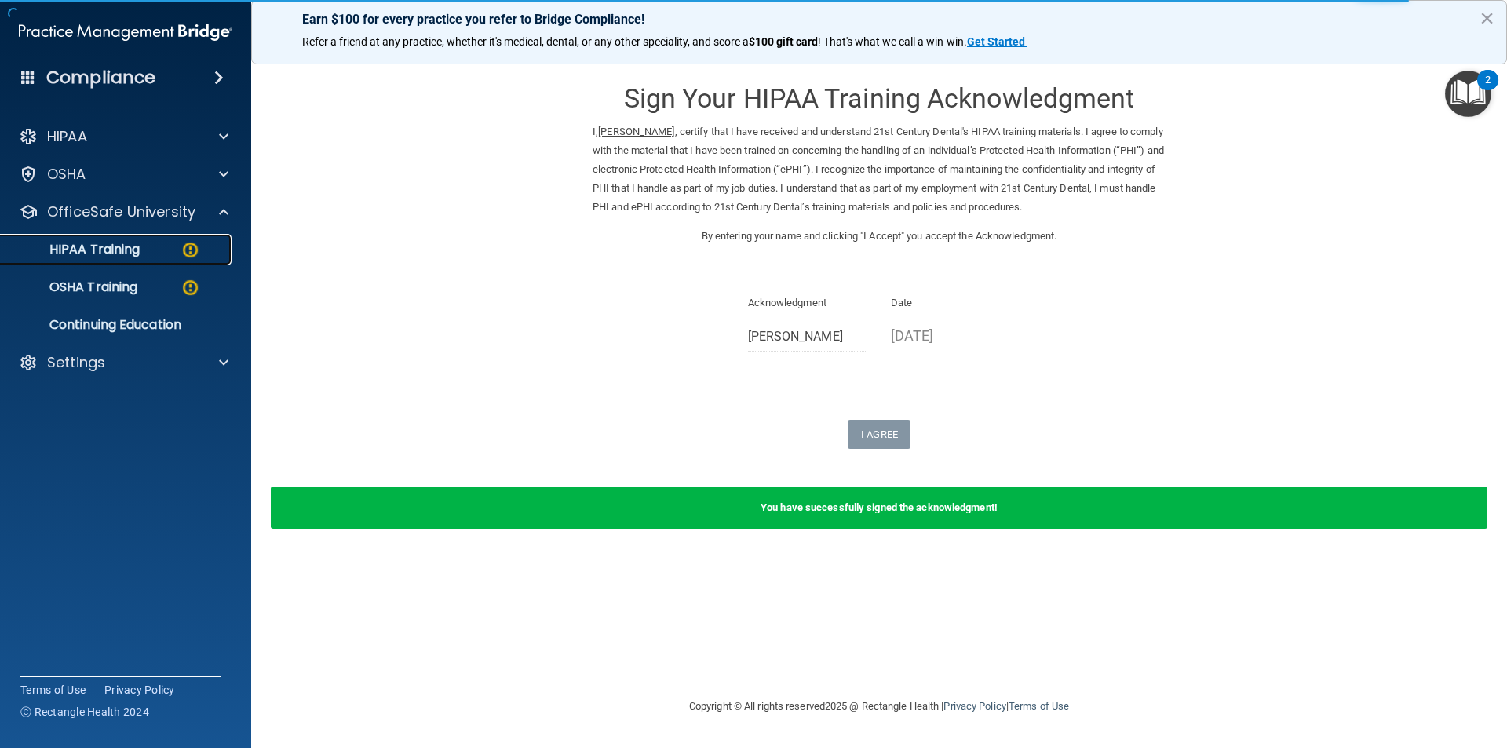
click at [128, 259] on link "HIPAA Training" at bounding box center [107, 249] width 247 height 31
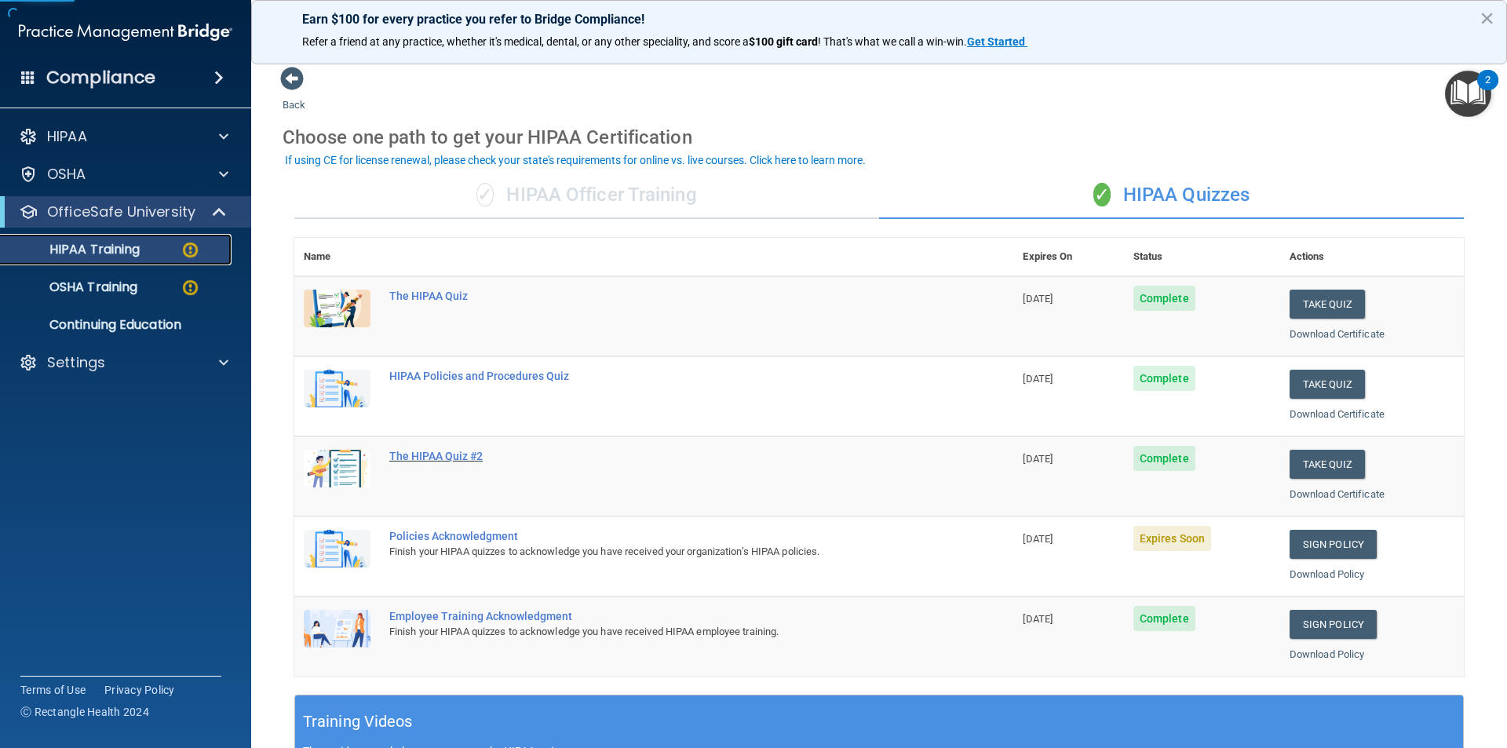
scroll to position [235, 0]
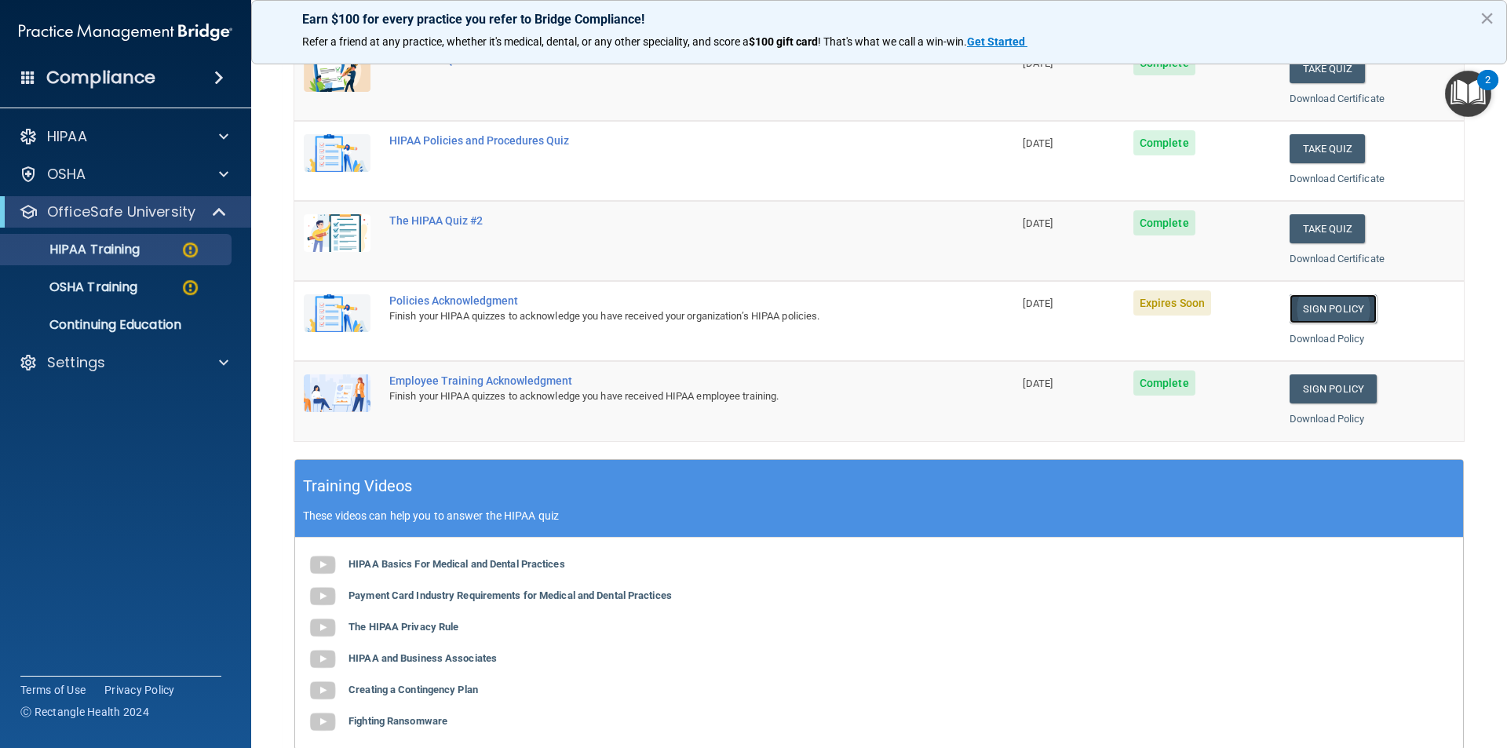
click at [1328, 312] on link "Sign Policy" at bounding box center [1332, 308] width 87 height 29
click at [1021, 319] on td "[DATE]" at bounding box center [1068, 321] width 110 height 80
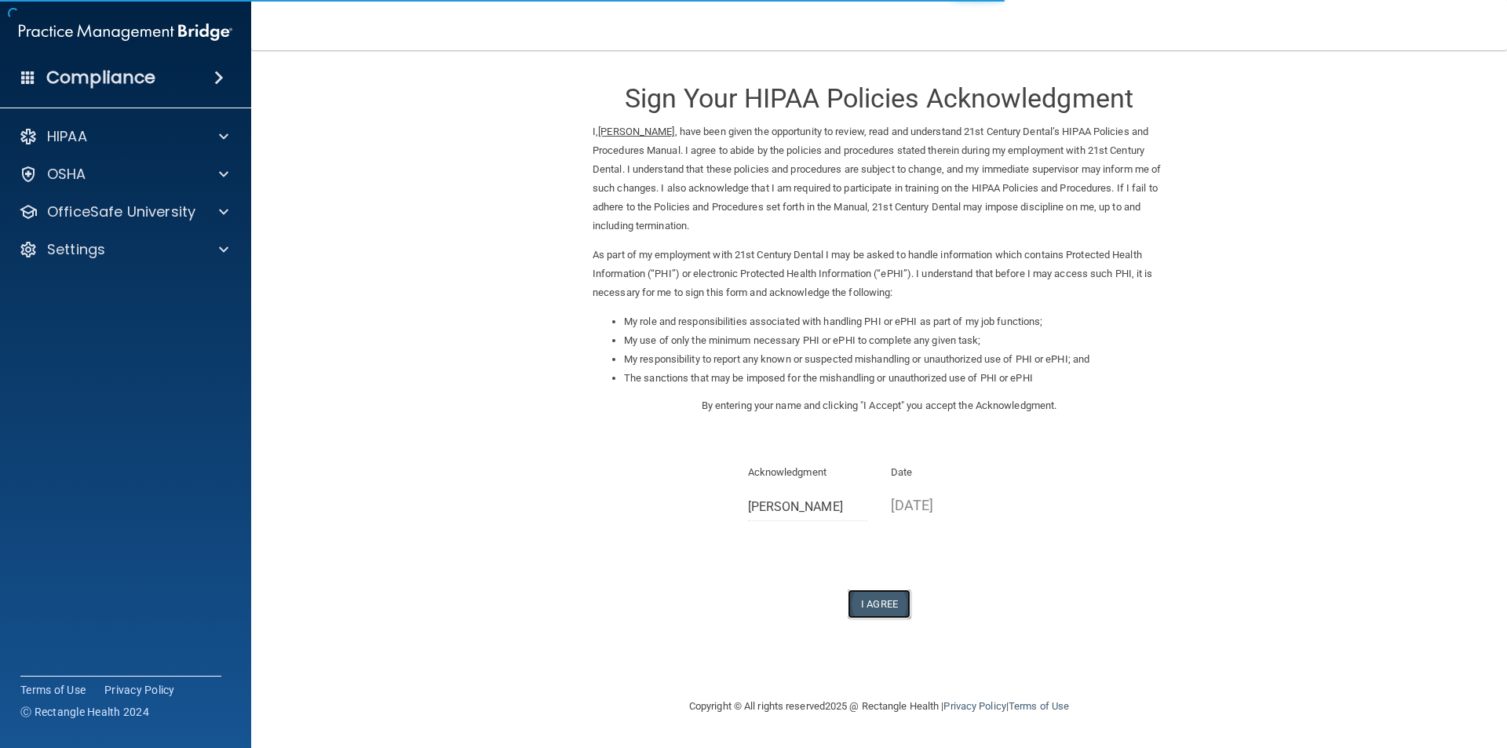
click at [889, 601] on button "I Agree" at bounding box center [878, 603] width 63 height 29
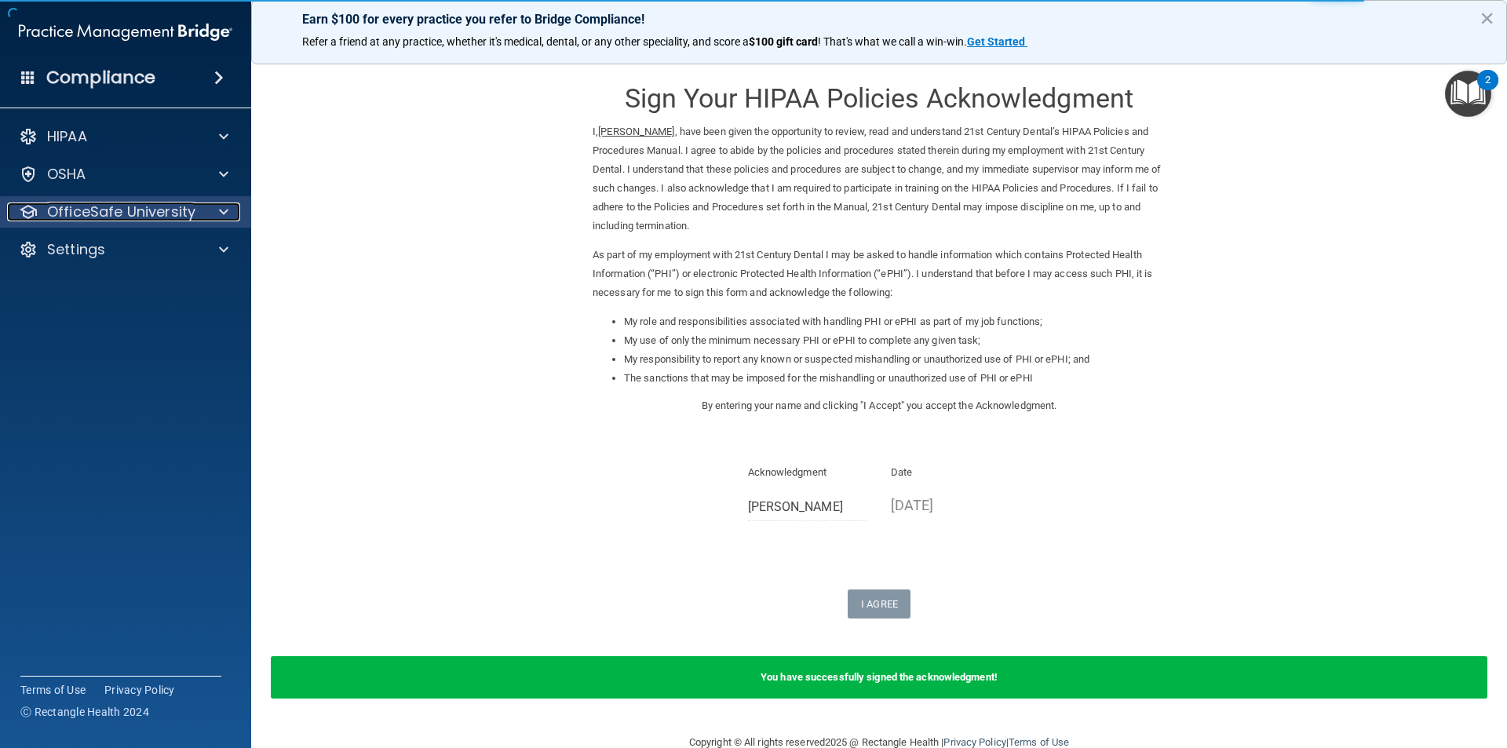
click at [143, 211] on p "OfficeSafe University" at bounding box center [121, 211] width 148 height 19
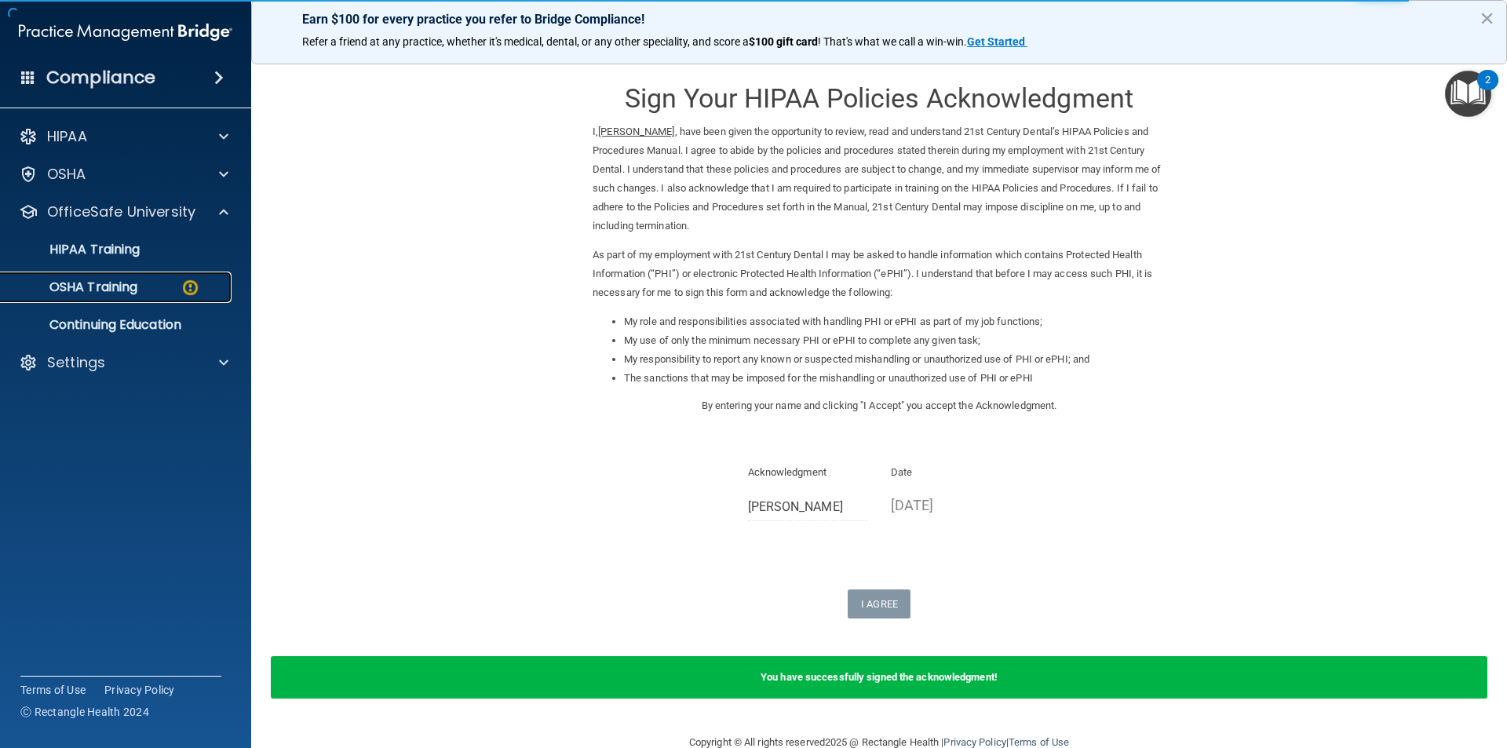
click at [113, 284] on p "OSHA Training" at bounding box center [73, 287] width 127 height 16
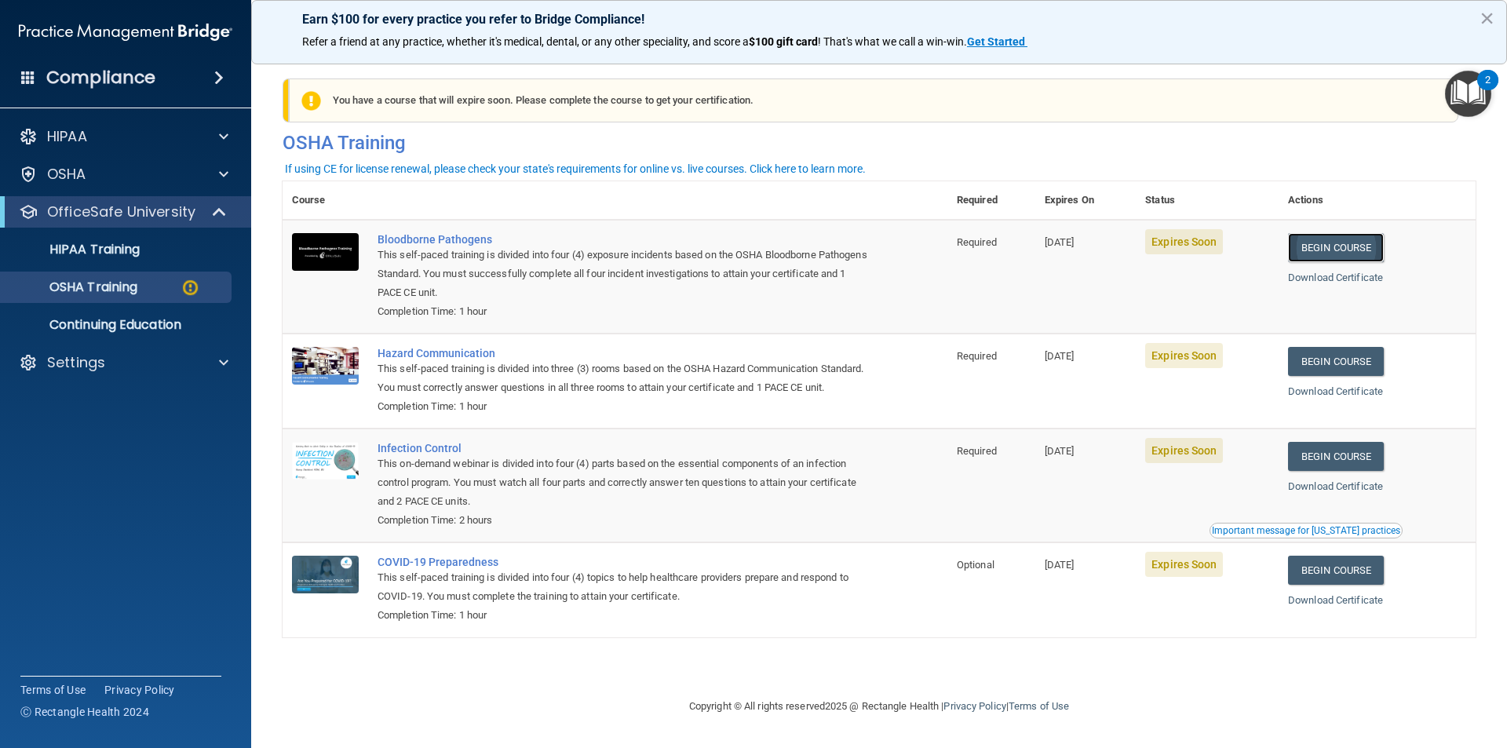
click at [1383, 241] on link "Begin Course" at bounding box center [1336, 247] width 96 height 29
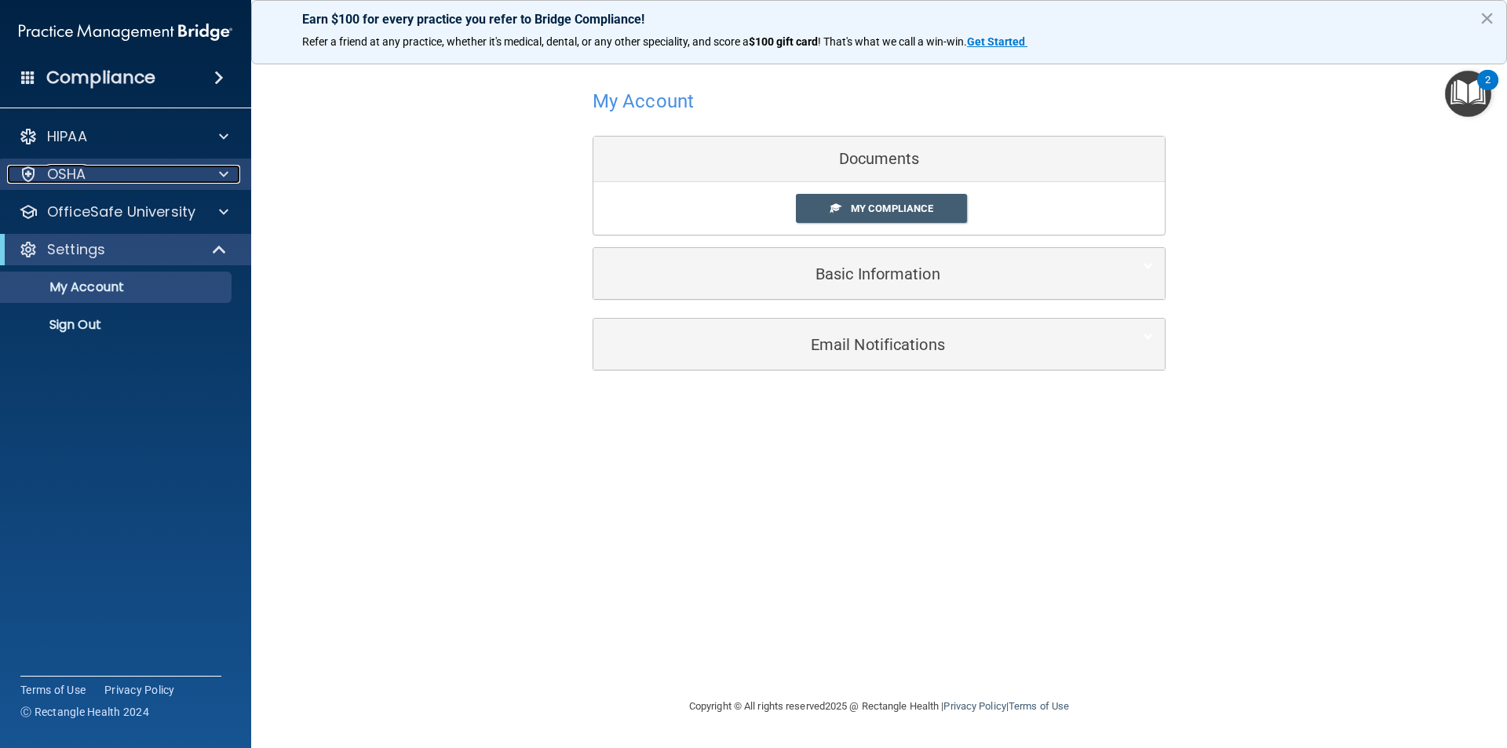
click at [100, 180] on div "OSHA" at bounding box center [104, 174] width 195 height 19
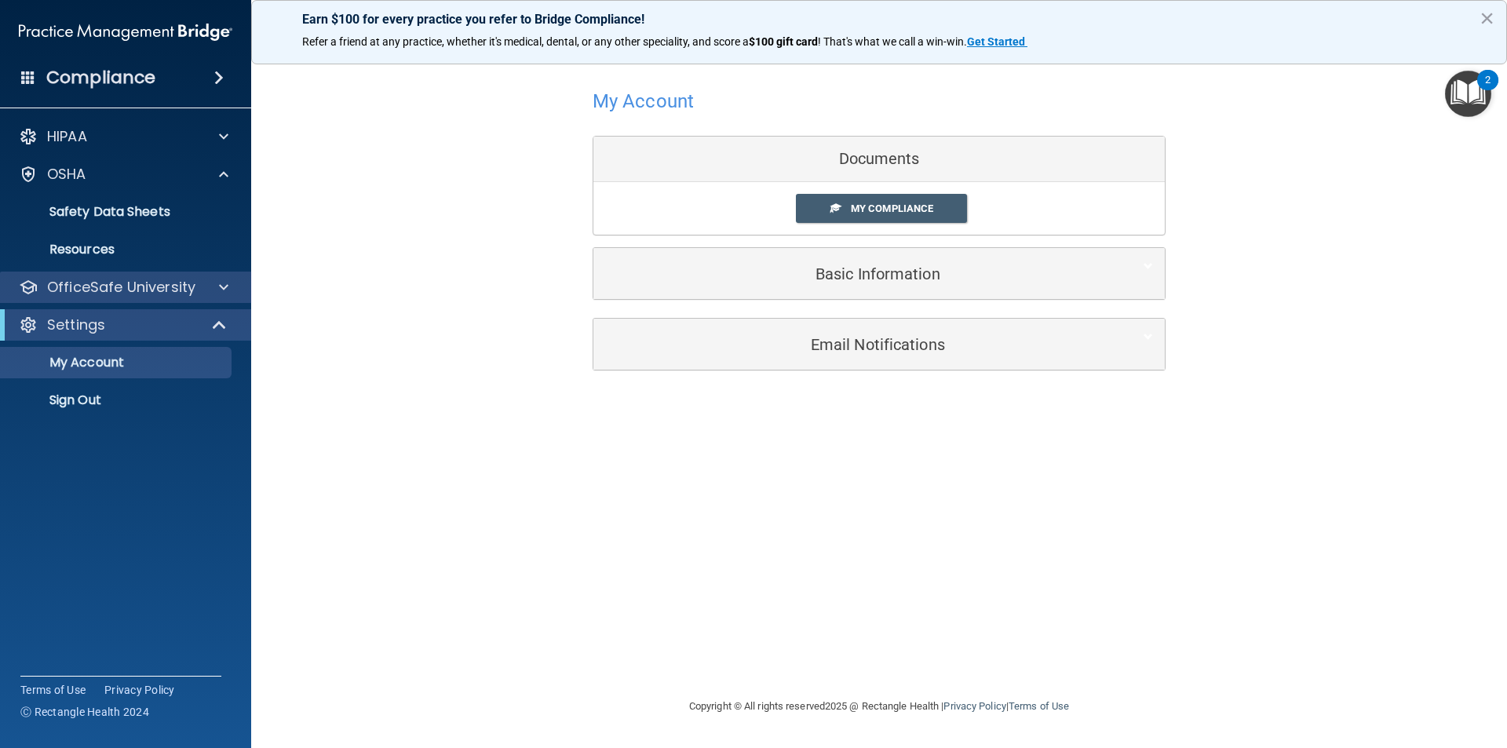
click at [106, 274] on div "OfficeSafe University" at bounding box center [126, 286] width 252 height 31
click at [104, 288] on p "OfficeSafe University" at bounding box center [121, 287] width 148 height 19
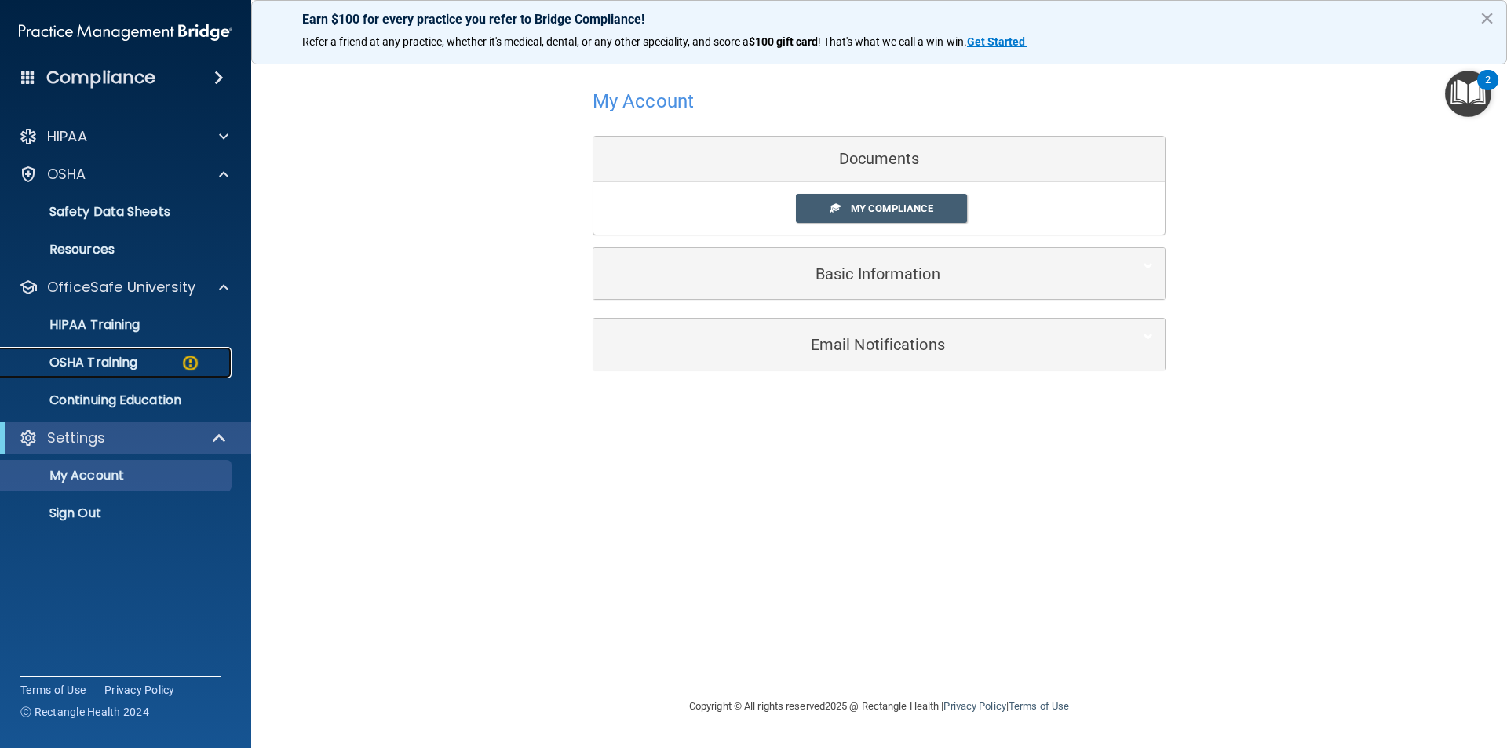
click at [104, 366] on p "OSHA Training" at bounding box center [73, 363] width 127 height 16
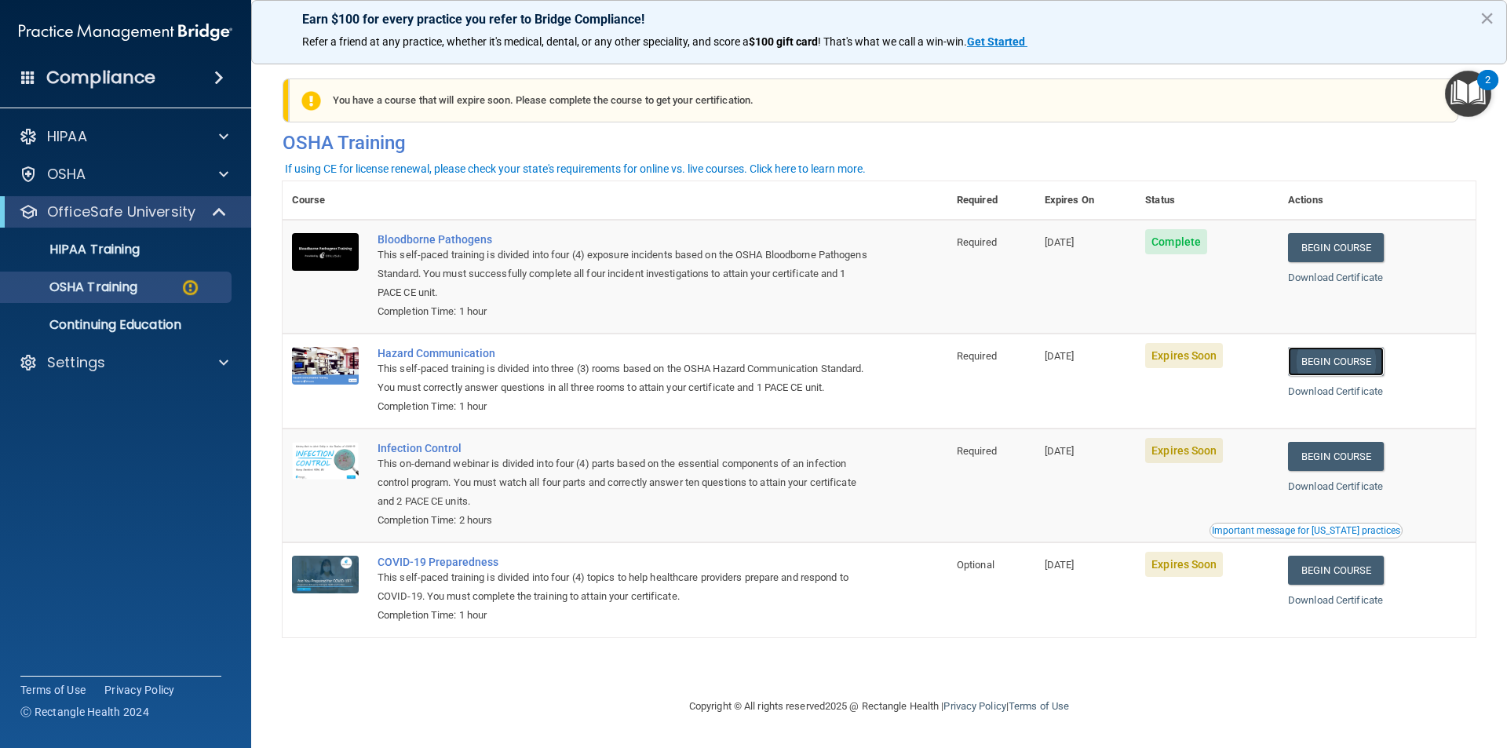
click at [1378, 365] on link "Begin Course" at bounding box center [1336, 361] width 96 height 29
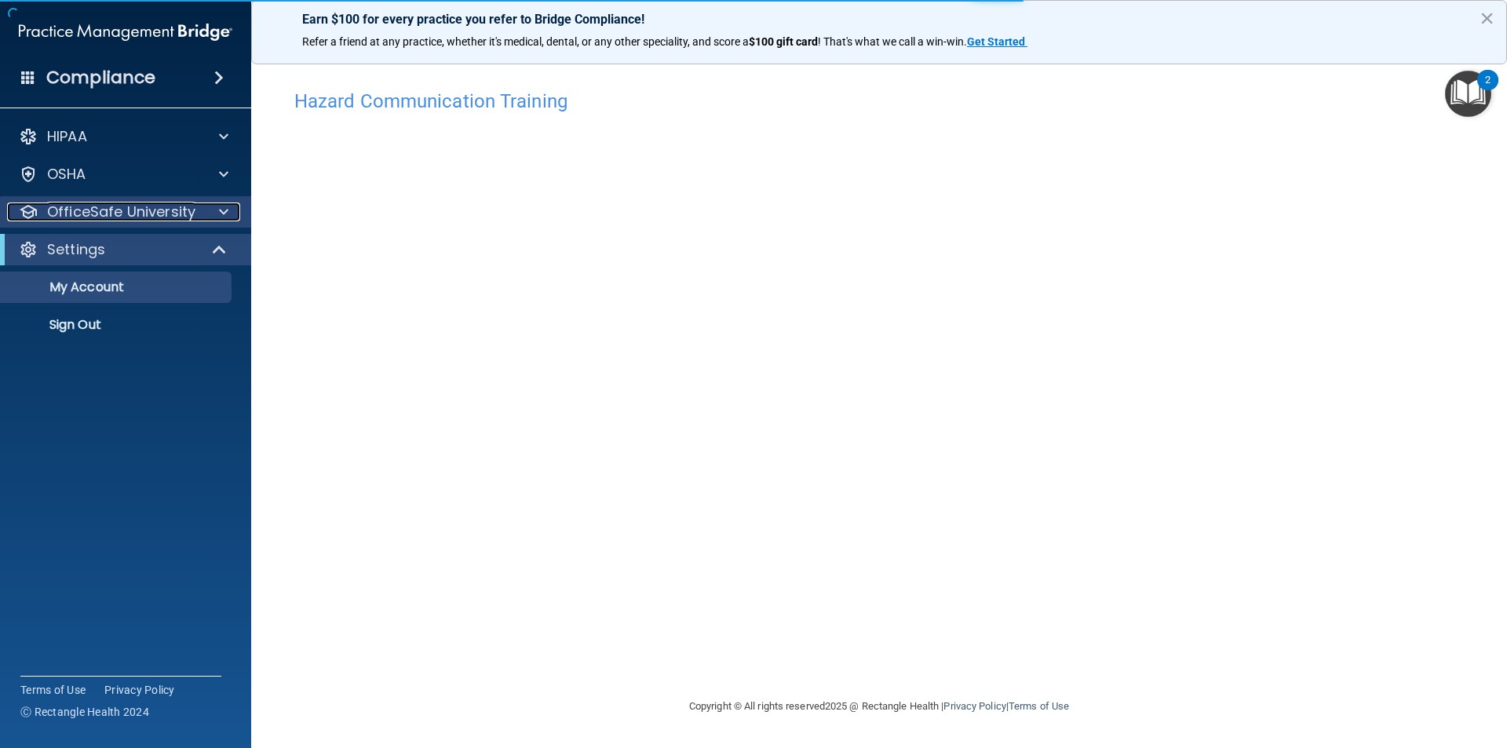
click at [170, 211] on p "OfficeSafe University" at bounding box center [121, 211] width 148 height 19
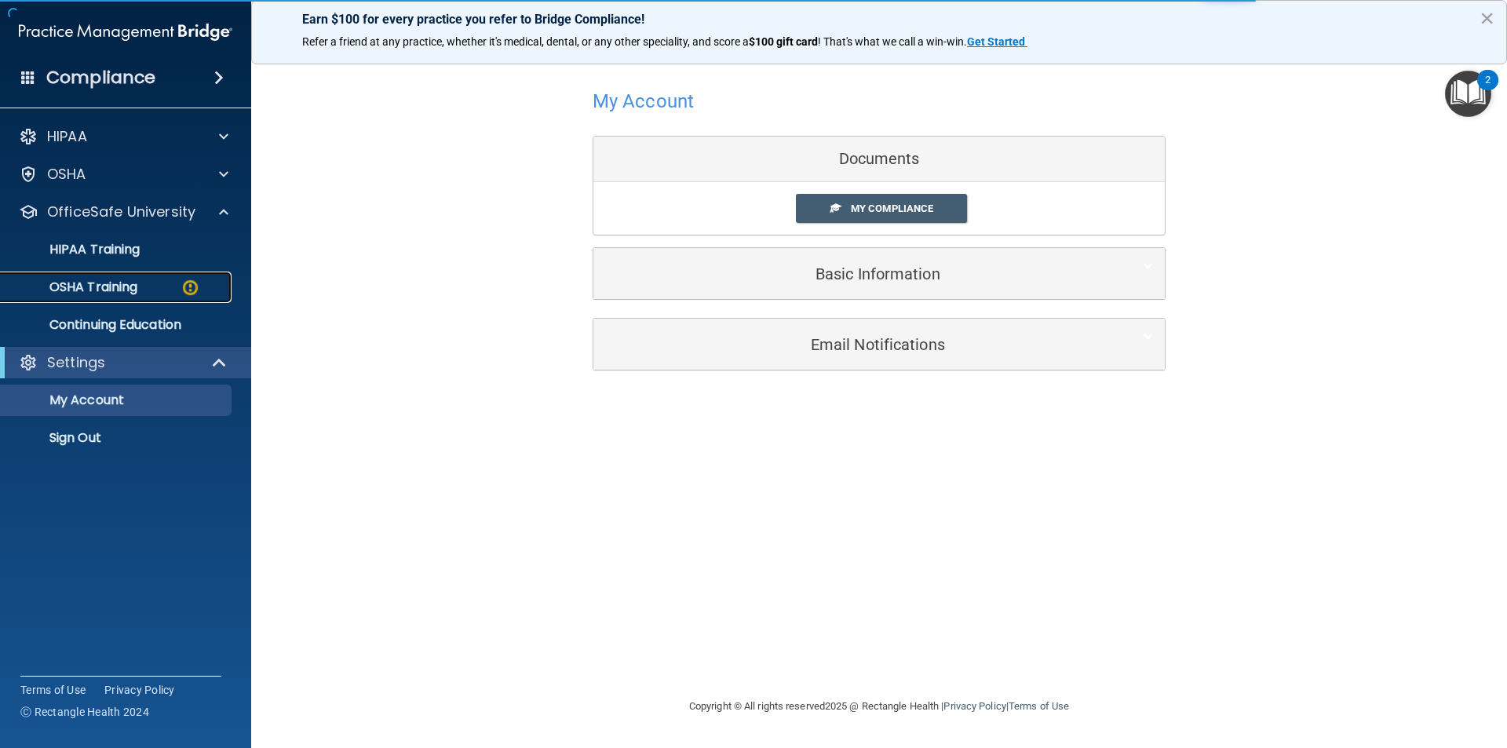
click at [139, 298] on link "OSHA Training" at bounding box center [107, 286] width 247 height 31
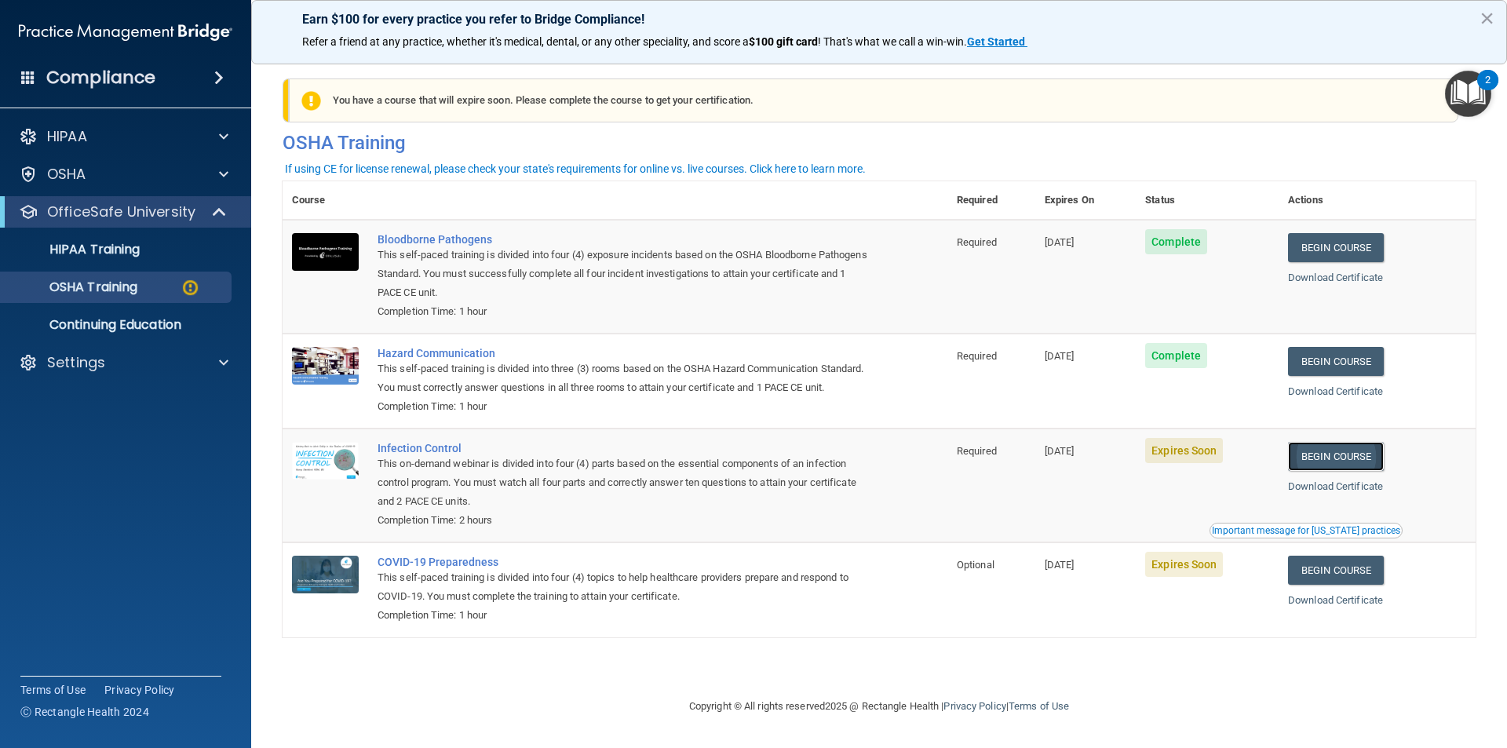
click at [1343, 471] on link "Begin Course" at bounding box center [1336, 456] width 96 height 29
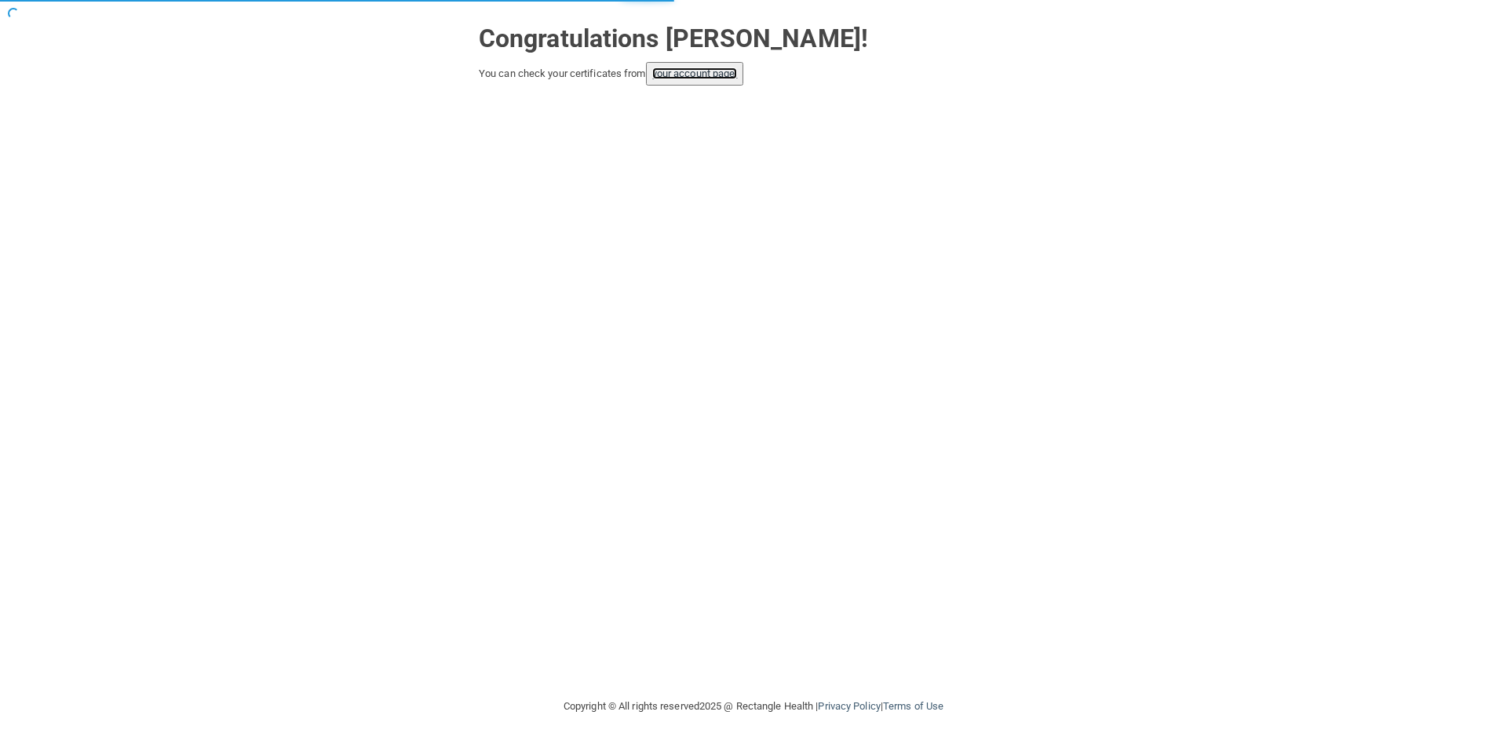
click at [707, 75] on link "your account page!" at bounding box center [695, 73] width 86 height 12
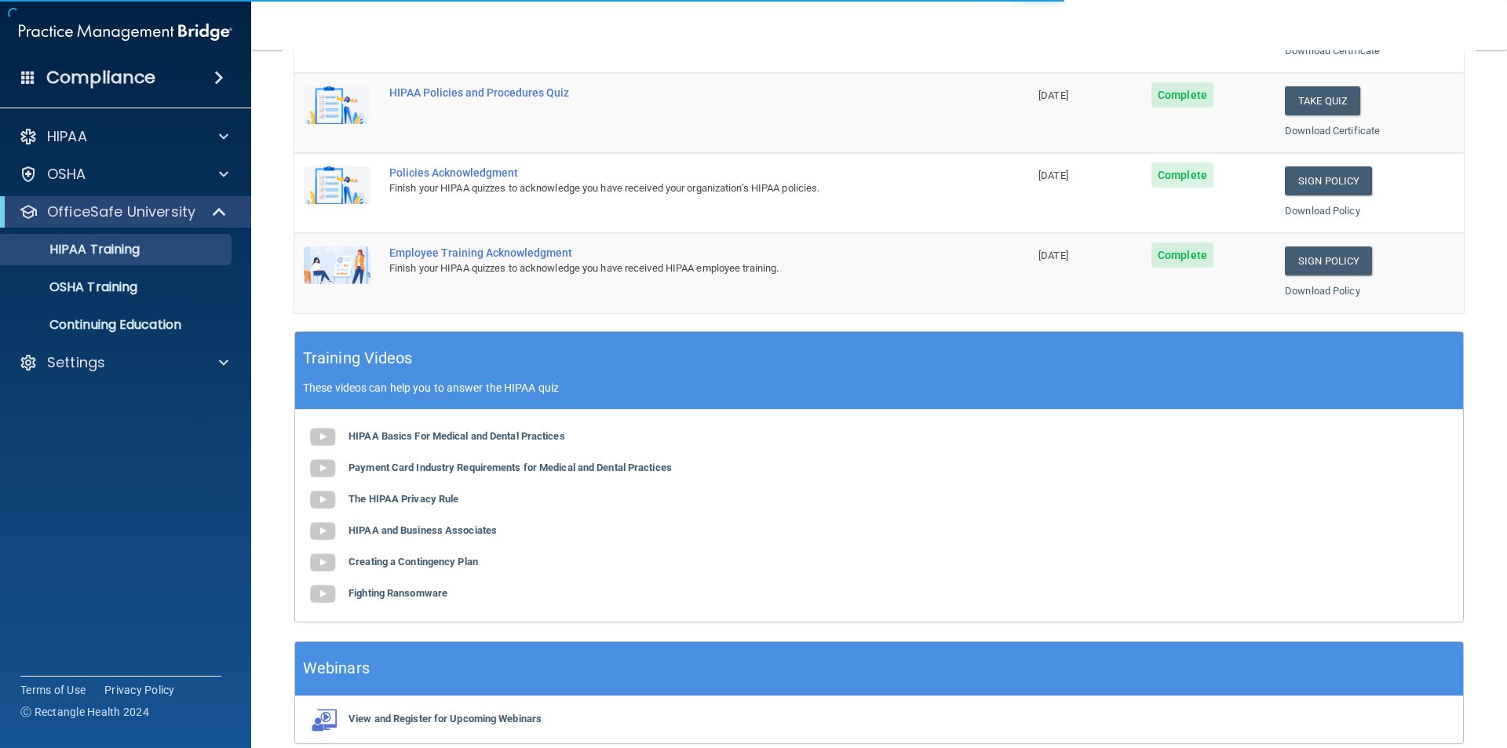
scroll to position [392, 0]
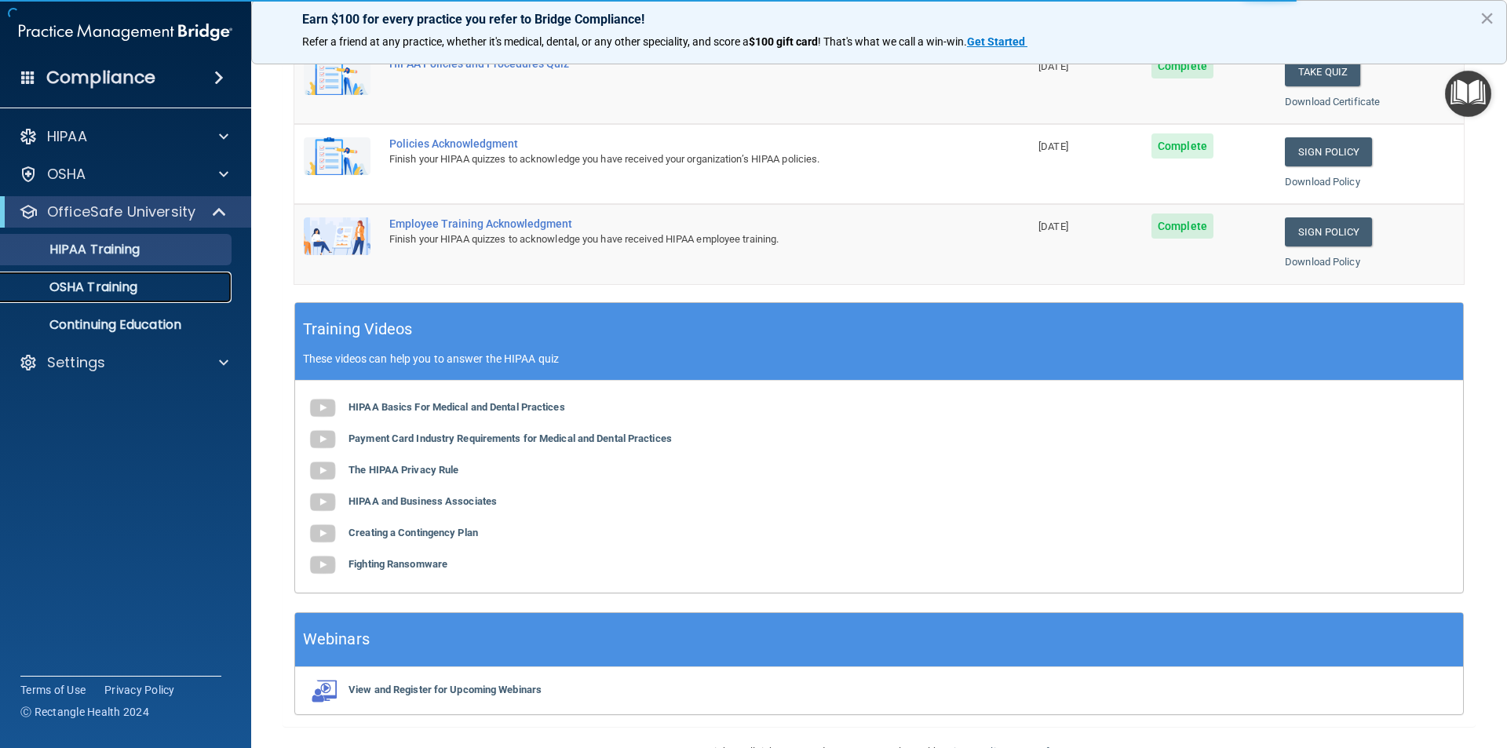
click at [86, 290] on p "OSHA Training" at bounding box center [73, 287] width 127 height 16
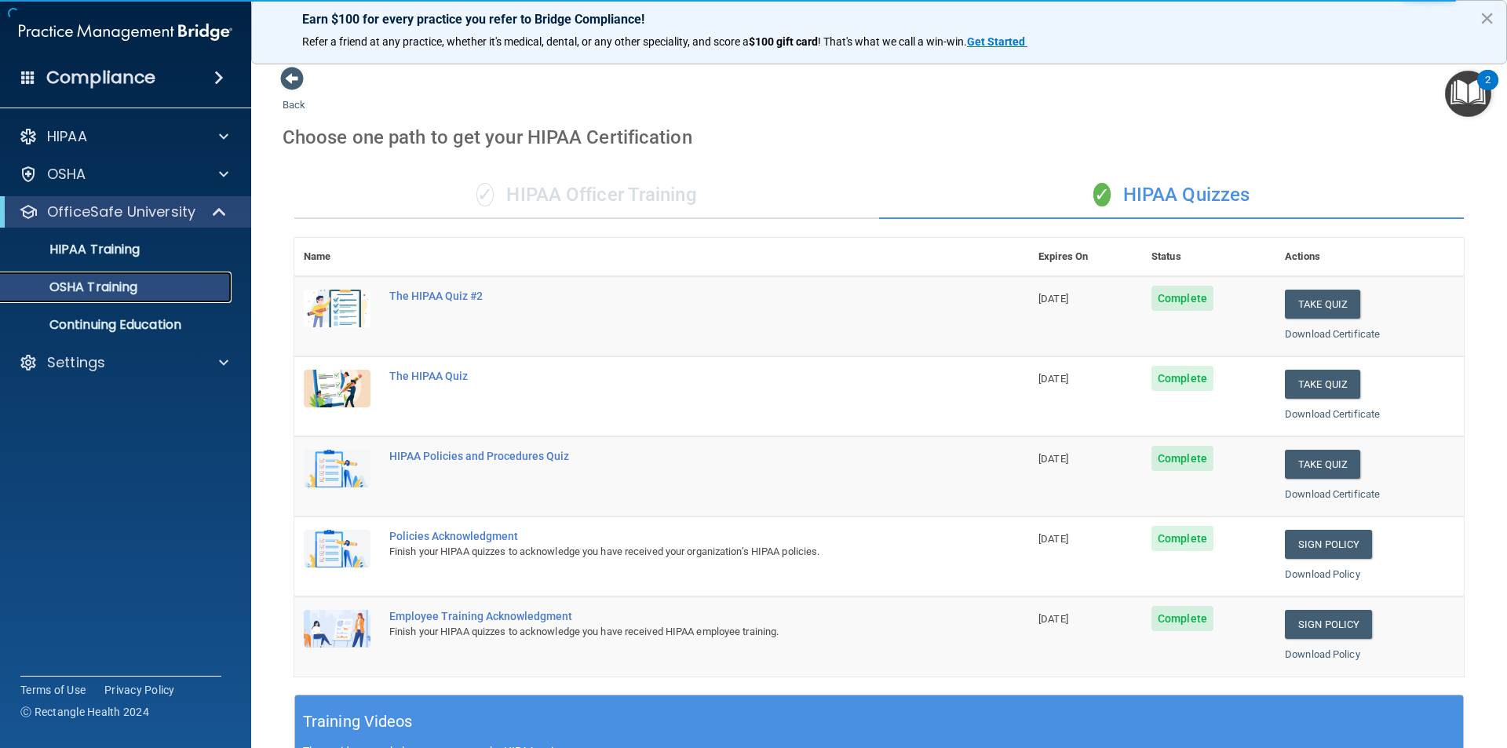
scroll to position [157, 0]
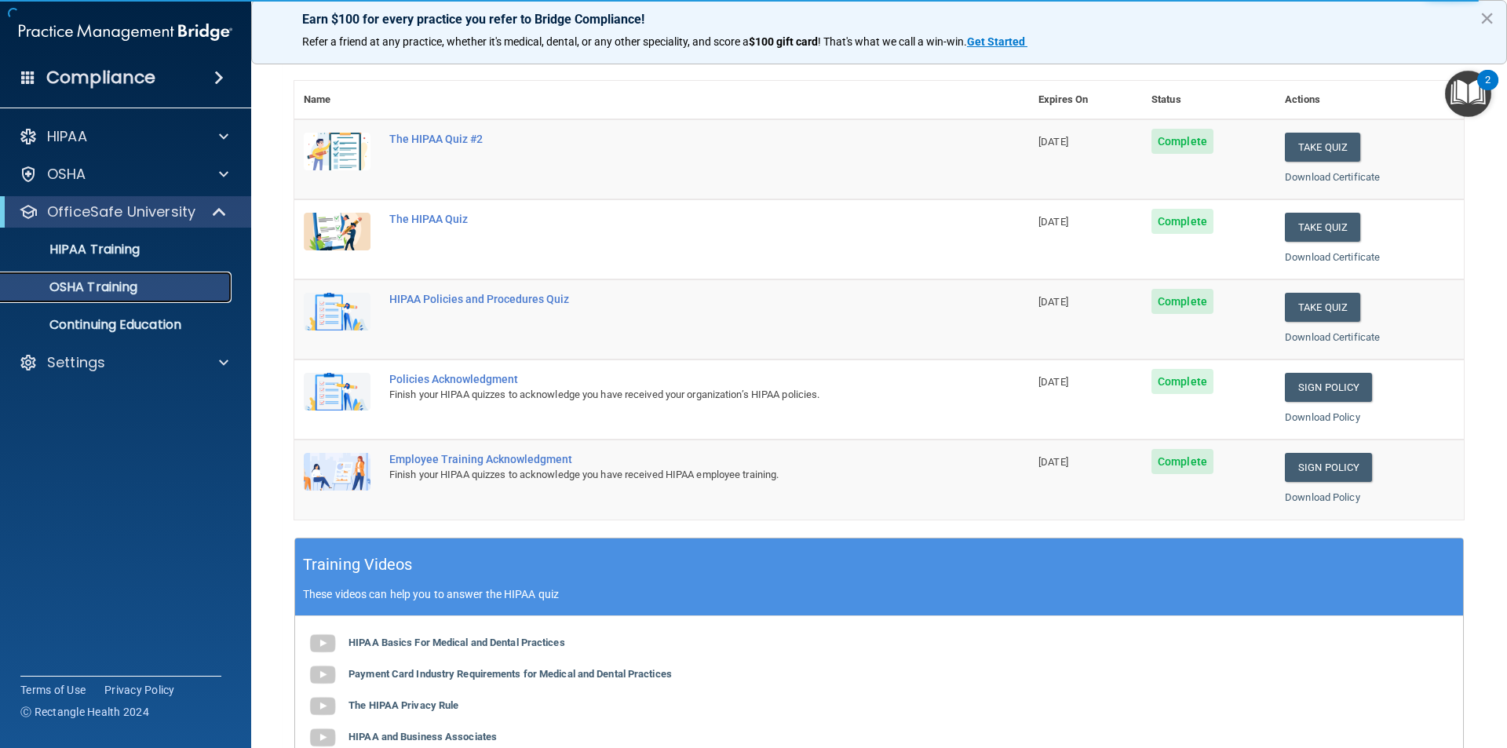
click at [82, 293] on p "OSHA Training" at bounding box center [73, 287] width 127 height 16
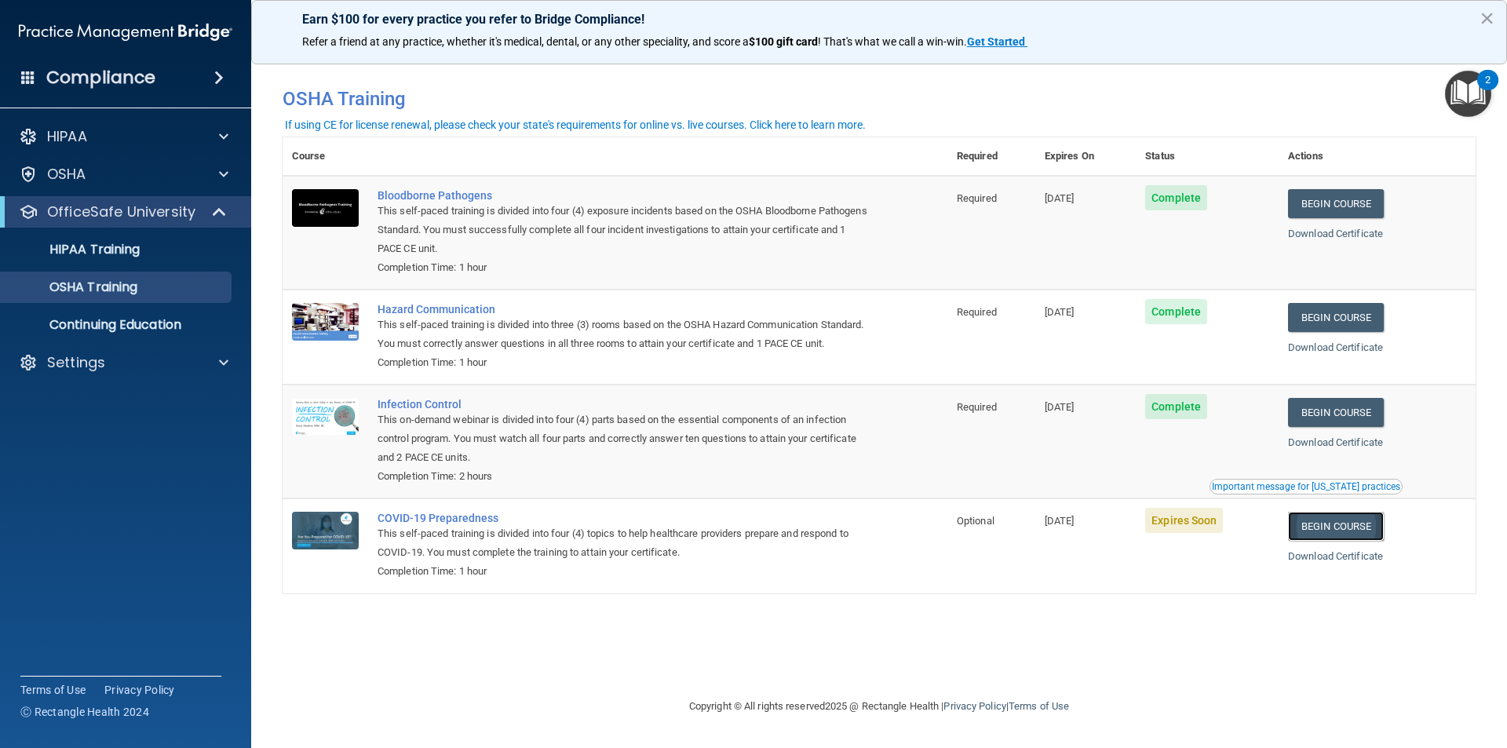
click at [1340, 541] on link "Begin Course" at bounding box center [1336, 526] width 96 height 29
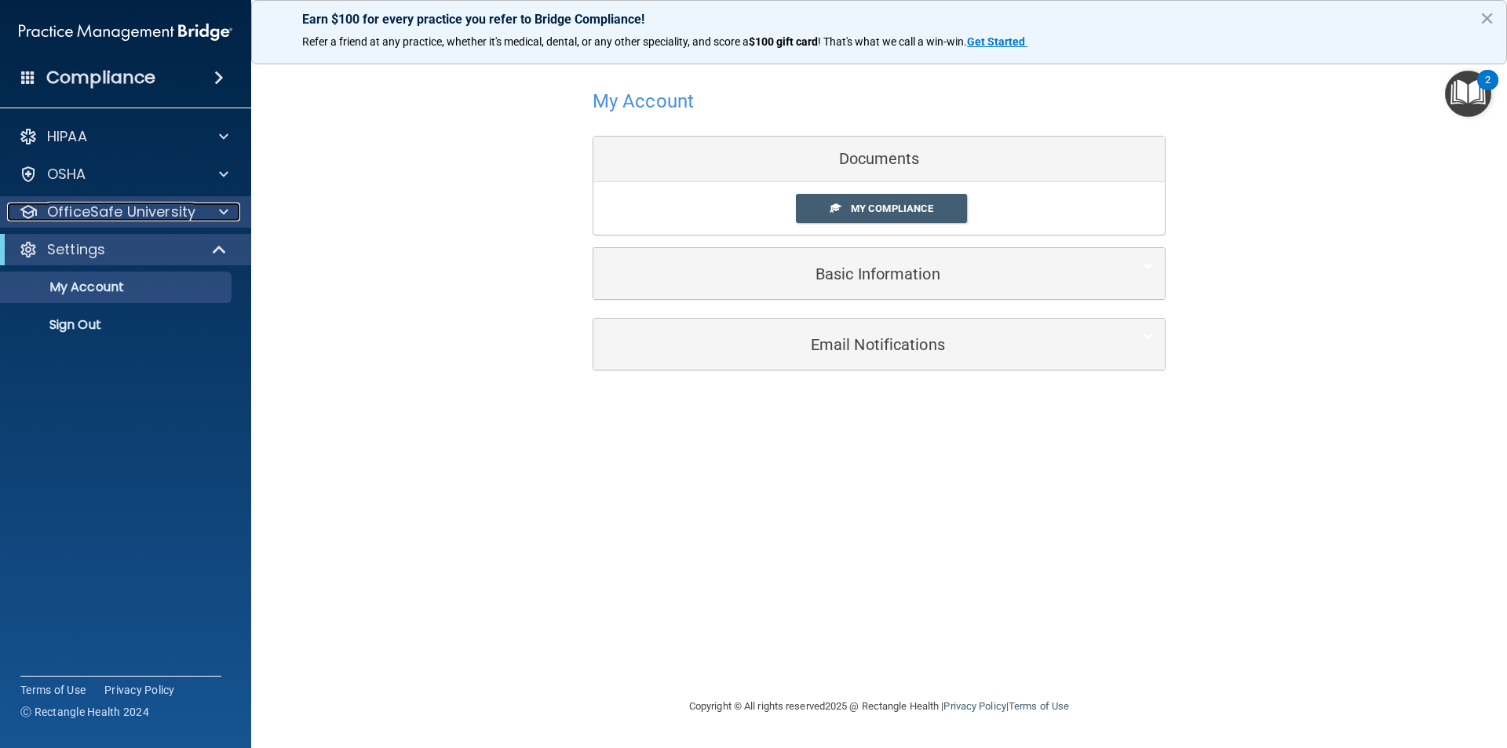
click at [124, 210] on p "OfficeSafe University" at bounding box center [121, 211] width 148 height 19
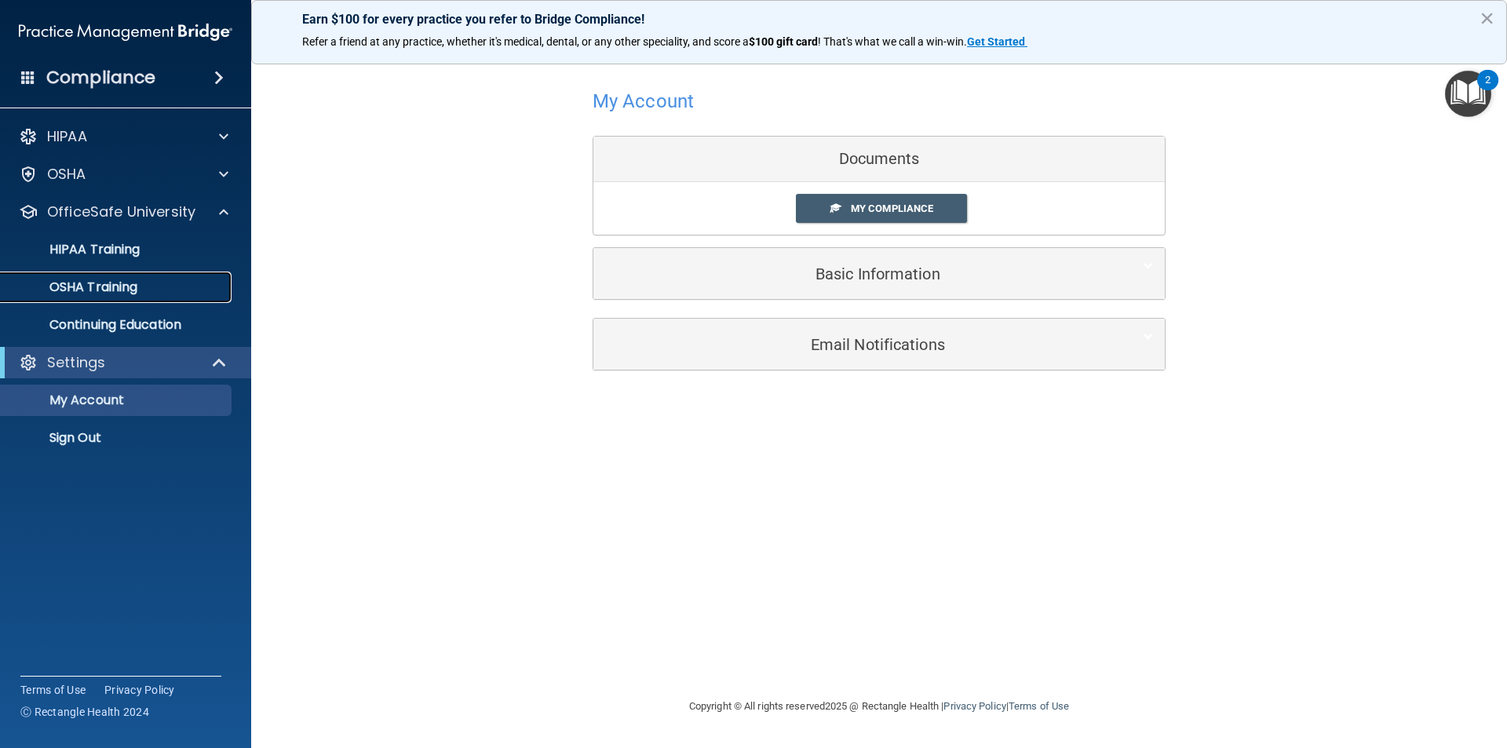
click at [93, 291] on p "OSHA Training" at bounding box center [73, 287] width 127 height 16
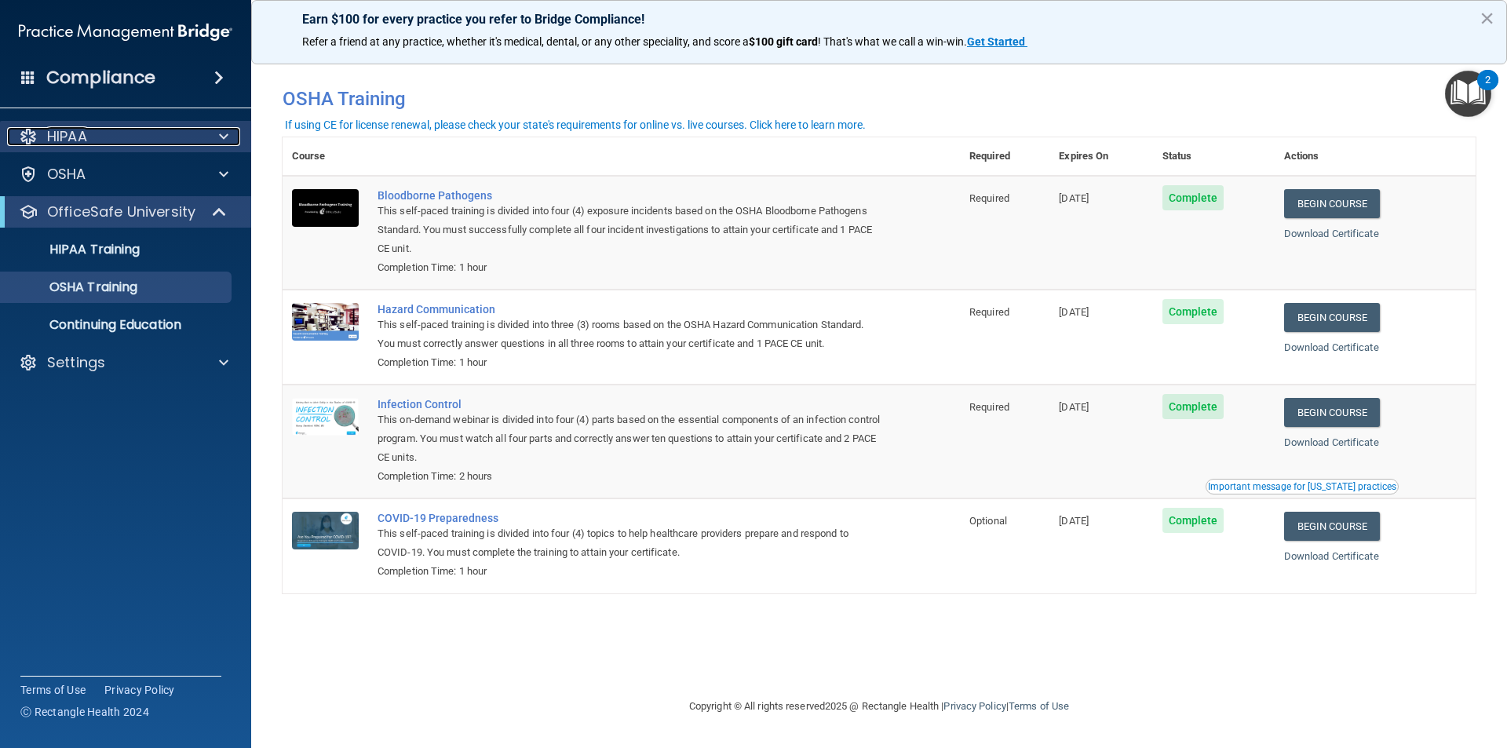
click at [81, 133] on p "HIPAA" at bounding box center [67, 136] width 40 height 19
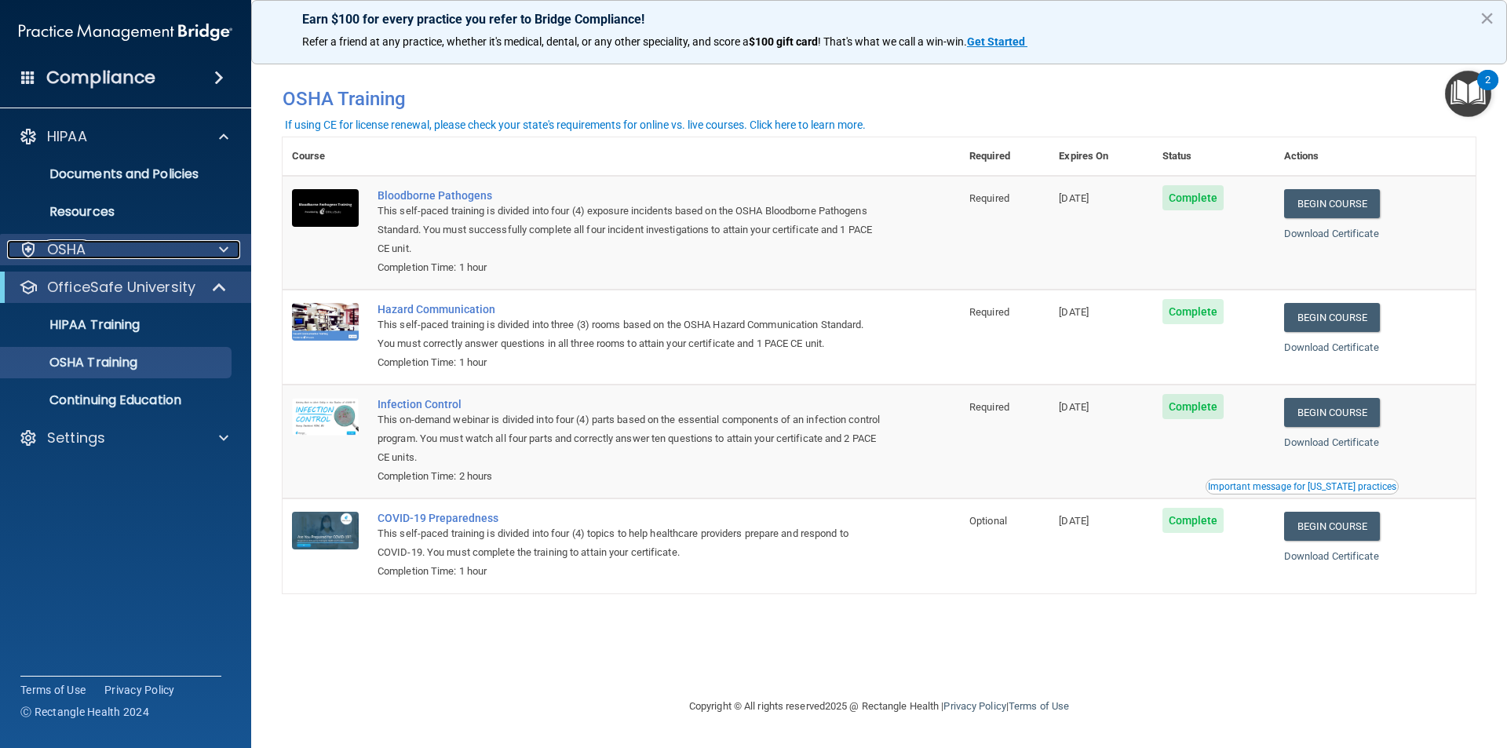
click at [86, 258] on div "OSHA" at bounding box center [104, 249] width 195 height 19
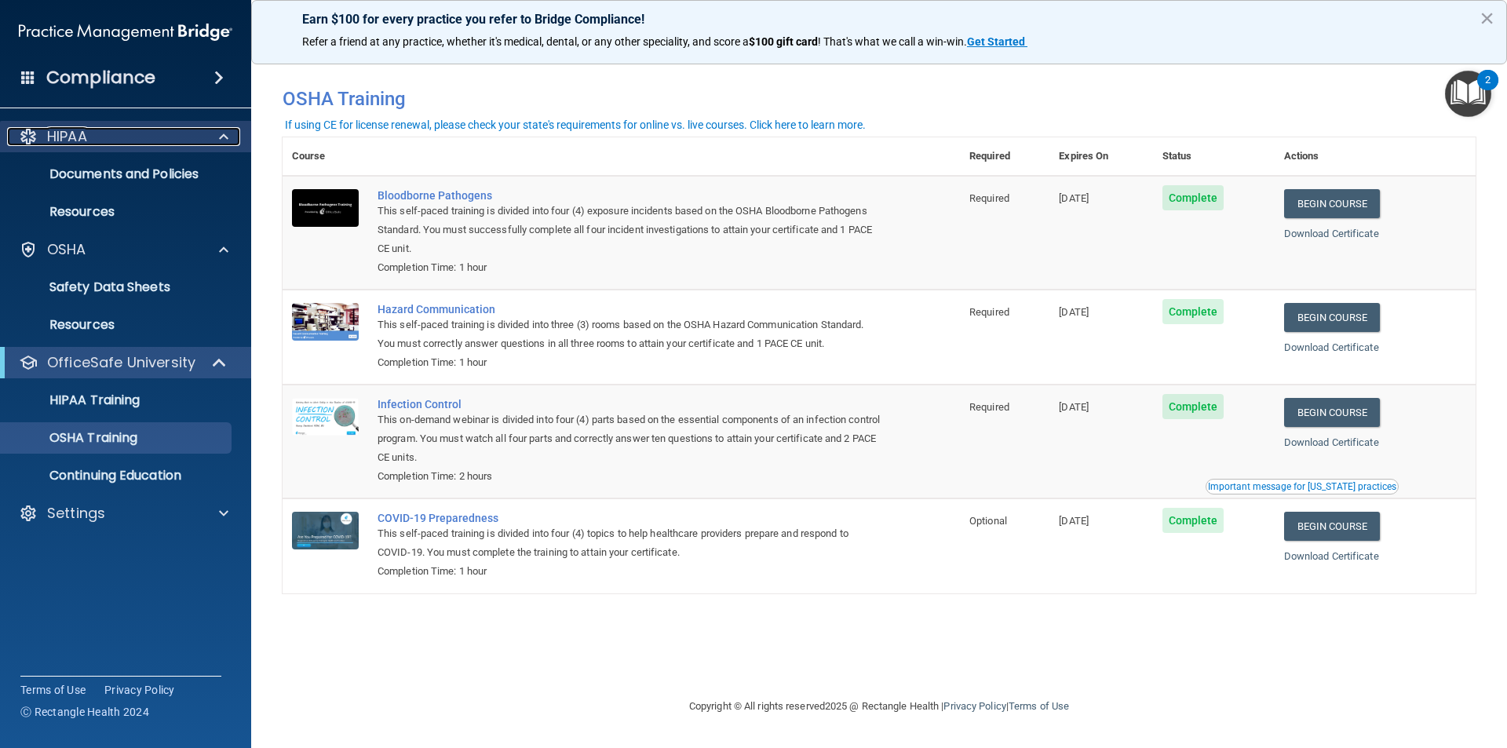
click at [91, 142] on div "HIPAA" at bounding box center [104, 136] width 195 height 19
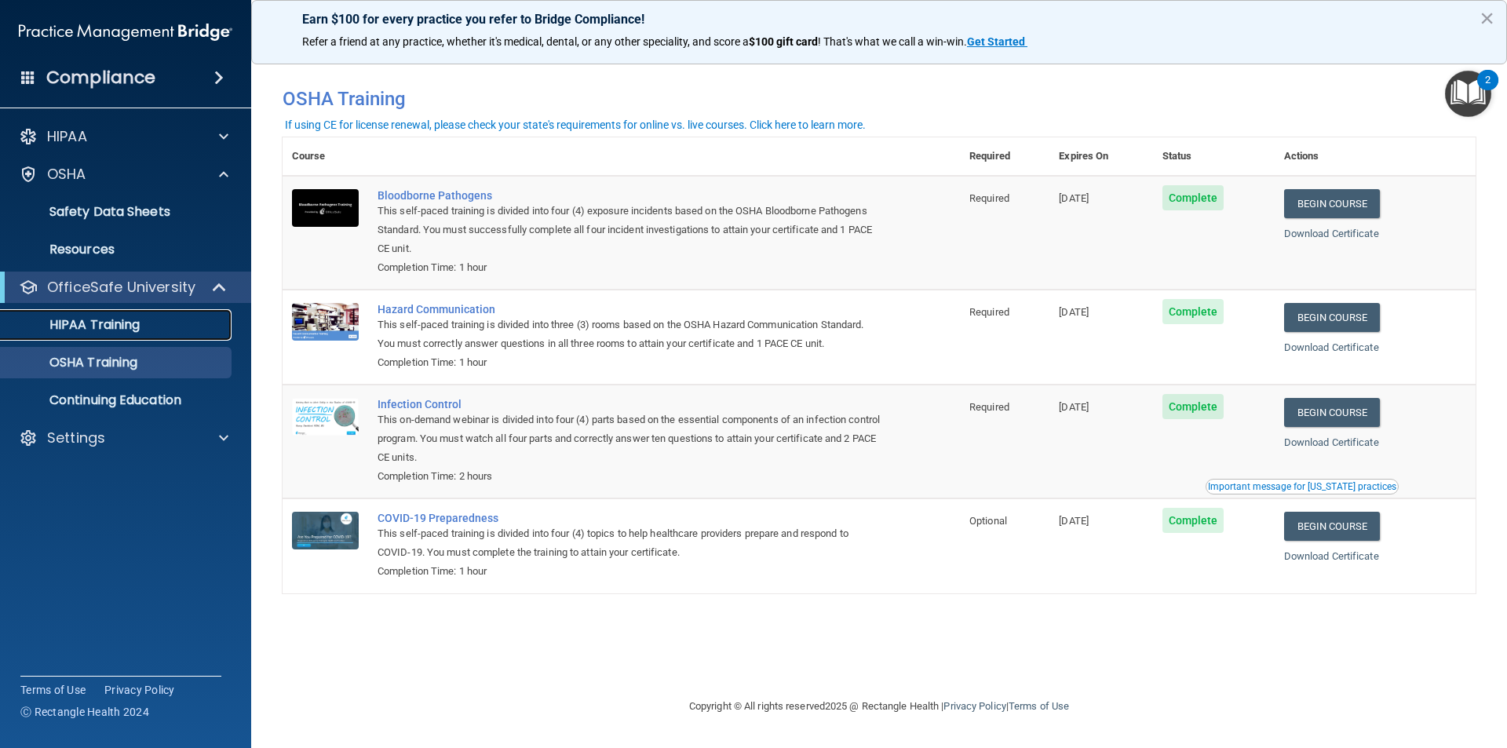
click at [96, 326] on p "HIPAA Training" at bounding box center [74, 325] width 129 height 16
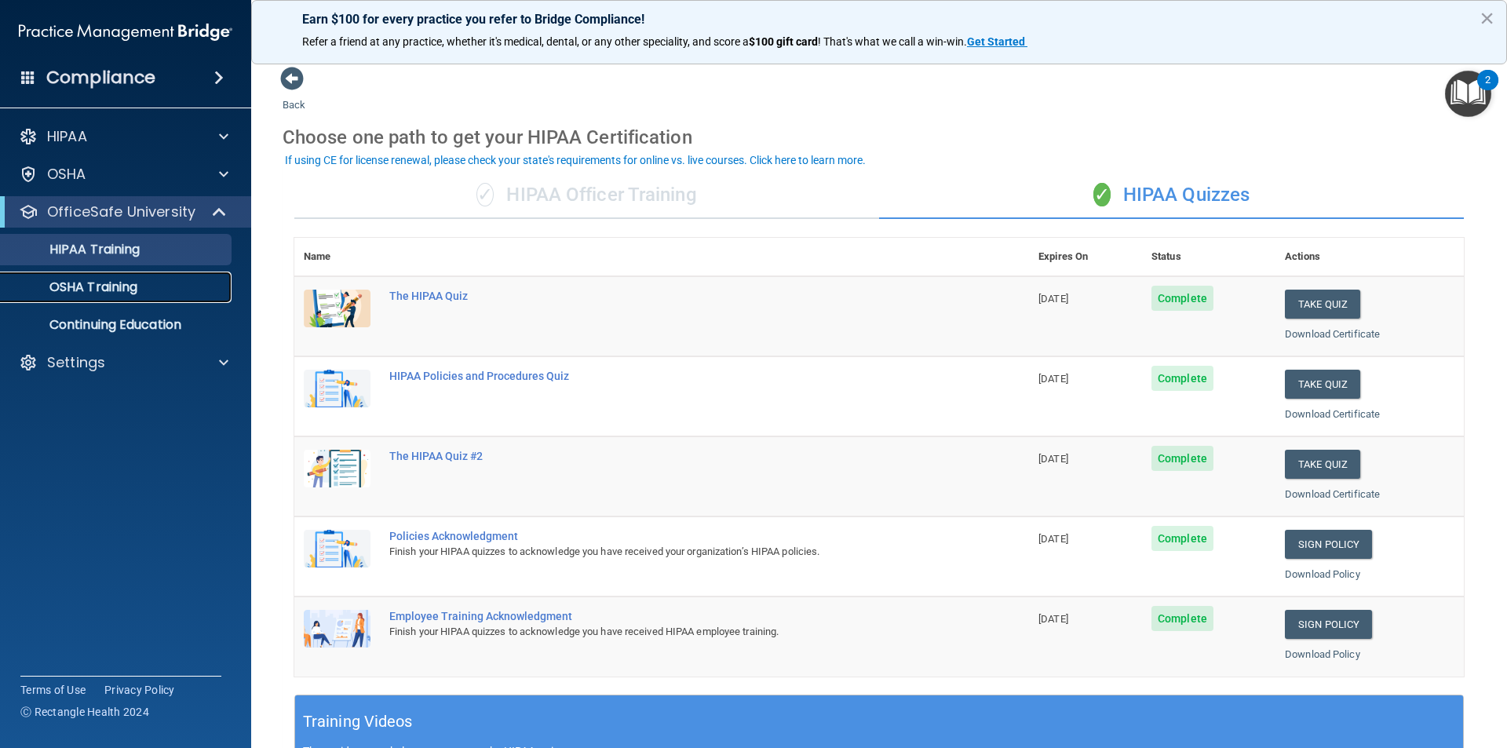
drag, startPoint x: 132, startPoint y: 290, endPoint x: 177, endPoint y: 292, distance: 45.6
click at [131, 290] on p "OSHA Training" at bounding box center [73, 287] width 127 height 16
